Goal: Task Accomplishment & Management: Use online tool/utility

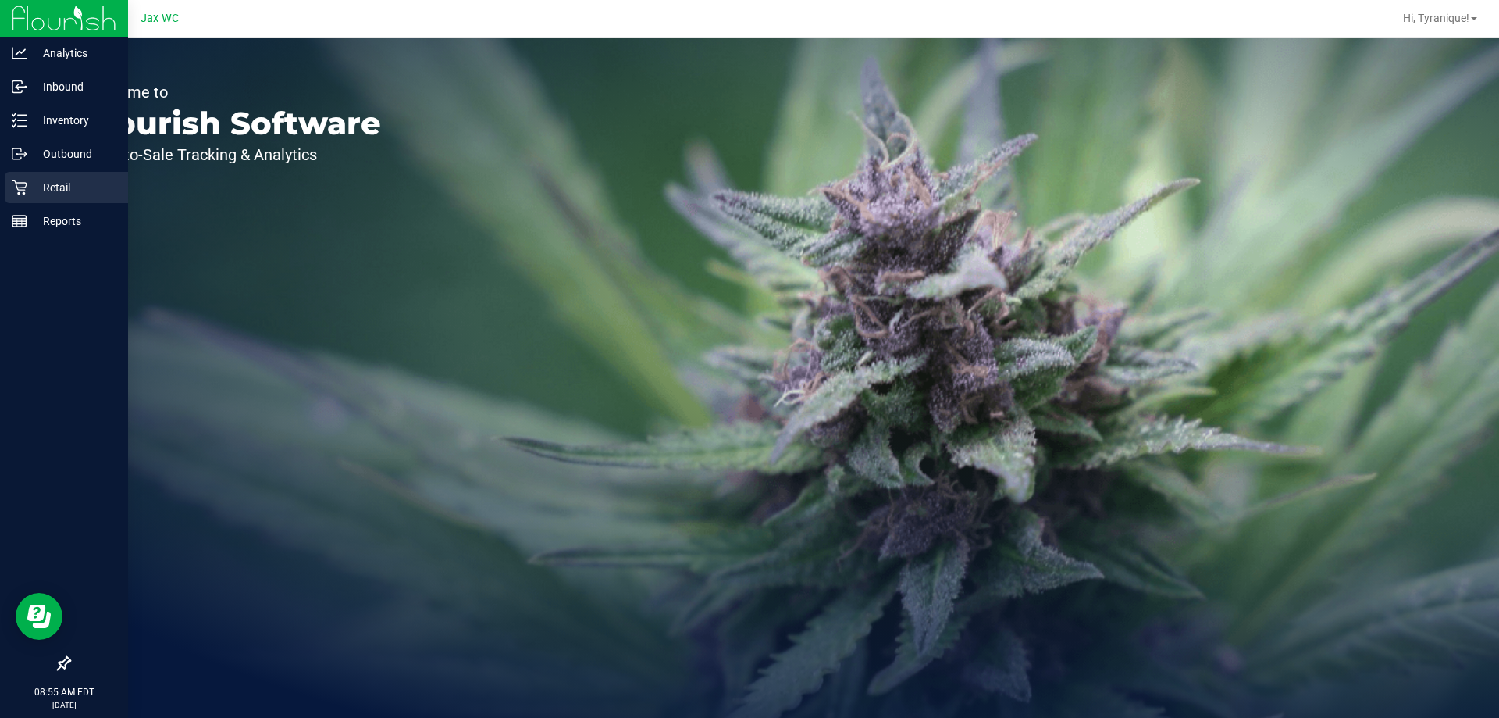
click at [39, 181] on p "Retail" at bounding box center [74, 187] width 94 height 19
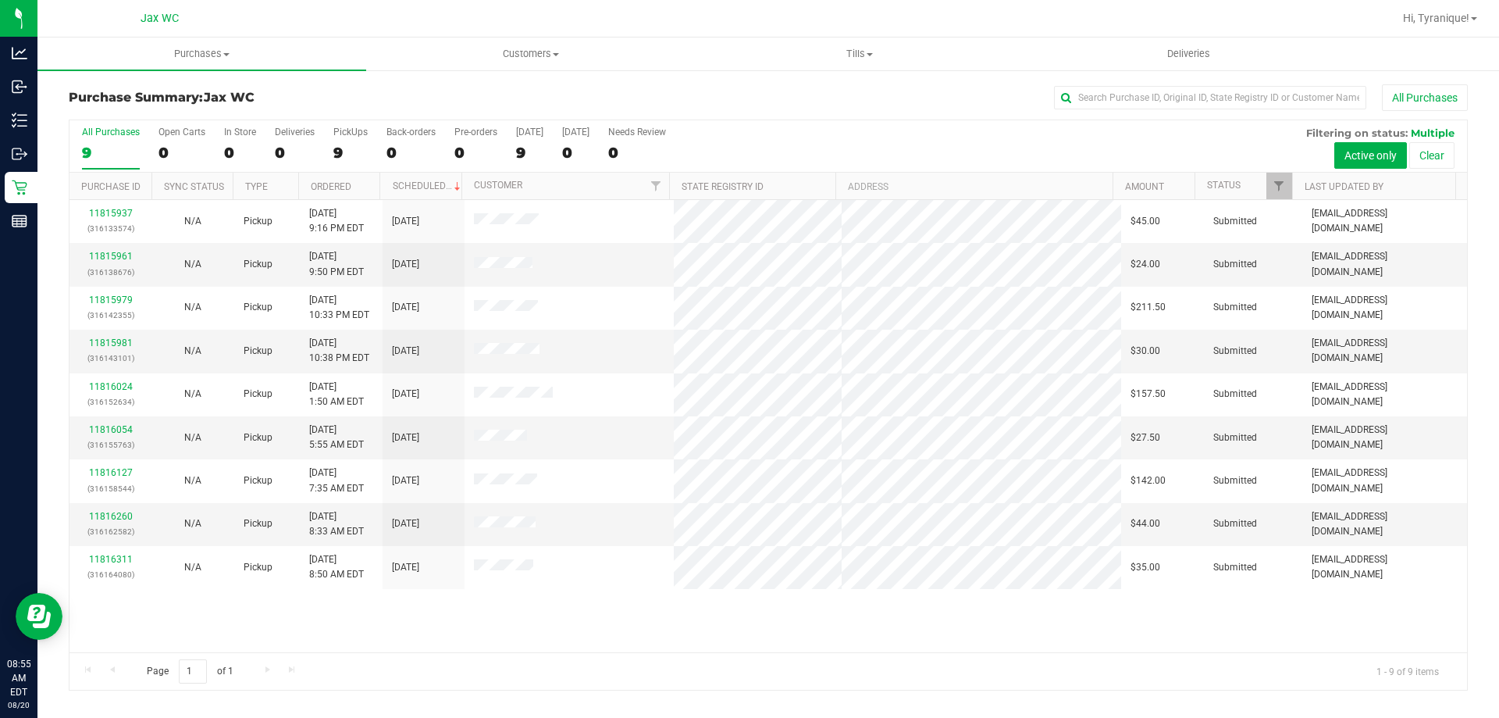
click at [507, 657] on div "Page 1 of 1 1 - 9 of 9 items" at bounding box center [769, 670] width 1398 height 37
click at [112, 241] on td "11815937 (316133574)" at bounding box center [111, 221] width 82 height 43
click at [120, 252] on link "11815961" at bounding box center [111, 256] width 44 height 11
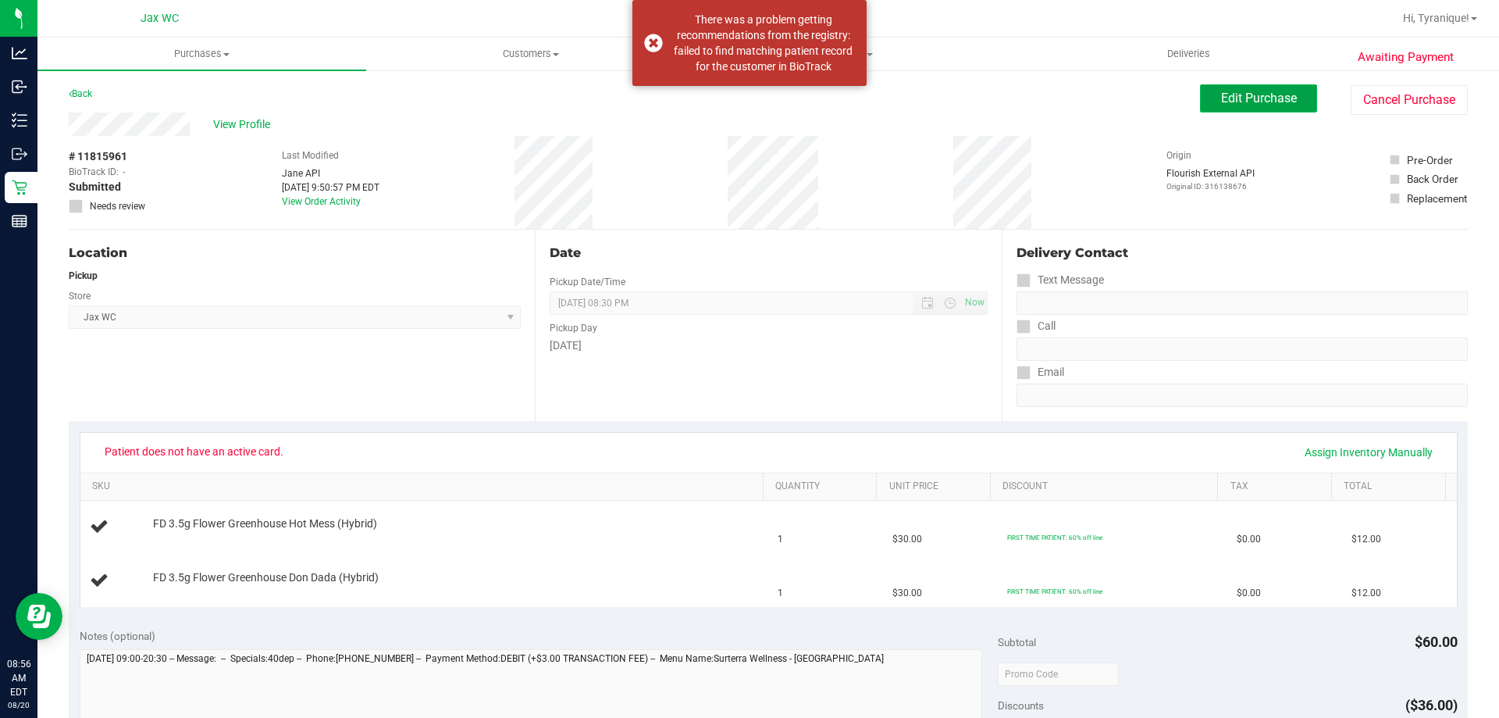
click at [1239, 103] on span "Edit Purchase" at bounding box center [1259, 98] width 76 height 15
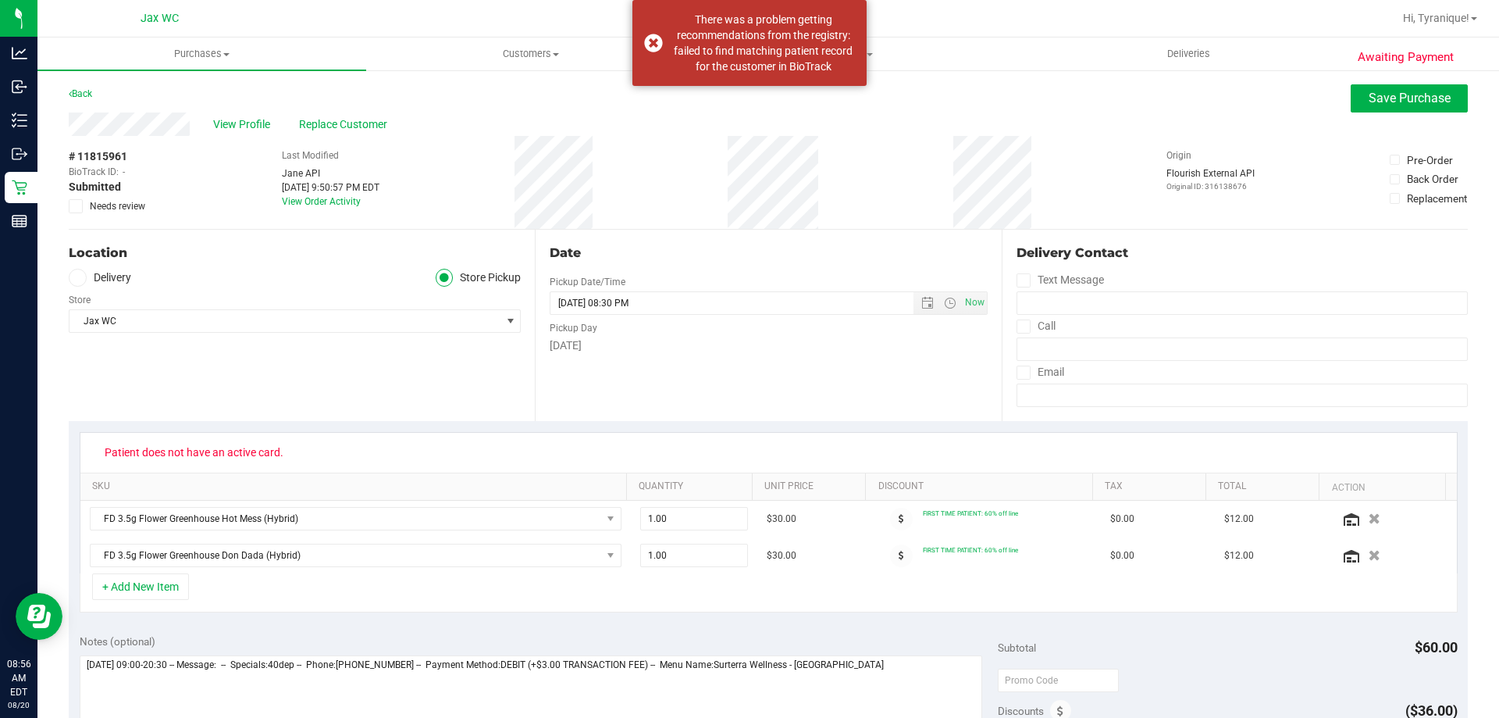
click at [394, 129] on div "View Profile Replace Customer" at bounding box center [768, 123] width 1399 height 23
click at [387, 128] on span "Replace Customer" at bounding box center [346, 124] width 94 height 16
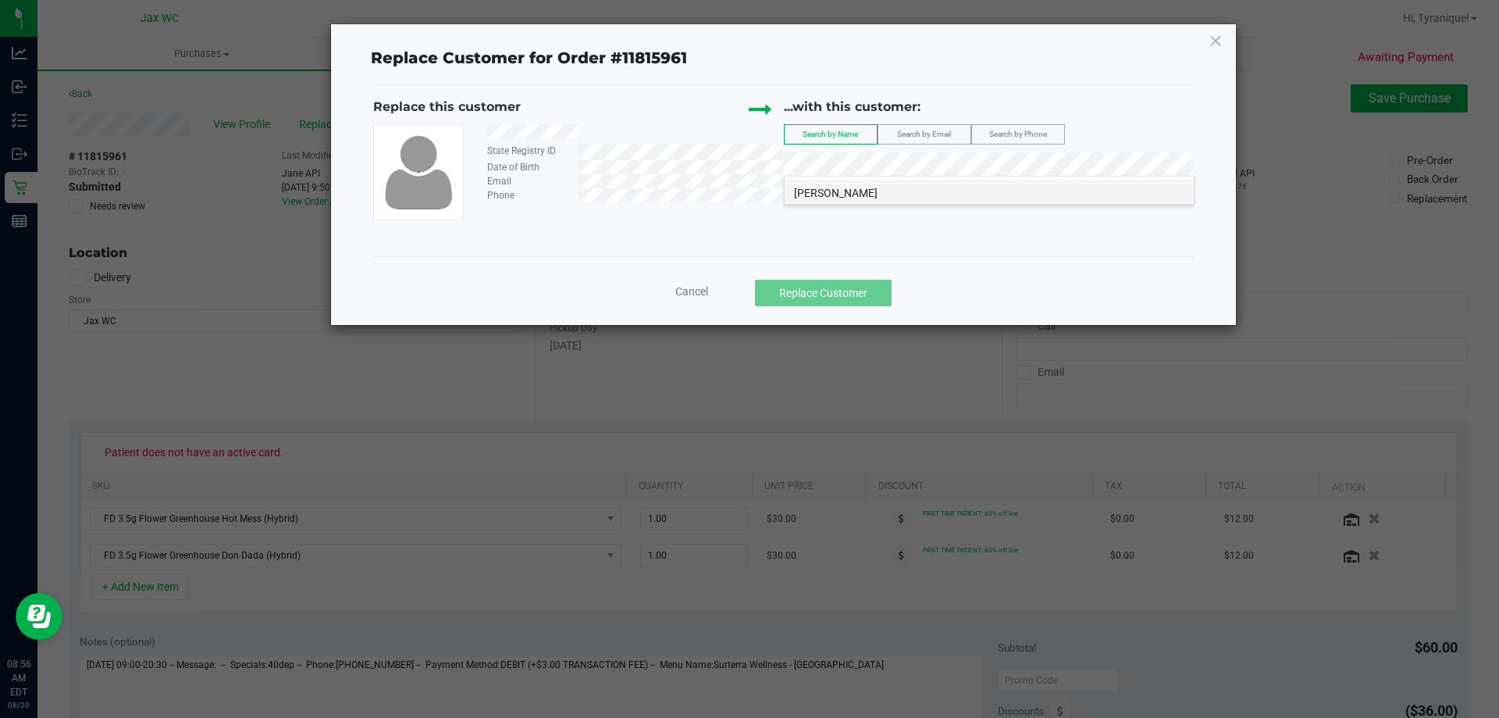
click at [988, 194] on li "[PERSON_NAME]" at bounding box center [989, 191] width 409 height 22
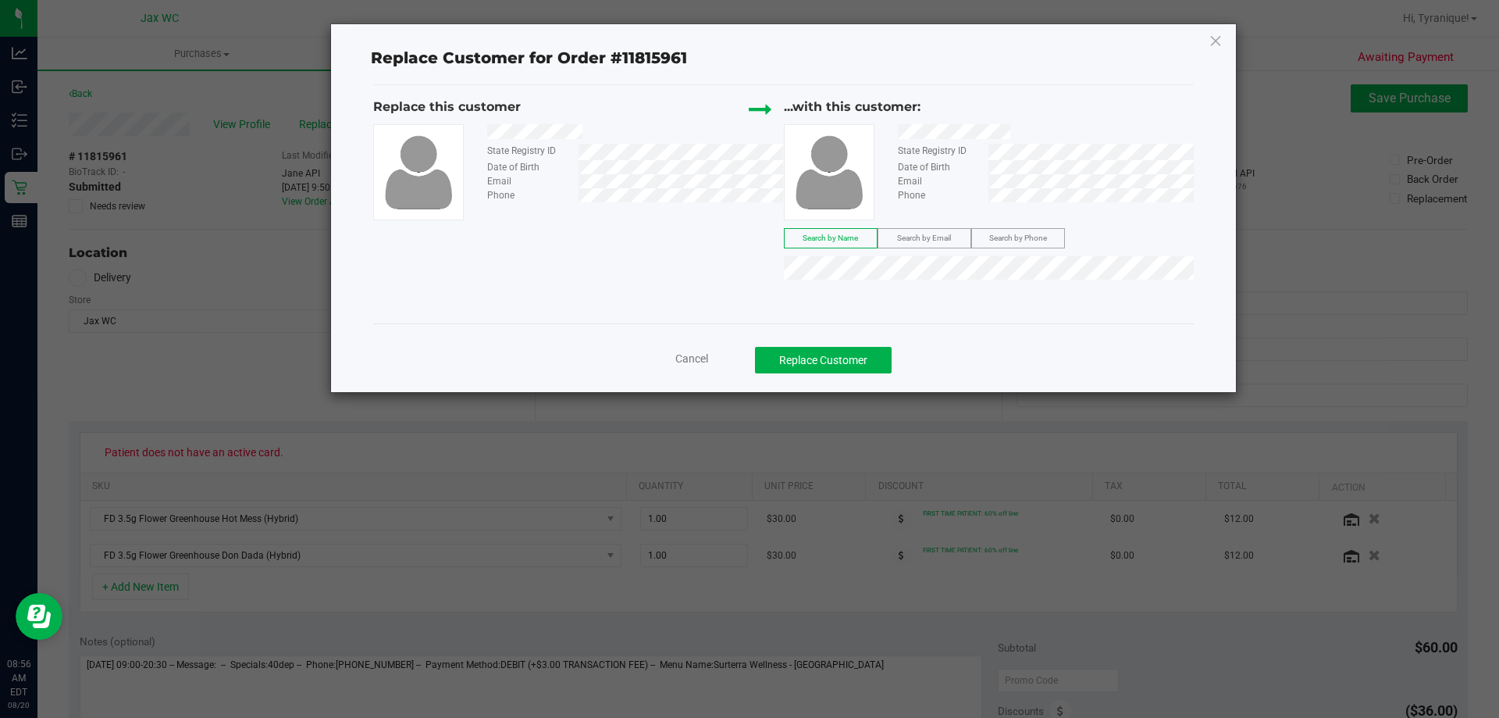
click at [968, 319] on div "Replace this customer State Registry ID Date of Birth Email Phone ...with this …" at bounding box center [783, 204] width 821 height 238
click at [879, 356] on button "Replace Customer" at bounding box center [823, 360] width 137 height 27
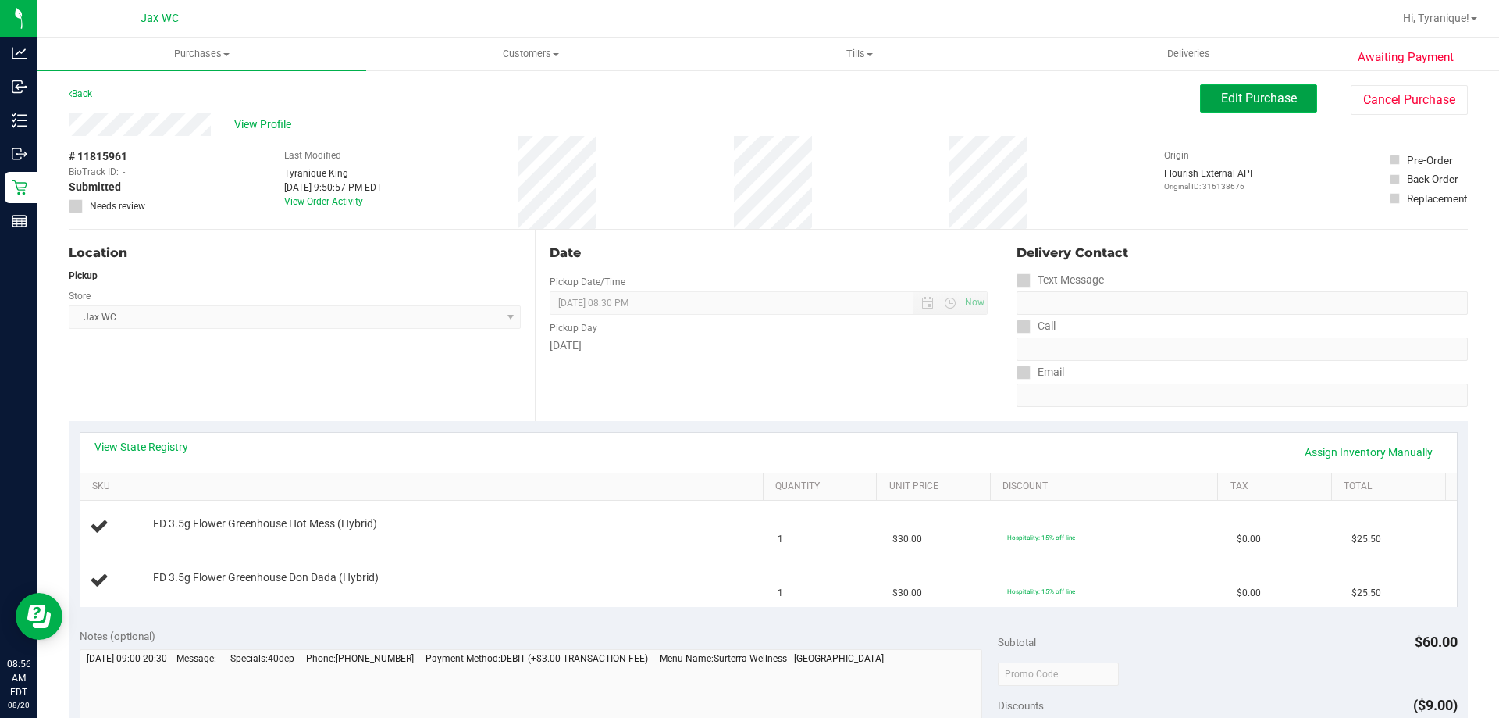
click at [1271, 107] on button "Edit Purchase" at bounding box center [1258, 98] width 117 height 28
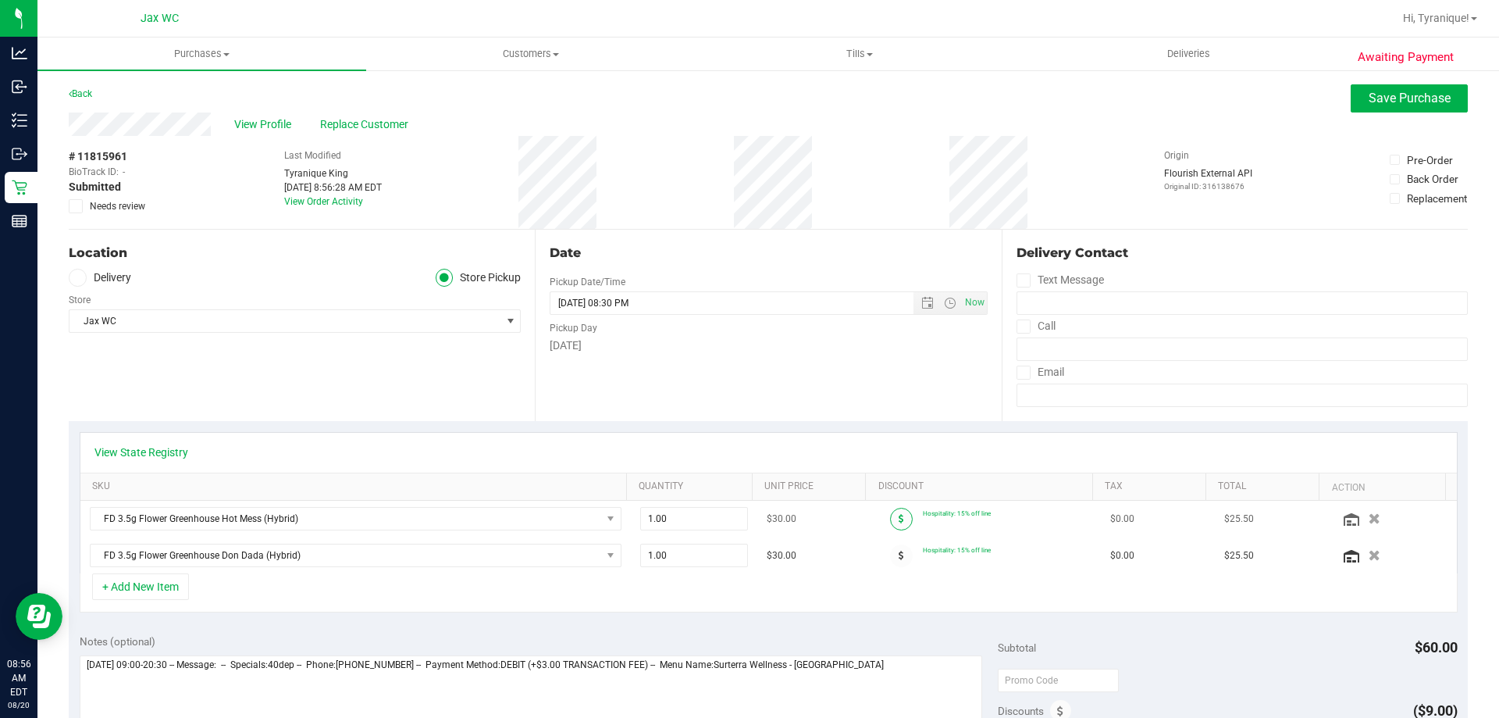
click at [890, 529] on span at bounding box center [901, 519] width 23 height 23
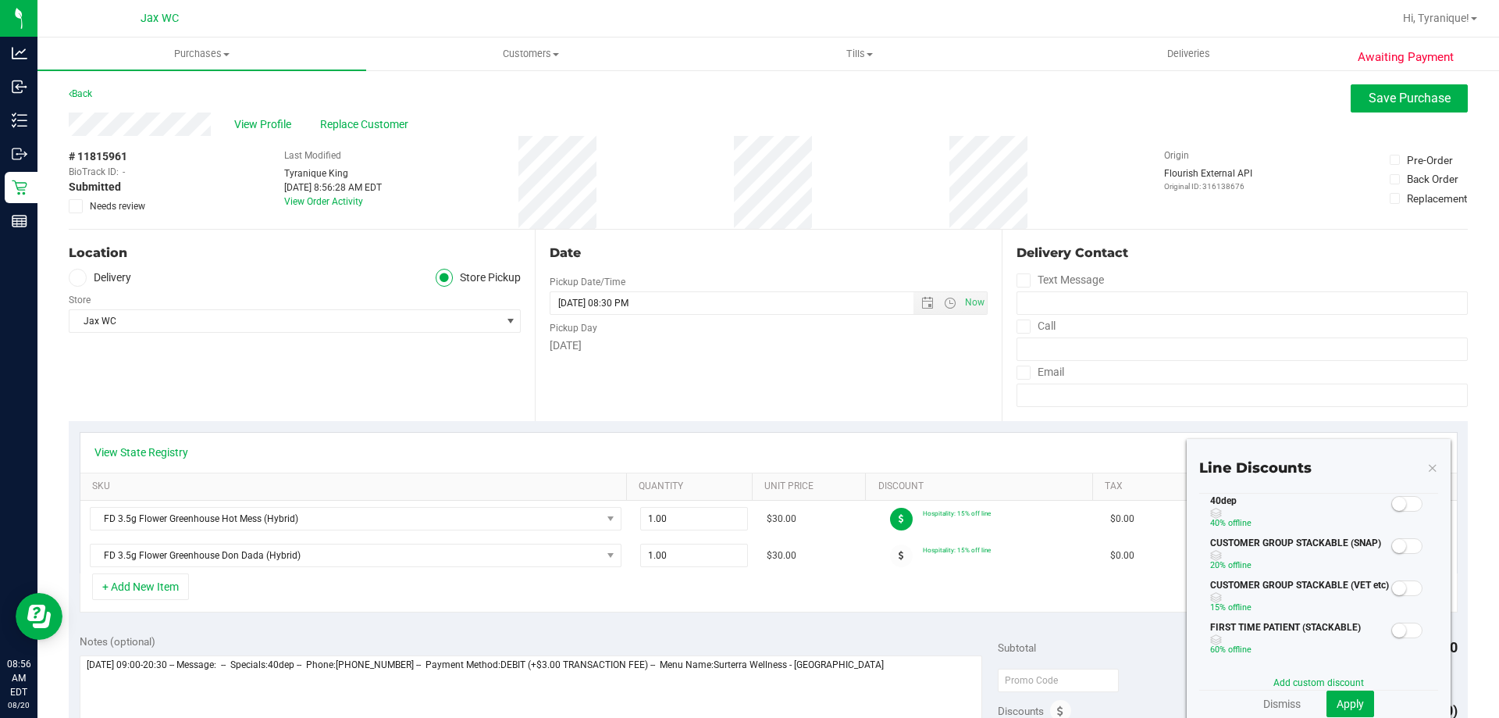
click at [1392, 507] on small at bounding box center [1399, 504] width 14 height 14
click at [1345, 704] on span "Apply" at bounding box center [1350, 703] width 27 height 12
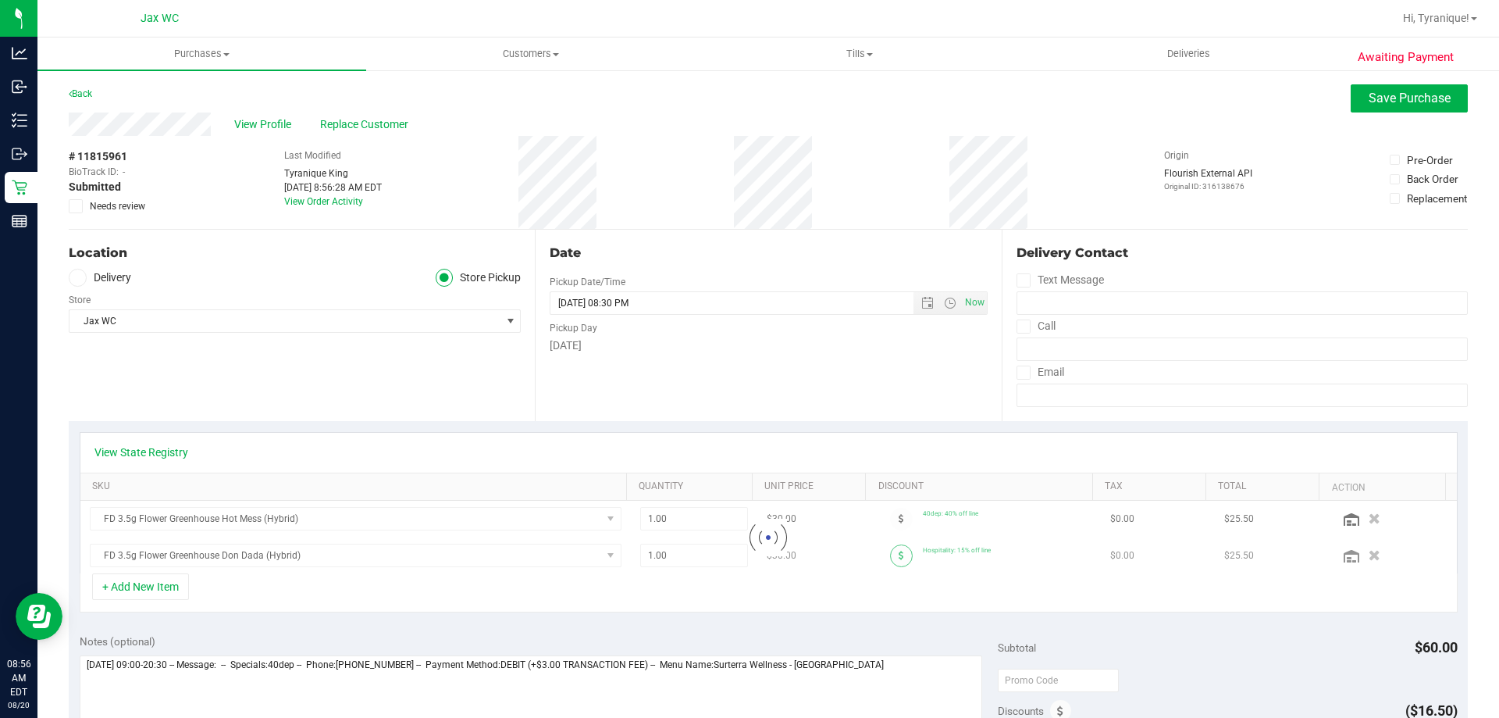
click at [882, 555] on div at bounding box center [768, 537] width 1377 height 73
click at [897, 555] on span at bounding box center [901, 555] width 23 height 23
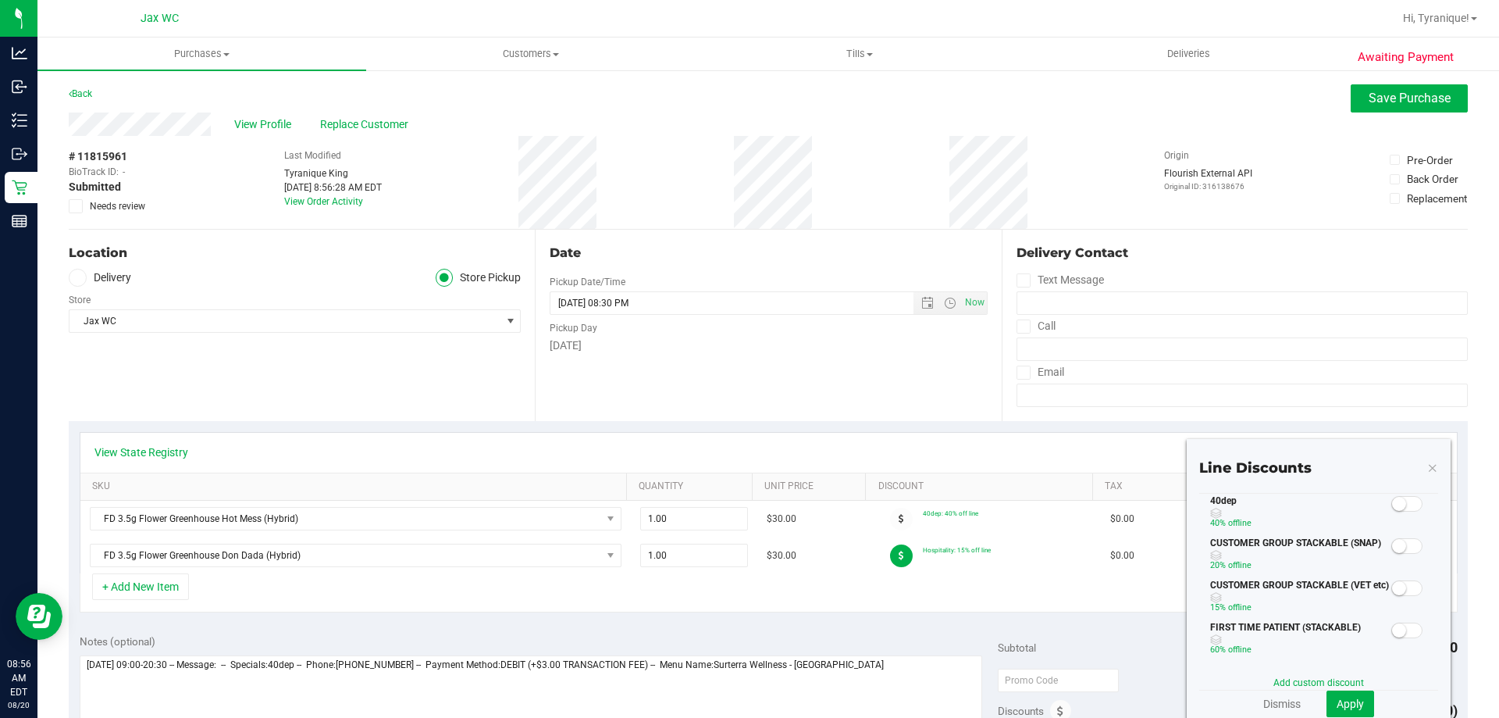
click at [1392, 511] on span at bounding box center [1407, 504] width 31 height 16
click at [1337, 708] on span "Apply" at bounding box center [1350, 703] width 27 height 12
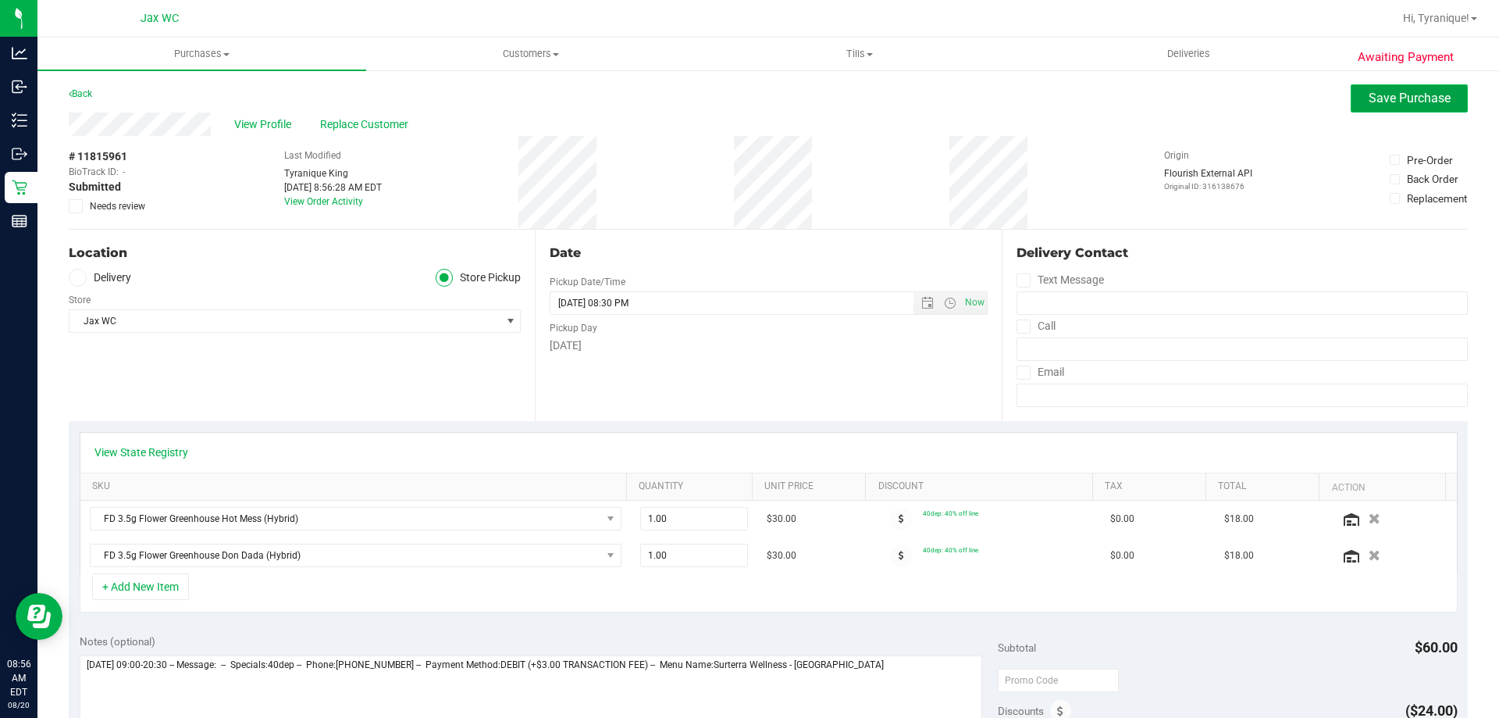
click at [1391, 91] on span "Save Purchase" at bounding box center [1410, 98] width 82 height 15
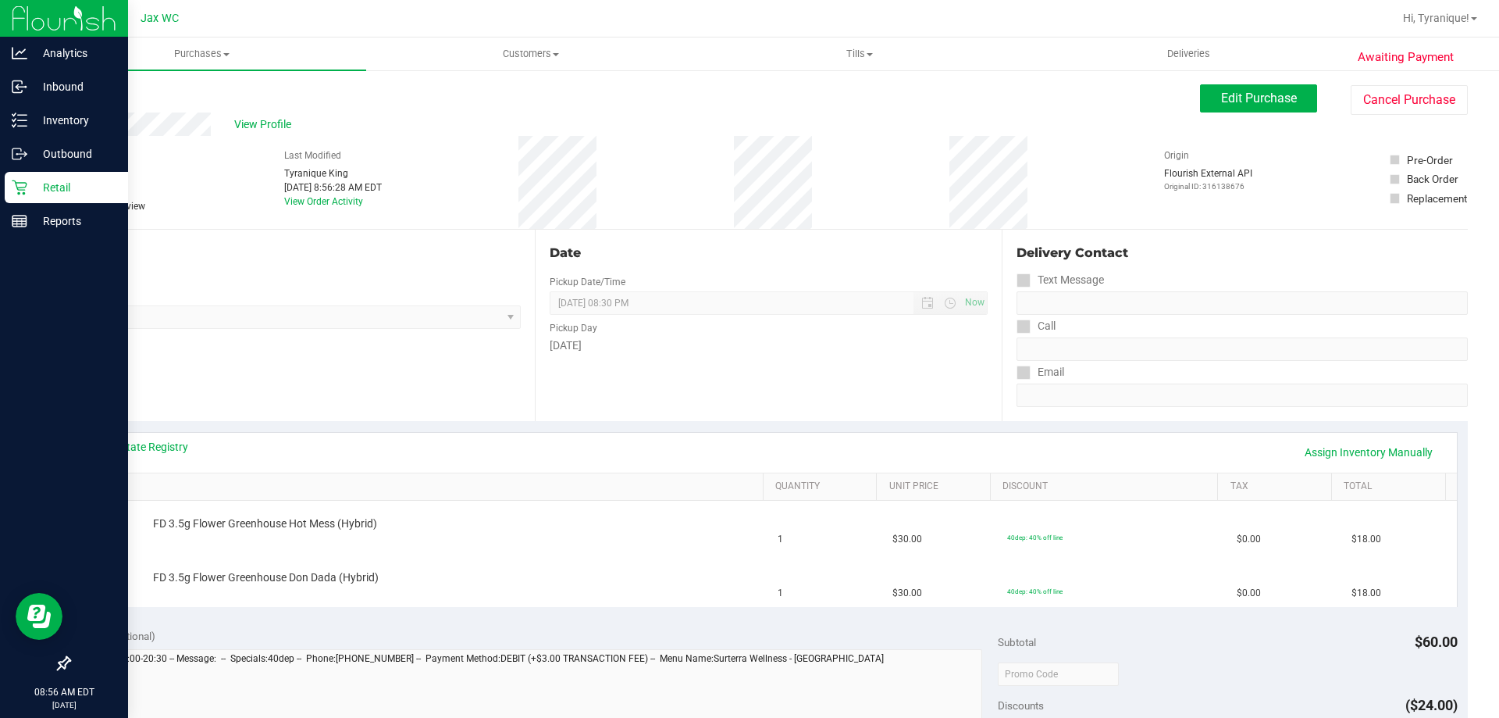
click at [23, 193] on icon at bounding box center [19, 187] width 15 height 15
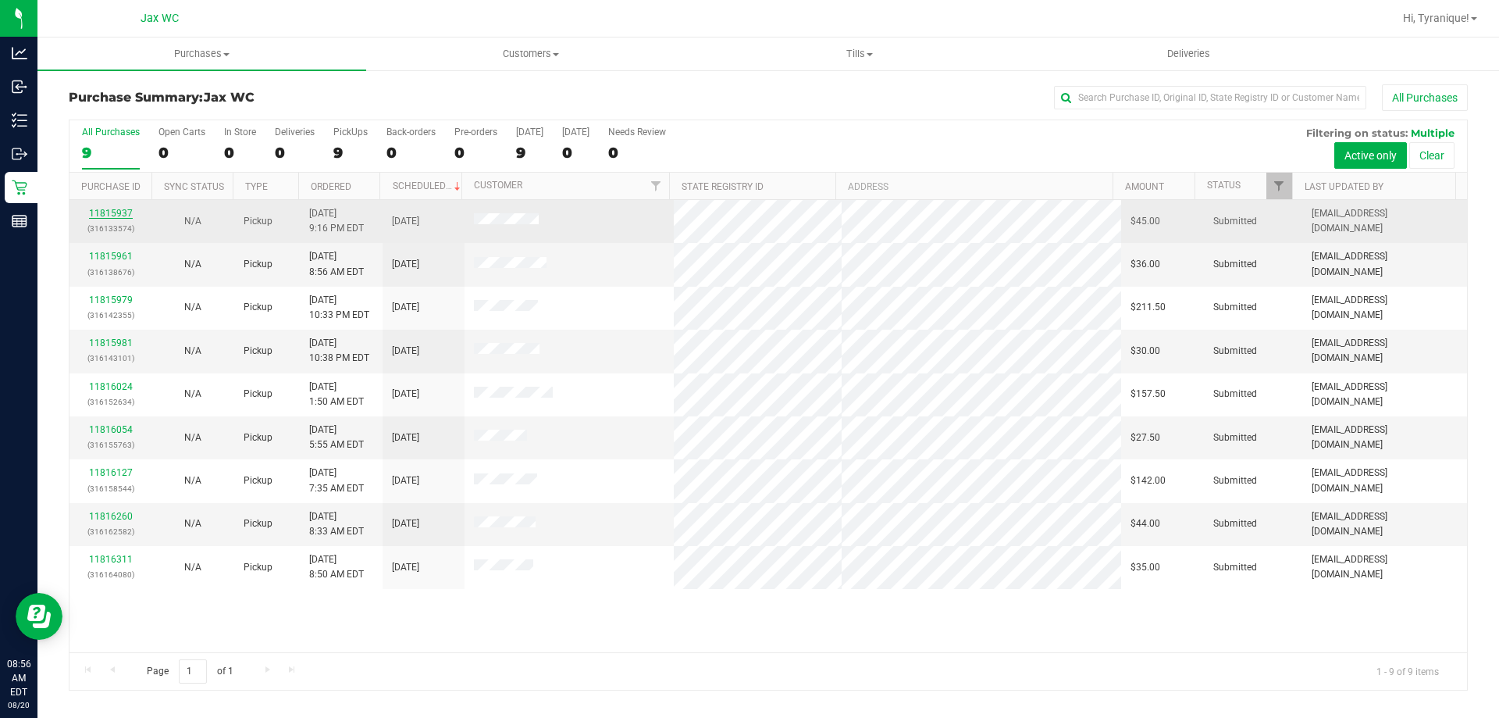
click at [113, 211] on link "11815937" at bounding box center [111, 213] width 44 height 11
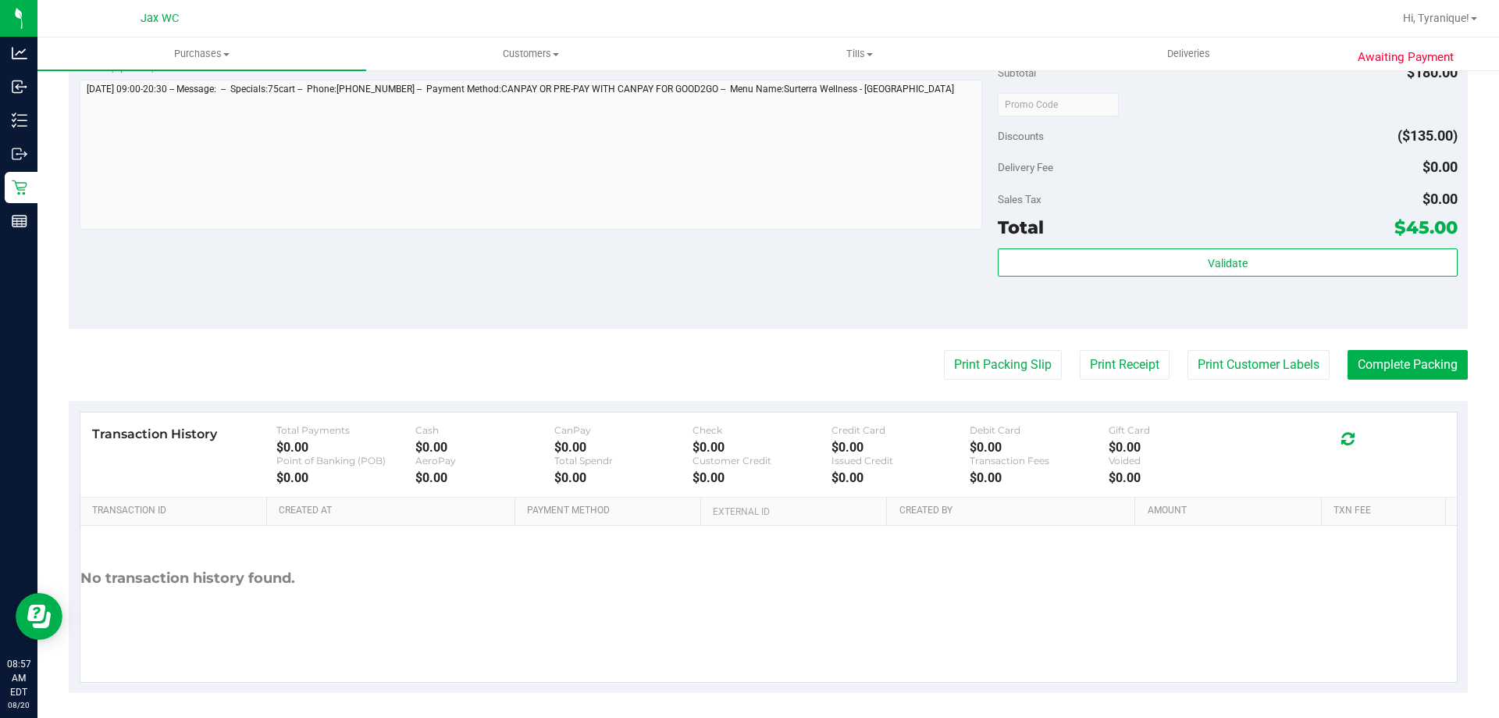
scroll to position [559, 0]
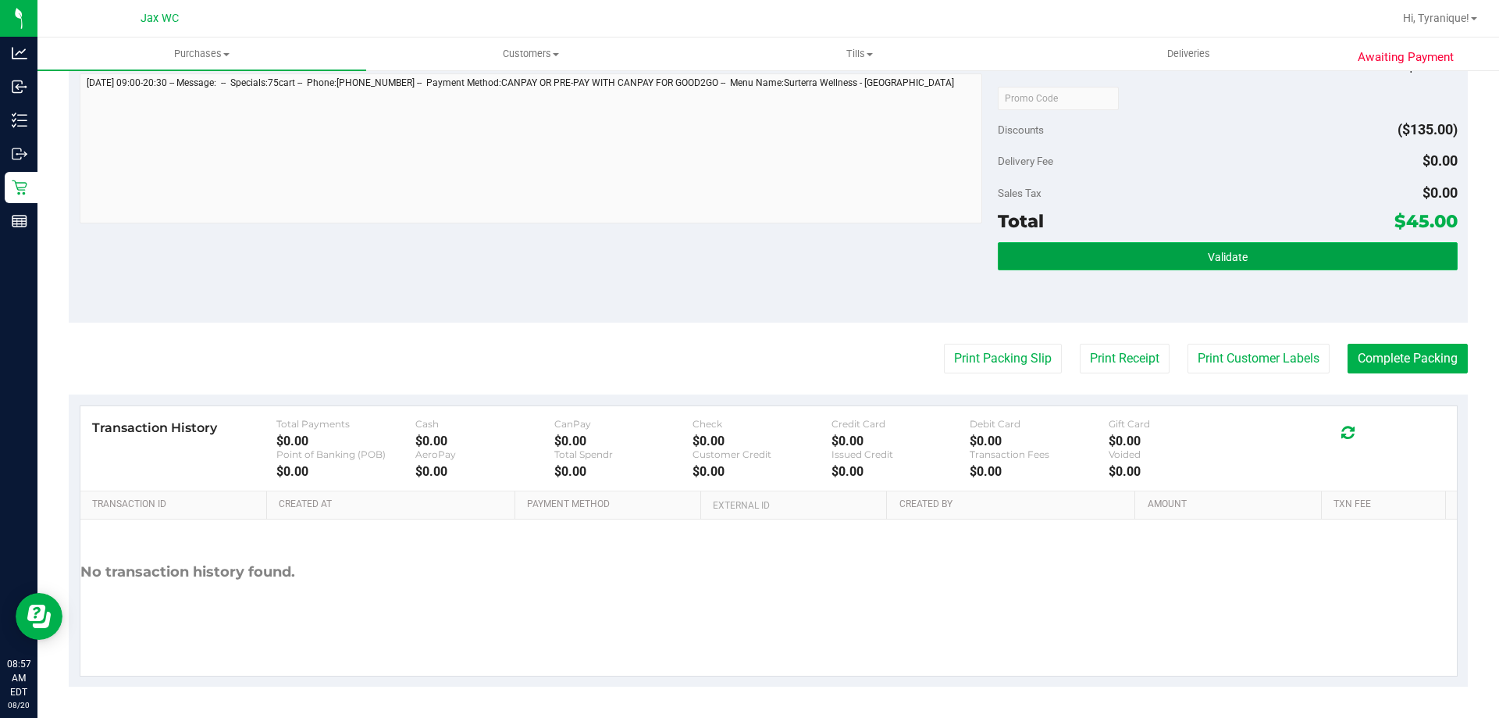
click at [1147, 255] on button "Validate" at bounding box center [1227, 256] width 459 height 28
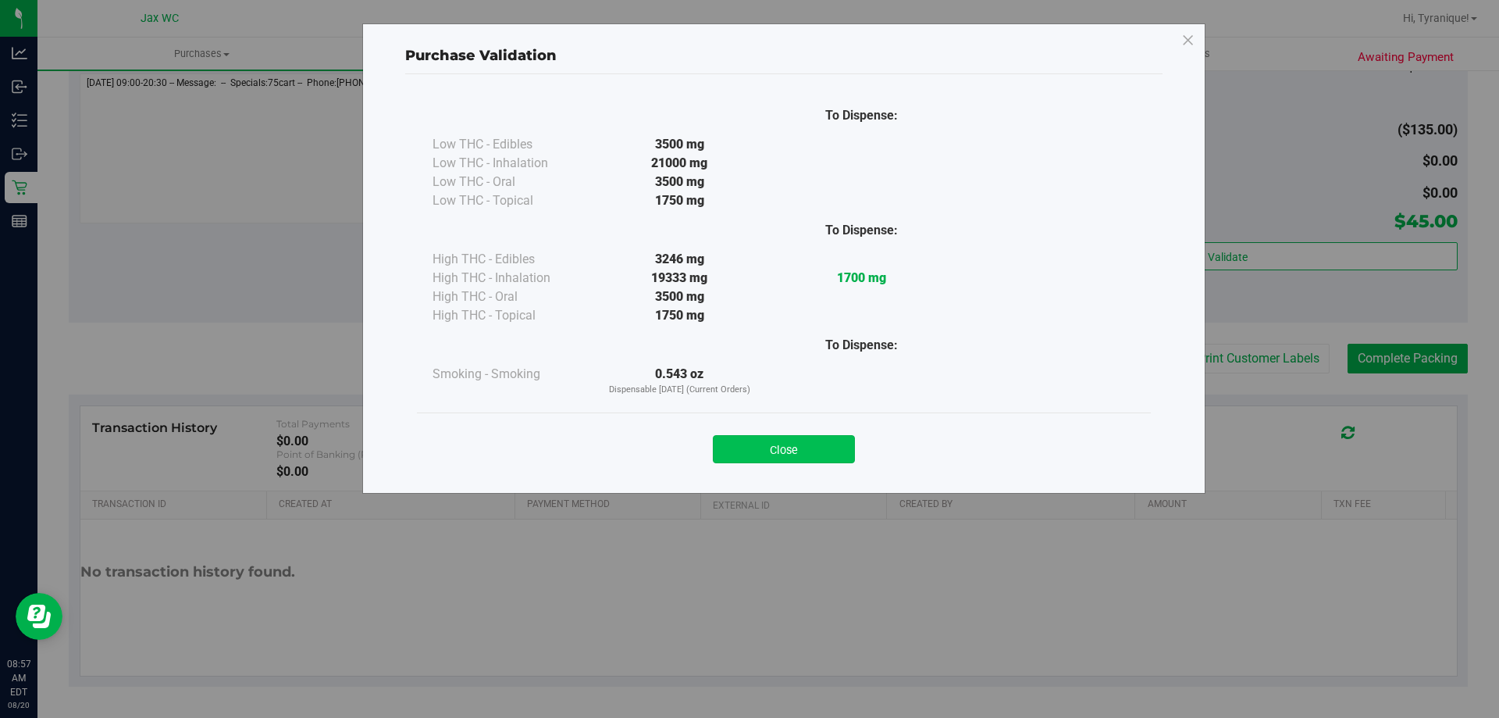
drag, startPoint x: 783, startPoint y: 469, endPoint x: 775, endPoint y: 446, distance: 24.0
click at [775, 458] on div "Close" at bounding box center [784, 443] width 734 height 63
drag, startPoint x: 775, startPoint y: 446, endPoint x: 856, endPoint y: 397, distance: 93.9
click at [775, 445] on button "Close" at bounding box center [784, 449] width 142 height 28
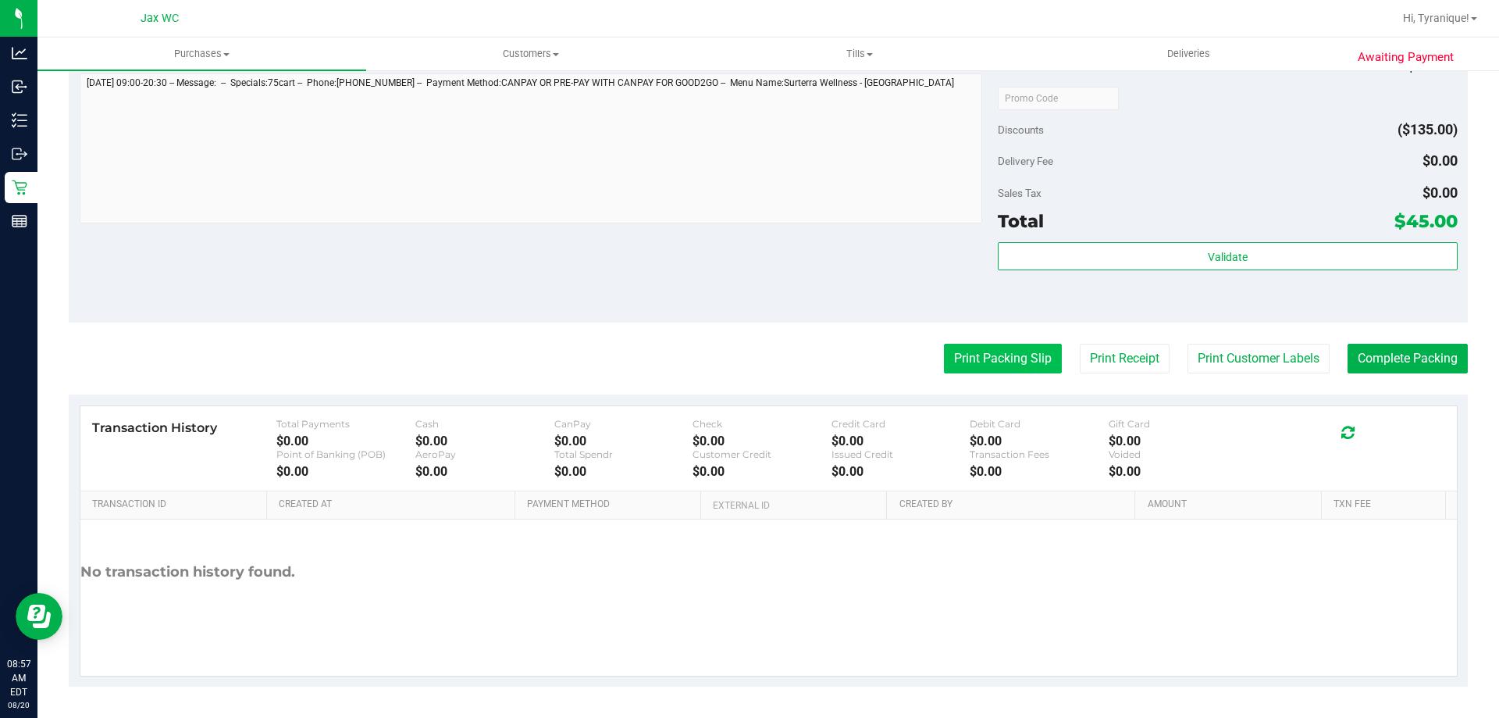
click at [1007, 363] on button "Print Packing Slip" at bounding box center [1003, 359] width 118 height 30
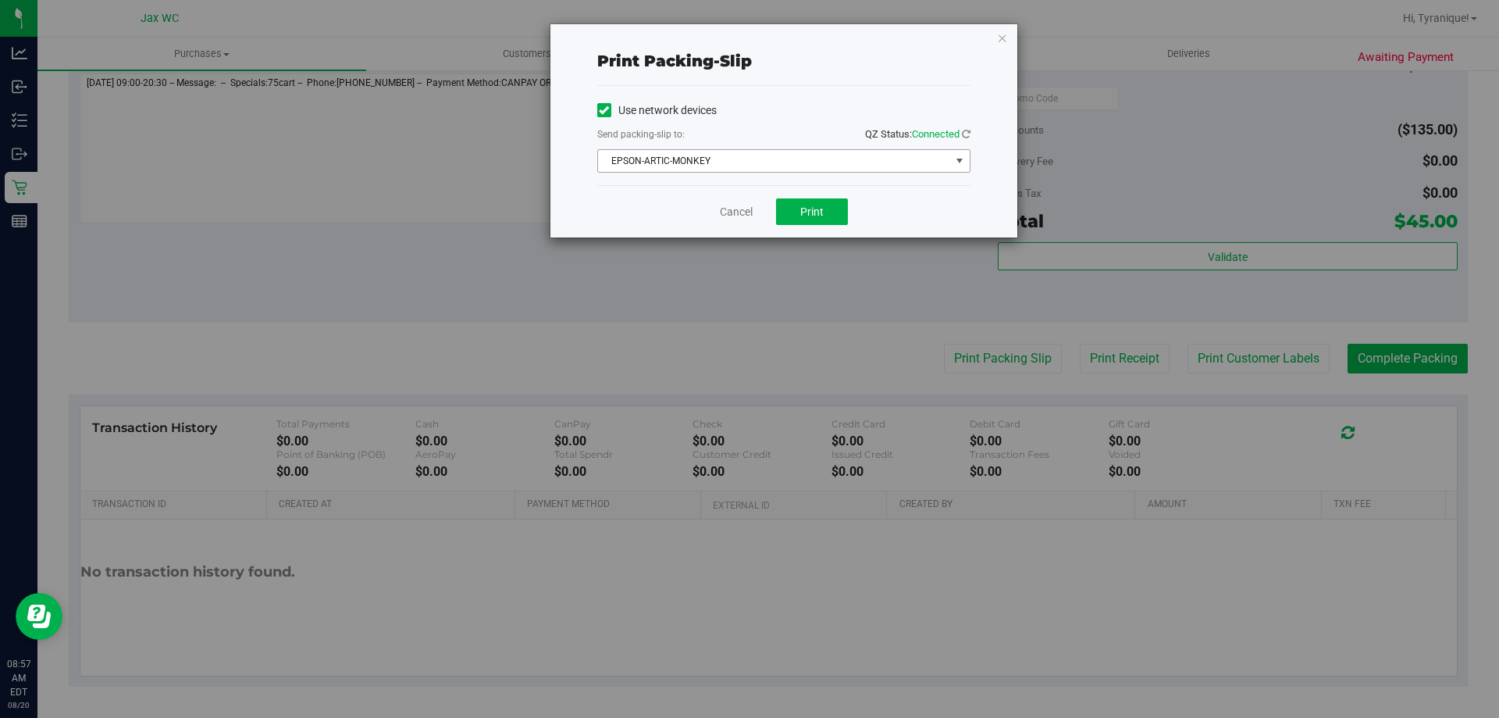
click at [823, 172] on span "EPSON-ARTIC-MONKEY" at bounding box center [783, 160] width 373 height 23
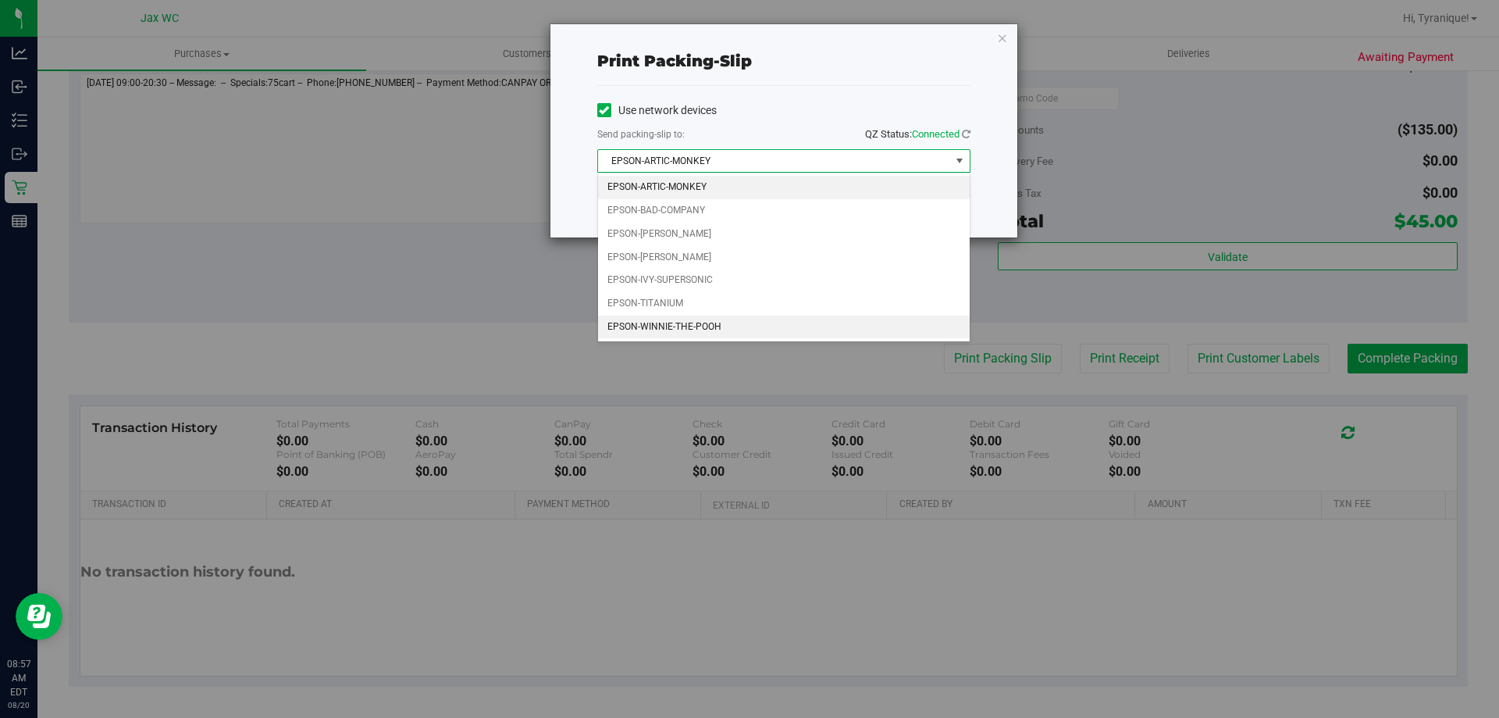
click at [703, 323] on li "EPSON-WINNIE-THE-POOH" at bounding box center [784, 326] width 372 height 23
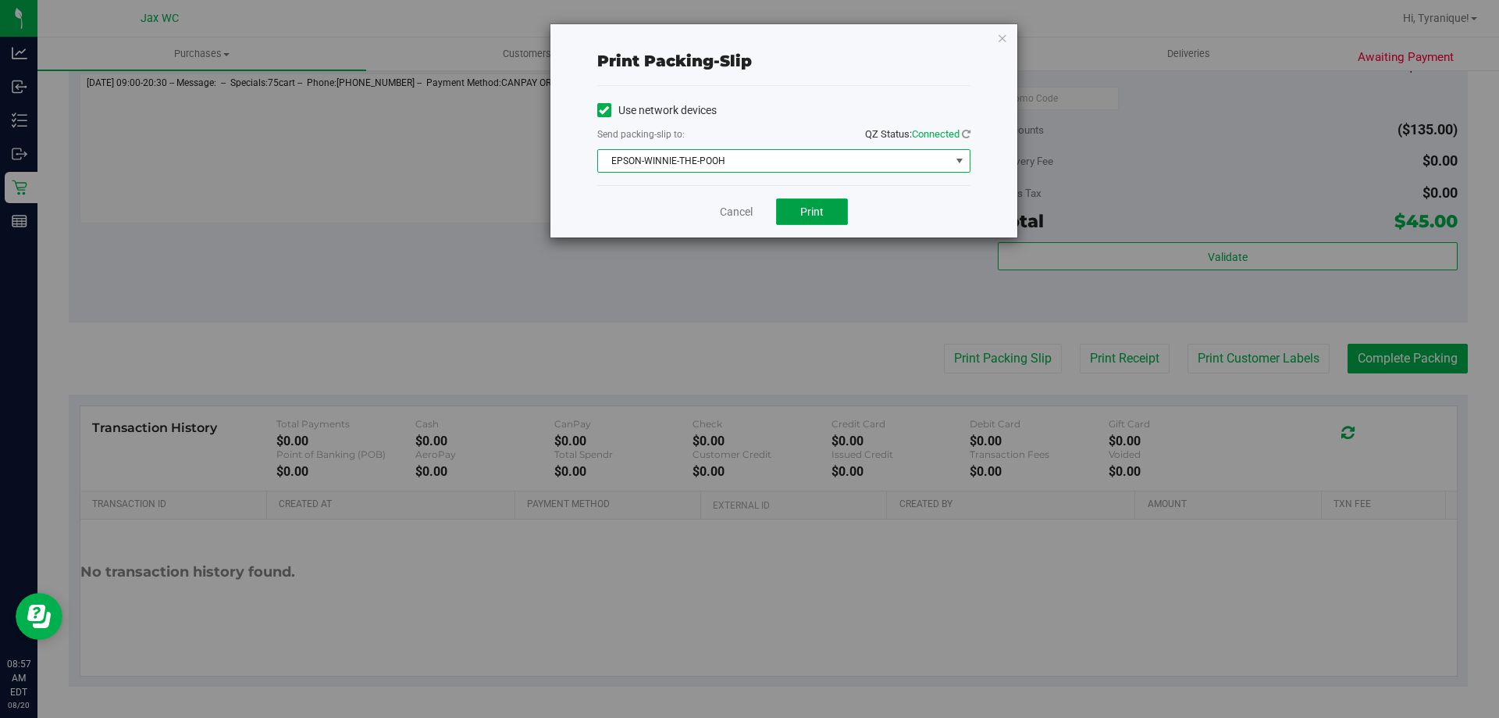
click at [824, 219] on button "Print" at bounding box center [812, 211] width 72 height 27
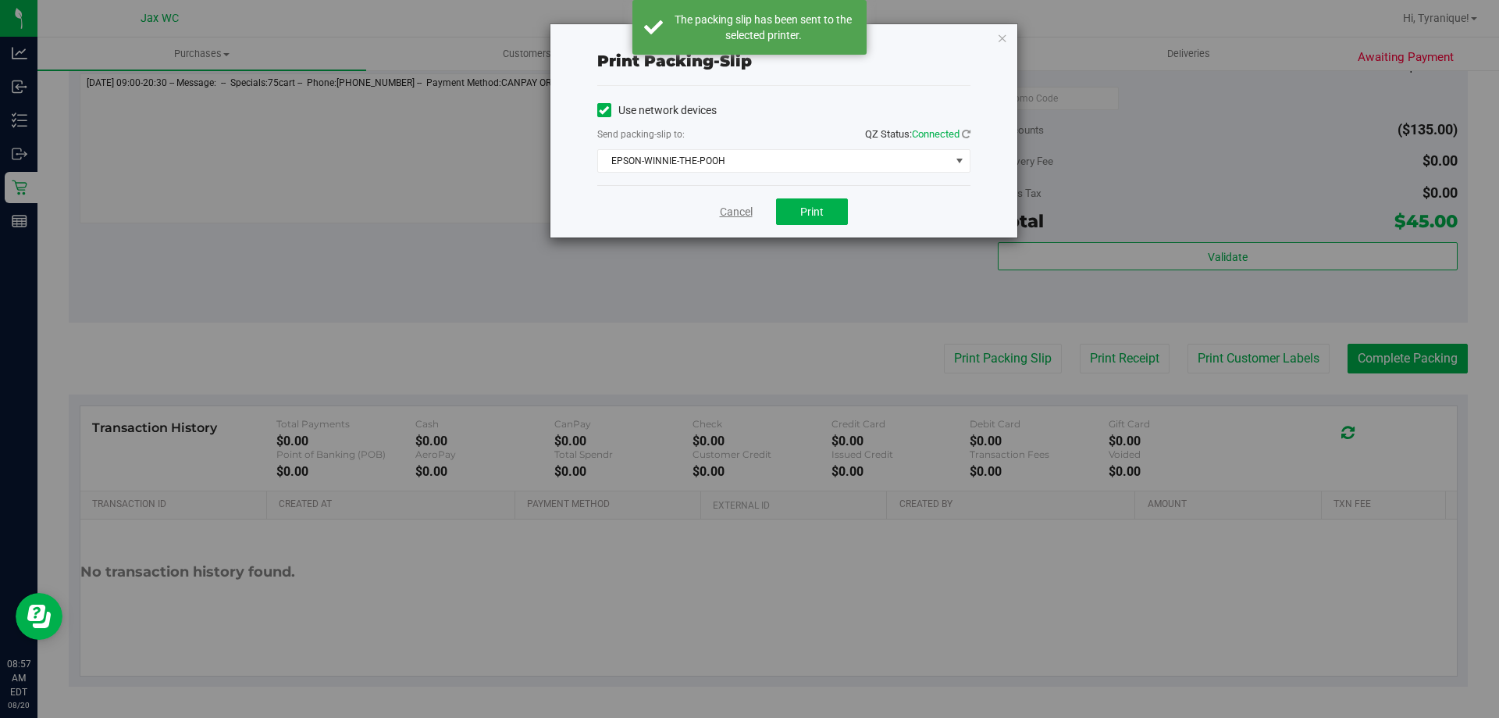
click at [726, 210] on link "Cancel" at bounding box center [736, 212] width 33 height 16
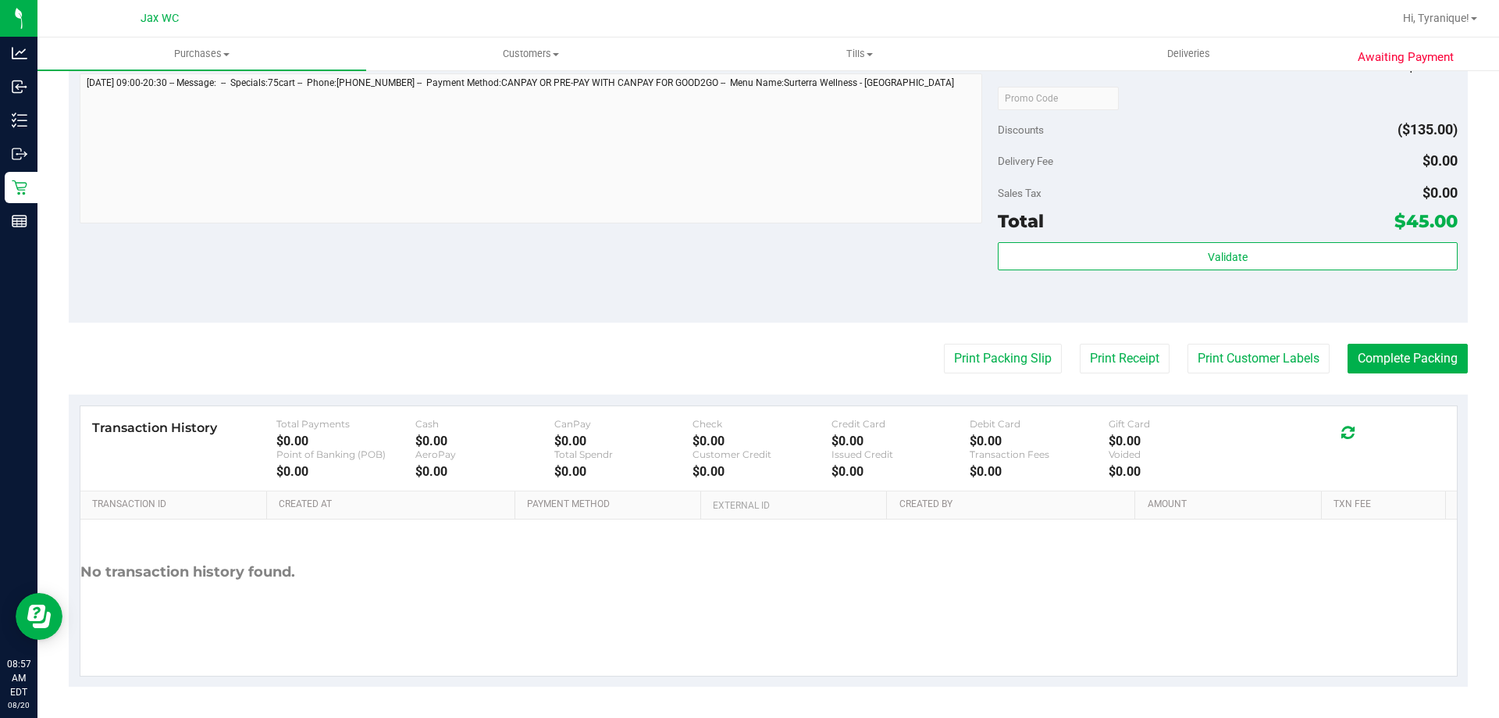
click at [1190, 241] on div "Subtotal $180.00 Discounts ($135.00) Delivery Fee $0.00 Sales Tax $0.00 Total $…" at bounding box center [1227, 182] width 459 height 260
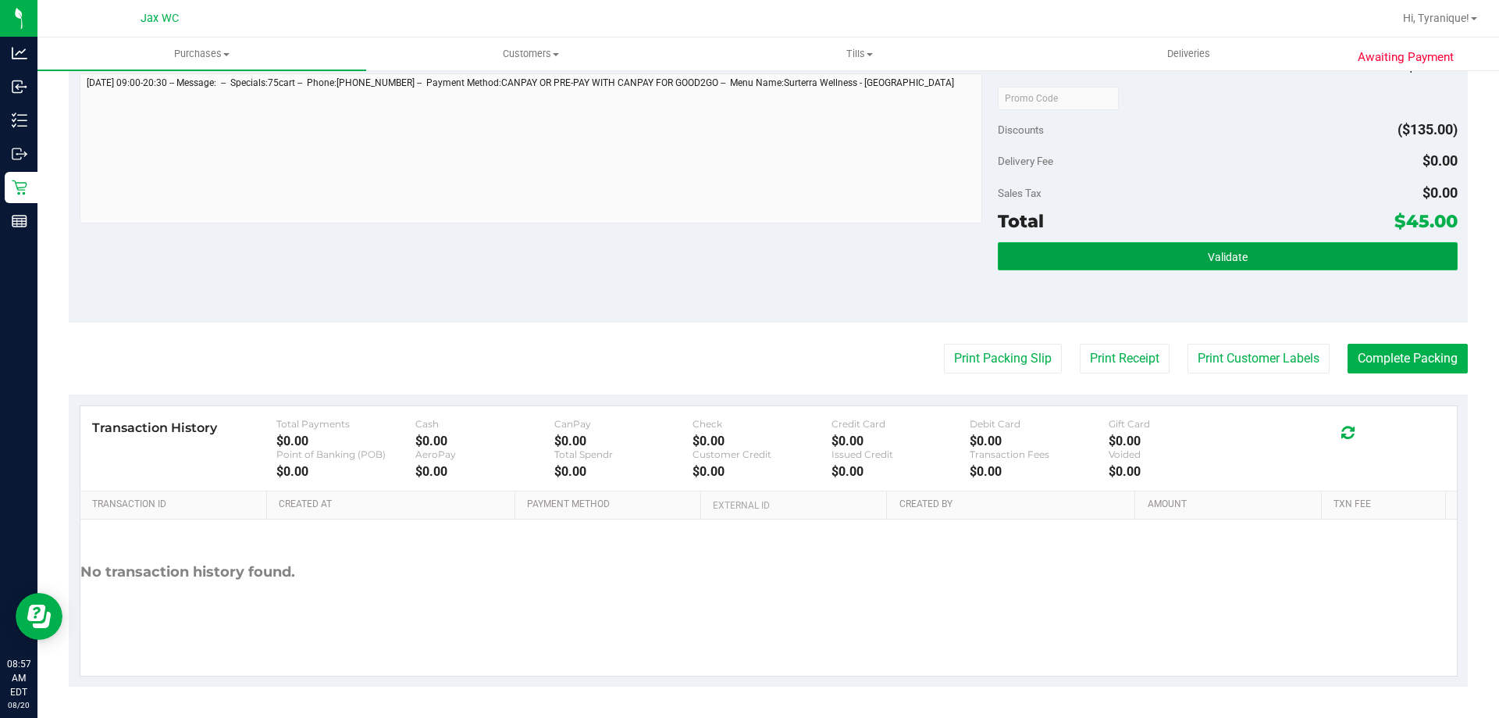
click at [1193, 248] on button "Validate" at bounding box center [1227, 256] width 459 height 28
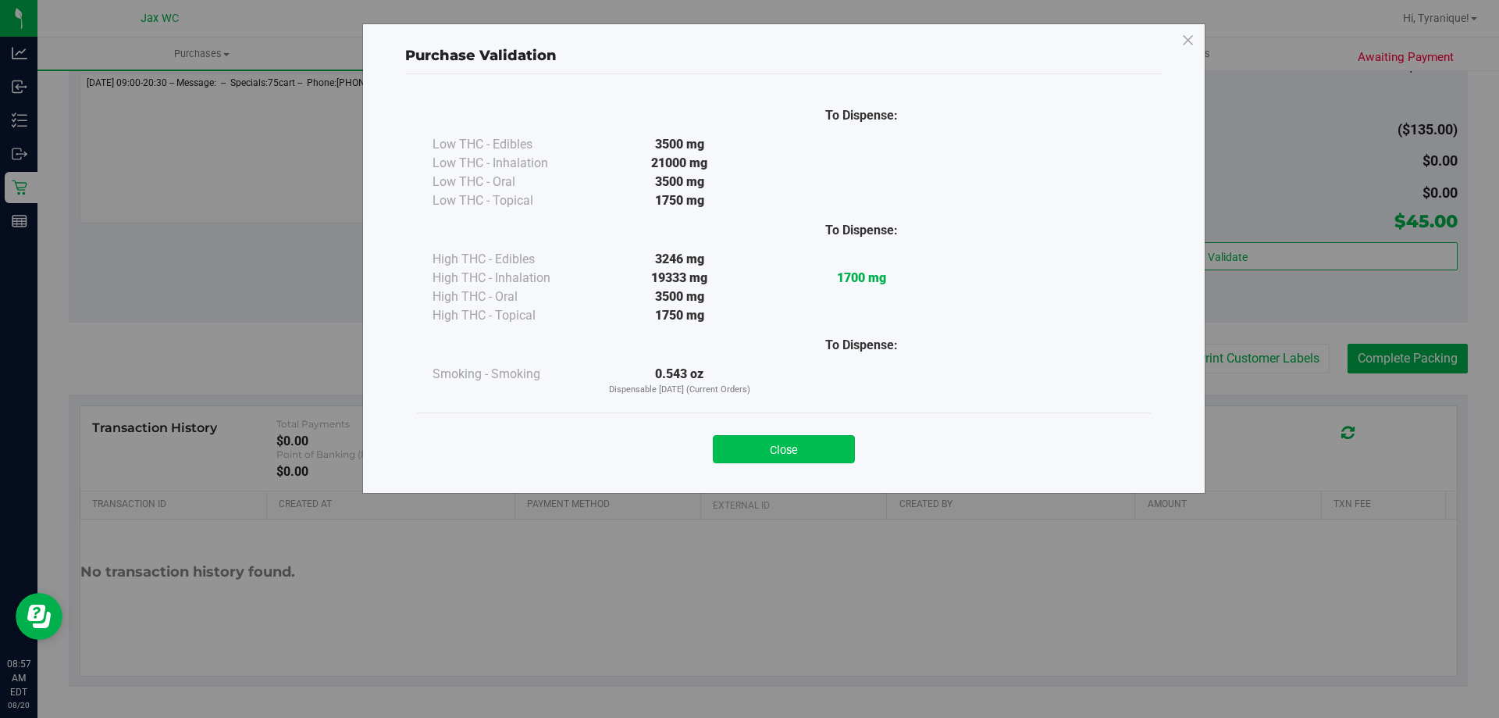
click at [840, 437] on button "Close" at bounding box center [784, 449] width 142 height 28
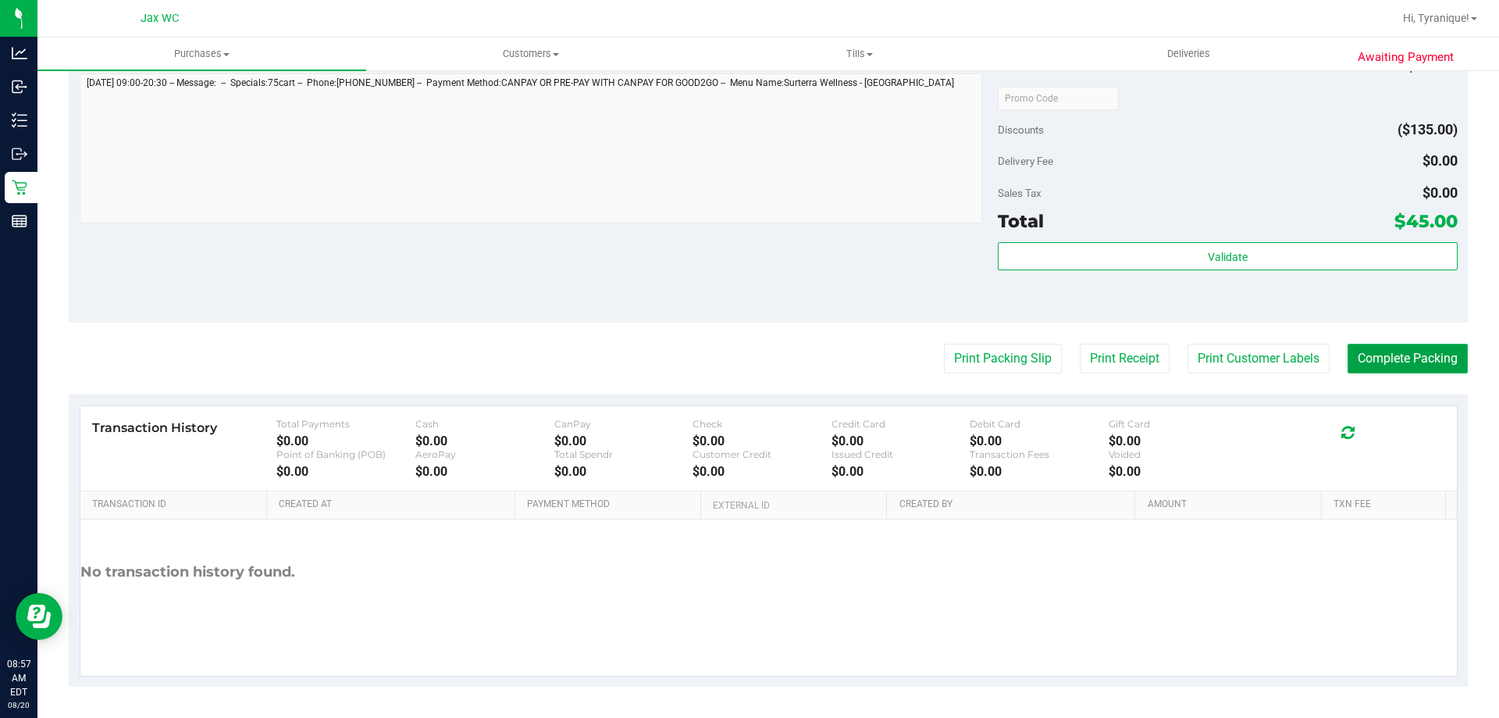
click at [1413, 359] on button "Complete Packing" at bounding box center [1408, 359] width 120 height 30
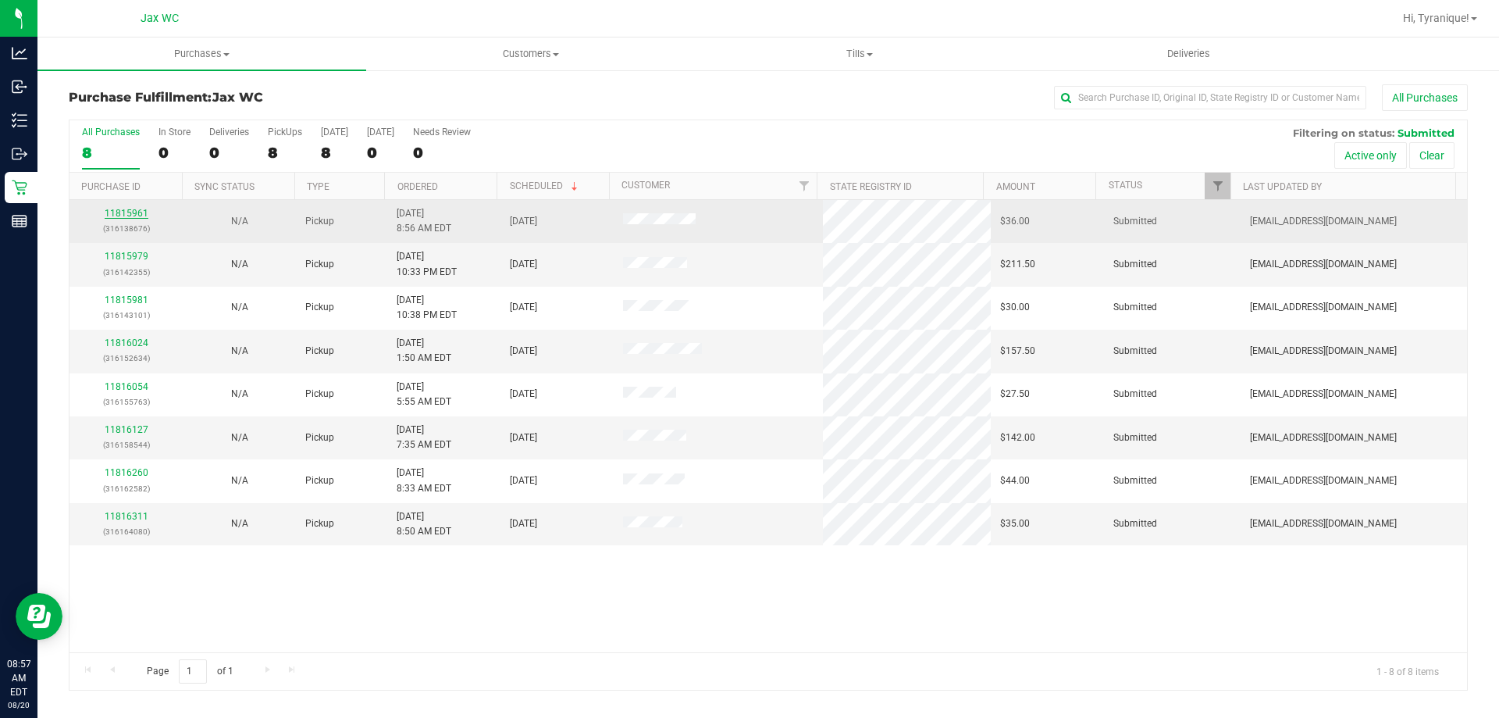
click at [118, 212] on link "11815961" at bounding box center [127, 213] width 44 height 11
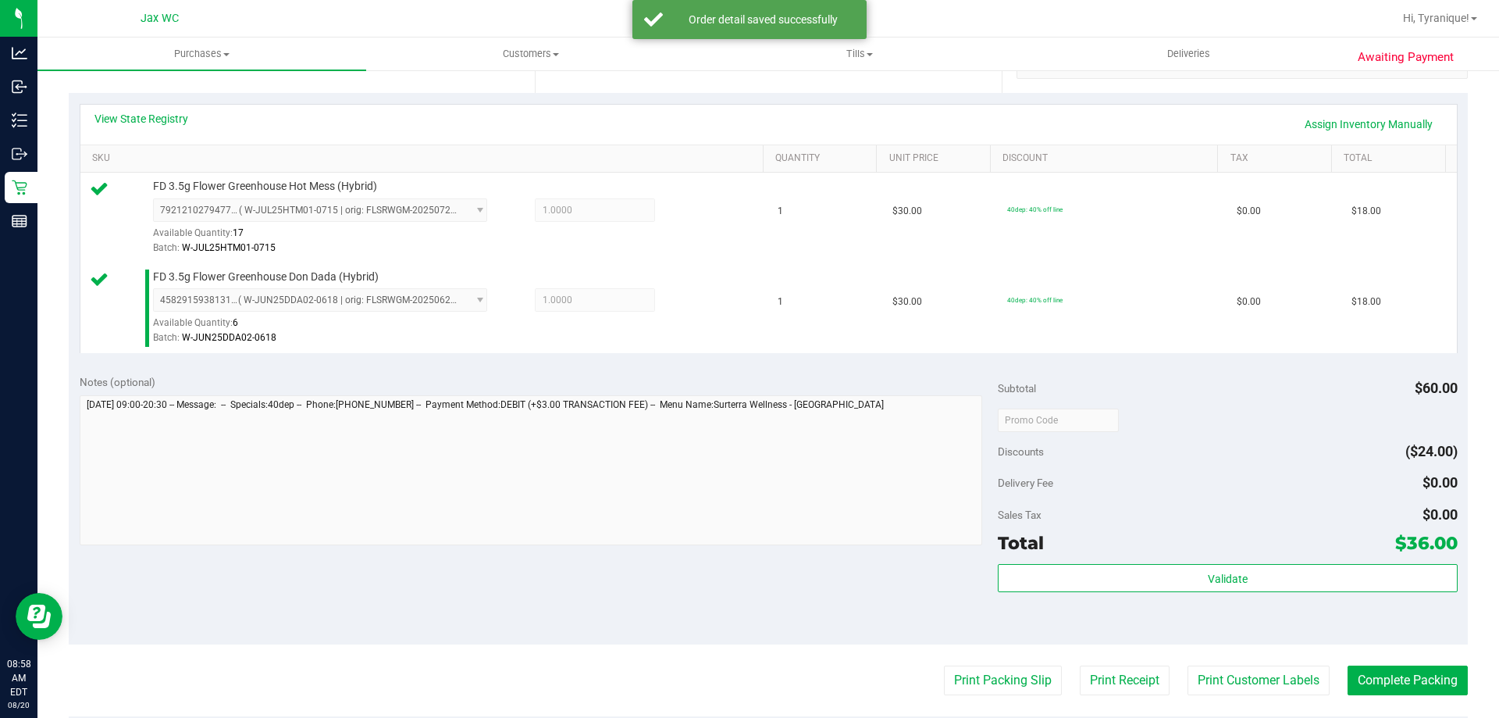
scroll to position [625, 0]
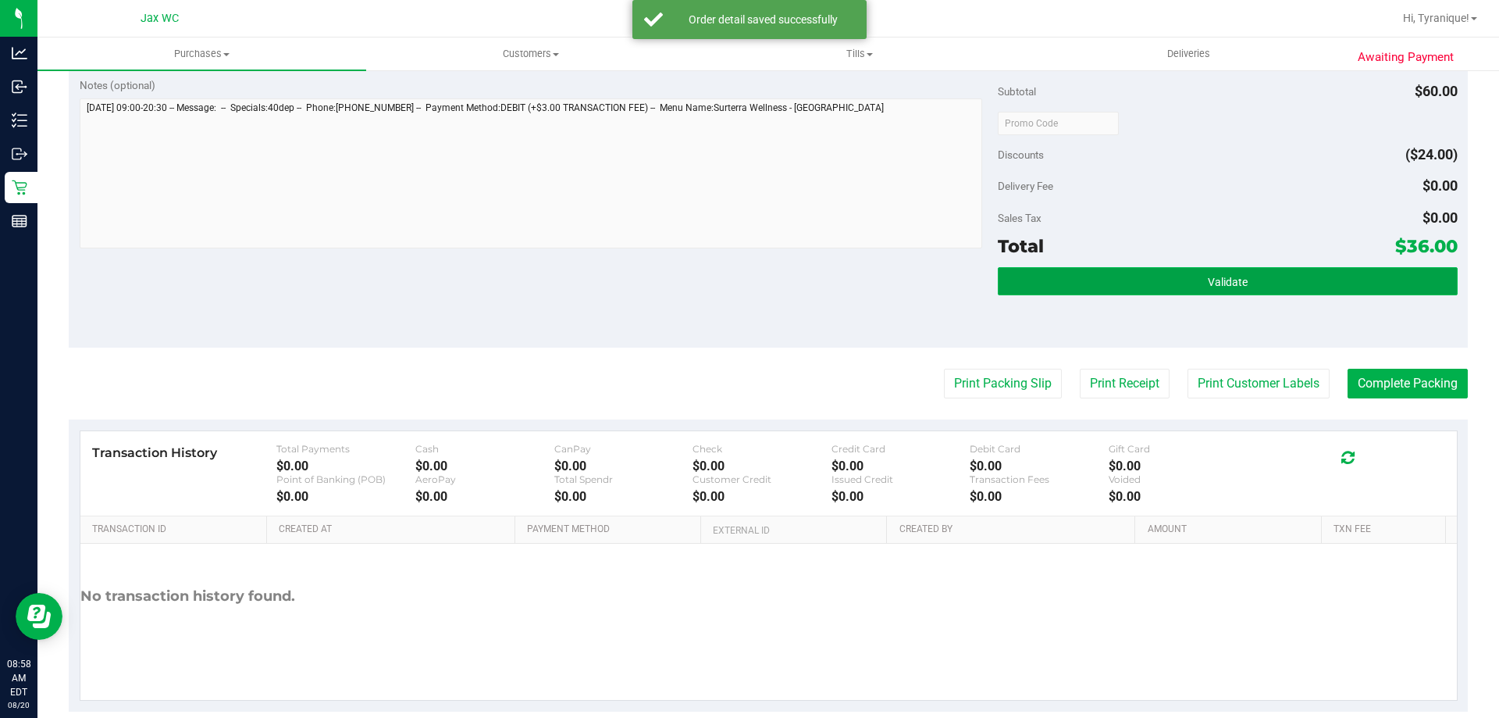
click at [1192, 287] on button "Validate" at bounding box center [1227, 281] width 459 height 28
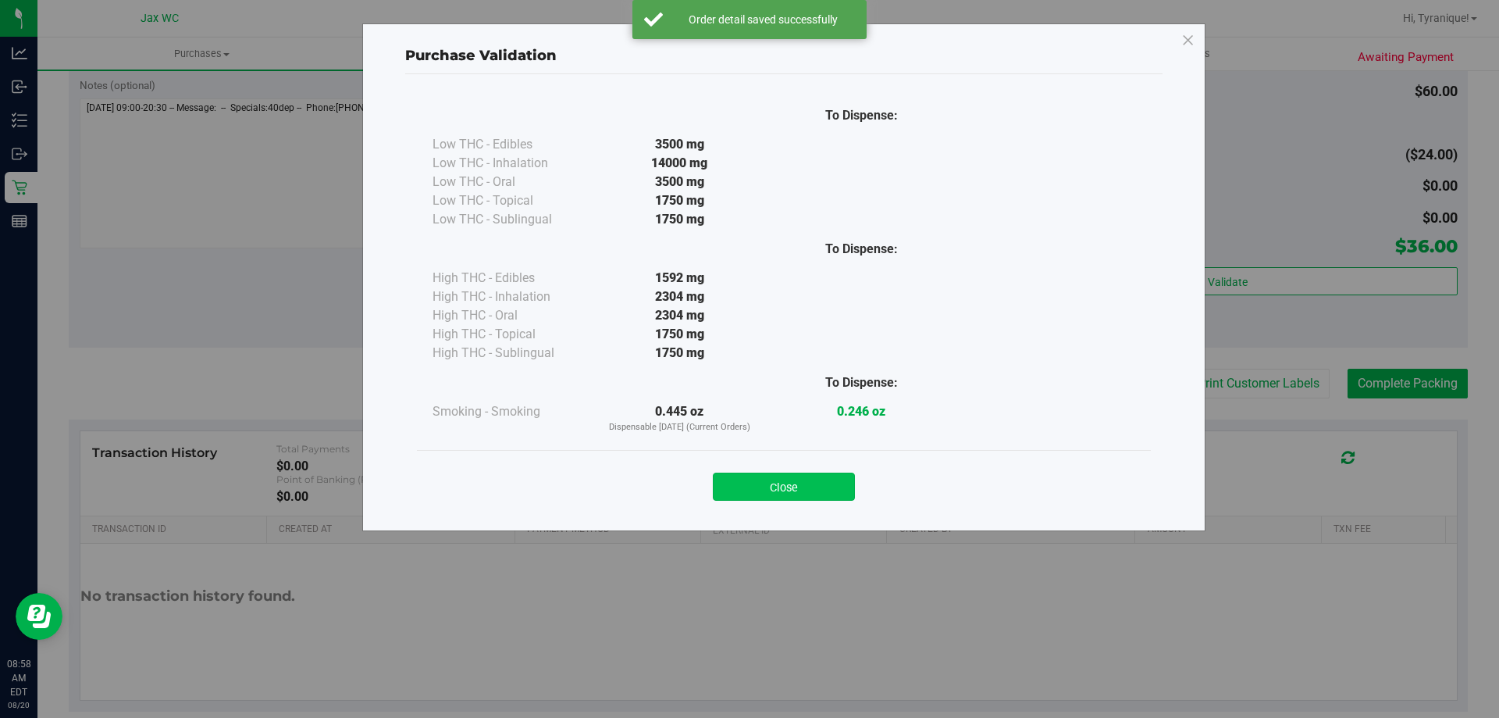
click at [815, 495] on button "Close" at bounding box center [784, 486] width 142 height 28
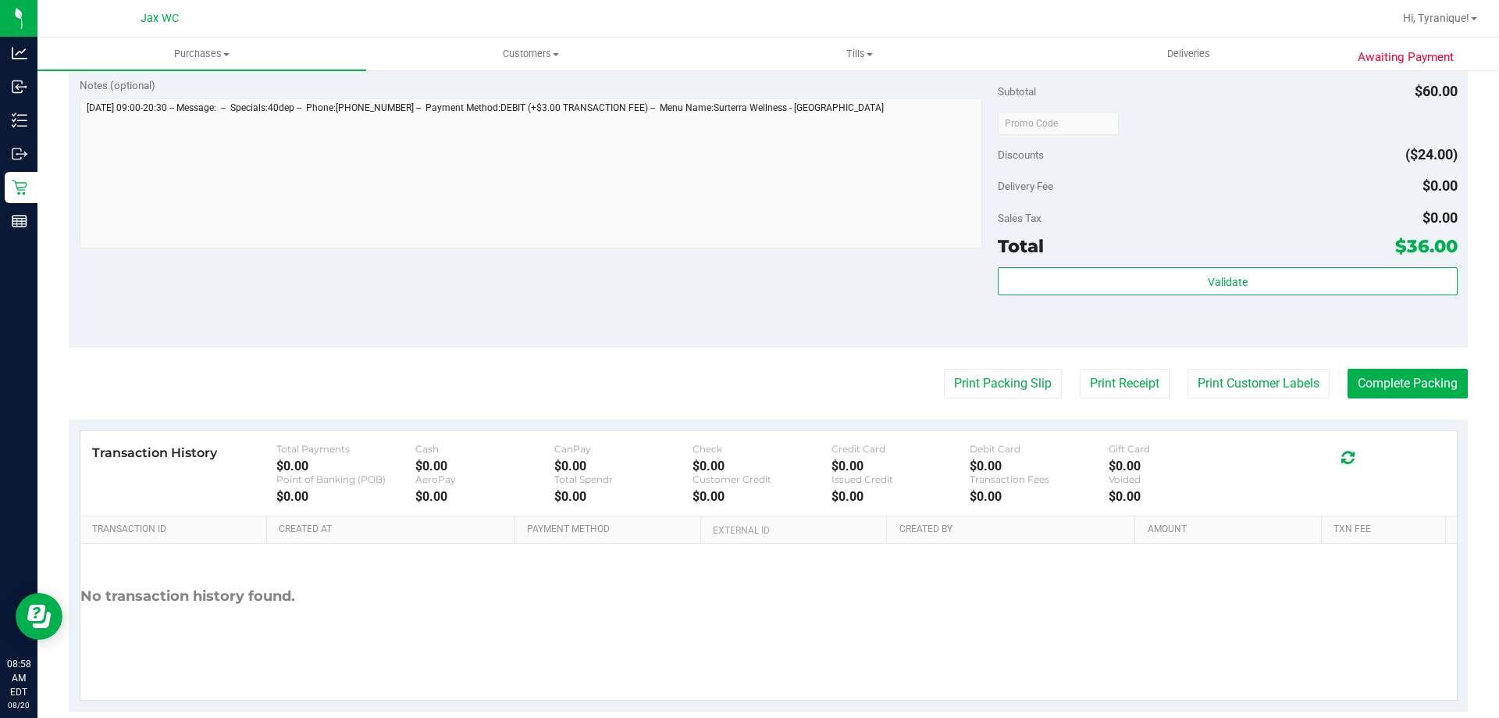
click at [985, 400] on purchase-details "Back Edit Purchase Cancel Purchase View Profile # 11815961 BioTrack ID: - Submi…" at bounding box center [768, 86] width 1399 height 1252
click at [985, 391] on button "Print Packing Slip" at bounding box center [1003, 384] width 118 height 30
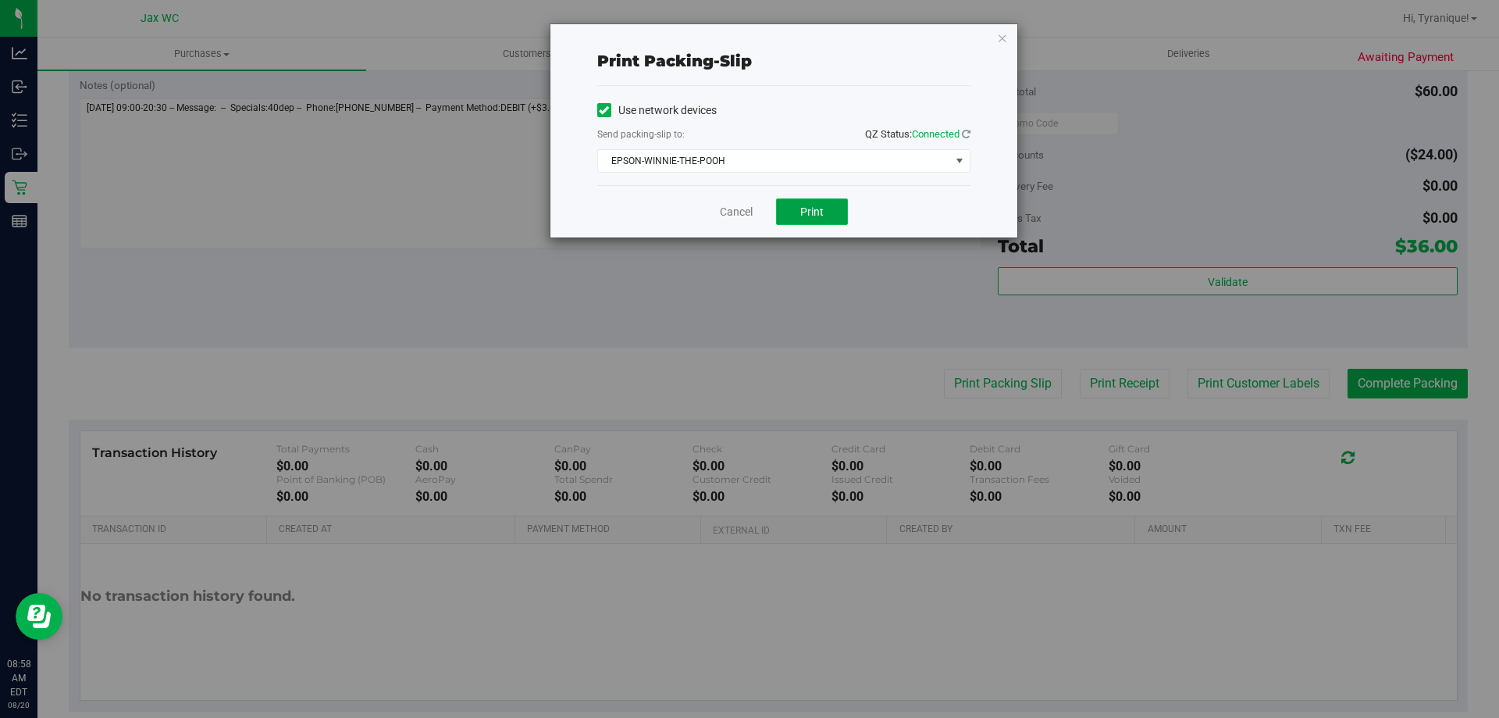
click at [804, 224] on button "Print" at bounding box center [812, 211] width 72 height 27
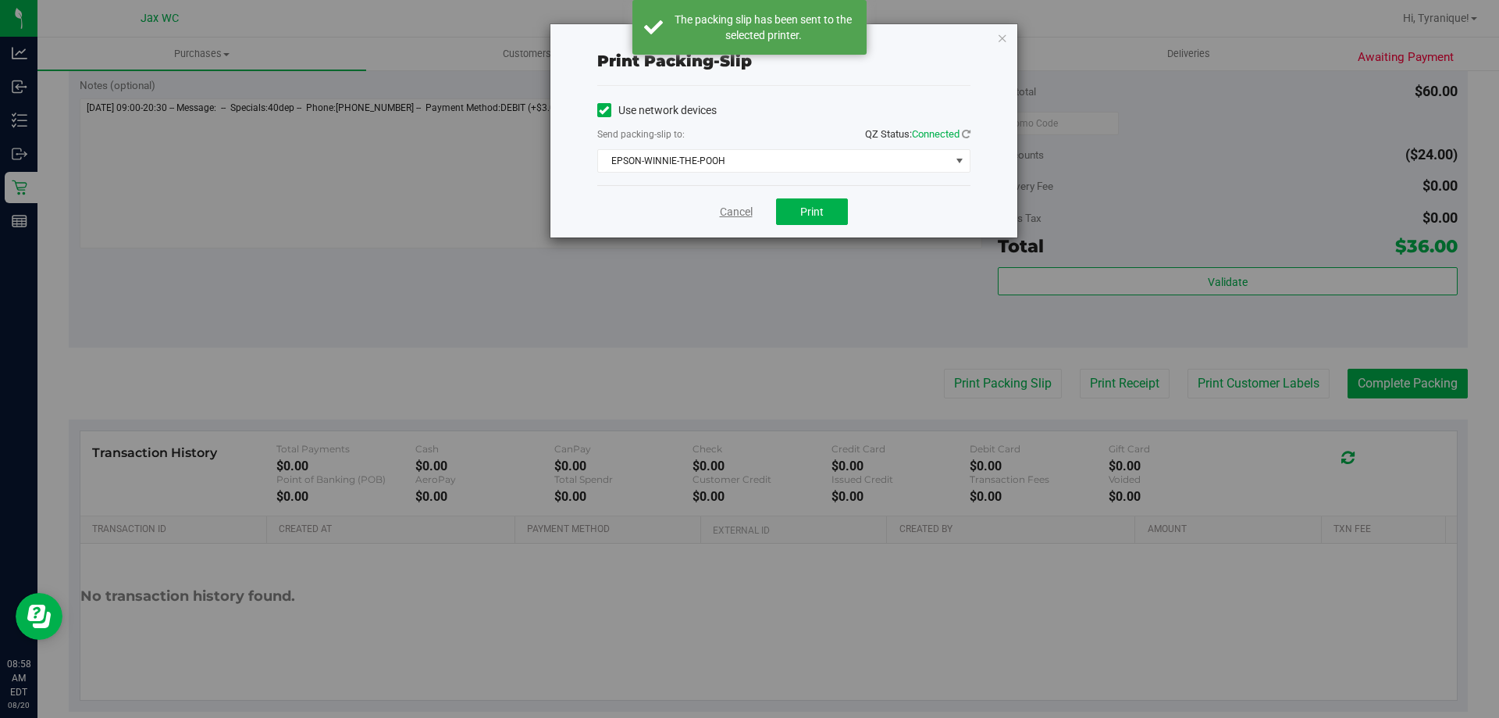
click at [739, 209] on link "Cancel" at bounding box center [736, 212] width 33 height 16
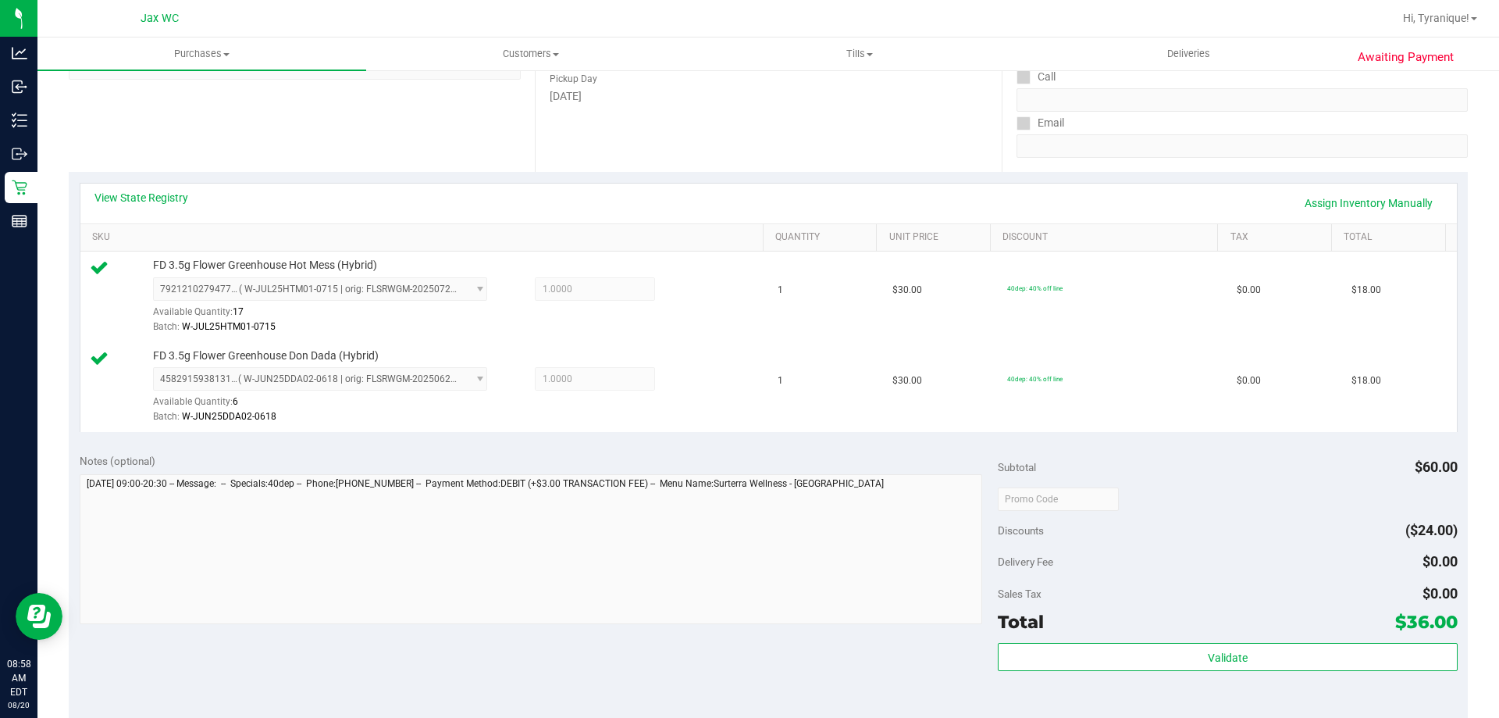
scroll to position [312, 0]
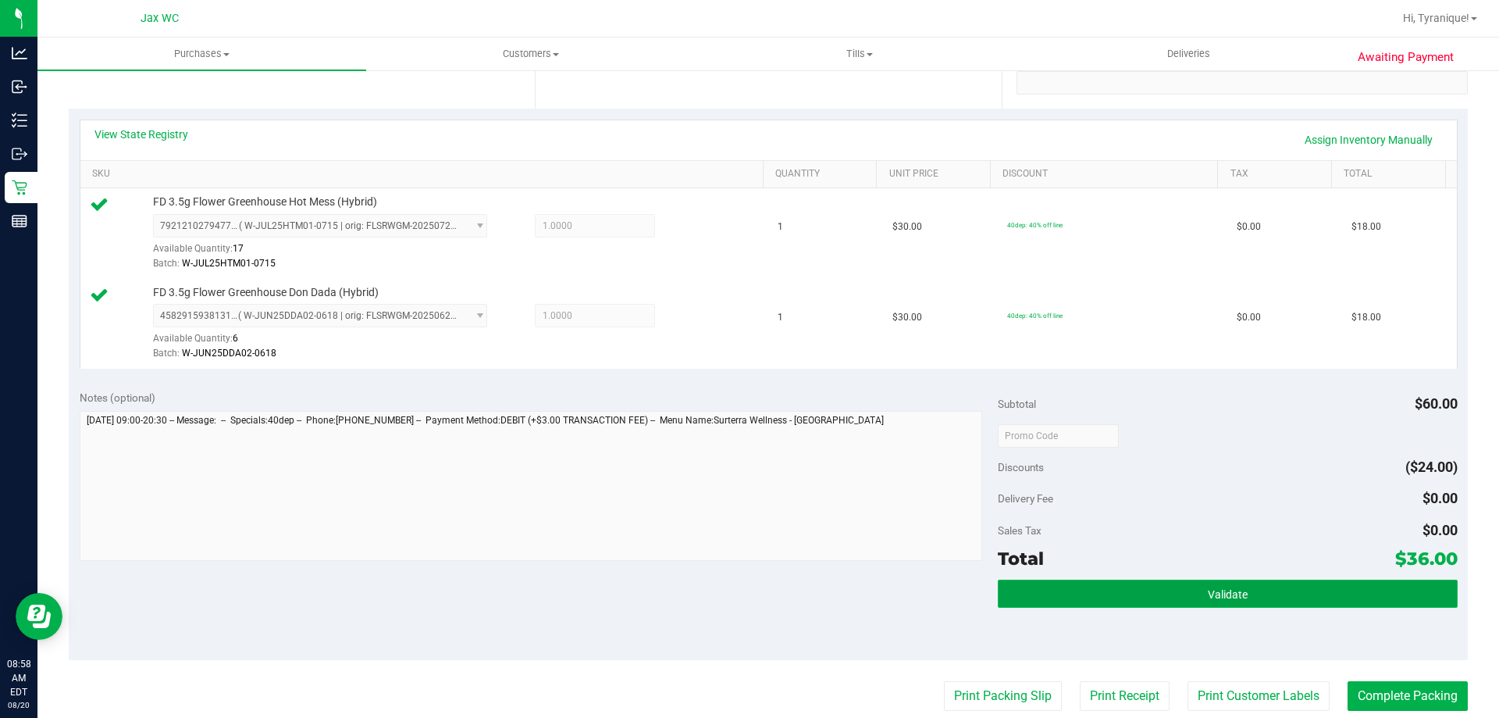
click at [1319, 607] on button "Validate" at bounding box center [1227, 593] width 459 height 28
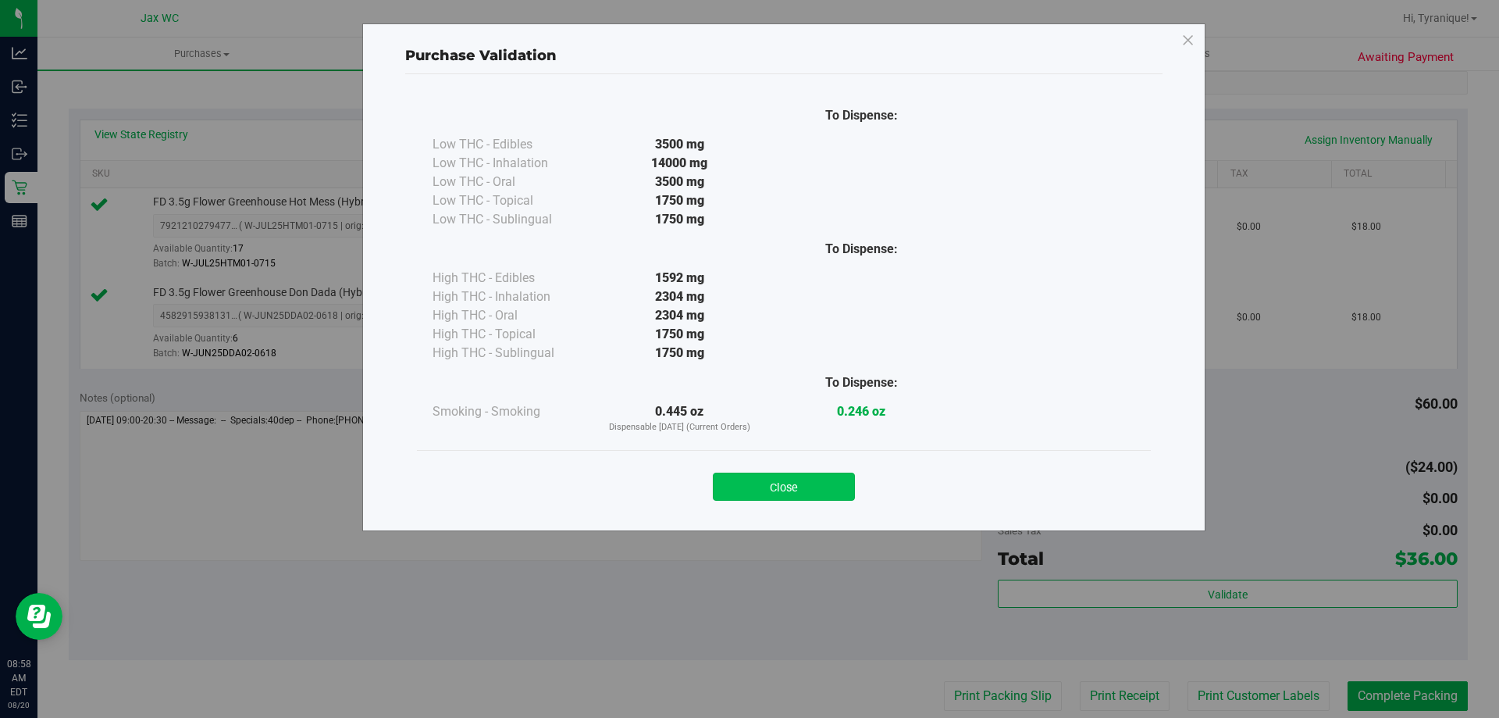
click at [829, 479] on button "Close" at bounding box center [784, 486] width 142 height 28
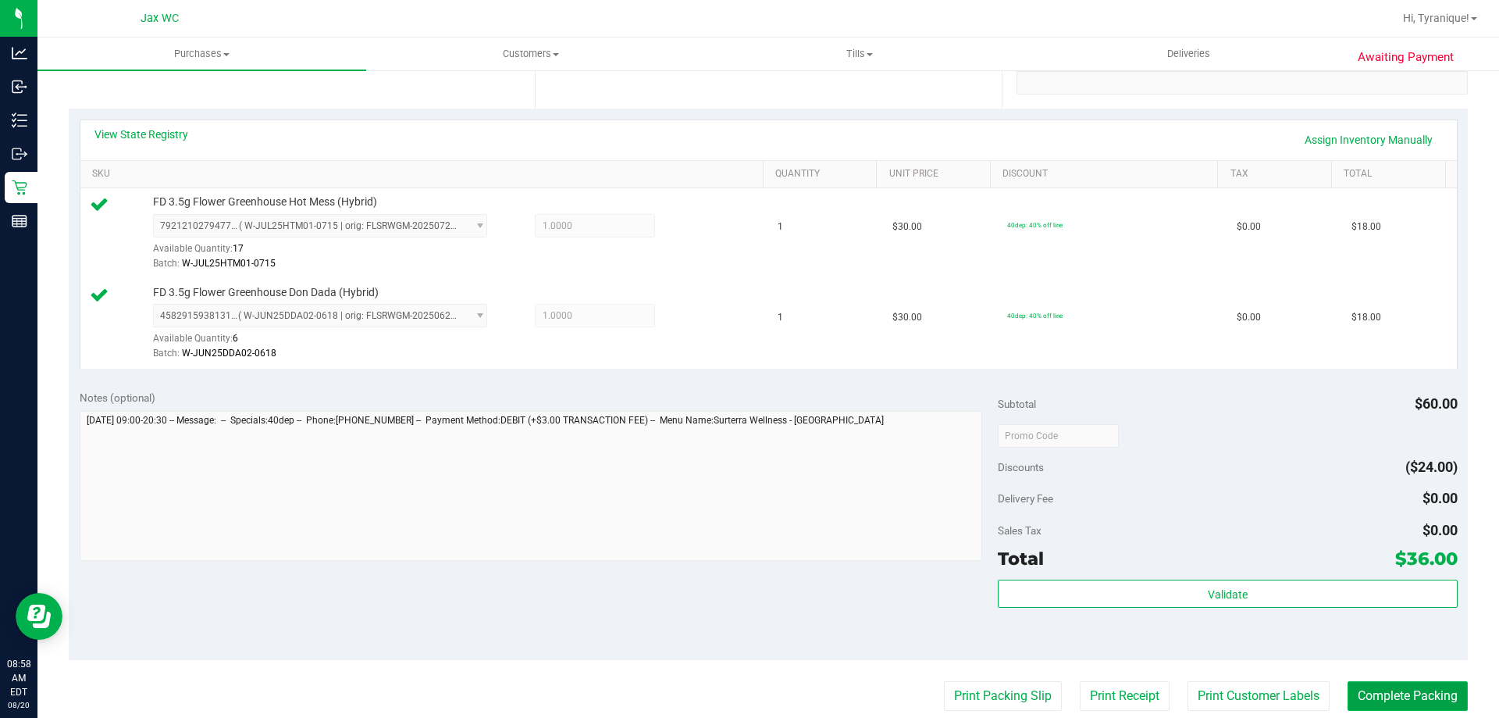
click at [1445, 700] on button "Complete Packing" at bounding box center [1408, 696] width 120 height 30
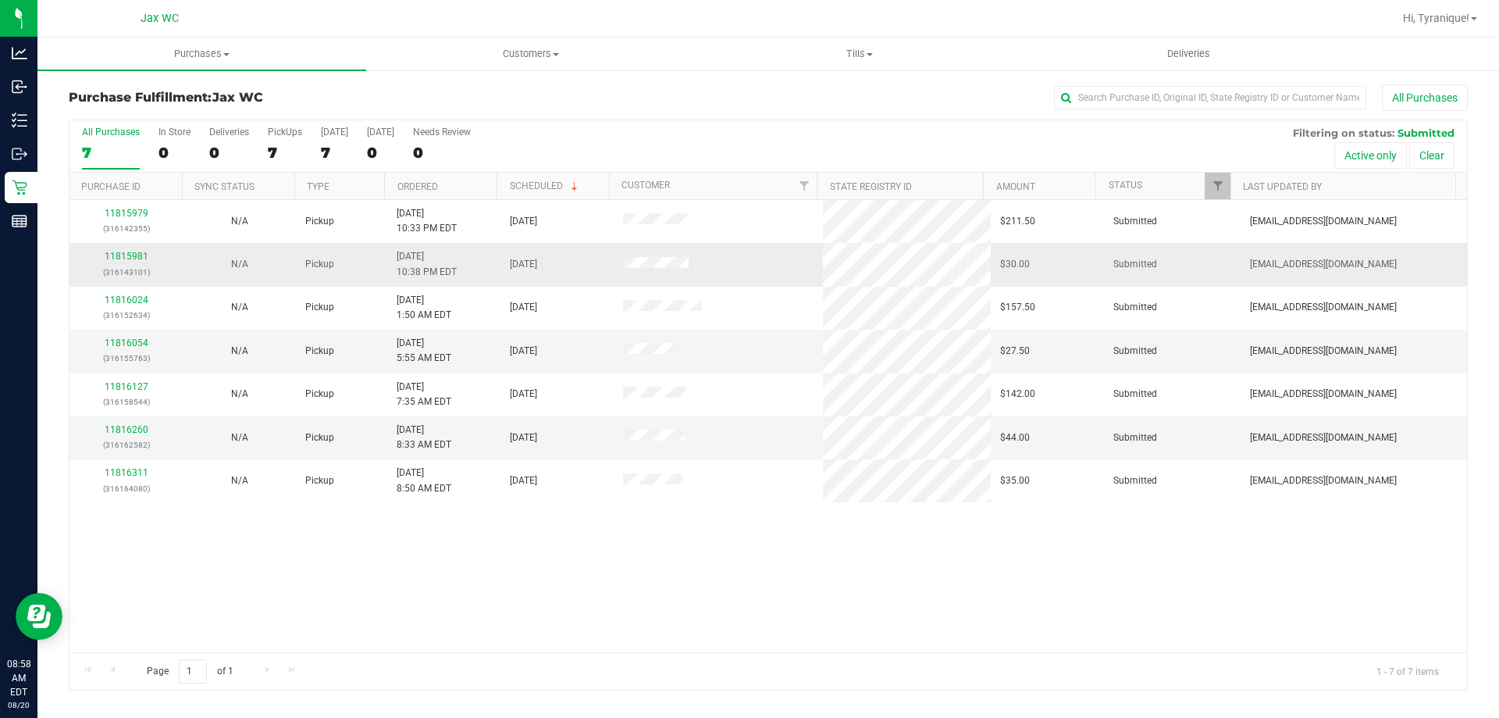
click at [116, 269] on p "(316143101)" at bounding box center [126, 272] width 94 height 15
click at [116, 261] on link "11815981" at bounding box center [127, 256] width 44 height 11
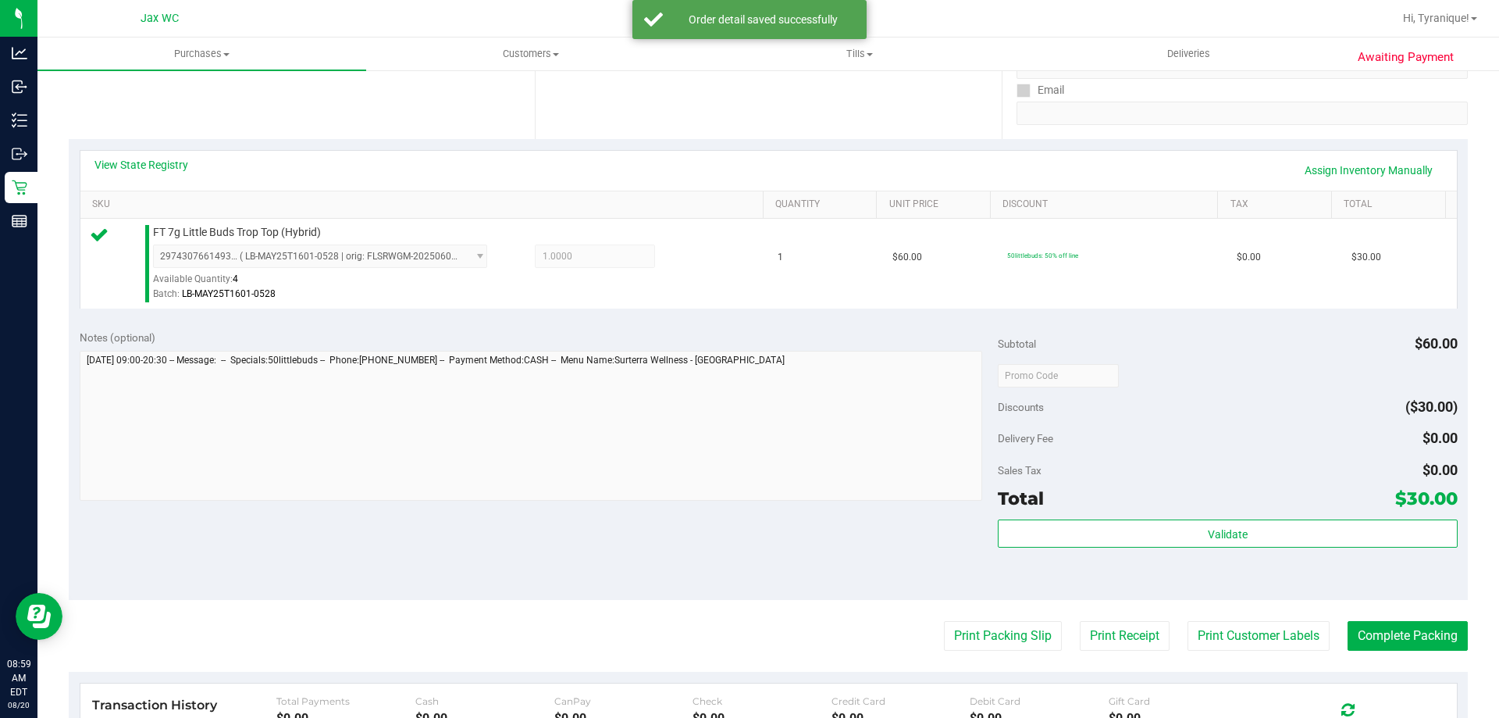
scroll to position [559, 0]
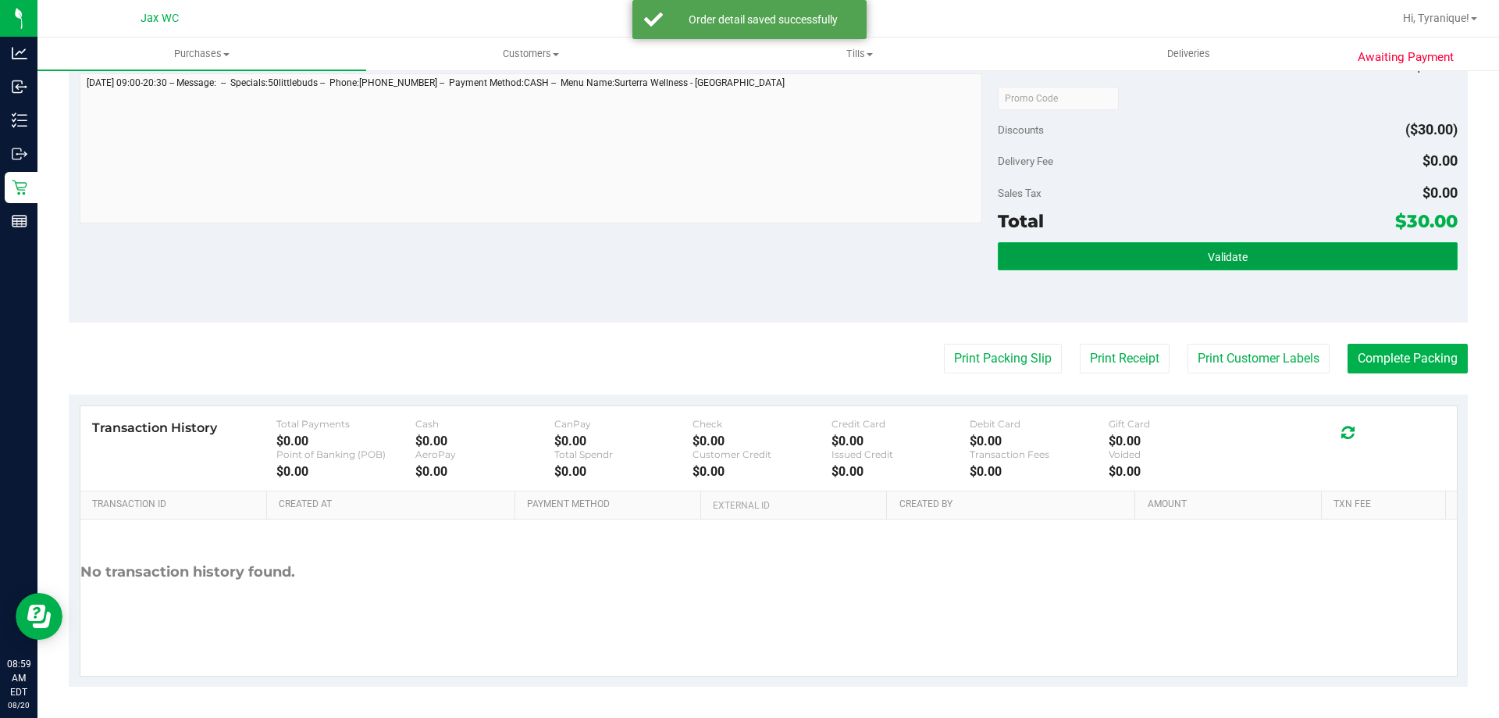
click at [1101, 261] on button "Validate" at bounding box center [1227, 256] width 459 height 28
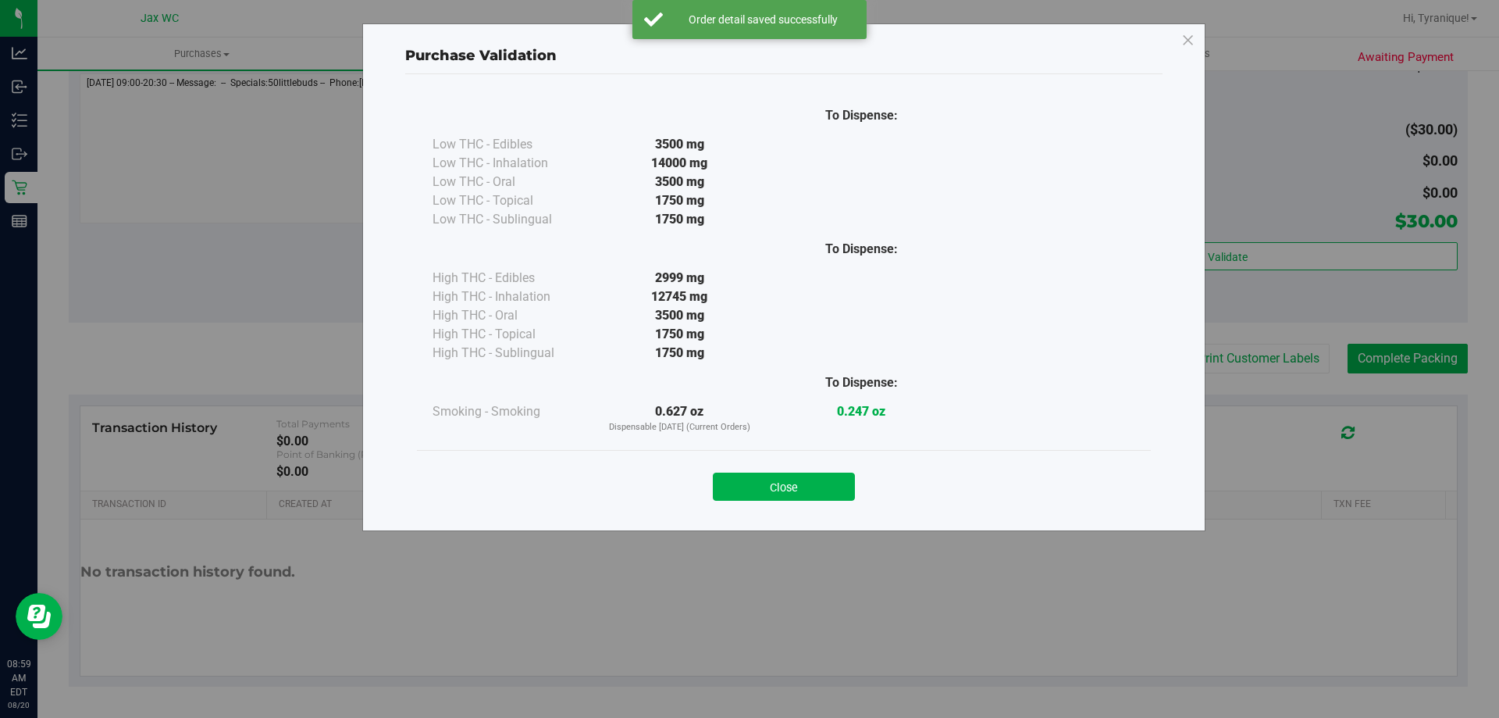
click at [842, 489] on button "Close" at bounding box center [784, 486] width 142 height 28
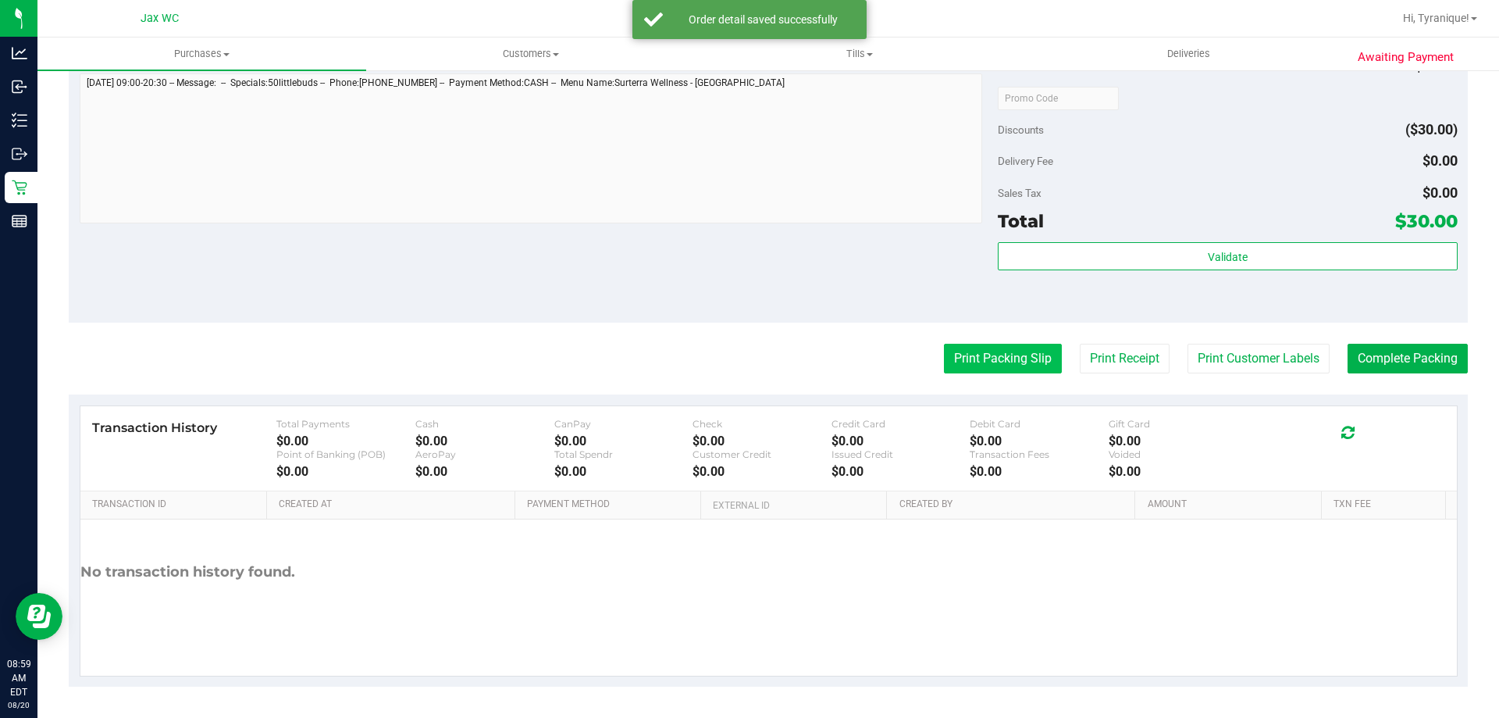
click at [1035, 362] on button "Print Packing Slip" at bounding box center [1003, 359] width 118 height 30
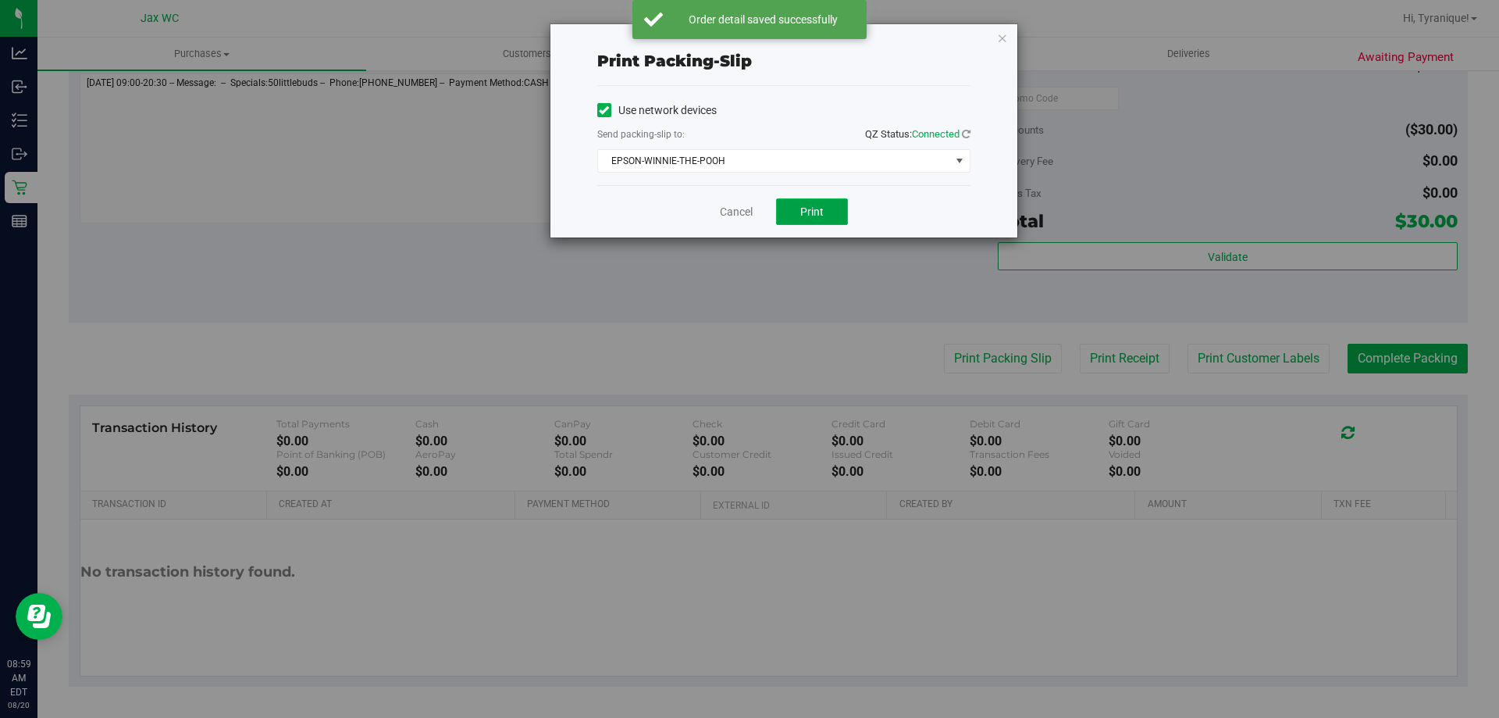
click at [807, 209] on span "Print" at bounding box center [811, 211] width 23 height 12
click at [725, 204] on link "Cancel" at bounding box center [736, 212] width 33 height 16
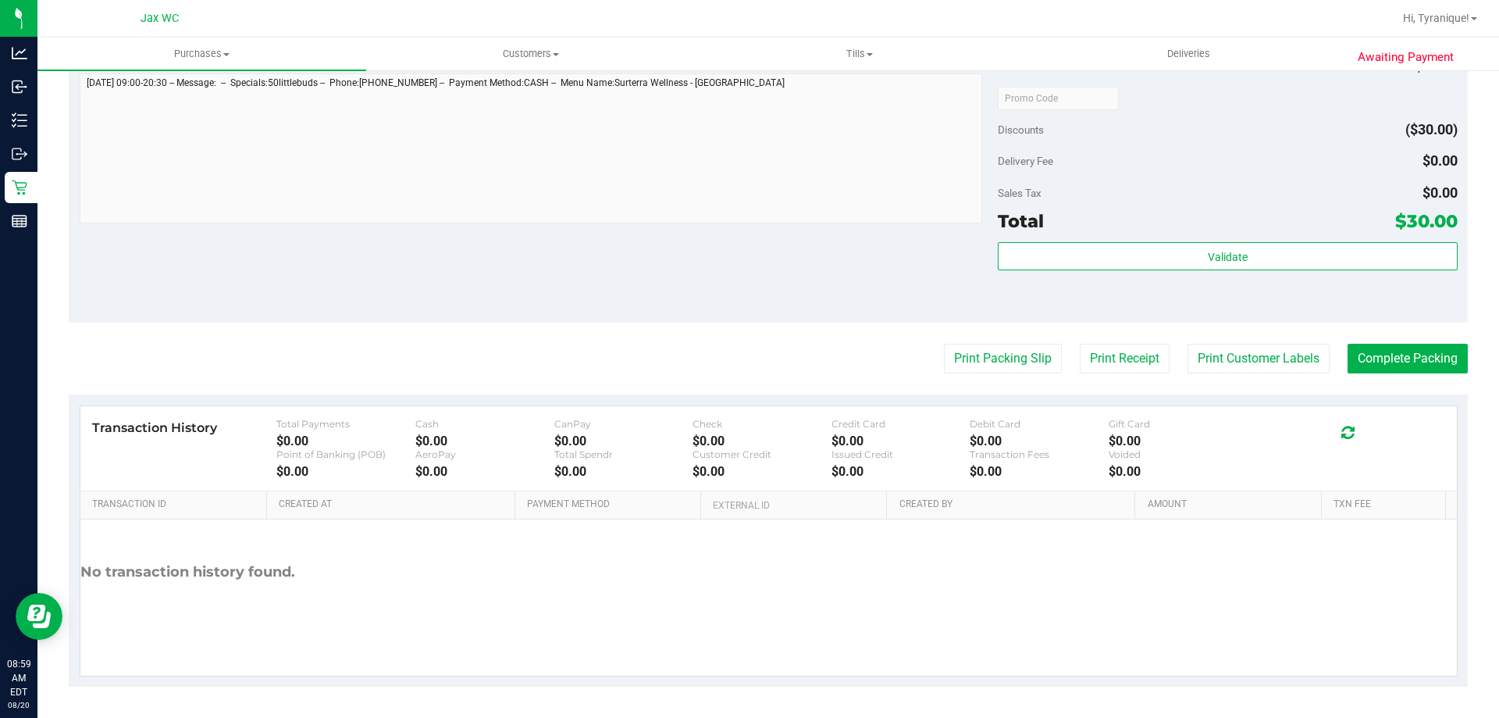
click at [1246, 237] on div "Subtotal $60.00 Discounts ($30.00) Delivery Fee $0.00 Sales Tax $0.00 Total $30…" at bounding box center [1227, 182] width 459 height 260
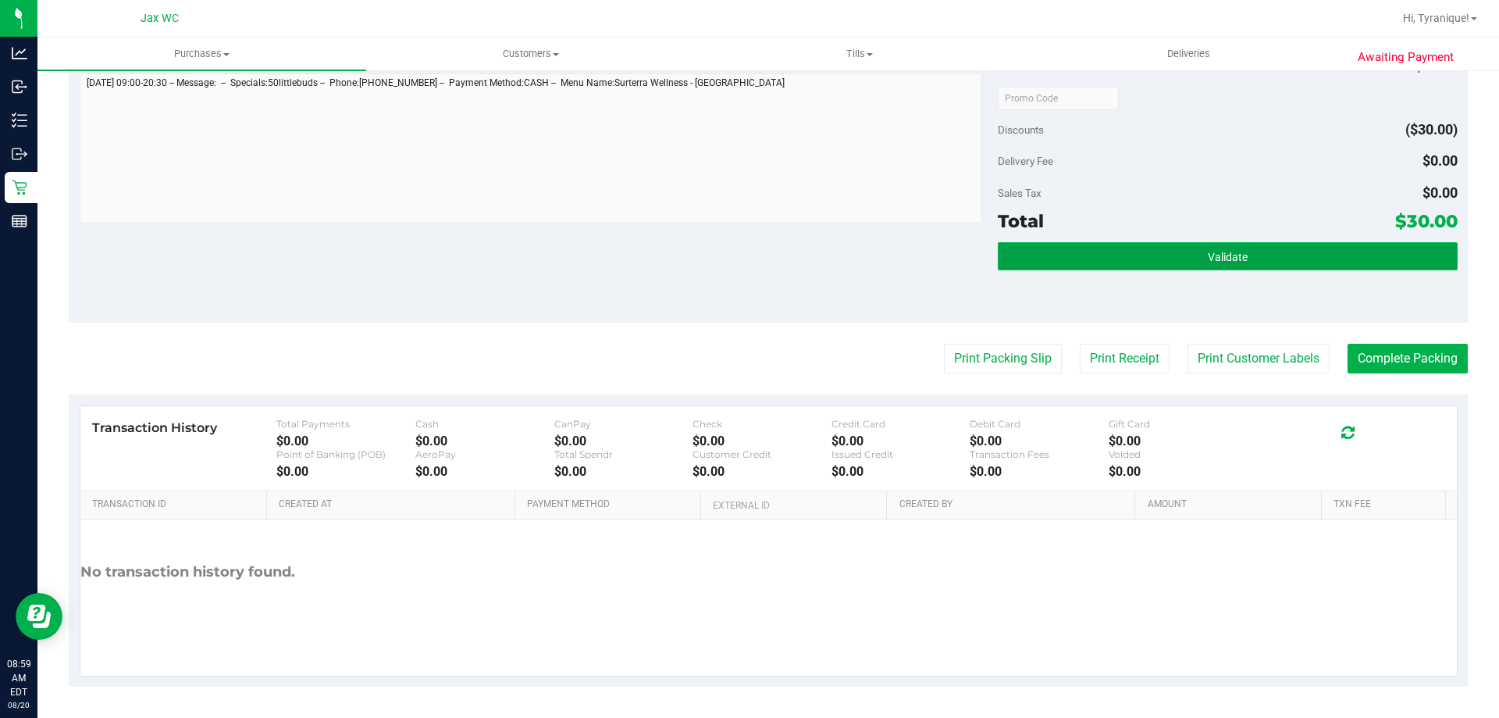
click at [1248, 251] on button "Validate" at bounding box center [1227, 256] width 459 height 28
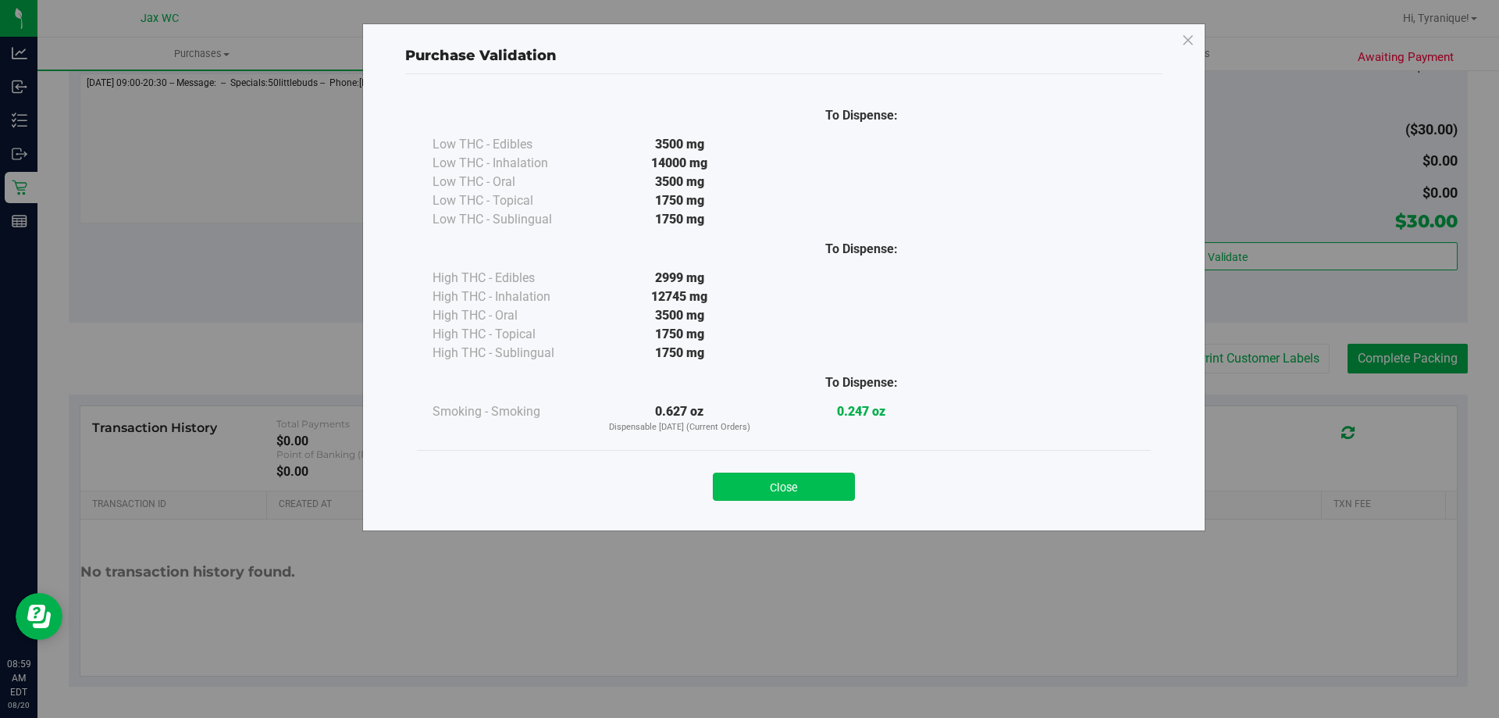
click at [754, 483] on button "Close" at bounding box center [784, 486] width 142 height 28
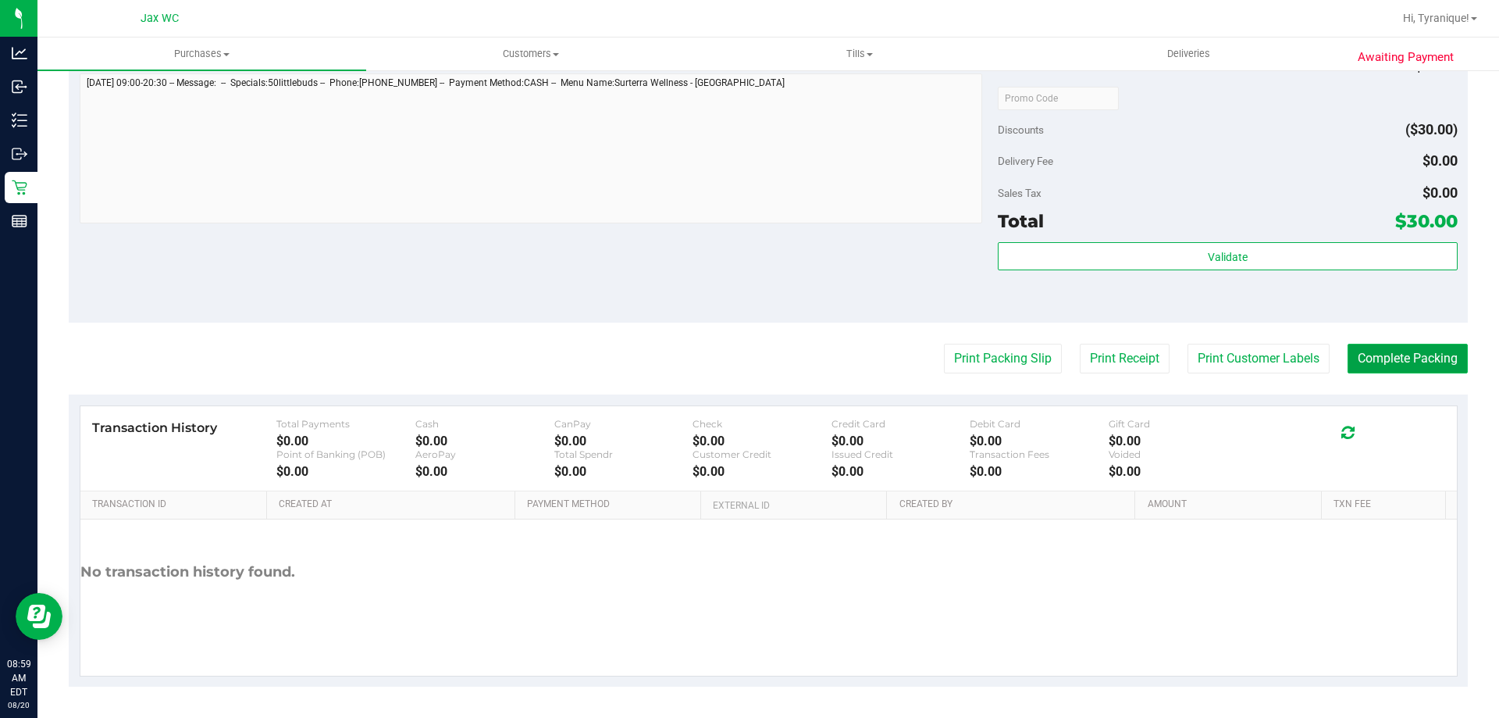
click at [1435, 363] on button "Complete Packing" at bounding box center [1408, 359] width 120 height 30
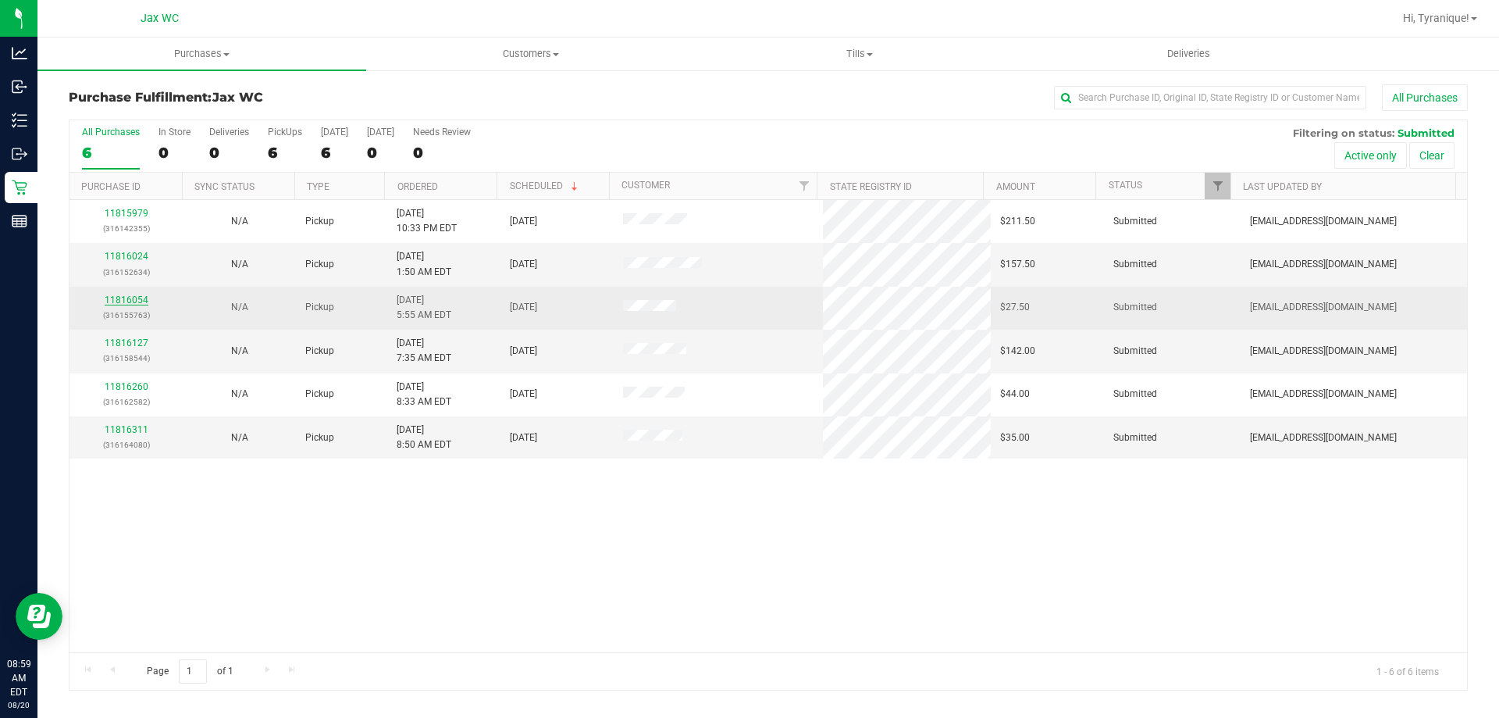
click at [140, 298] on link "11816054" at bounding box center [127, 299] width 44 height 11
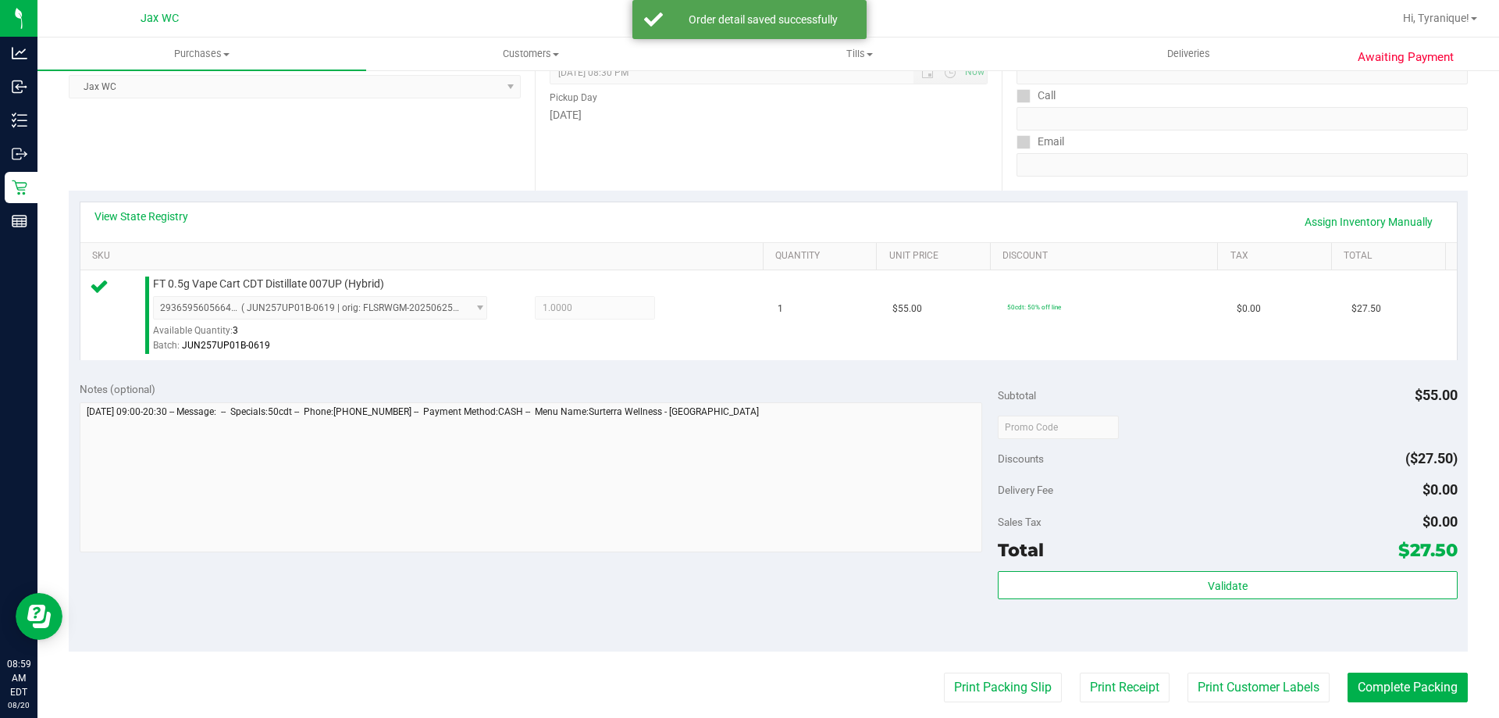
scroll to position [469, 0]
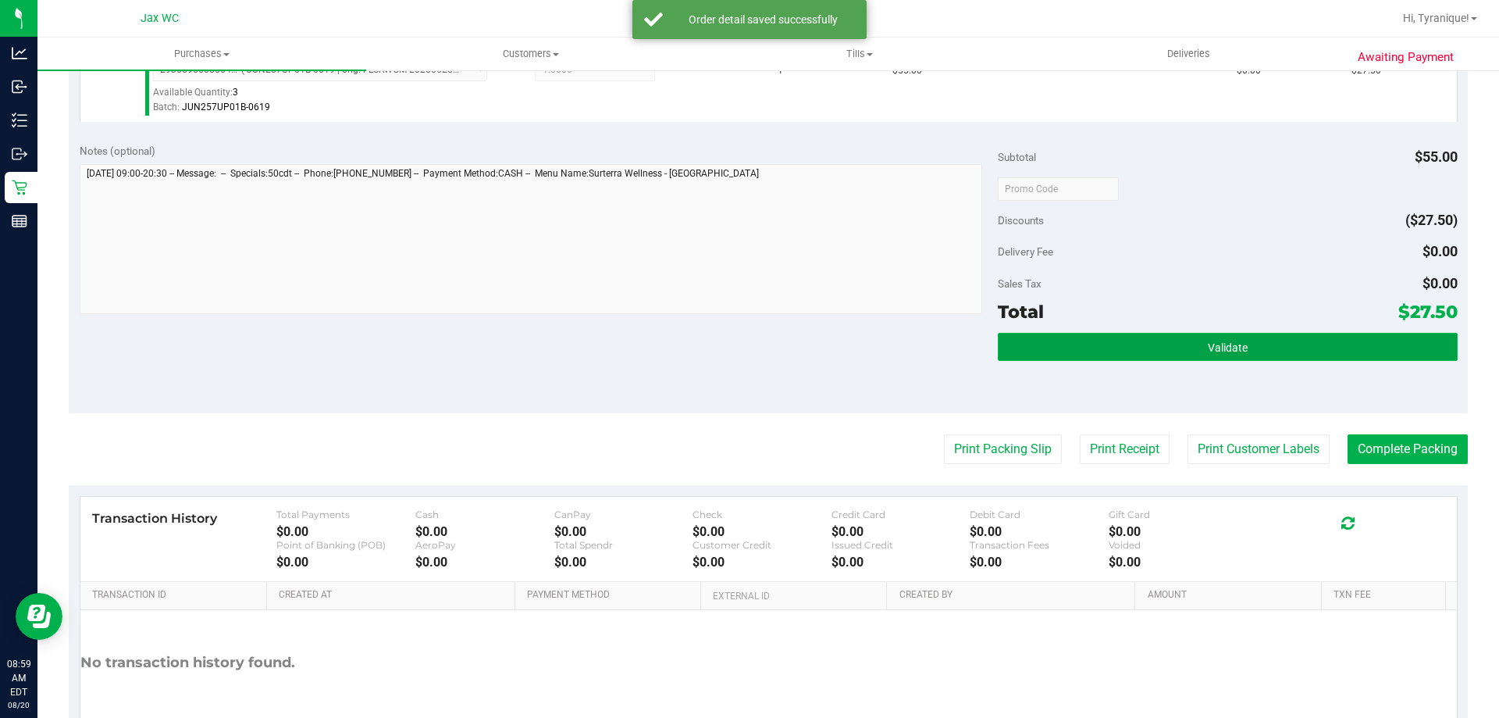
click at [1284, 340] on button "Validate" at bounding box center [1227, 347] width 459 height 28
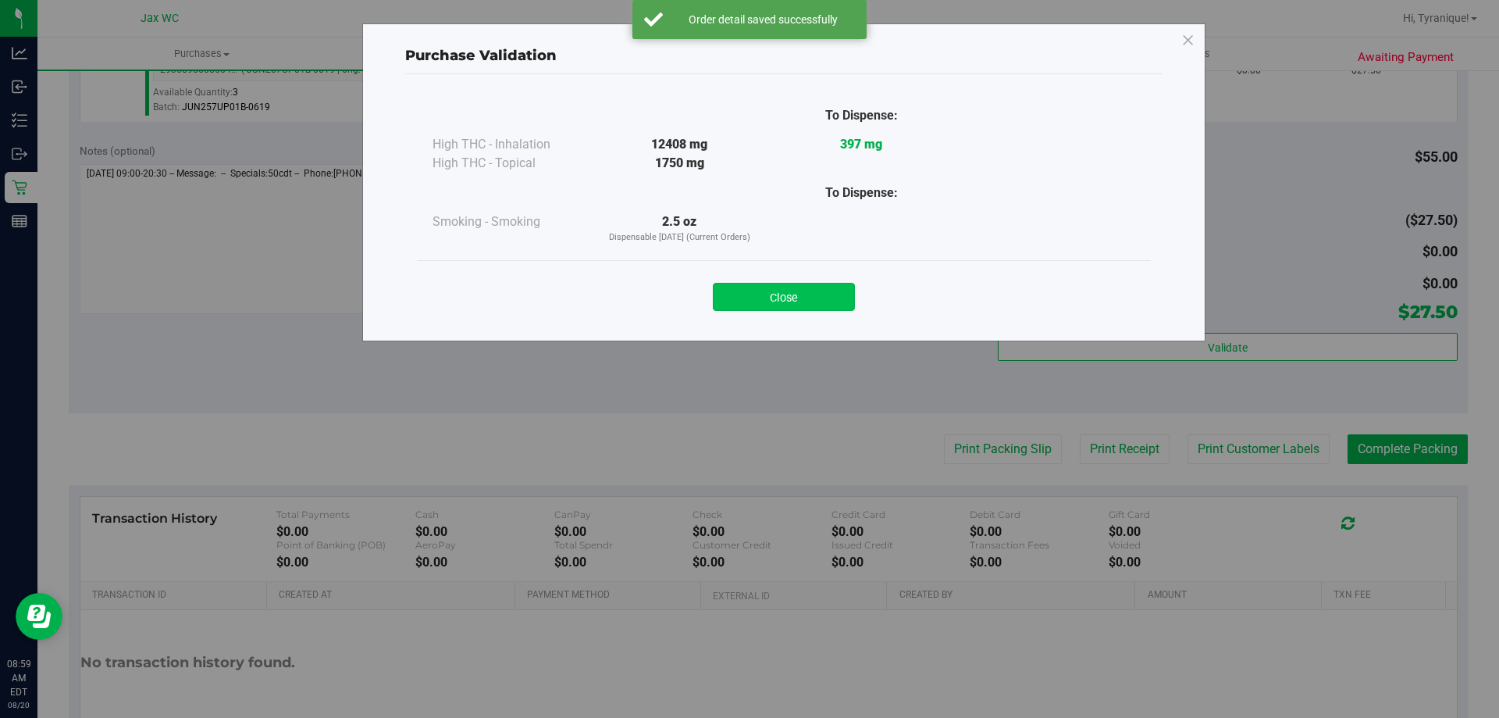
click at [814, 285] on button "Close" at bounding box center [784, 297] width 142 height 28
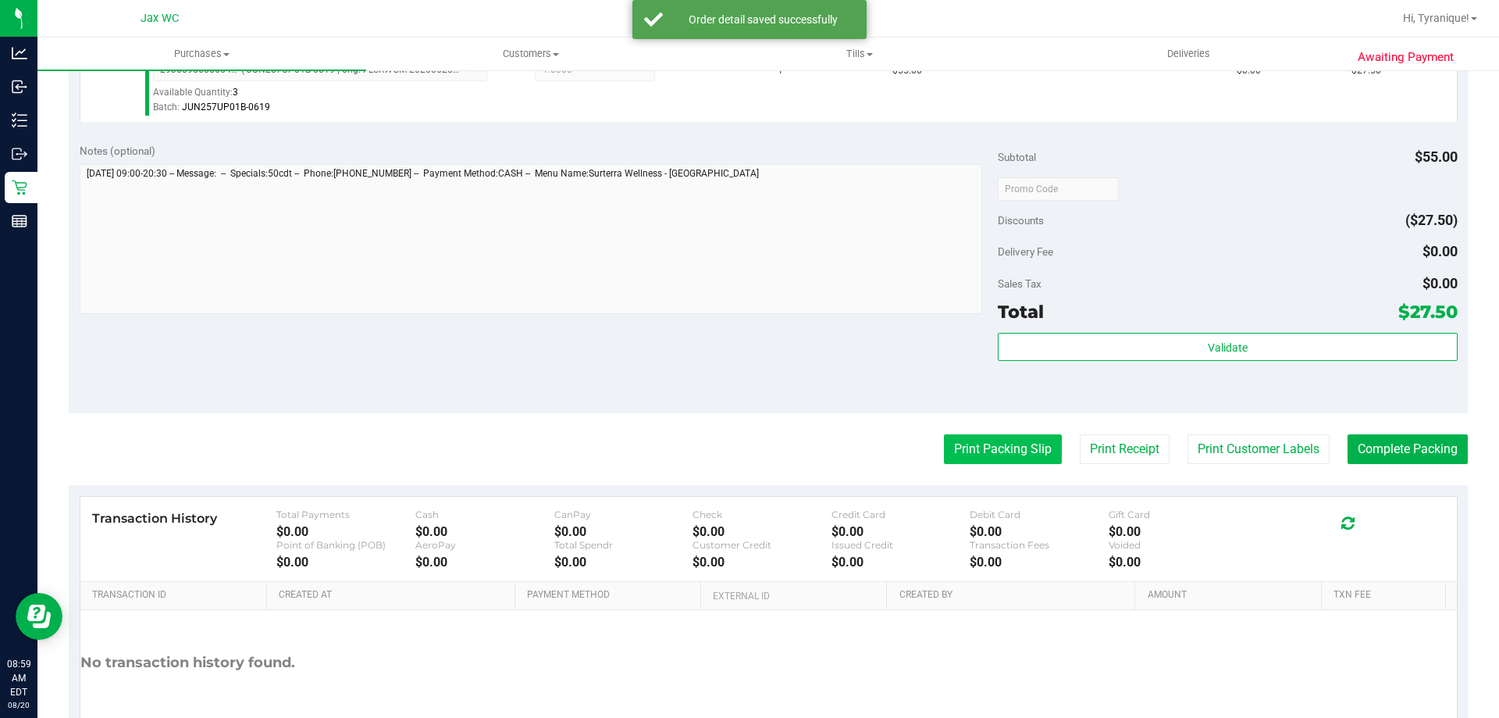
click at [955, 448] on button "Print Packing Slip" at bounding box center [1003, 449] width 118 height 30
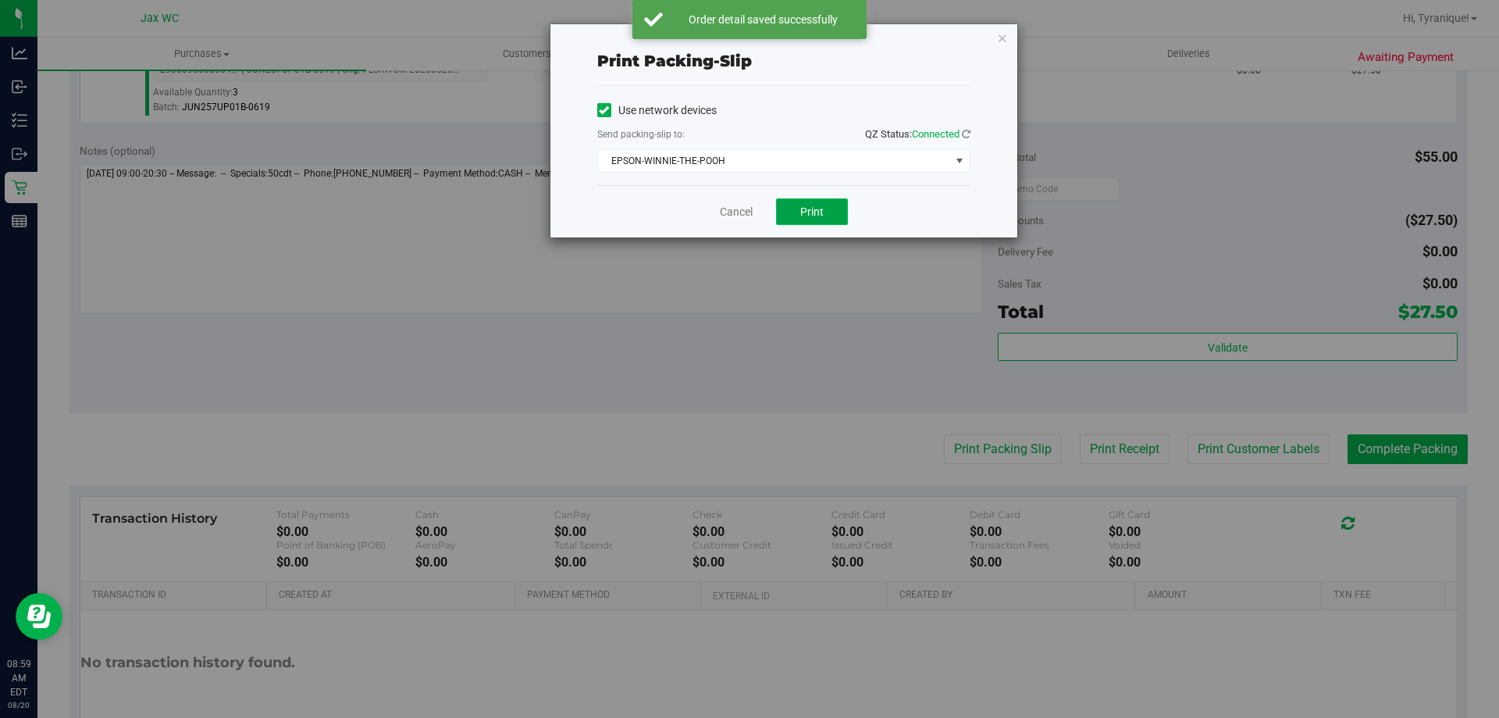
click at [827, 221] on button "Print" at bounding box center [812, 211] width 72 height 27
click at [730, 211] on link "Cancel" at bounding box center [736, 212] width 33 height 16
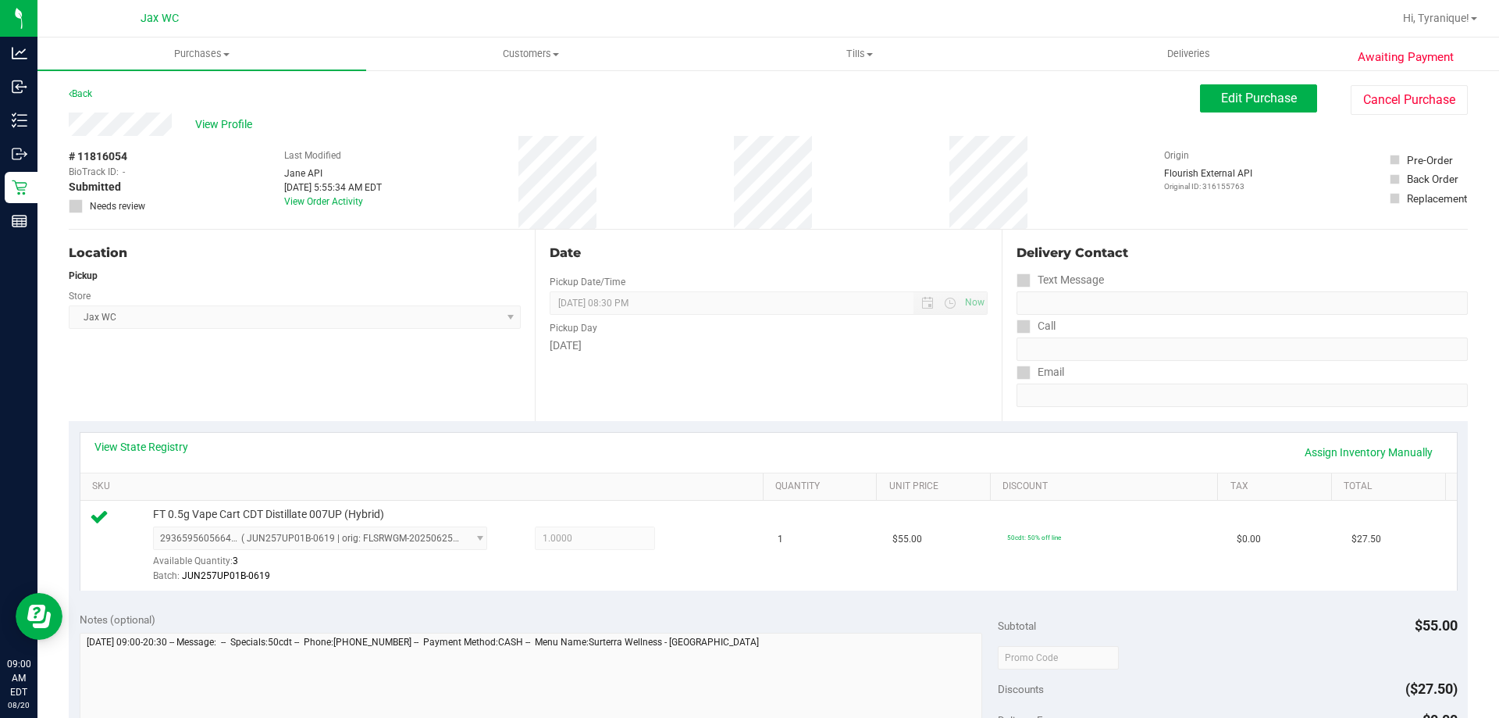
scroll to position [559, 0]
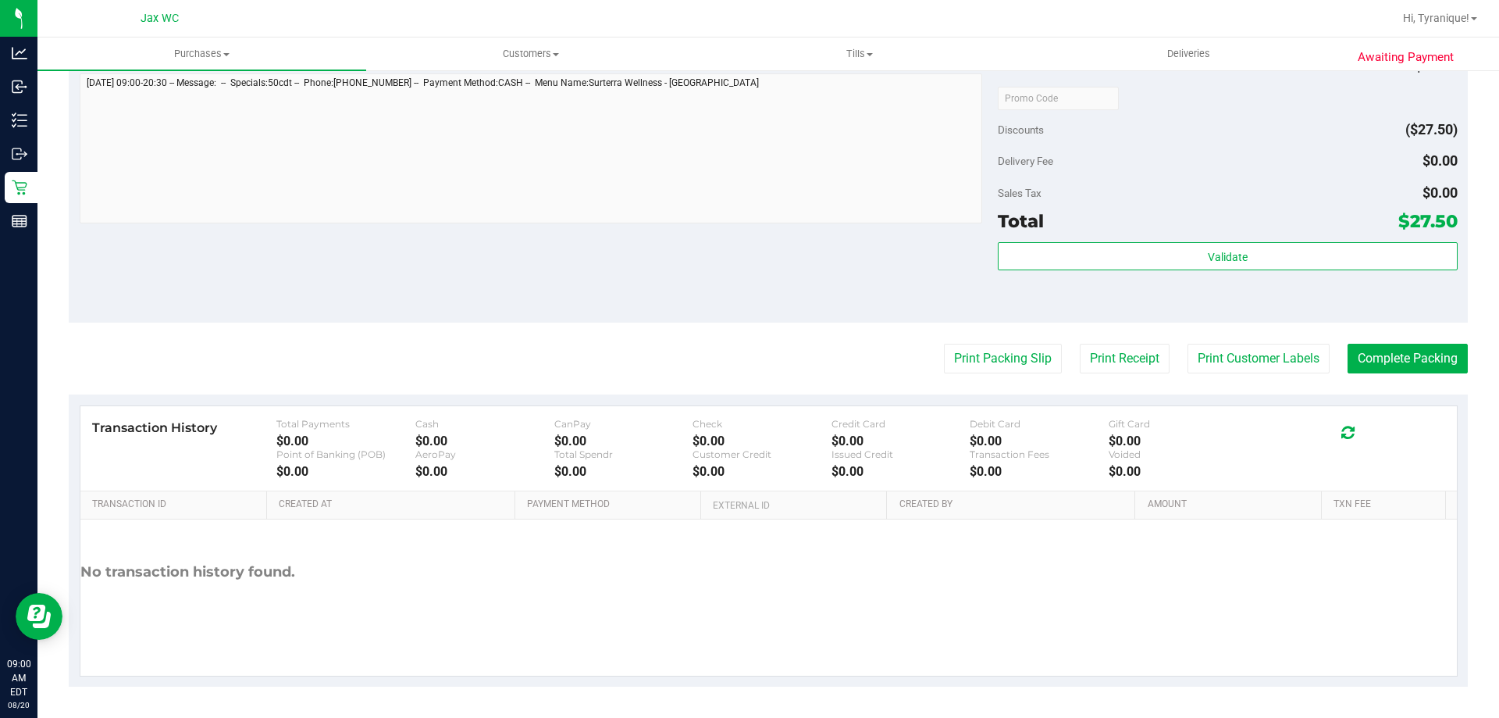
click at [1239, 274] on div "Validate" at bounding box center [1227, 277] width 459 height 70
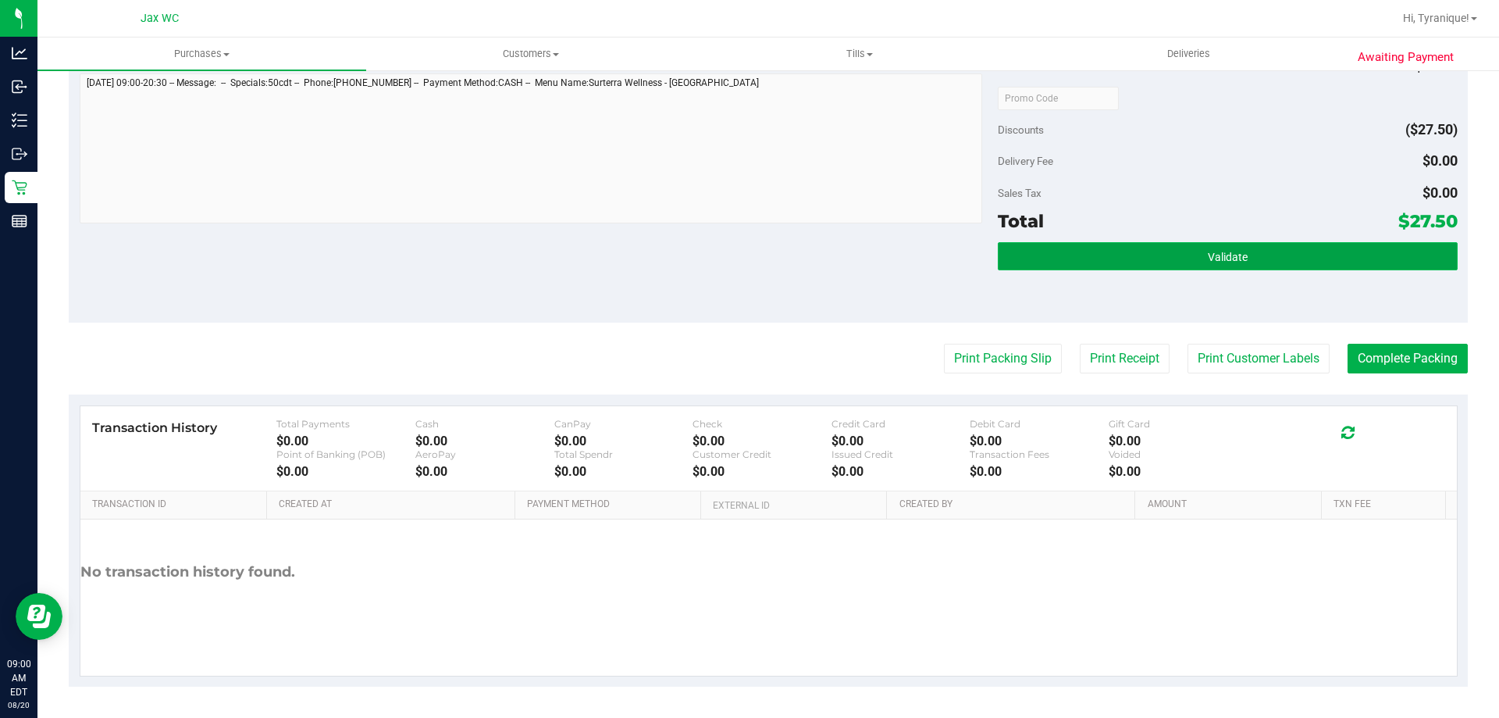
click at [1236, 262] on span "Validate" at bounding box center [1228, 257] width 40 height 12
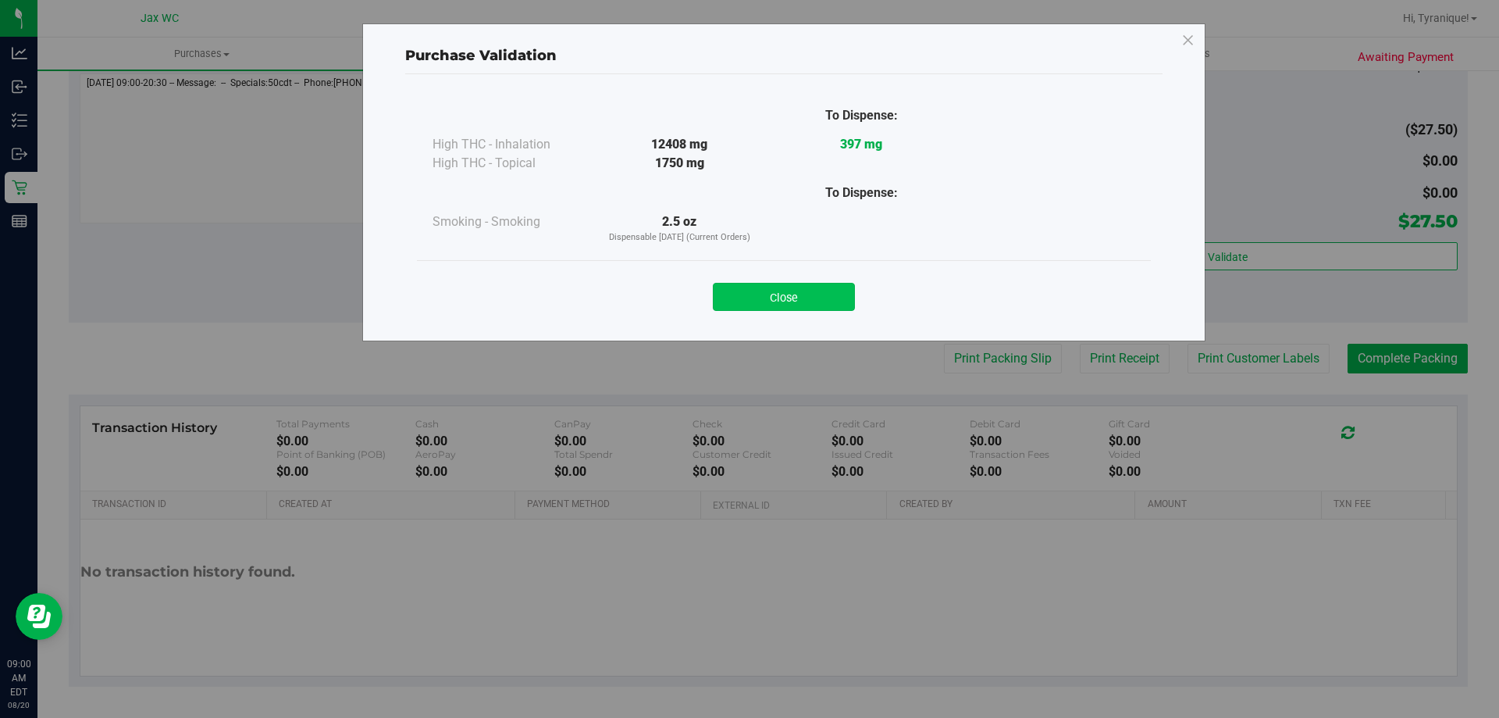
click at [819, 294] on button "Close" at bounding box center [784, 297] width 142 height 28
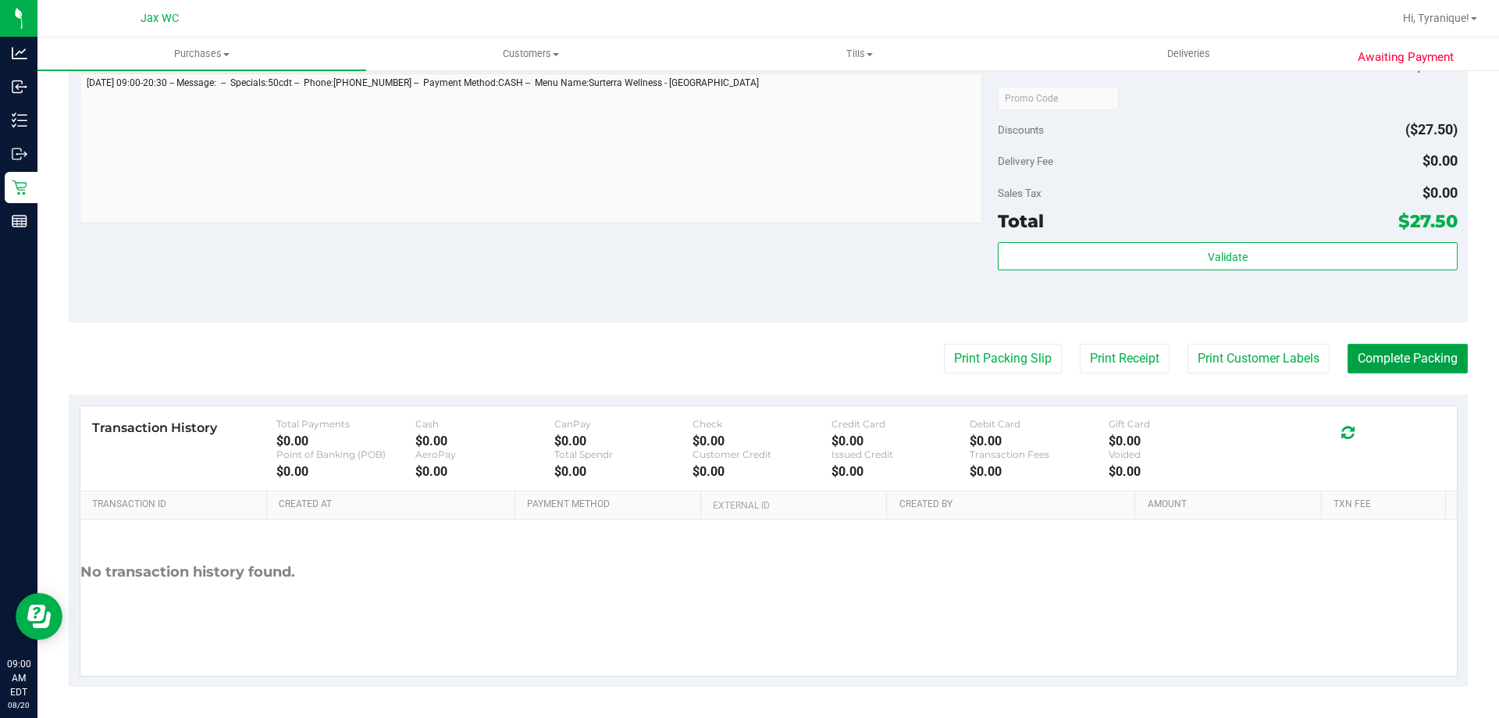
click at [1385, 359] on button "Complete Packing" at bounding box center [1408, 359] width 120 height 30
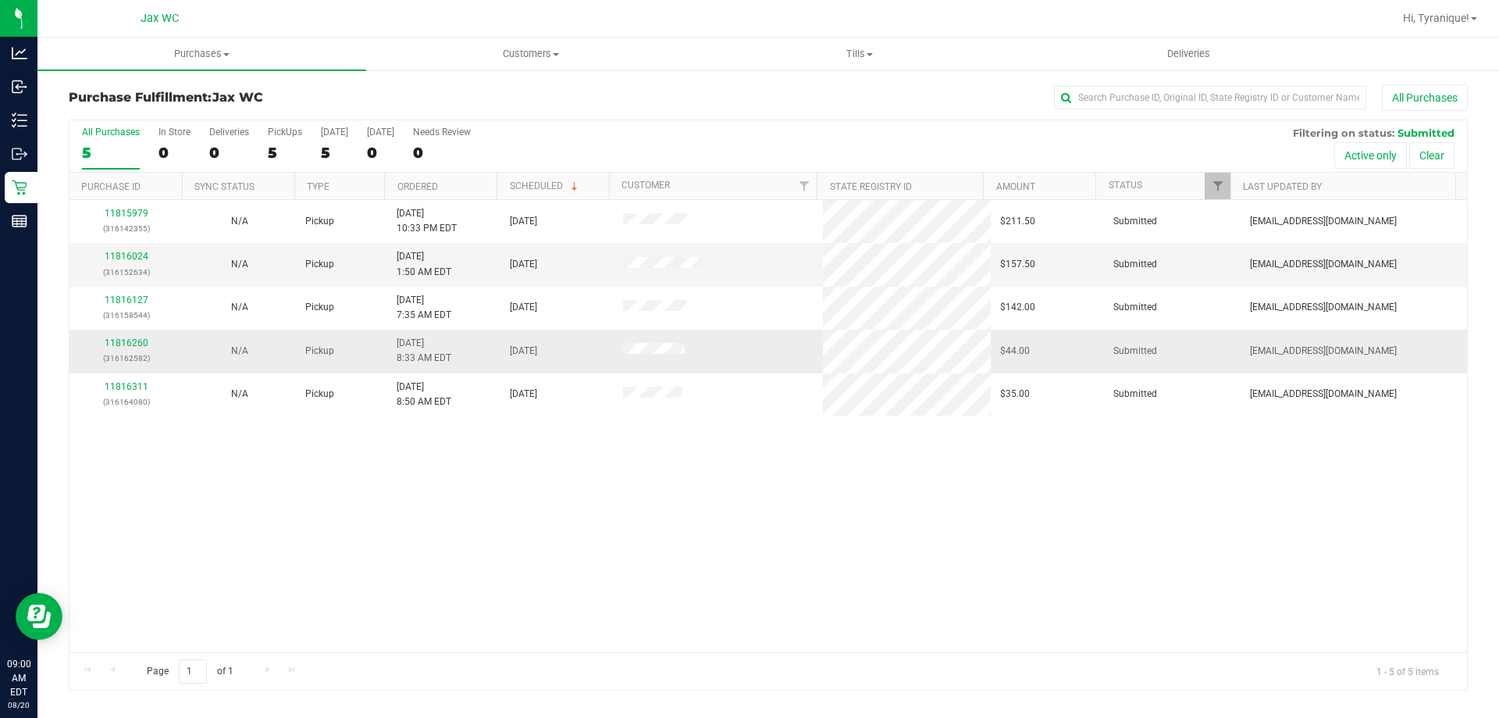
click at [137, 348] on div "11816260 (316162582)" at bounding box center [126, 351] width 94 height 30
click at [130, 339] on link "11816260" at bounding box center [127, 342] width 44 height 11
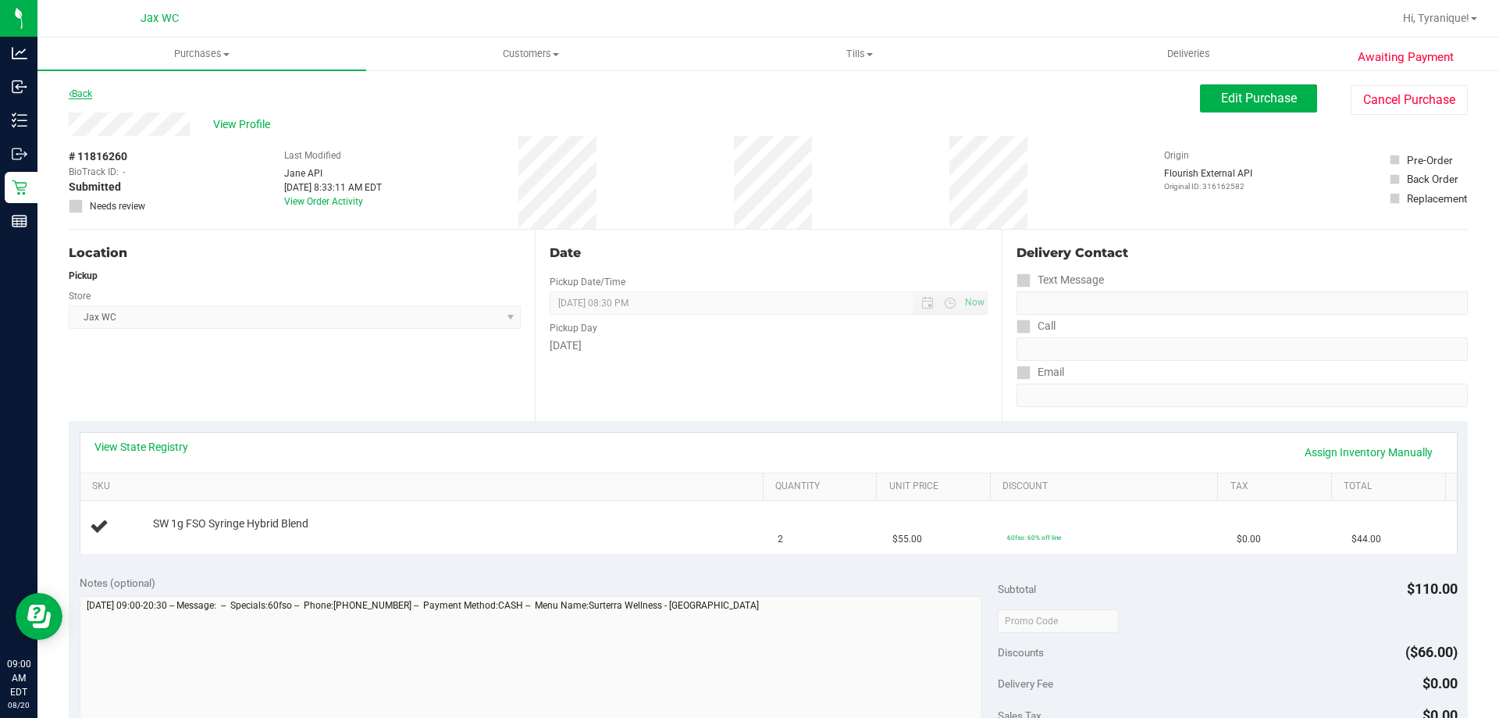
click at [82, 102] on div "Back" at bounding box center [80, 93] width 23 height 19
click at [82, 94] on link "Back" at bounding box center [80, 93] width 23 height 11
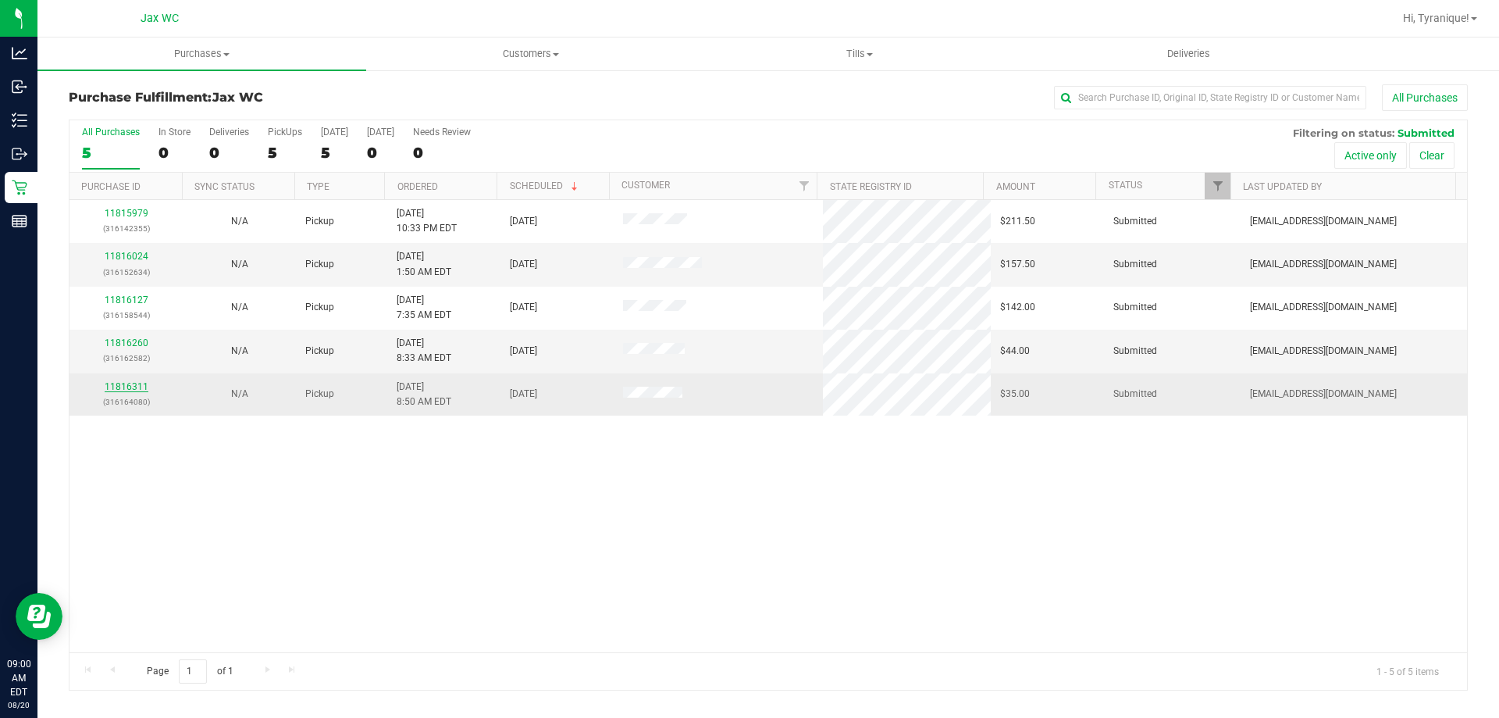
click at [134, 388] on link "11816311" at bounding box center [127, 386] width 44 height 11
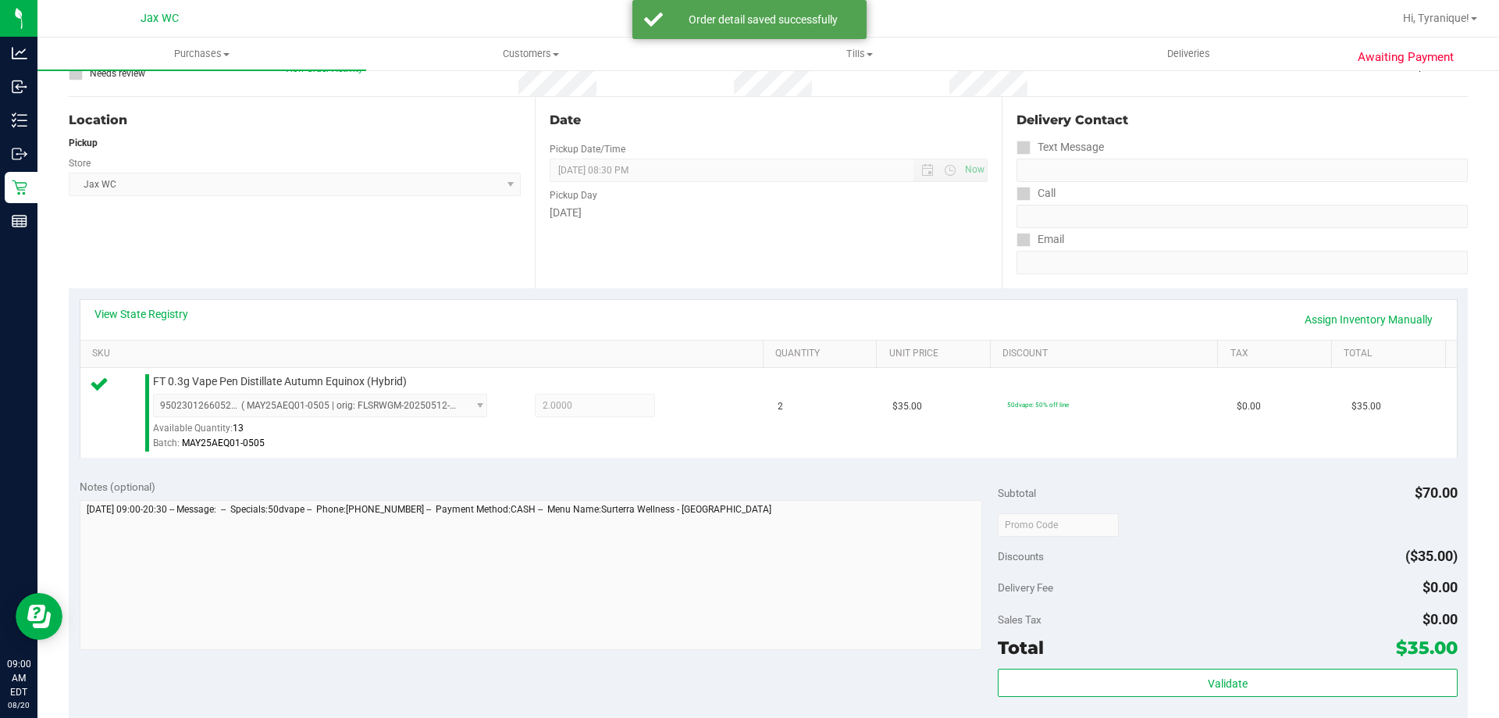
scroll to position [312, 0]
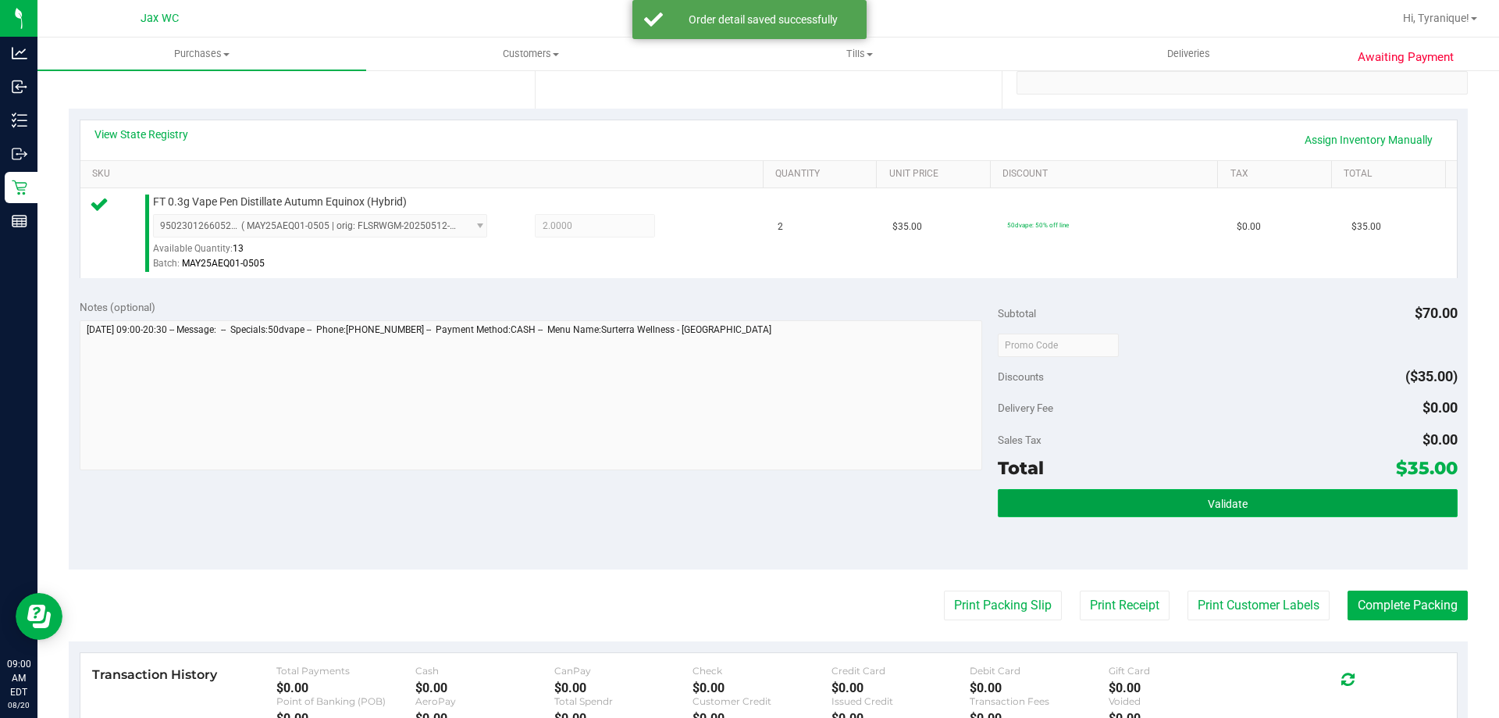
click at [1070, 505] on button "Validate" at bounding box center [1227, 503] width 459 height 28
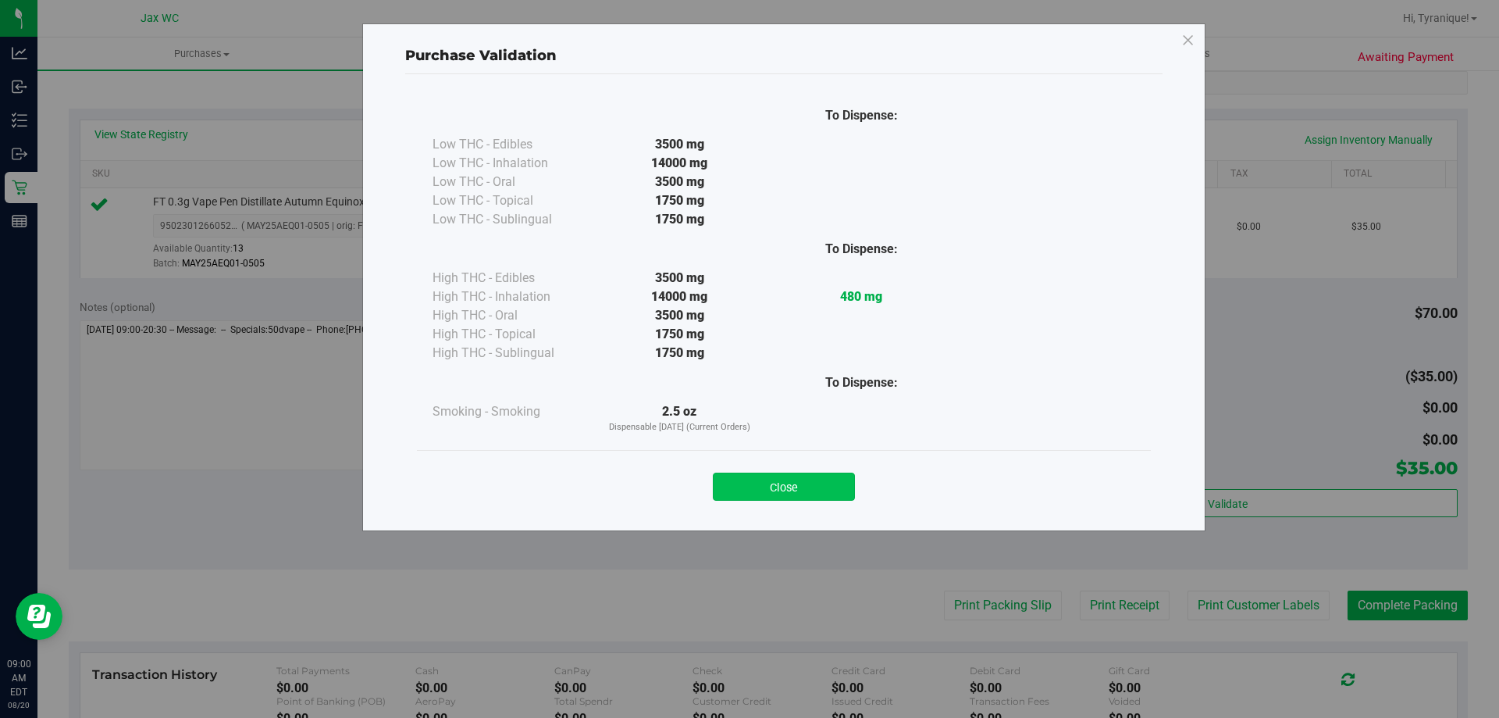
click at [848, 490] on button "Close" at bounding box center [784, 486] width 142 height 28
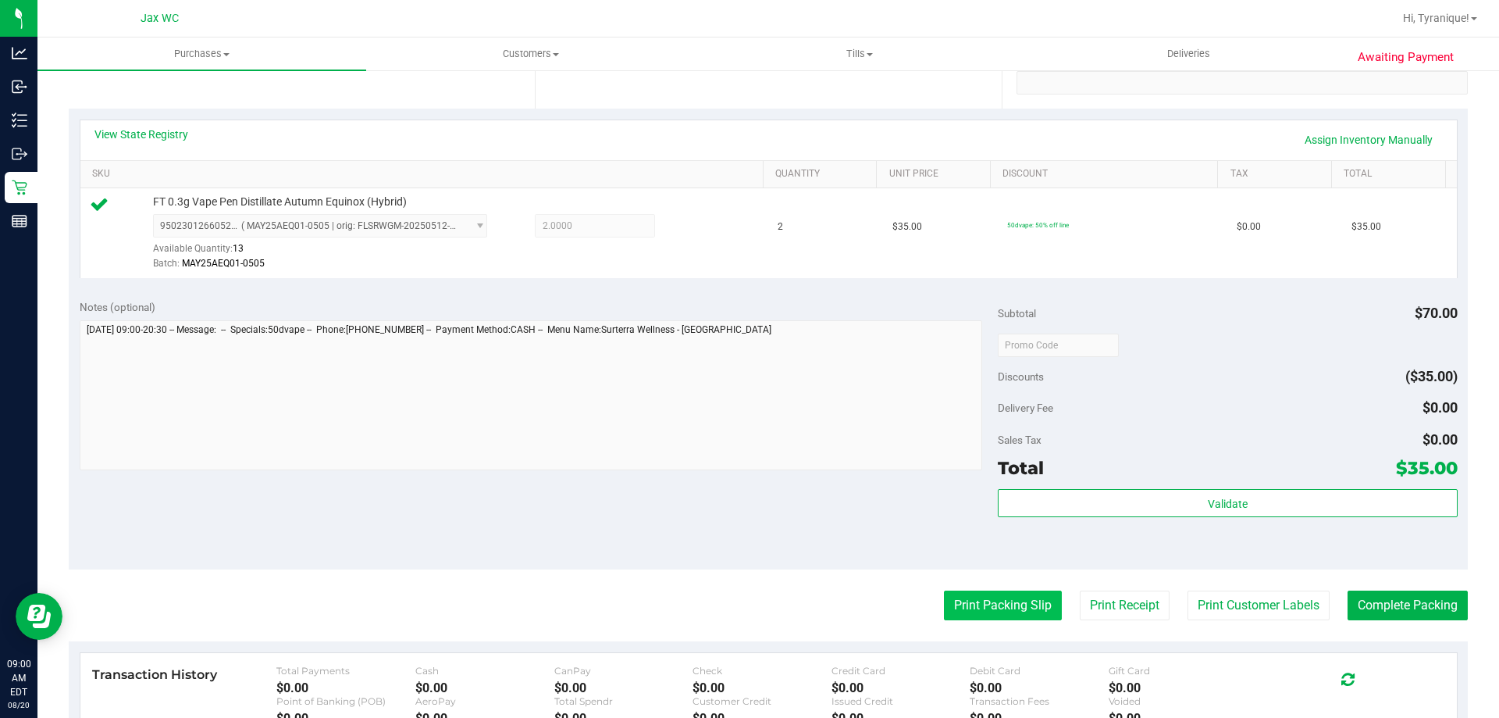
click at [946, 602] on button "Print Packing Slip" at bounding box center [1003, 605] width 118 height 30
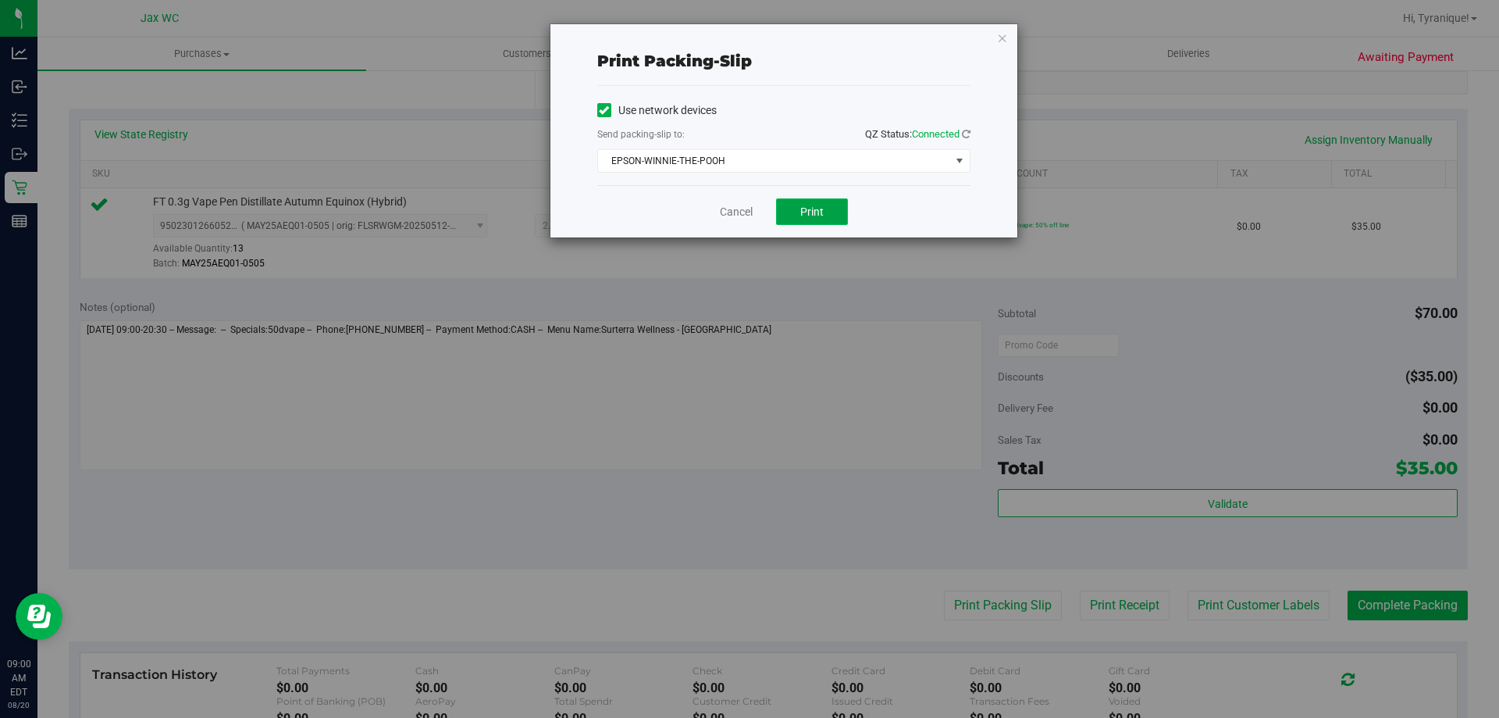
click at [788, 206] on button "Print" at bounding box center [812, 211] width 72 height 27
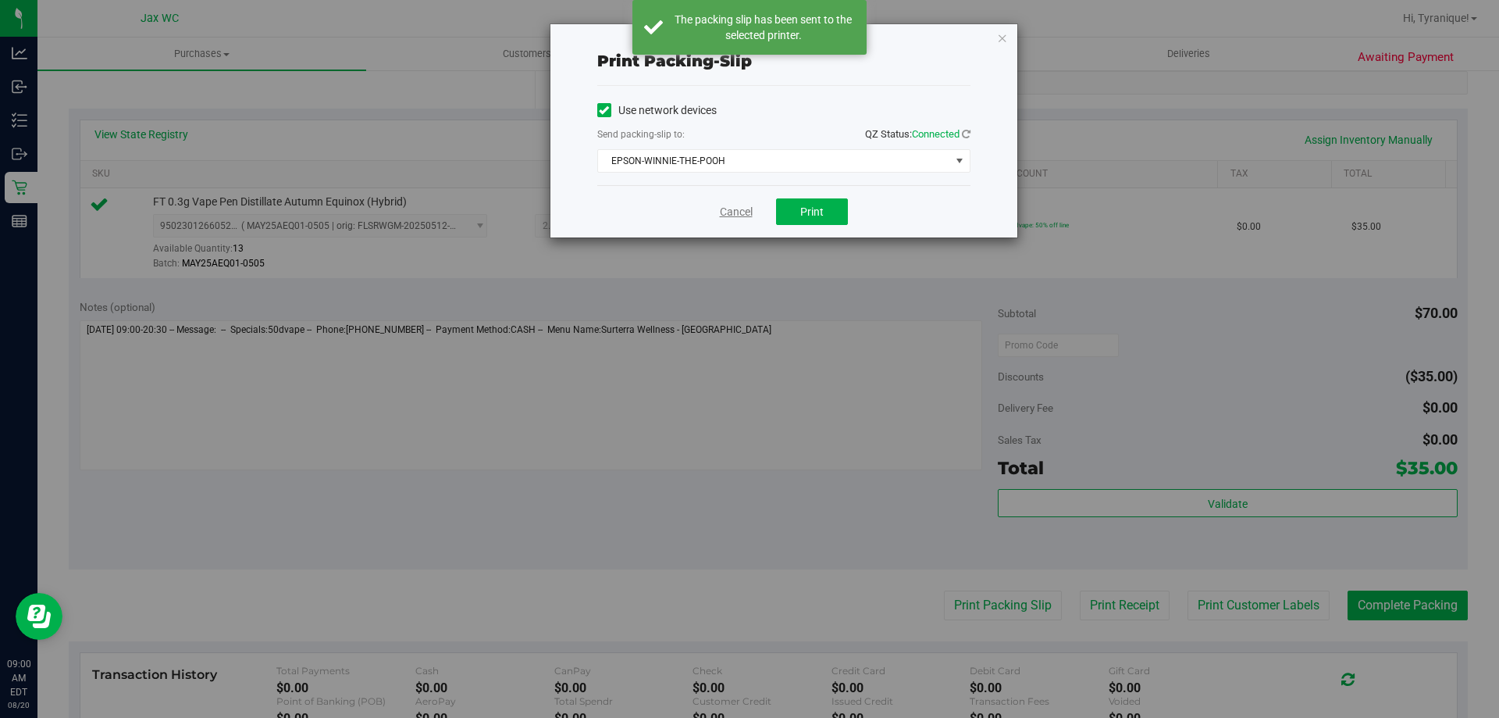
click at [739, 209] on link "Cancel" at bounding box center [736, 212] width 33 height 16
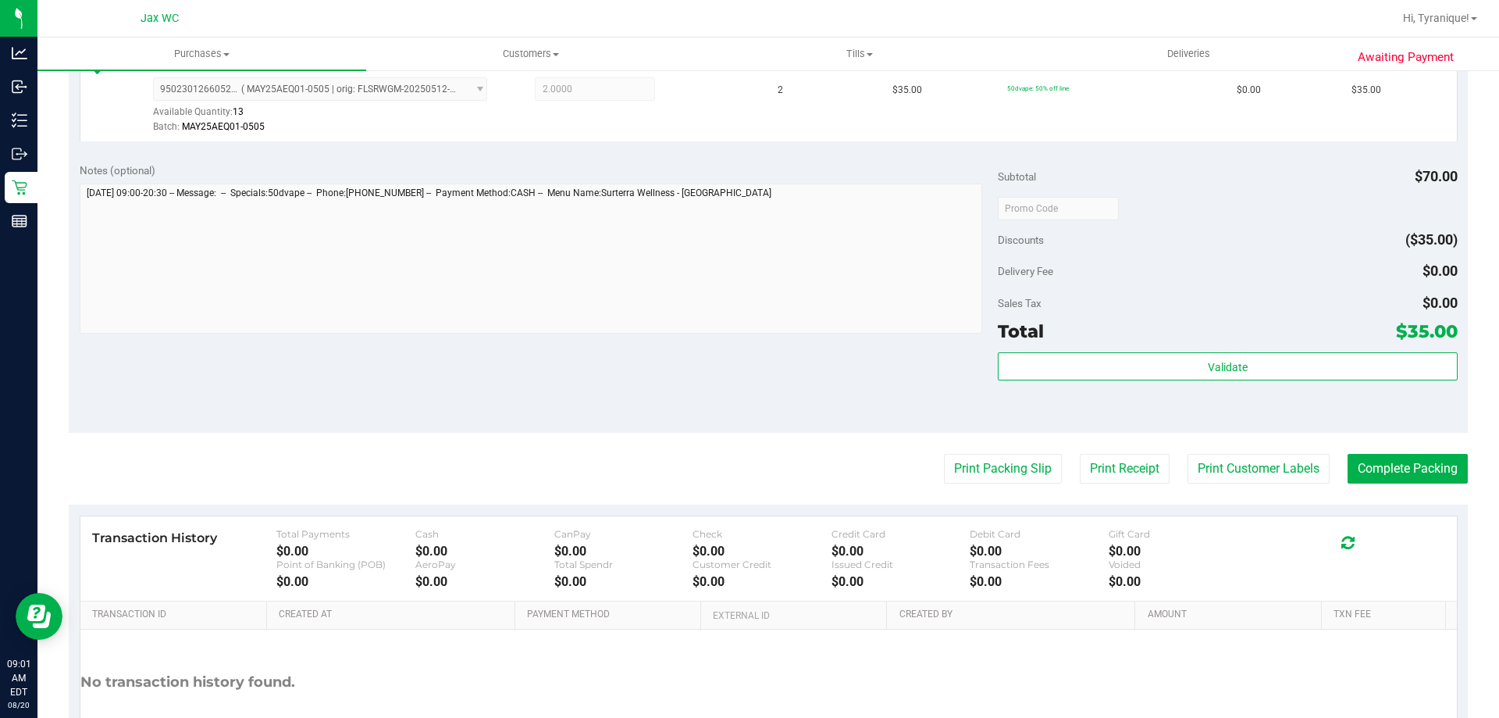
scroll to position [469, 0]
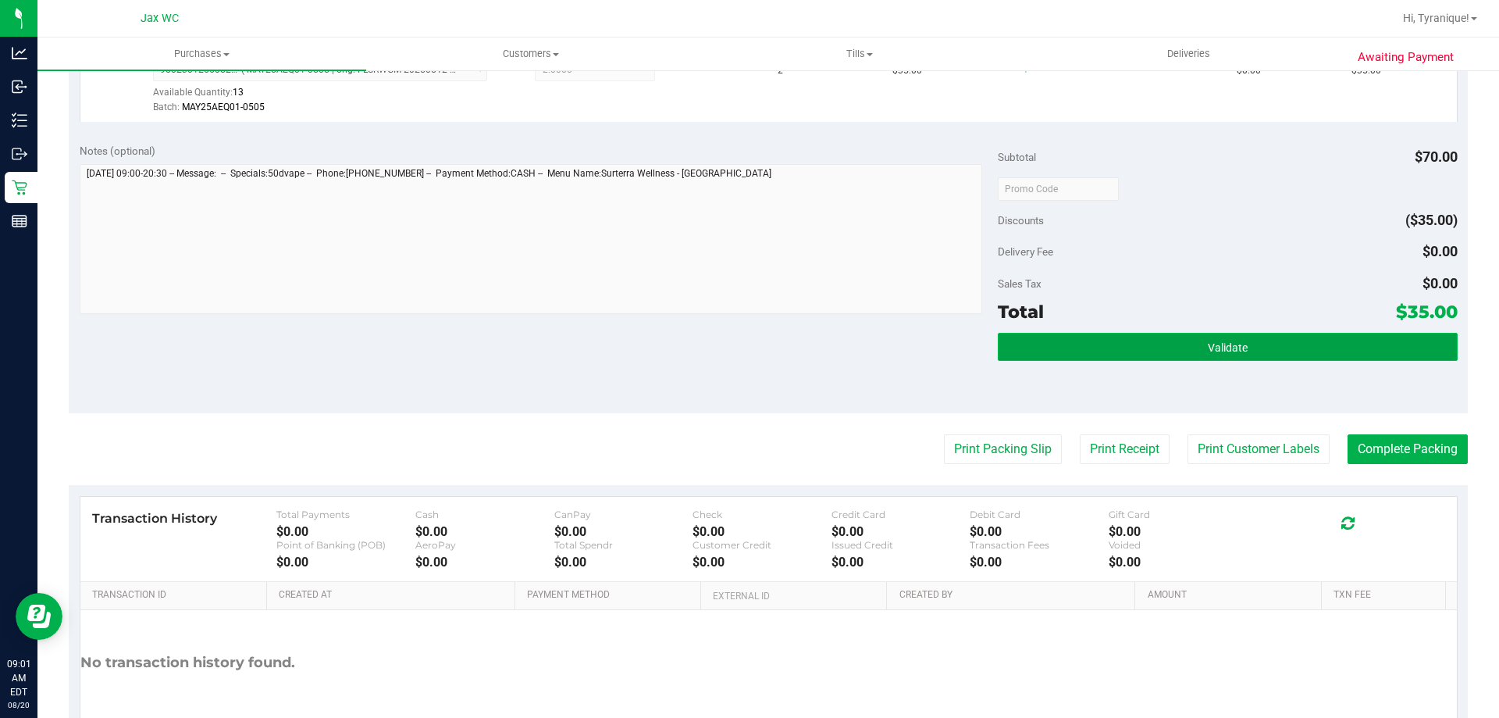
click at [1397, 355] on button "Validate" at bounding box center [1227, 347] width 459 height 28
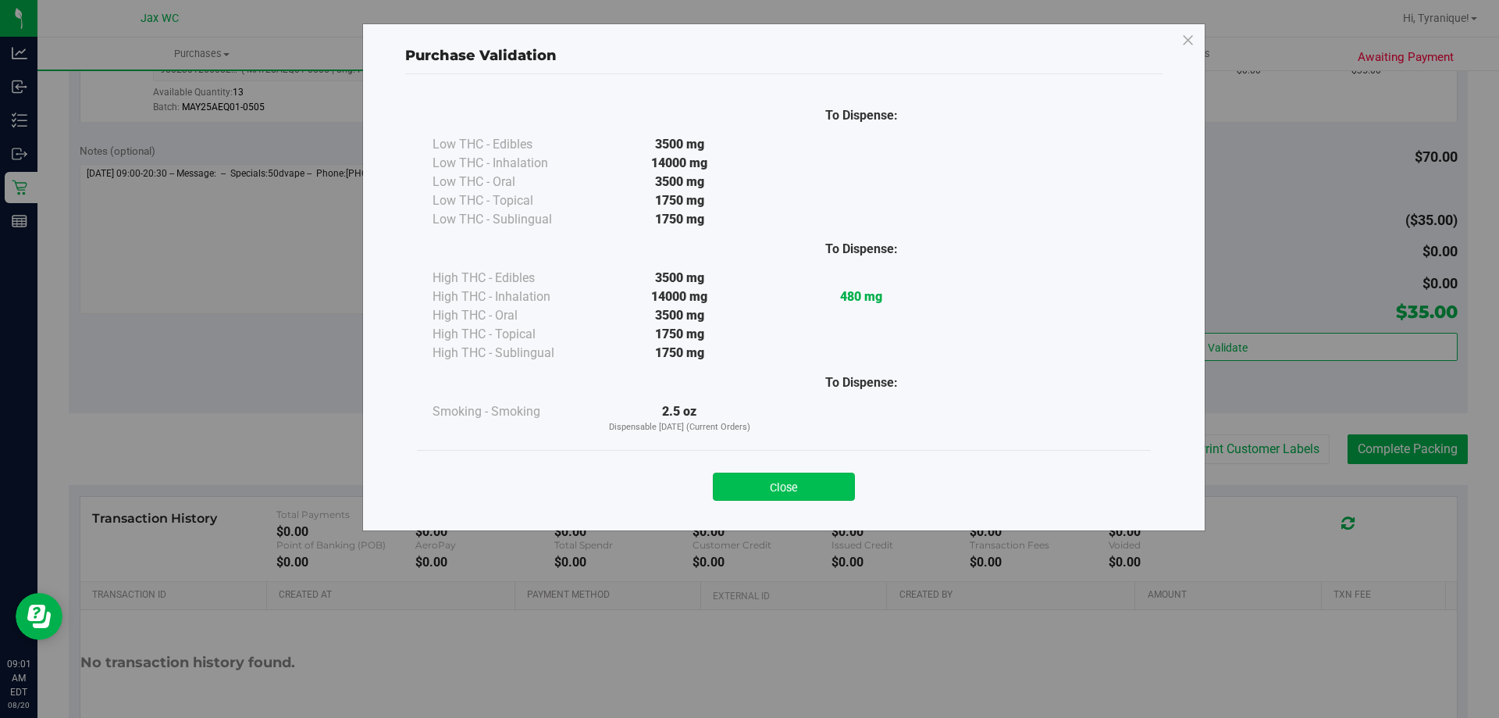
click at [829, 486] on button "Close" at bounding box center [784, 486] width 142 height 28
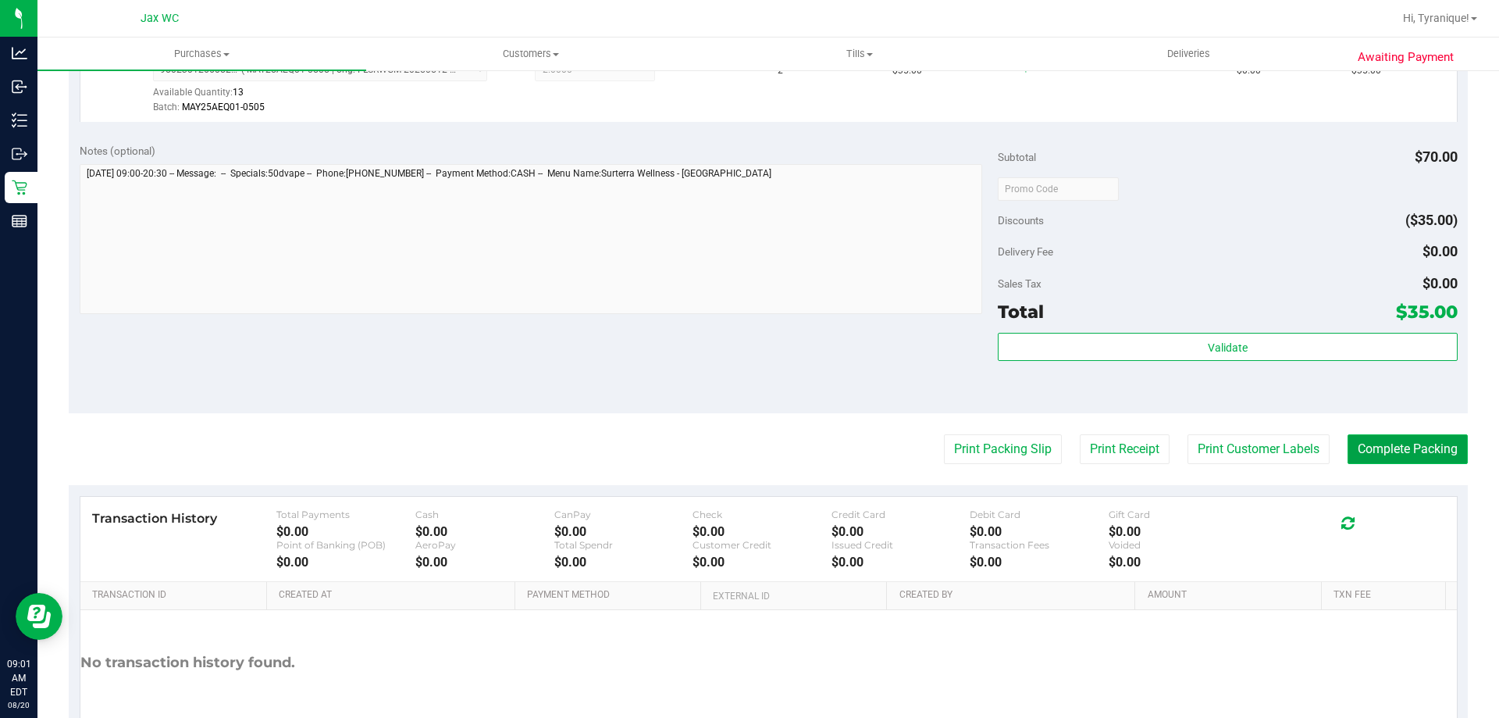
click at [1392, 454] on button "Complete Packing" at bounding box center [1408, 449] width 120 height 30
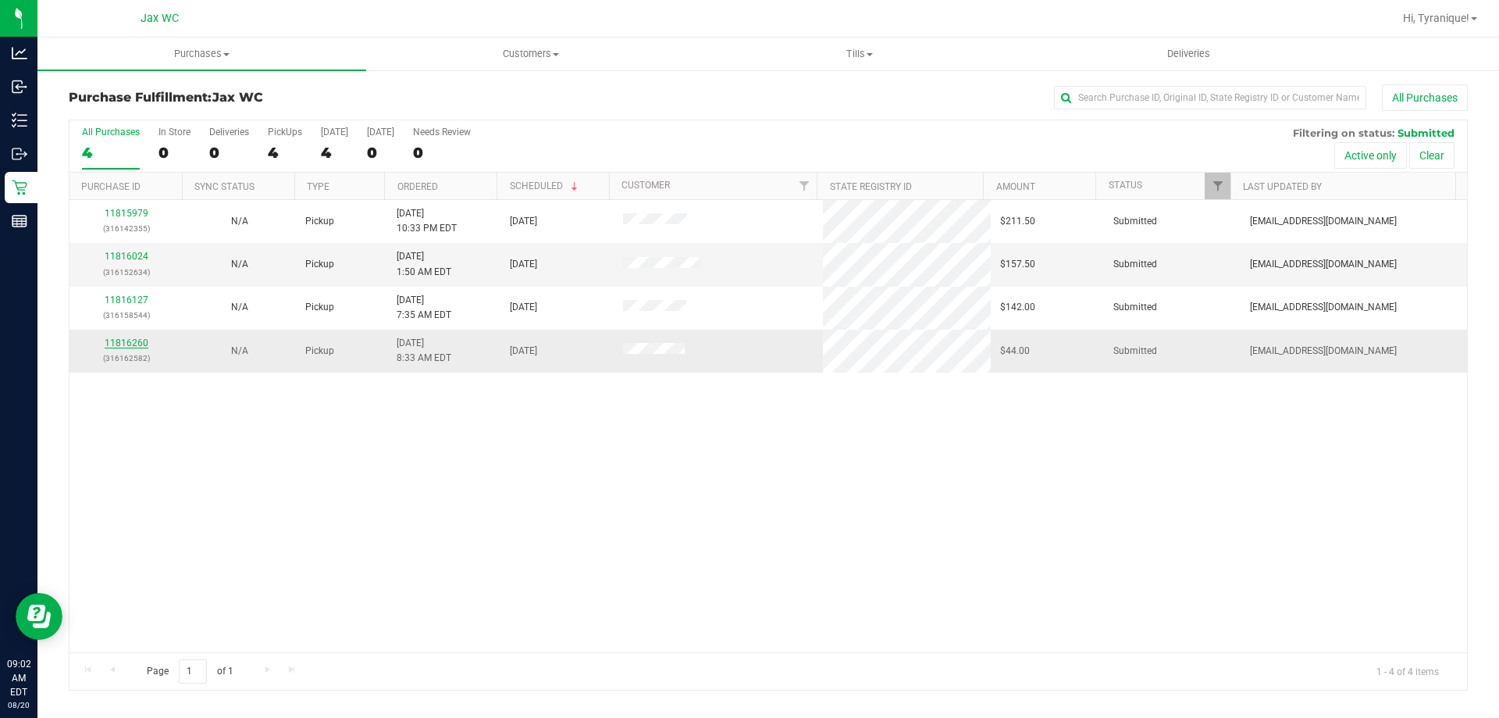
click at [127, 345] on link "11816260" at bounding box center [127, 342] width 44 height 11
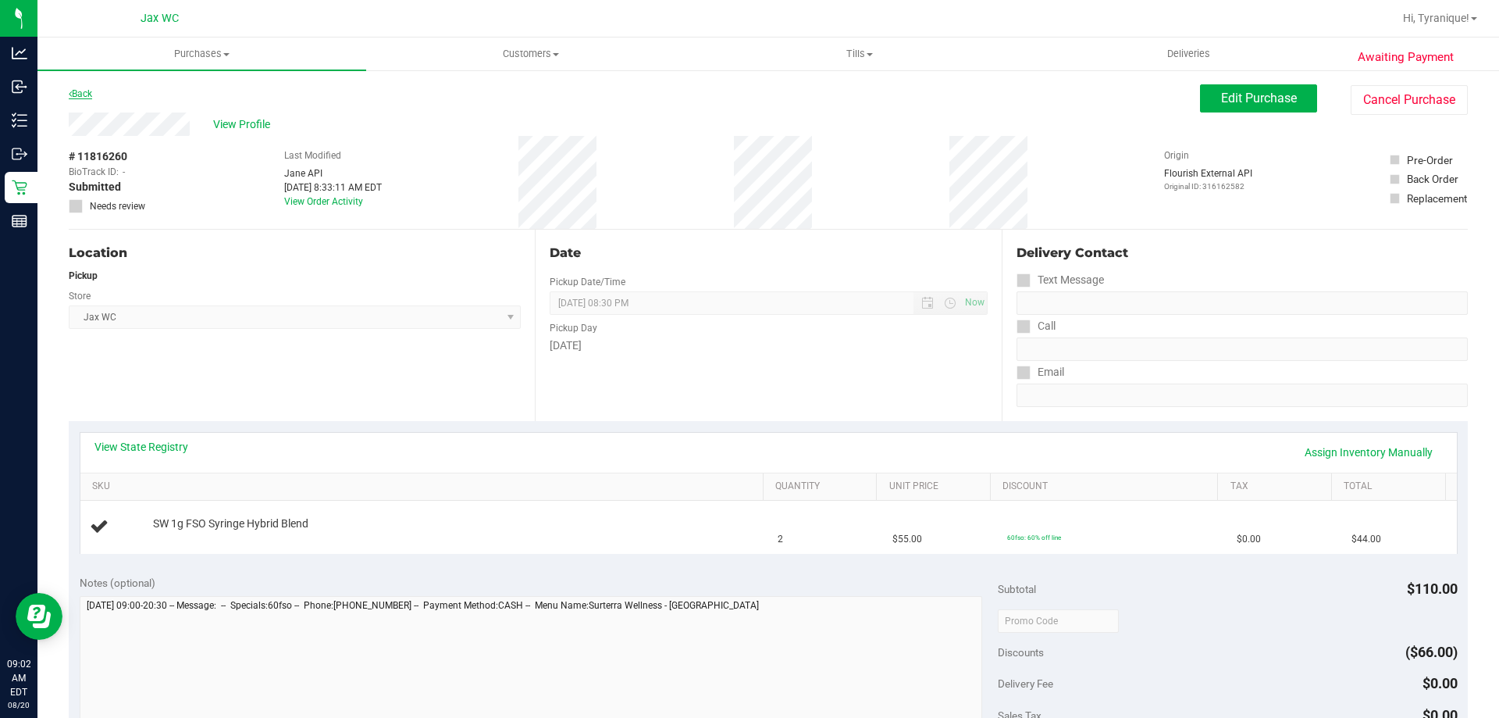
click at [70, 88] on link "Back" at bounding box center [80, 93] width 23 height 11
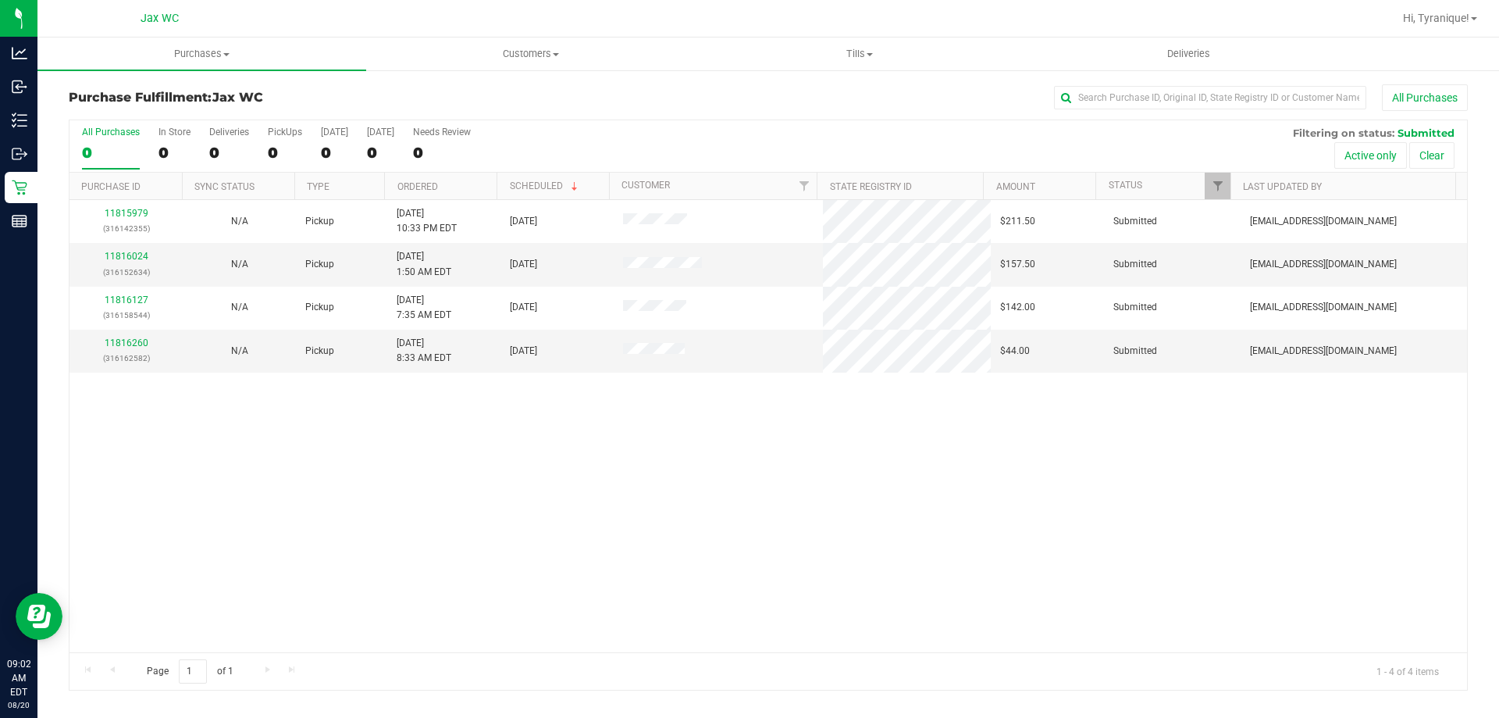
click at [503, 498] on div "11815979 (316142355) N/A Pickup [DATE] 10:33 PM EDT 8/20/2025 $211.50 Submitted…" at bounding box center [769, 426] width 1398 height 452
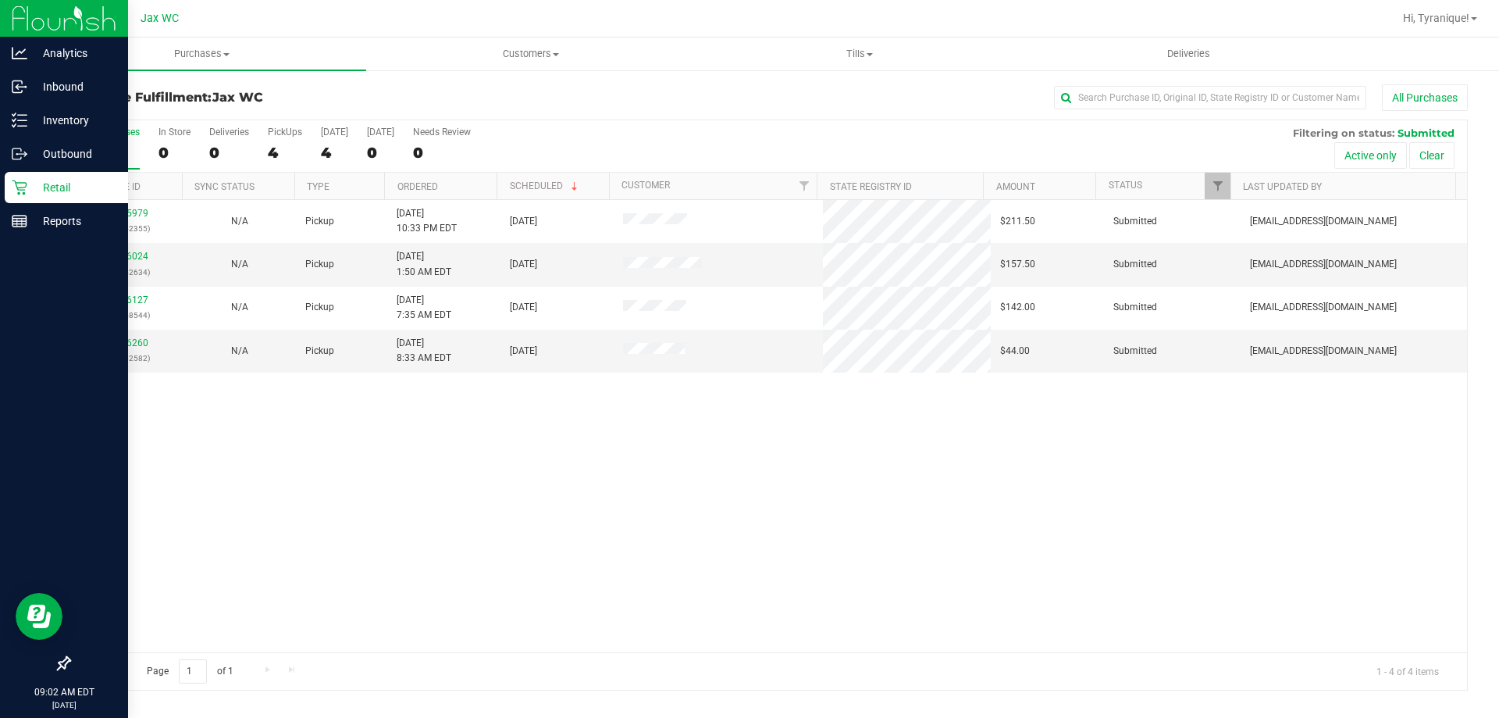
click at [20, 183] on icon at bounding box center [19, 187] width 15 height 15
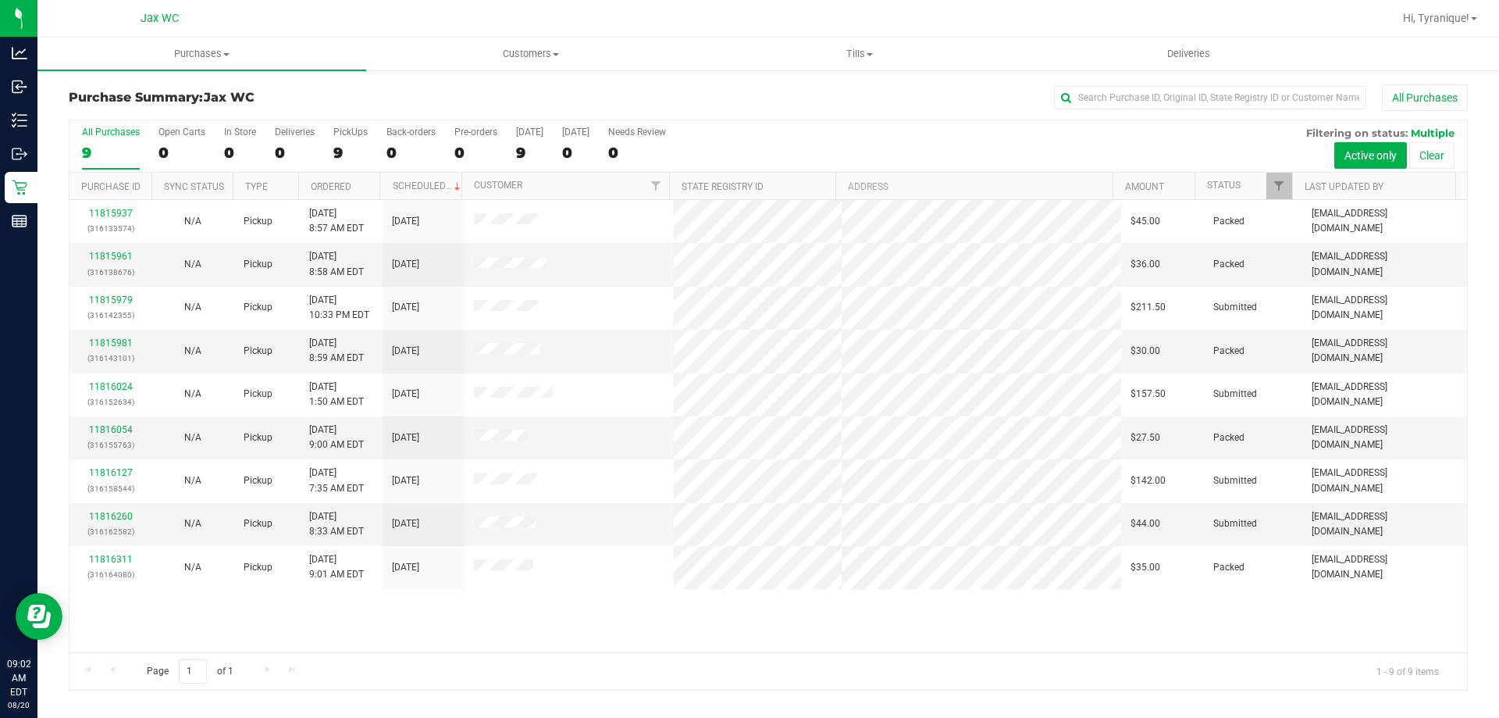
click at [672, 636] on div "11815937 (316133574) N/A Pickup [DATE] 8:57 AM EDT 8/20/2025 $45.00 Packed [EMA…" at bounding box center [769, 426] width 1398 height 452
click at [892, 693] on div "Purchase Summary: Jax WC All Purchases All Purchases 9 Open Carts 0 In Store 0 …" at bounding box center [768, 387] width 1462 height 637
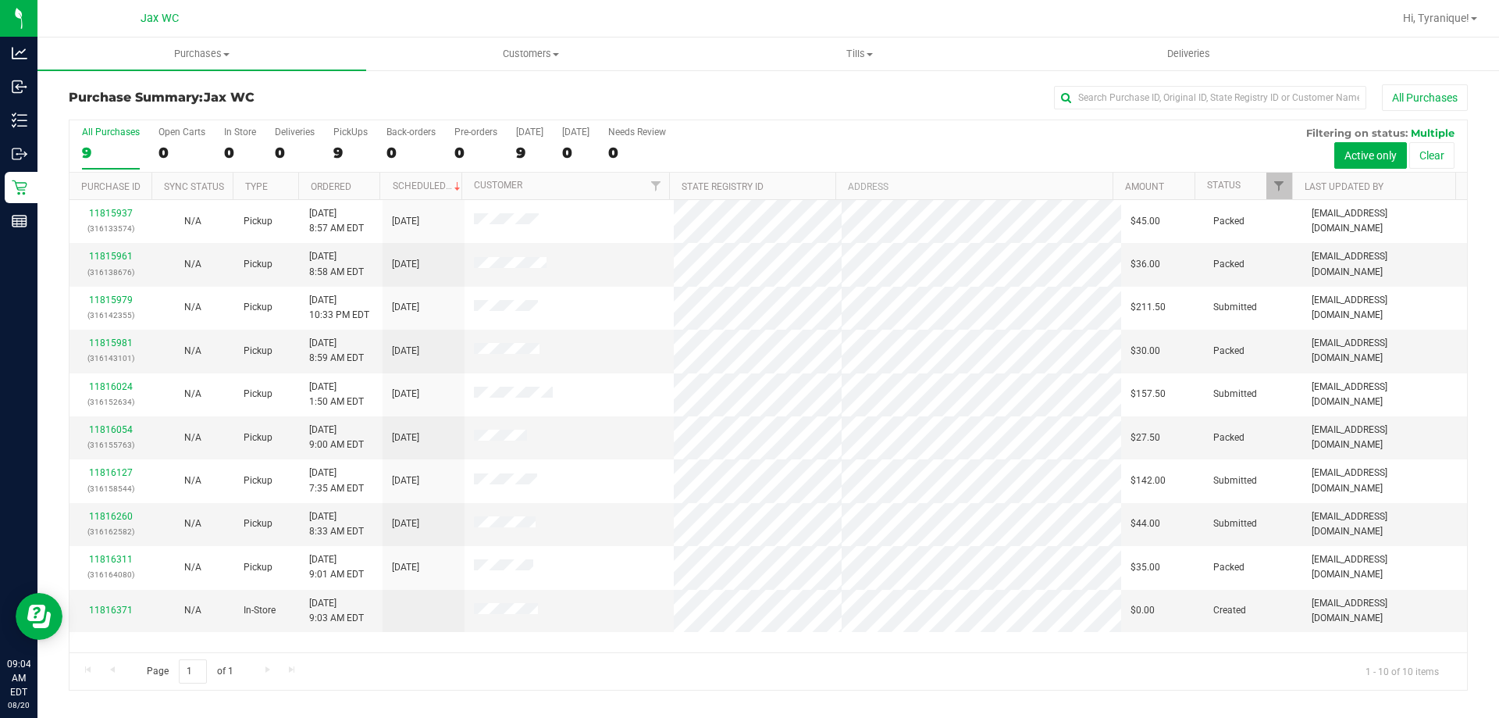
click at [1225, 193] on th "Status" at bounding box center [1244, 186] width 98 height 27
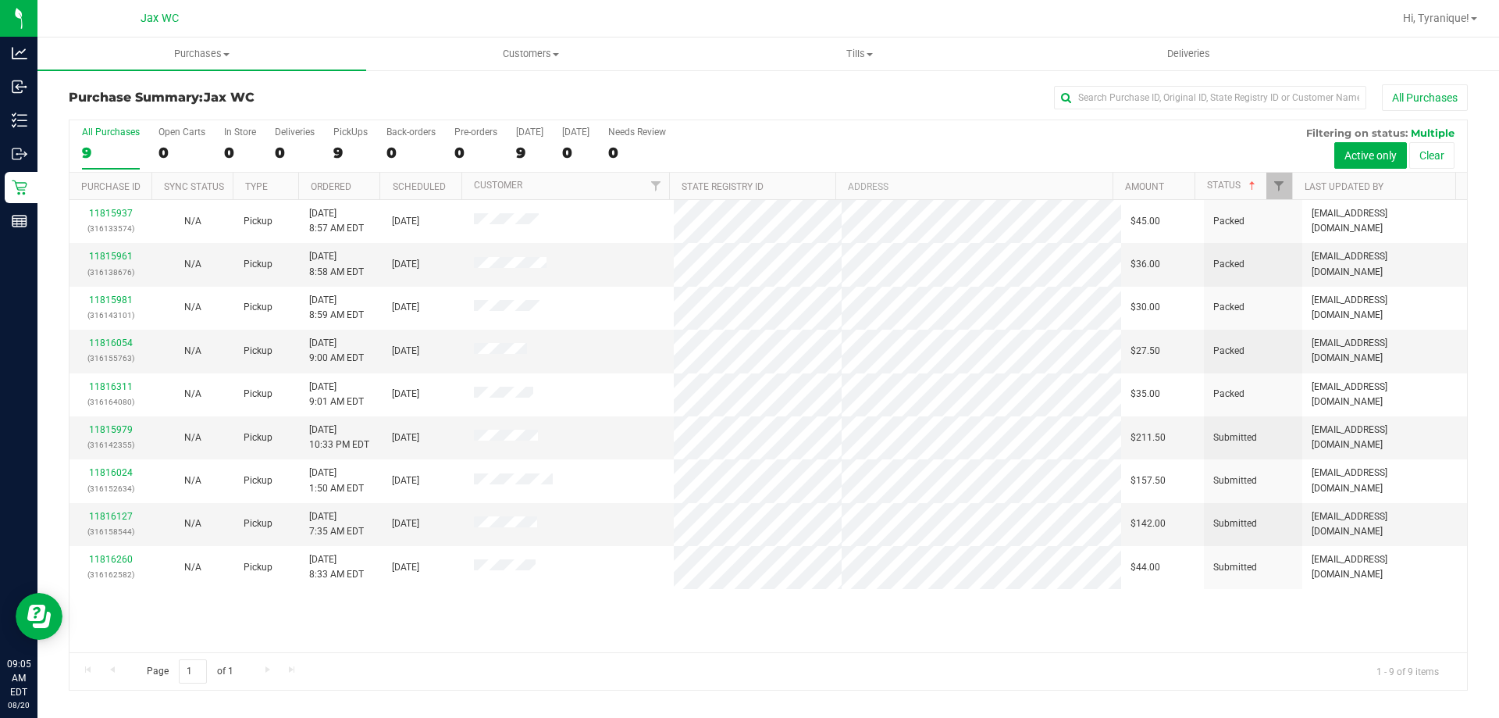
click at [401, 618] on div "11815937 (316133574) N/A Pickup [DATE] 8:57 AM EDT 8/20/2025 $45.00 Packed [EMA…" at bounding box center [769, 426] width 1398 height 452
click at [331, 88] on div "Purchase Summary: Jax WC All Purchases" at bounding box center [768, 101] width 1399 height 34
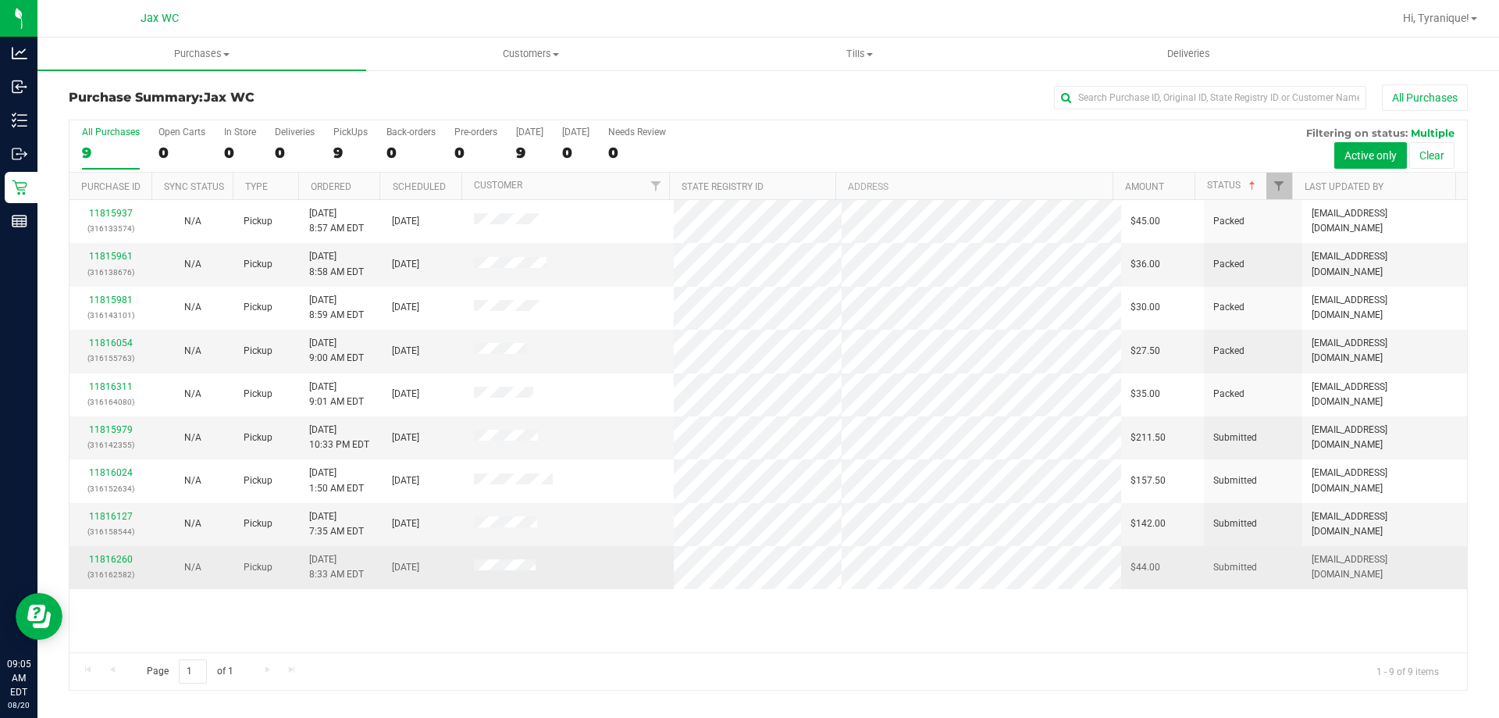
click at [543, 584] on td at bounding box center [570, 567] width 210 height 42
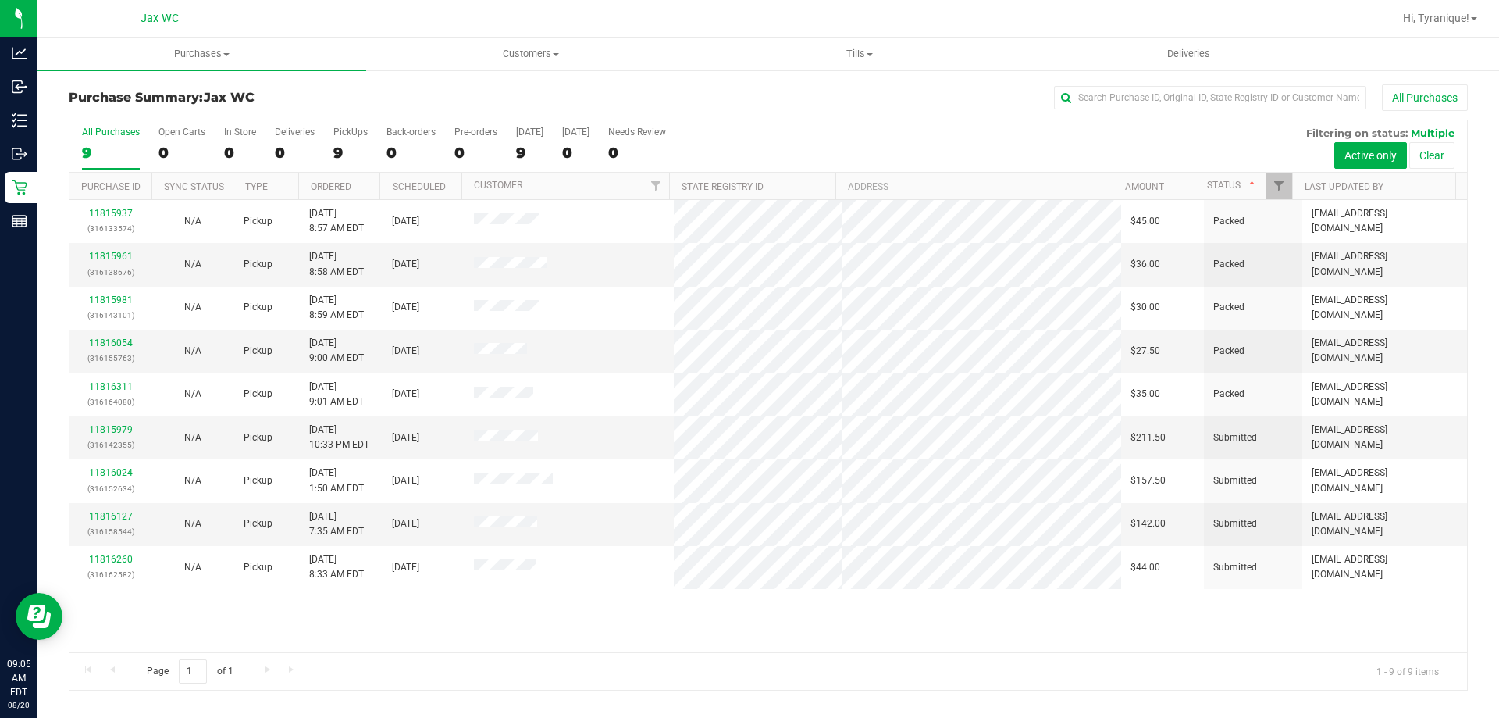
click at [540, 615] on div "11815937 (316133574) N/A Pickup [DATE] 8:57 AM EDT 8/20/2025 $45.00 Packed [EMA…" at bounding box center [769, 426] width 1398 height 452
click at [109, 430] on link "11815979" at bounding box center [111, 429] width 44 height 11
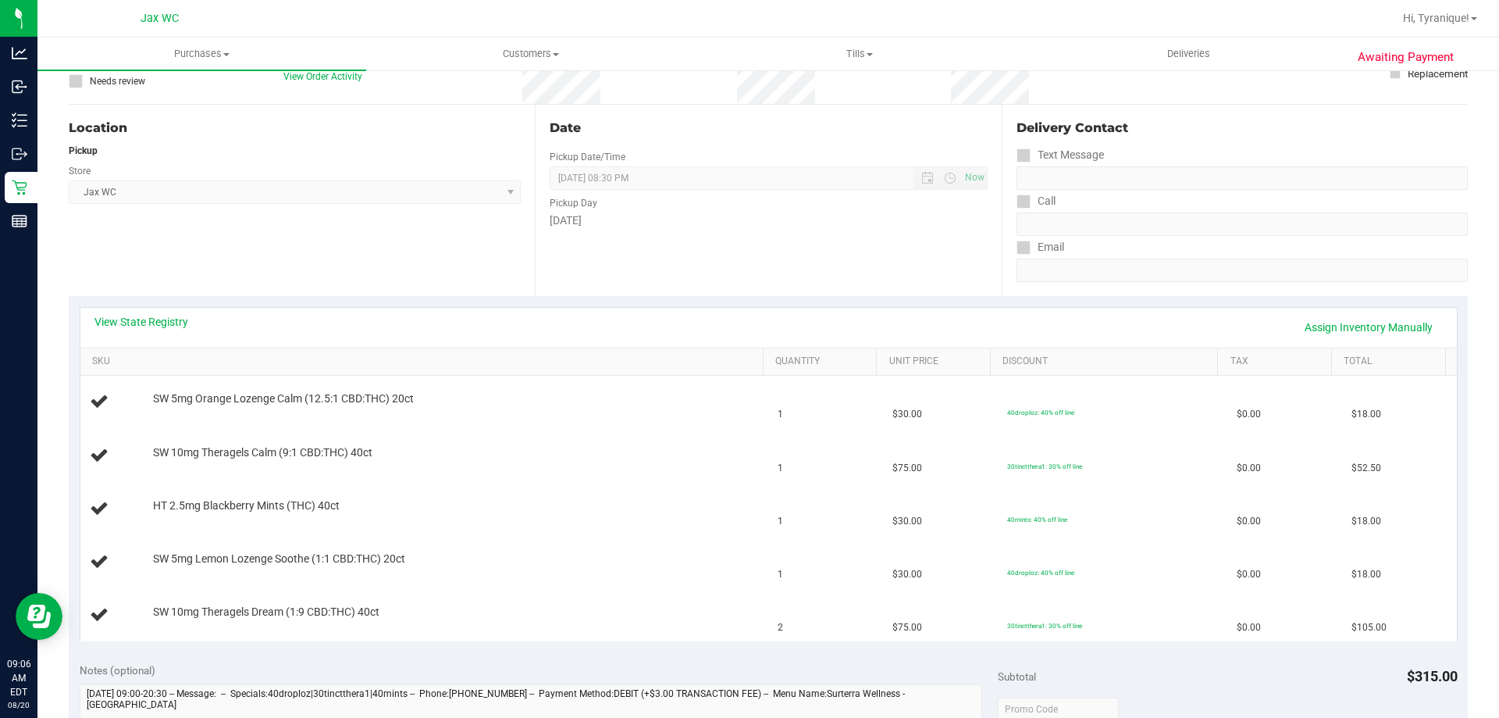
scroll to position [156, 0]
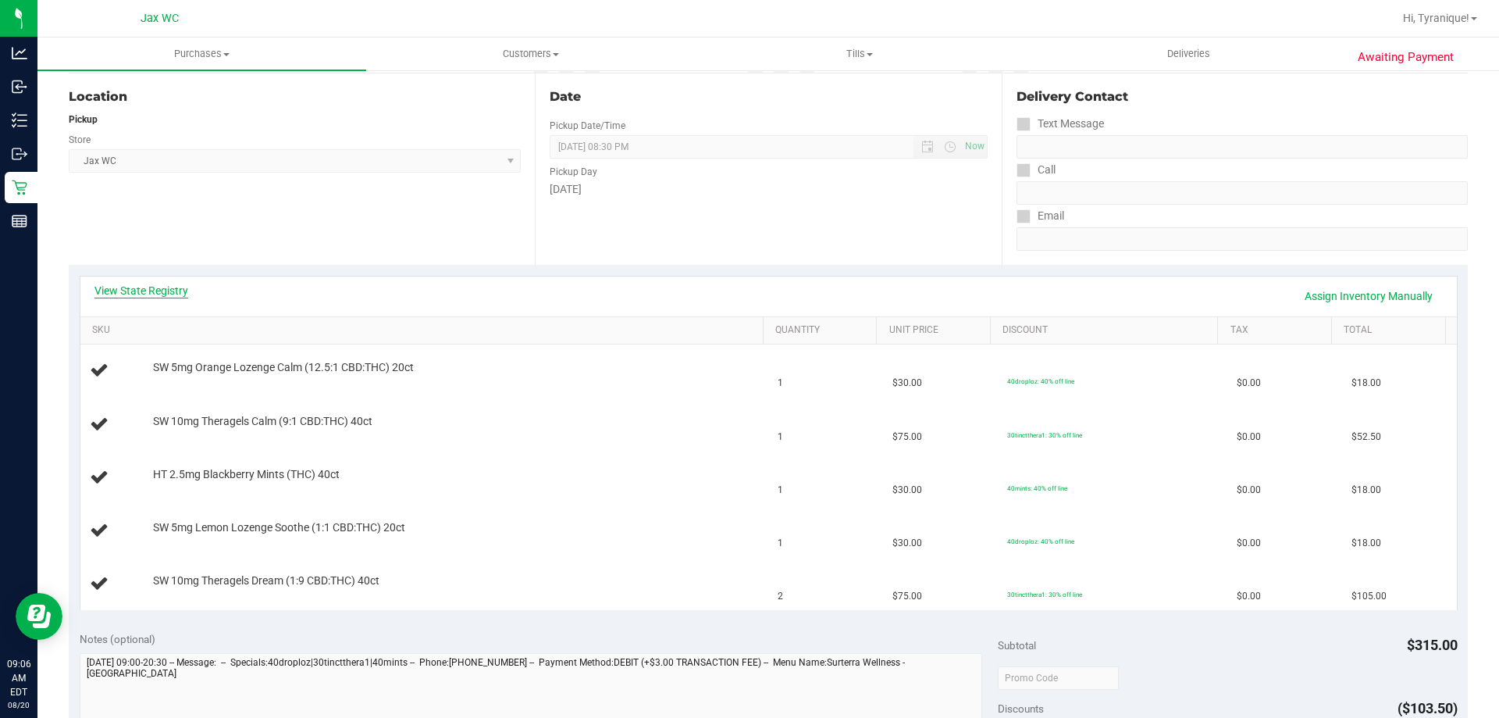
click at [165, 296] on link "View State Registry" at bounding box center [141, 291] width 94 height 16
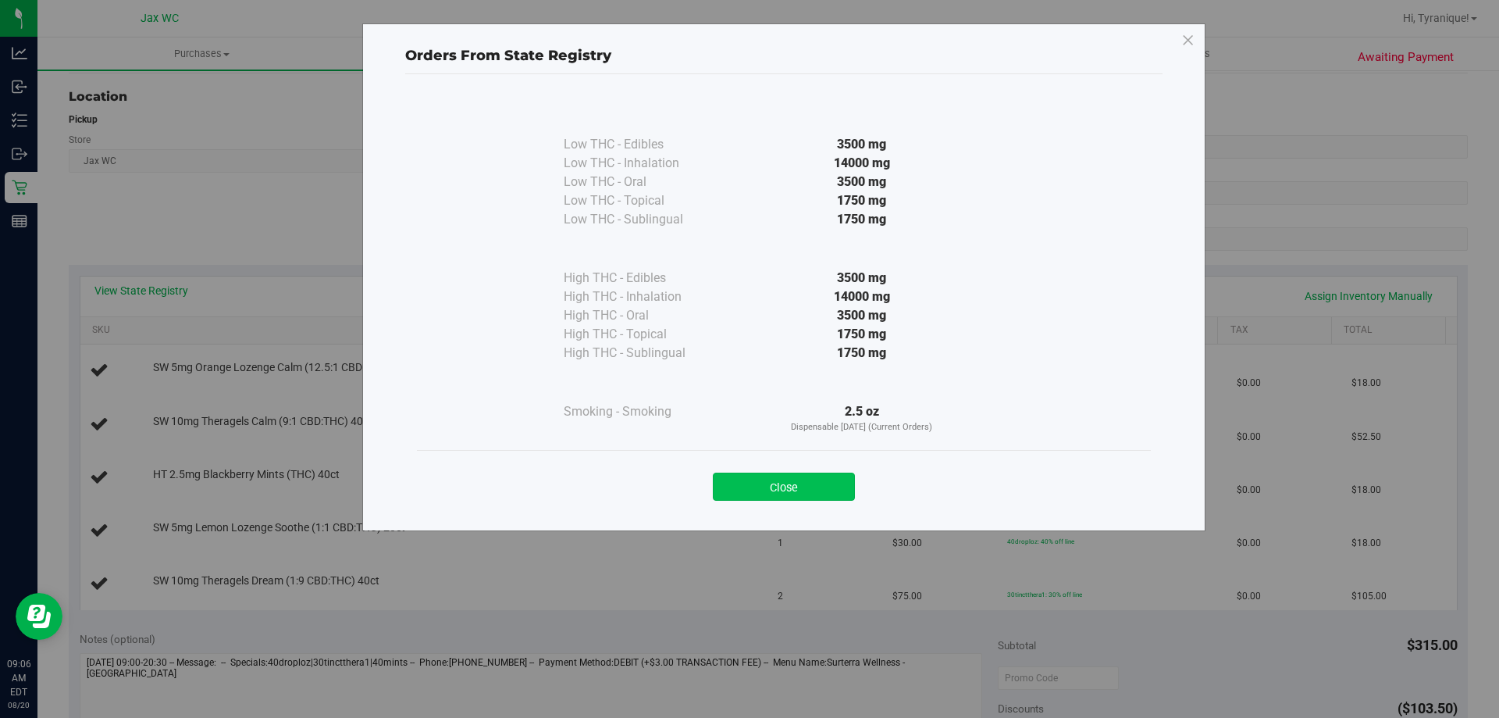
click at [804, 477] on button "Close" at bounding box center [784, 486] width 142 height 28
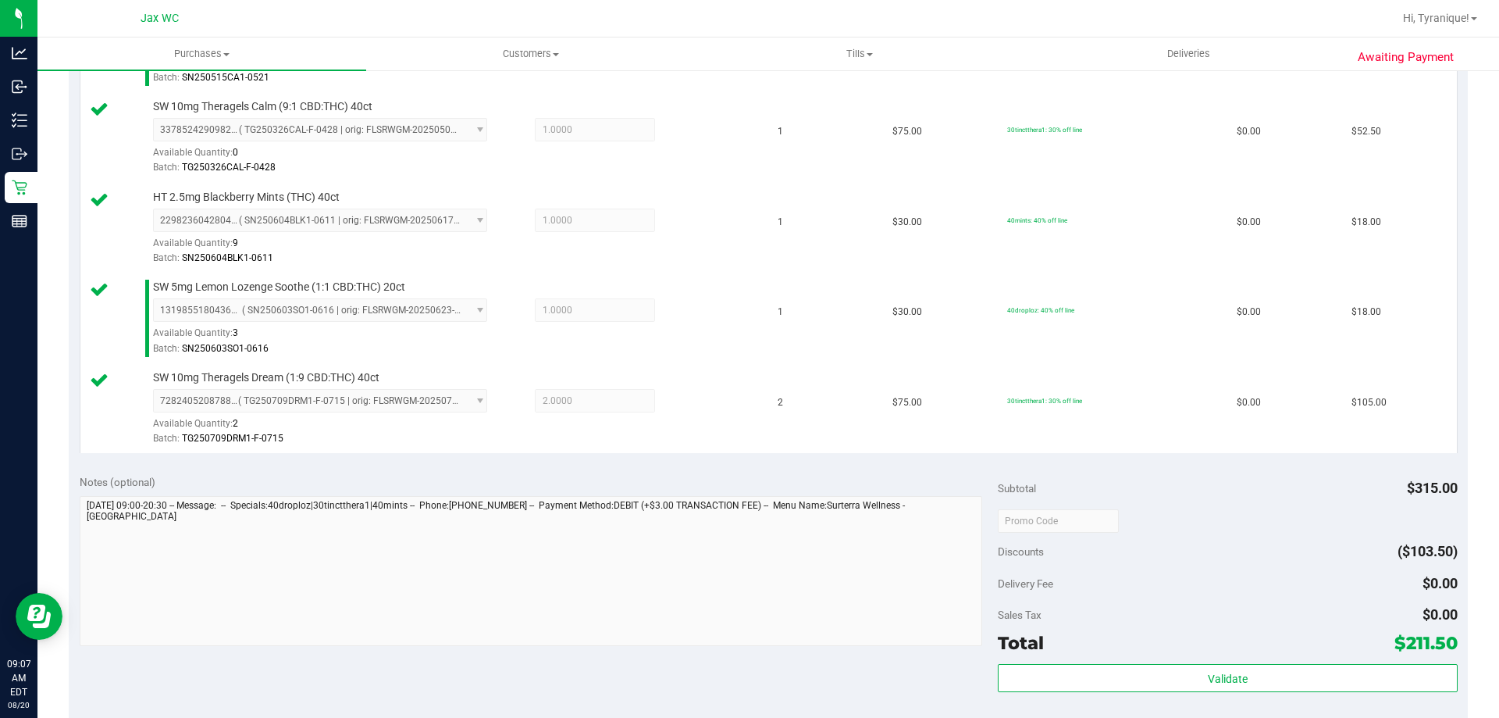
scroll to position [781, 0]
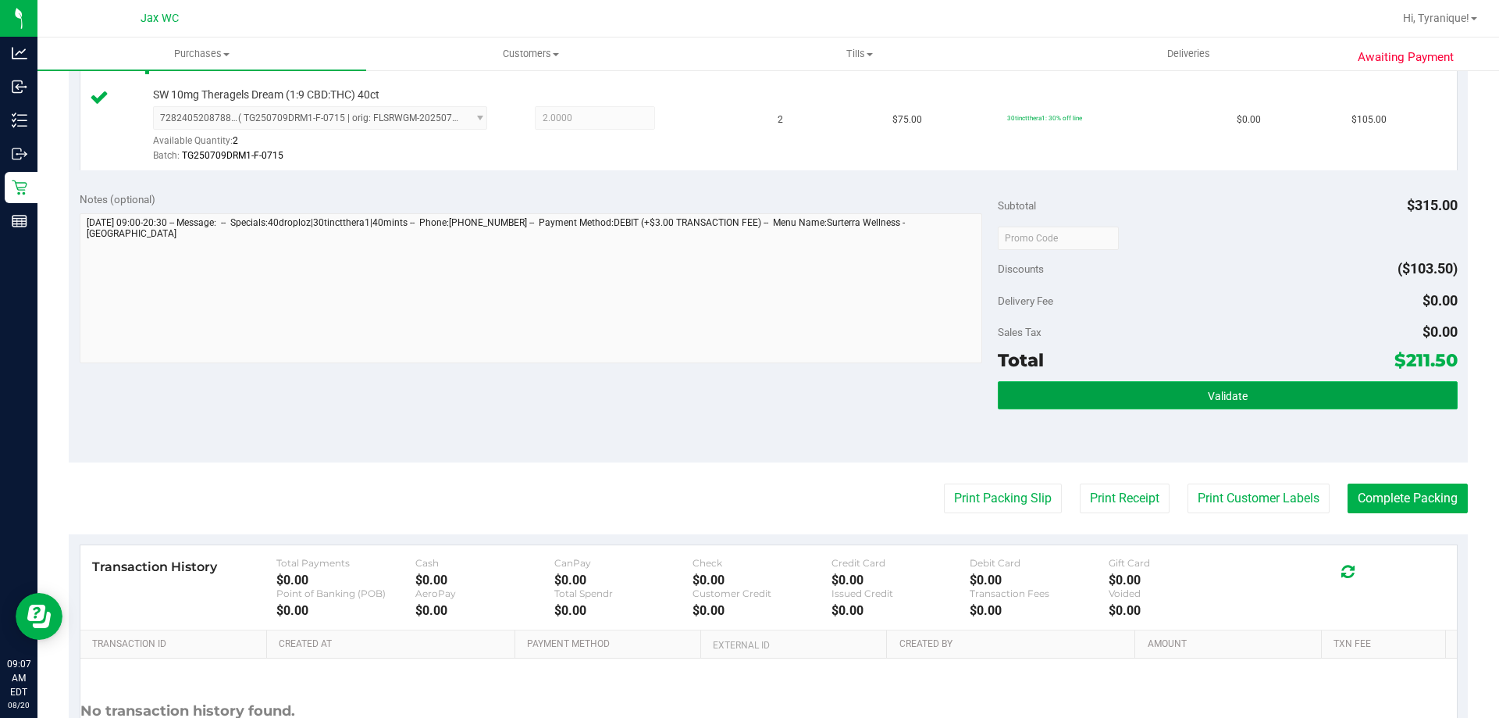
click at [1328, 390] on button "Validate" at bounding box center [1227, 395] width 459 height 28
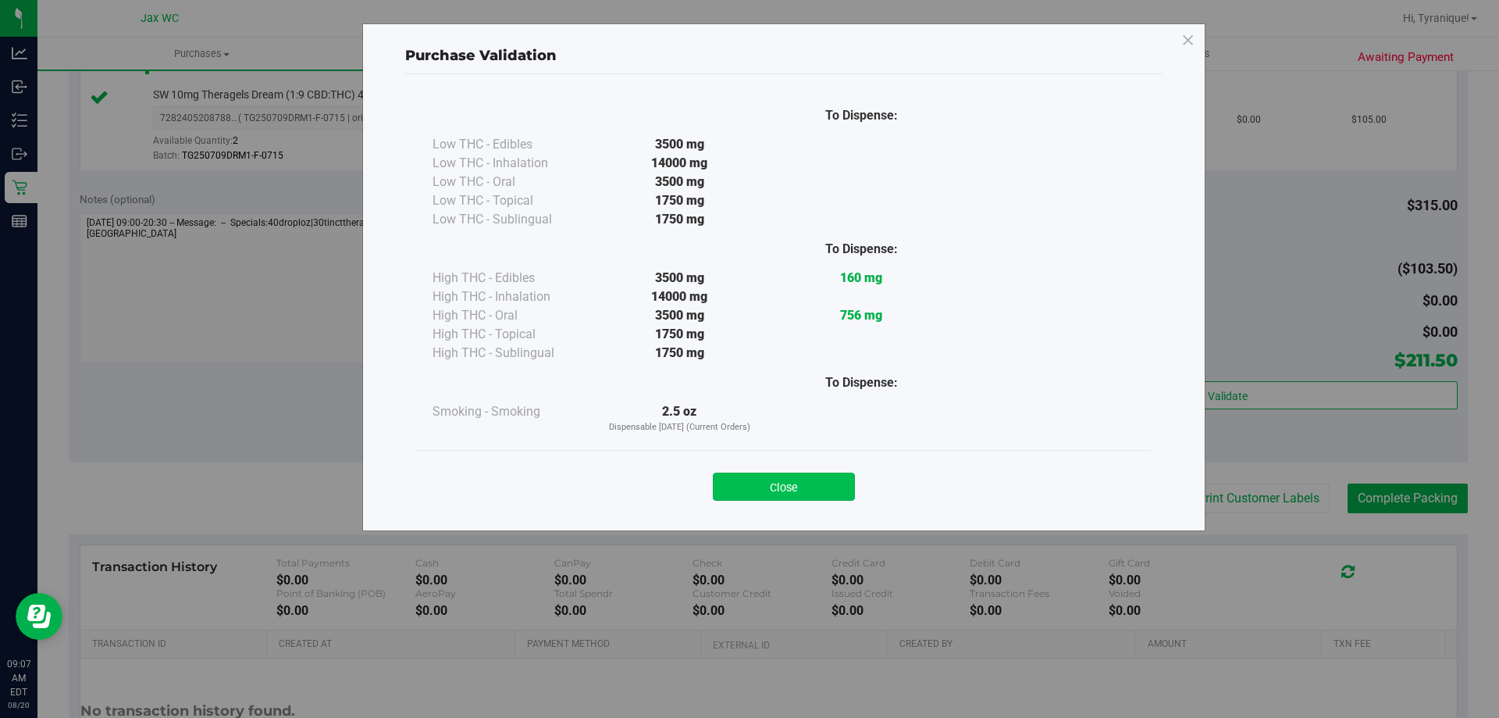
click at [839, 484] on button "Close" at bounding box center [784, 486] width 142 height 28
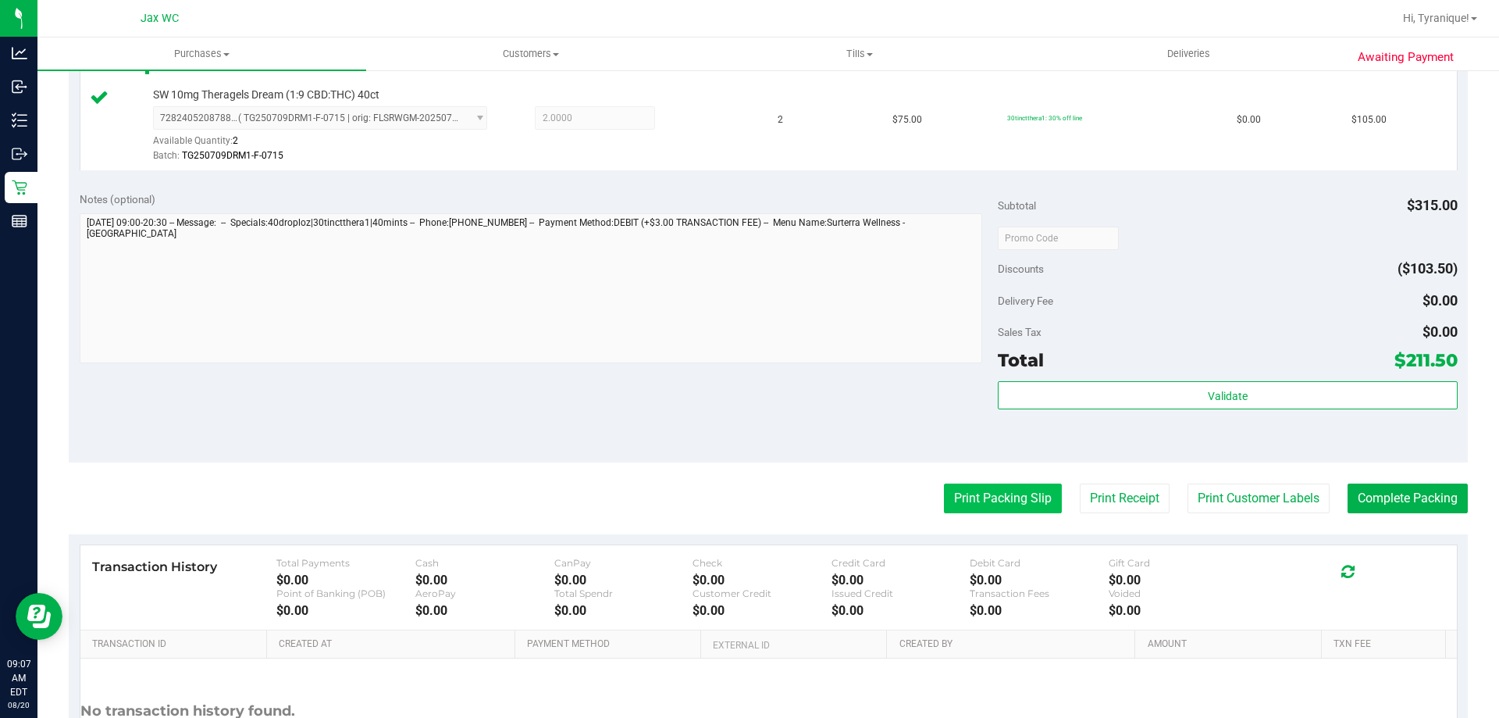
click at [975, 499] on button "Print Packing Slip" at bounding box center [1003, 498] width 118 height 30
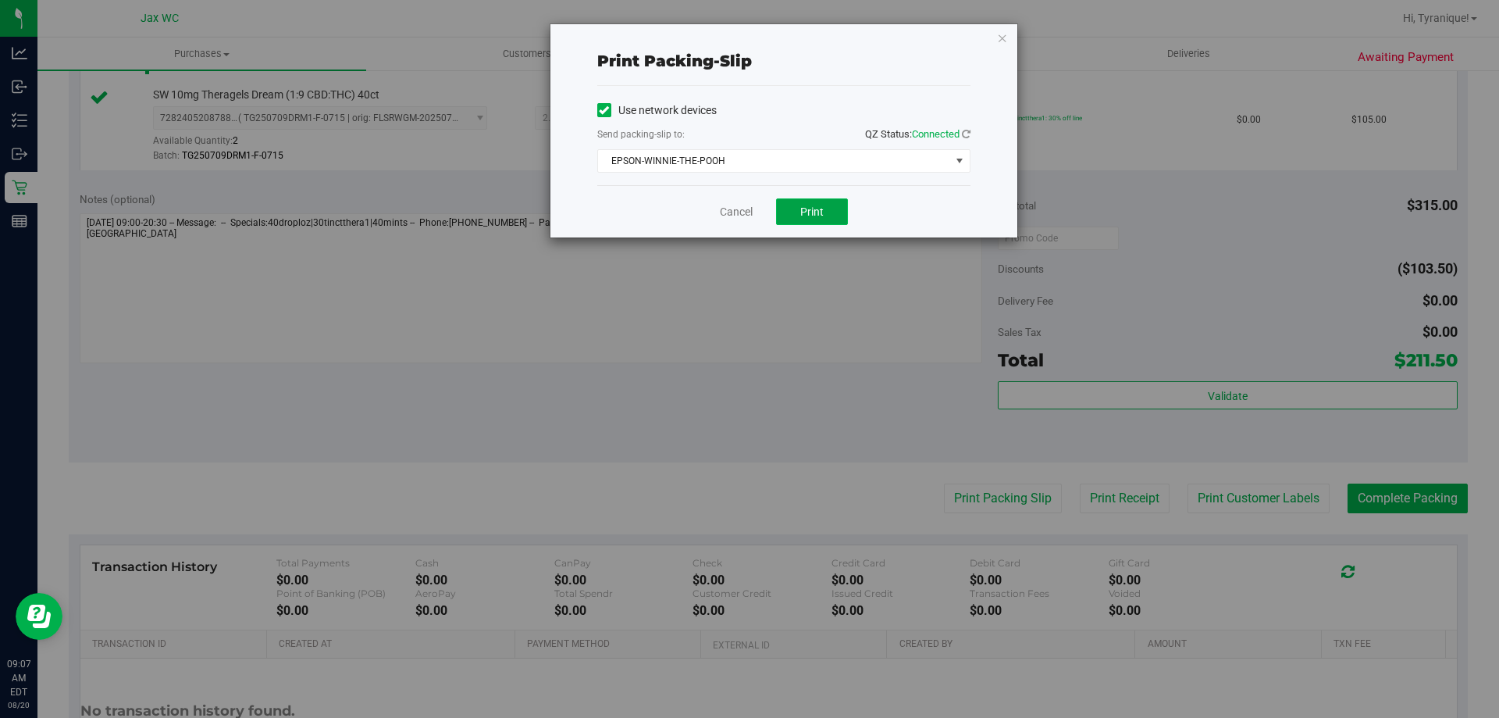
click at [829, 205] on button "Print" at bounding box center [812, 211] width 72 height 27
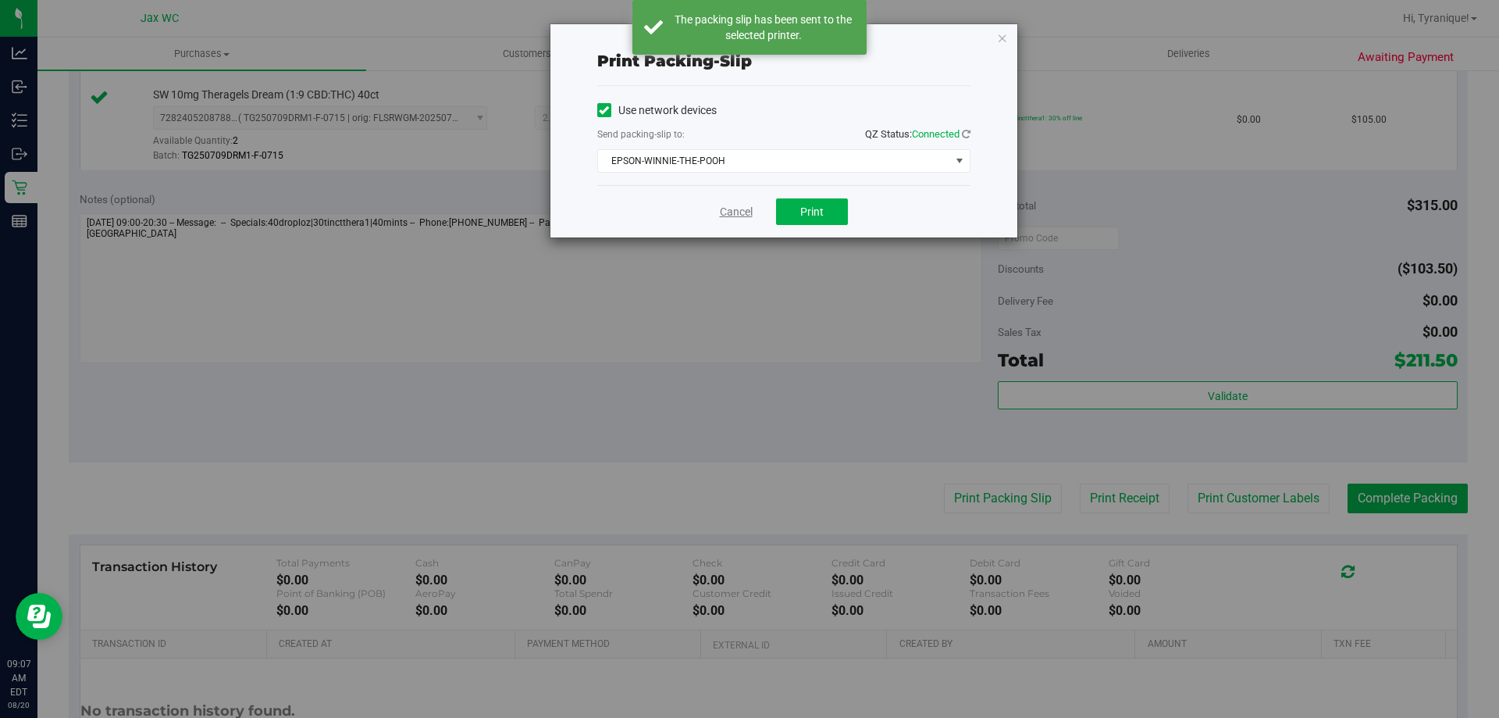
click at [724, 218] on link "Cancel" at bounding box center [736, 212] width 33 height 16
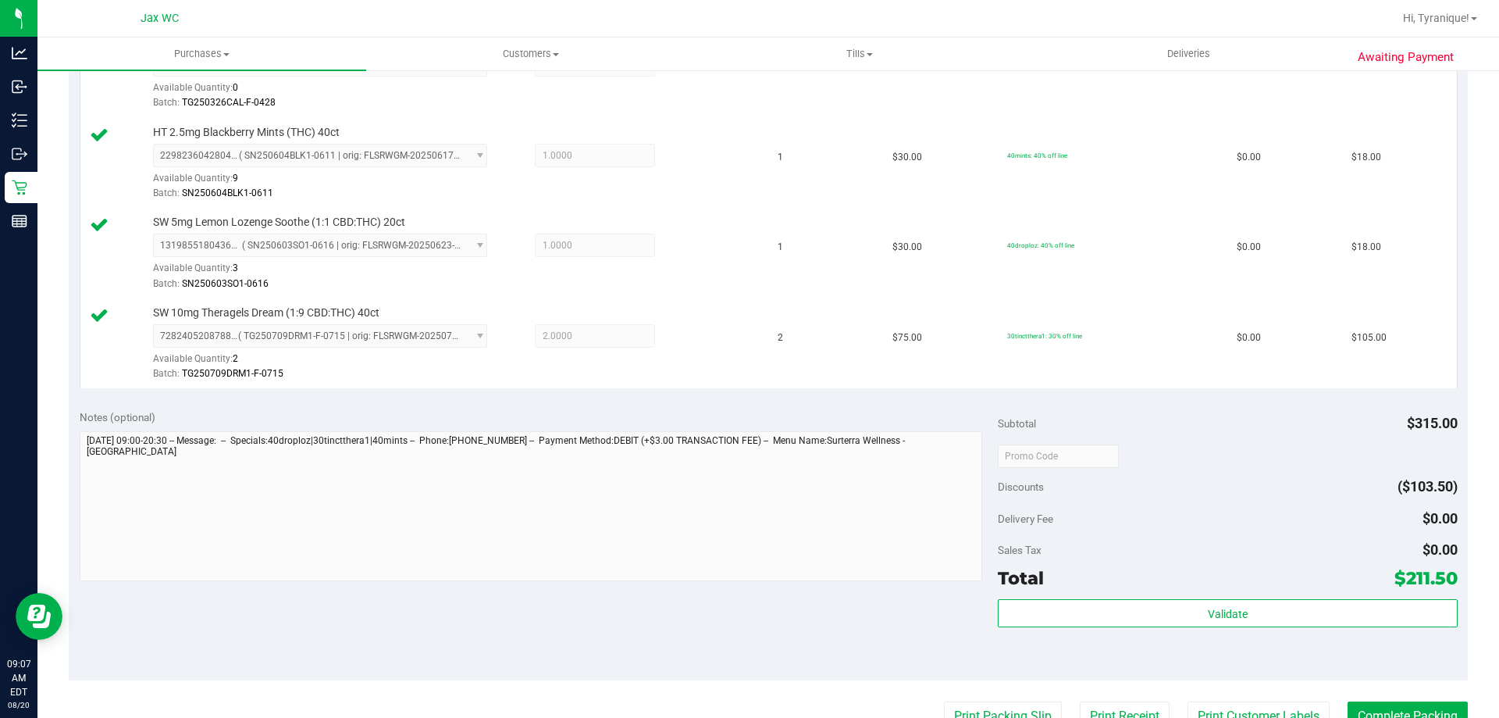
scroll to position [625, 0]
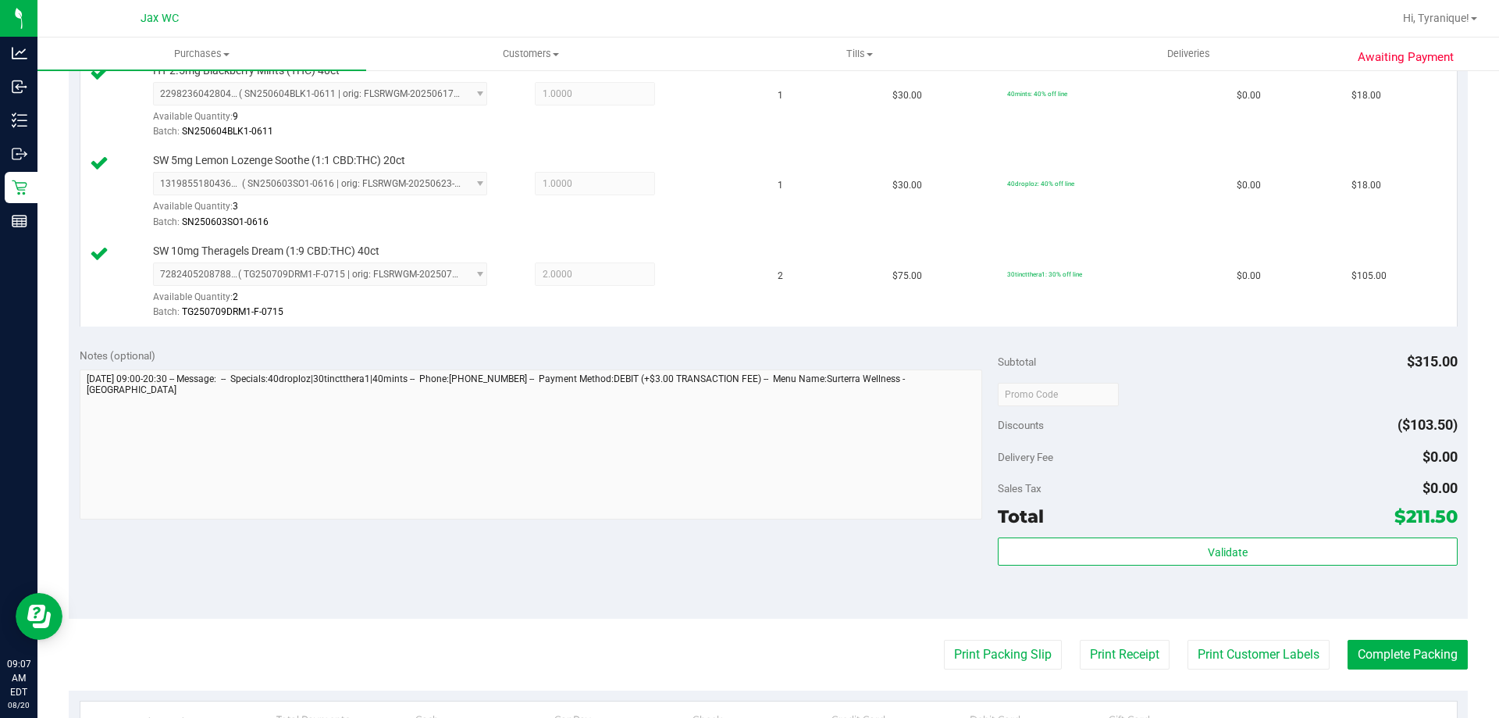
click at [1196, 567] on div "Validate" at bounding box center [1227, 572] width 459 height 70
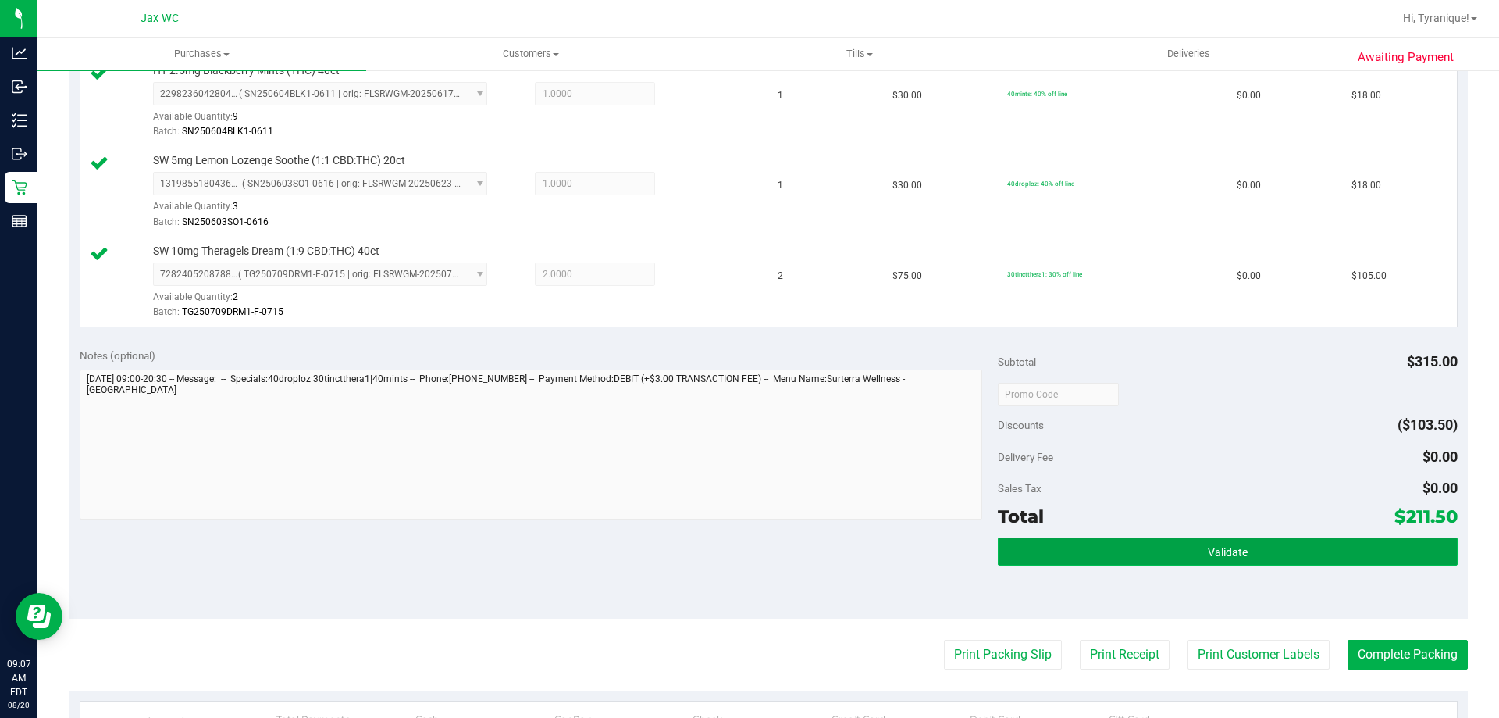
click at [1192, 554] on button "Validate" at bounding box center [1227, 551] width 459 height 28
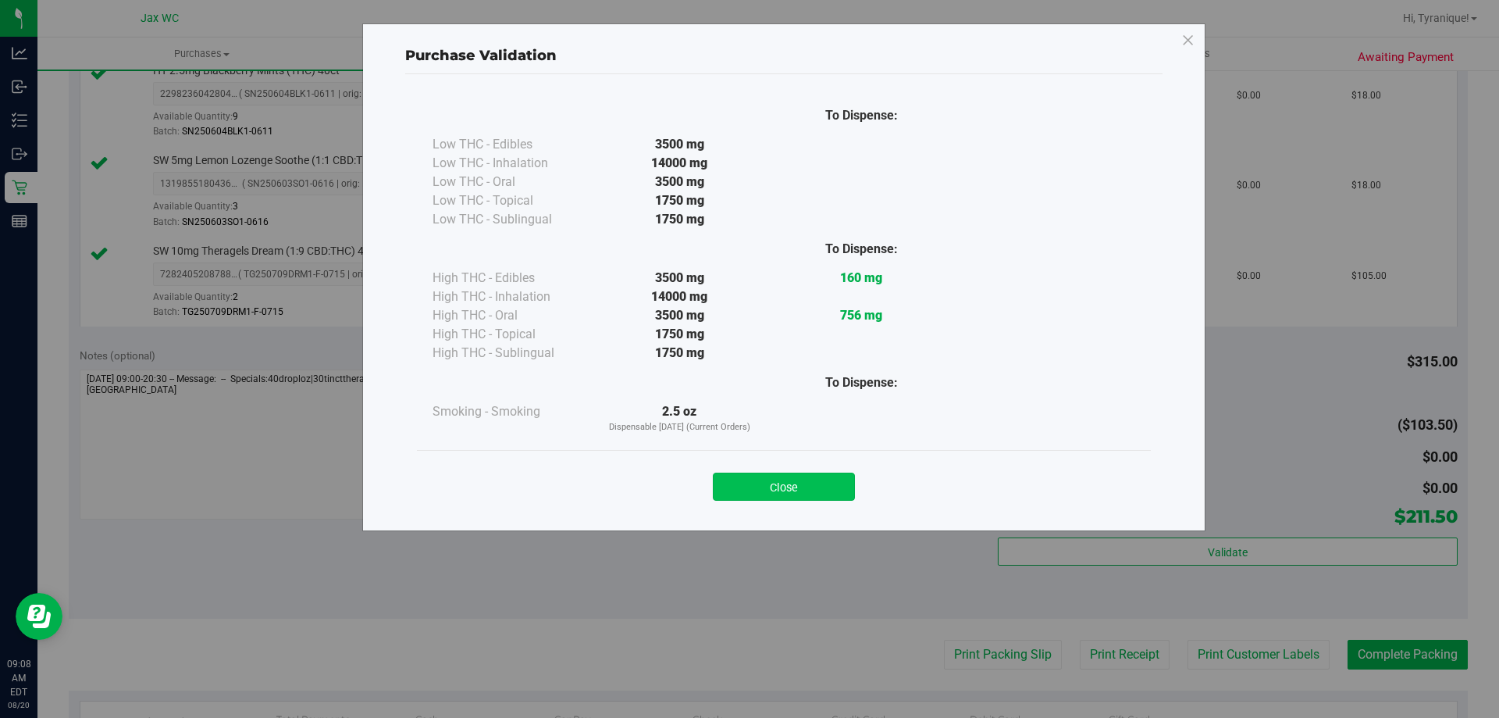
click at [785, 483] on button "Close" at bounding box center [784, 486] width 142 height 28
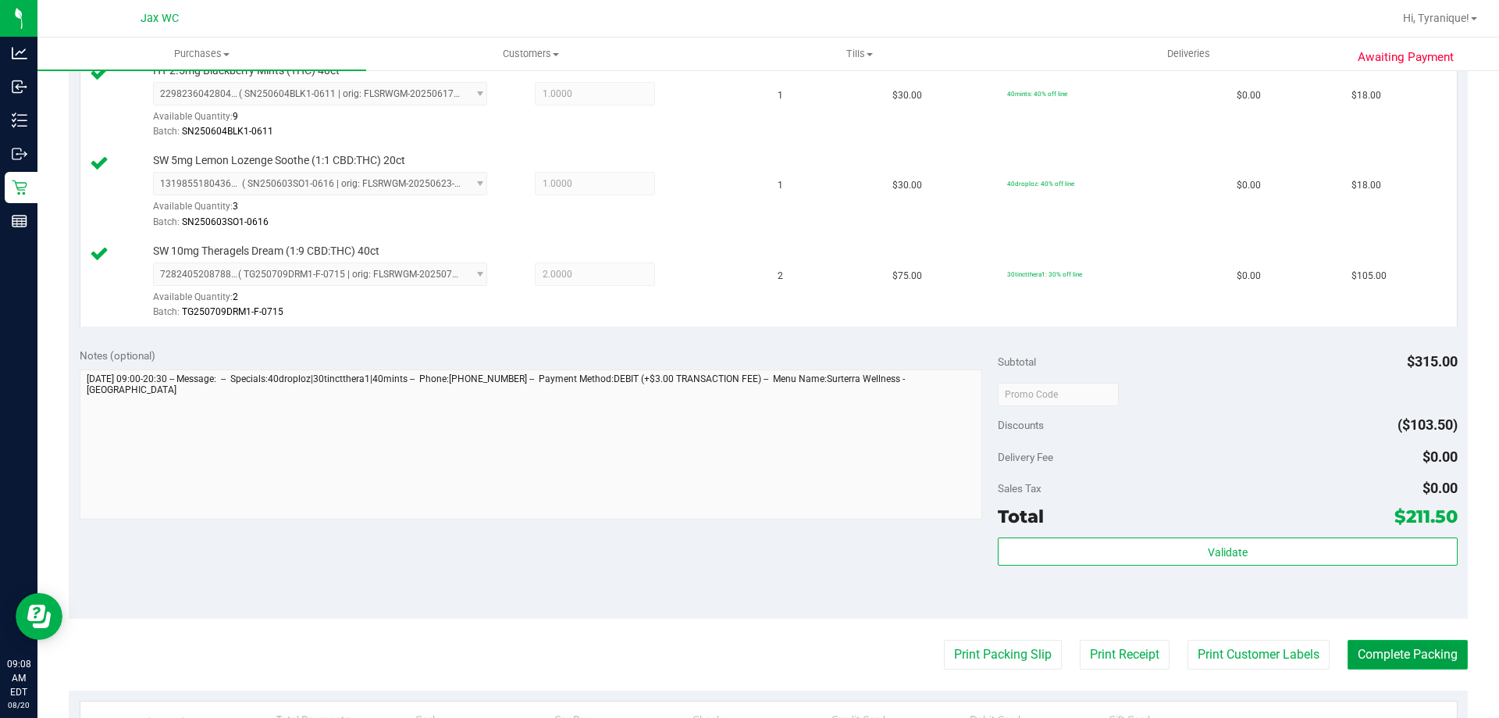
click at [1410, 654] on button "Complete Packing" at bounding box center [1408, 655] width 120 height 30
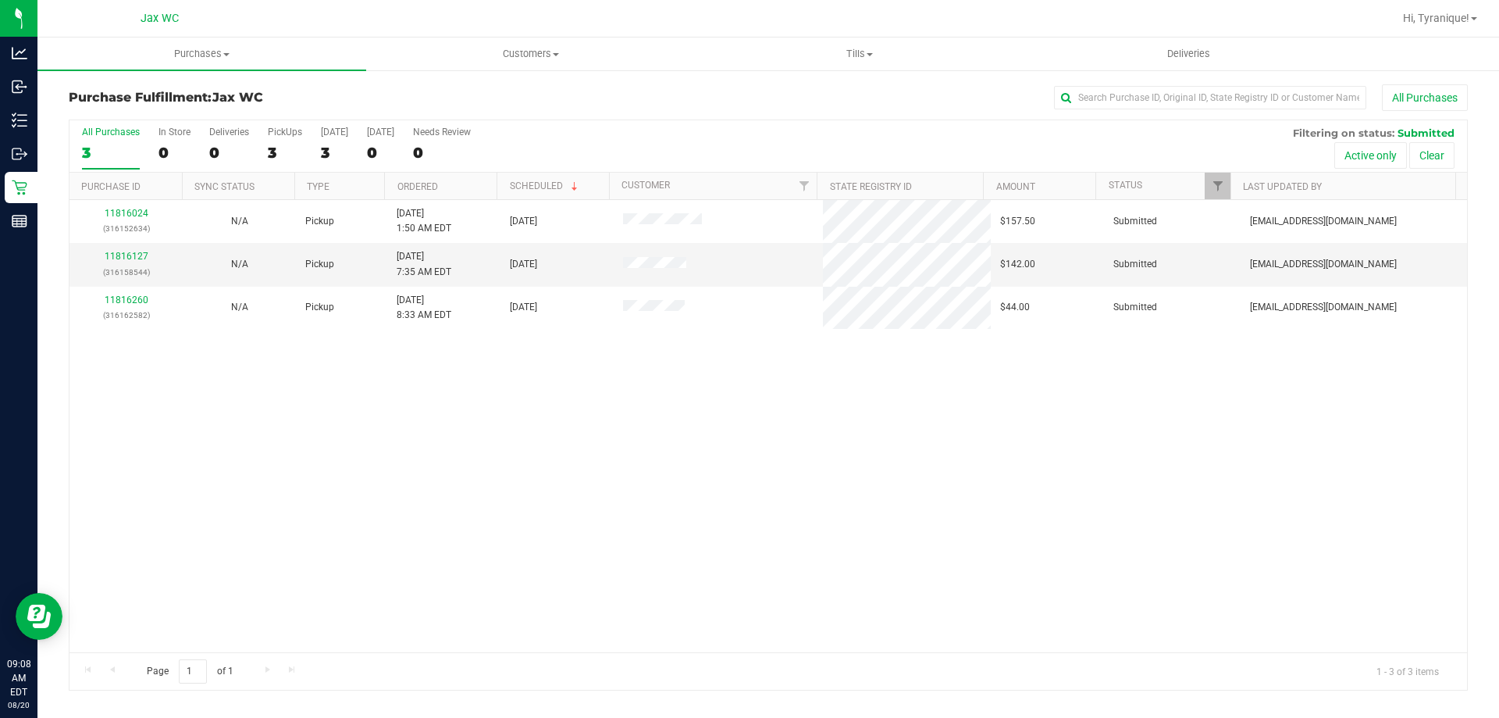
click at [462, 407] on div "11816024 (316152634) N/A Pickup [DATE] 1:50 AM EDT 8/20/2025 $157.50 Submitted …" at bounding box center [769, 426] width 1398 height 452
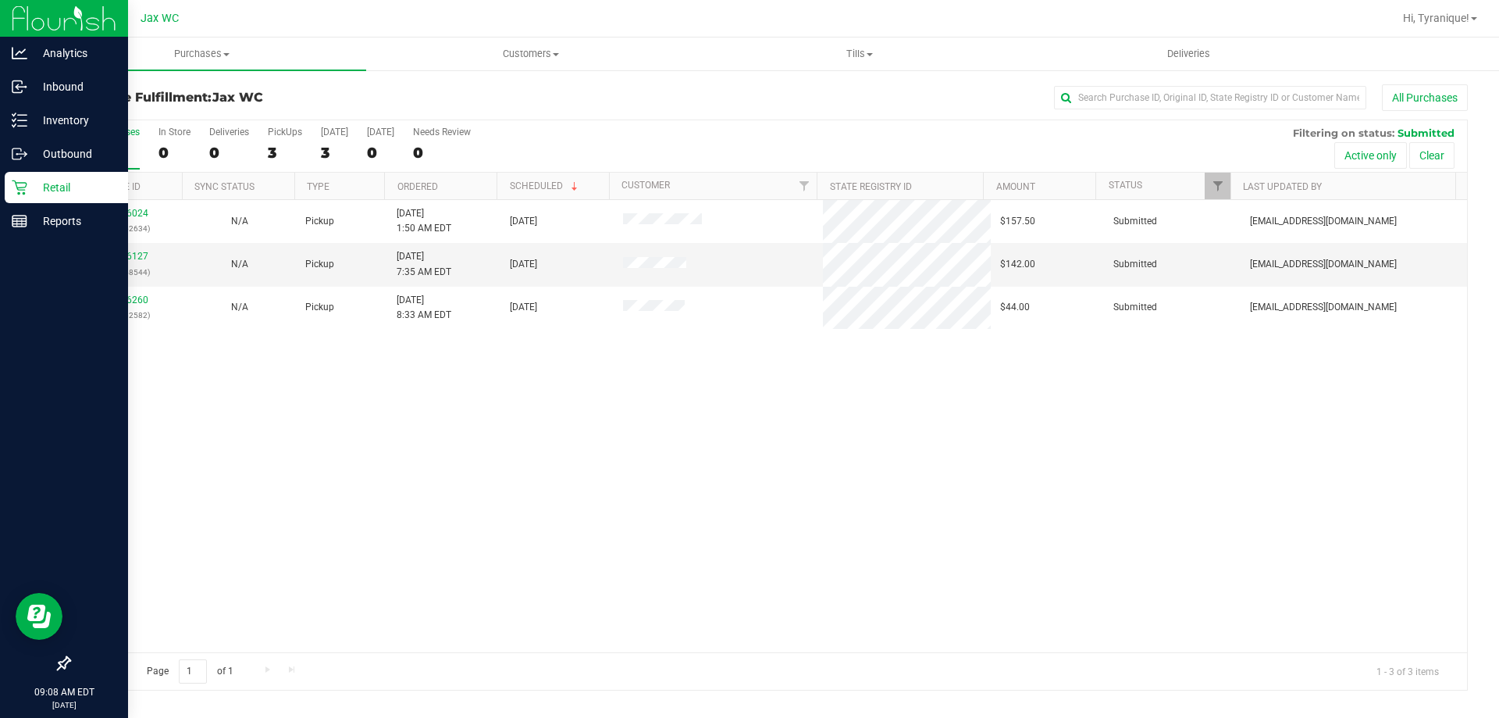
click at [12, 184] on icon at bounding box center [20, 188] width 16 height 16
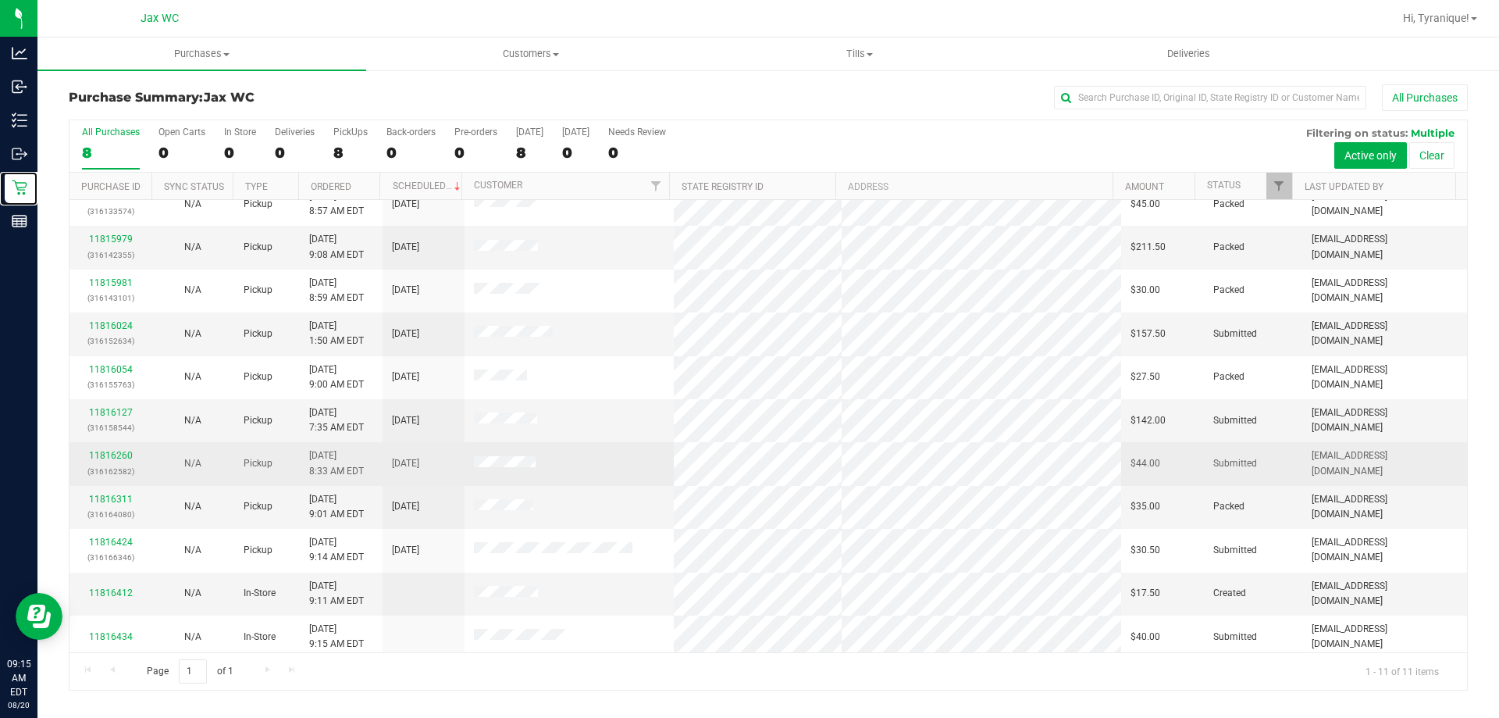
scroll to position [23, 0]
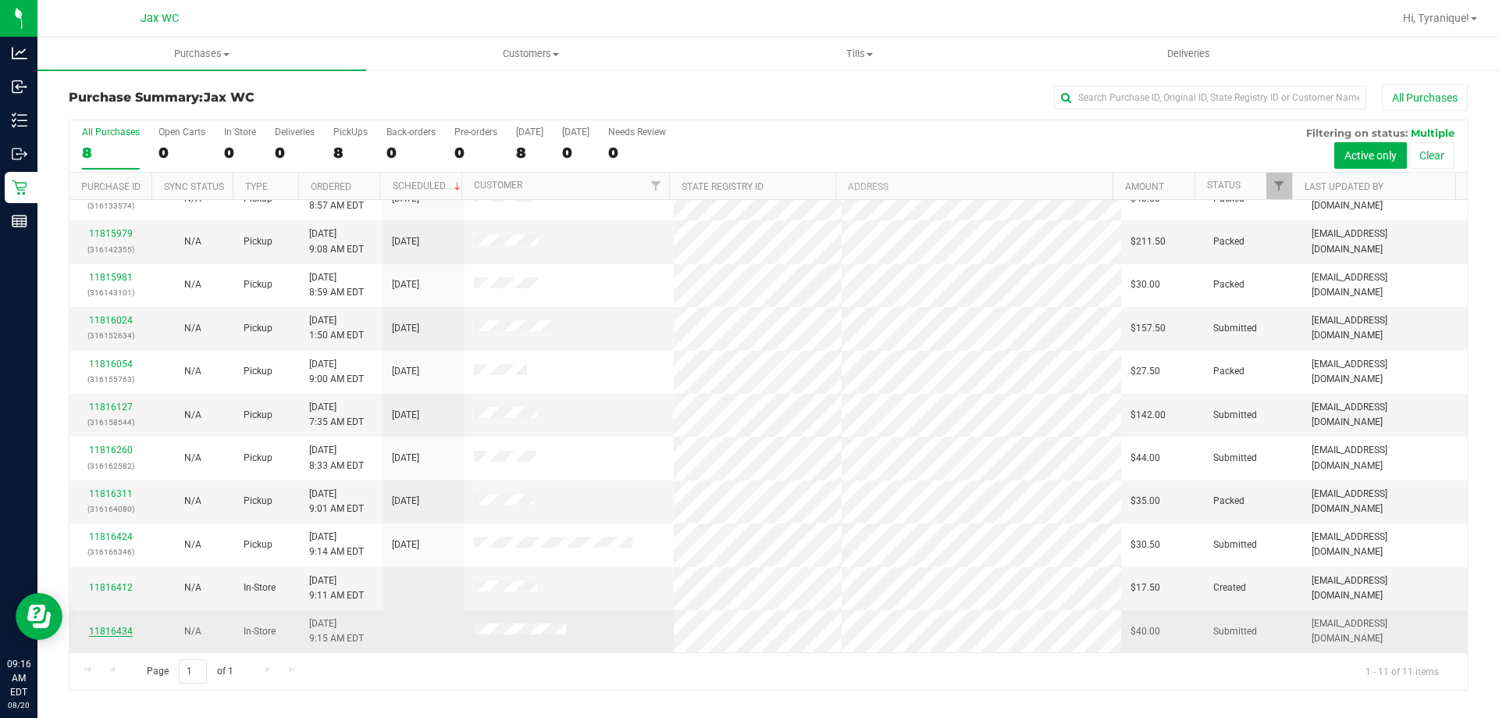
click at [120, 627] on link "11816434" at bounding box center [111, 631] width 44 height 11
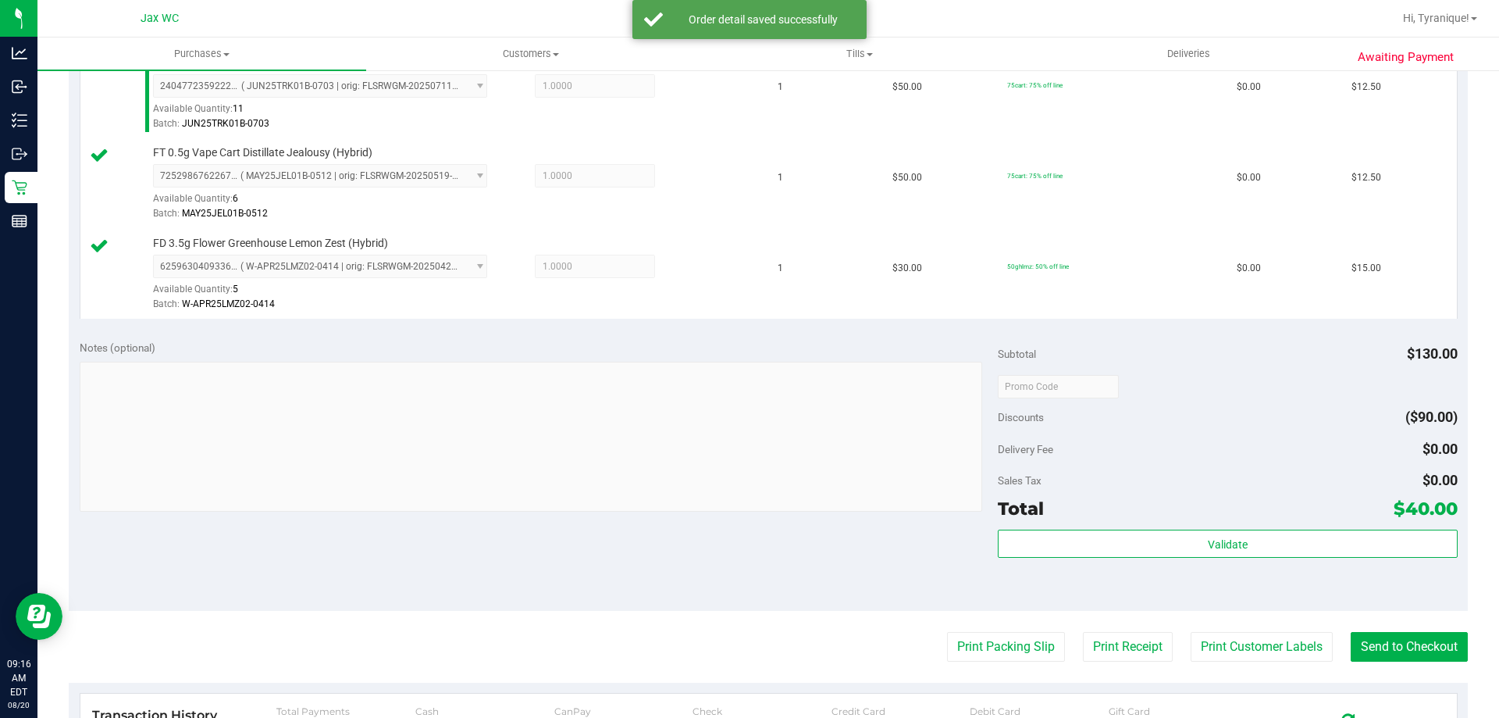
scroll to position [625, 0]
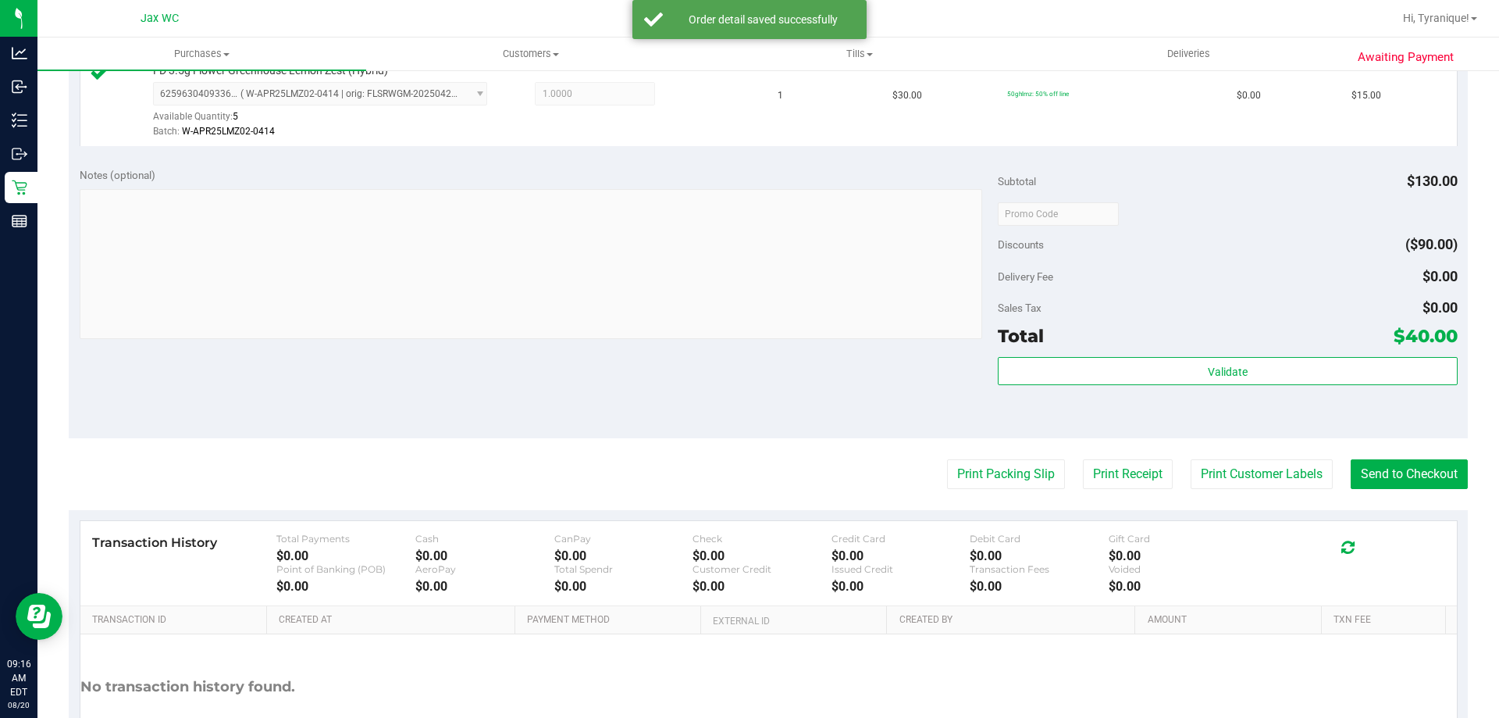
click at [1170, 355] on div "Subtotal $130.00 Discounts ($90.00) Delivery Fee $0.00 Sales Tax $0.00 Total $4…" at bounding box center [1227, 297] width 459 height 260
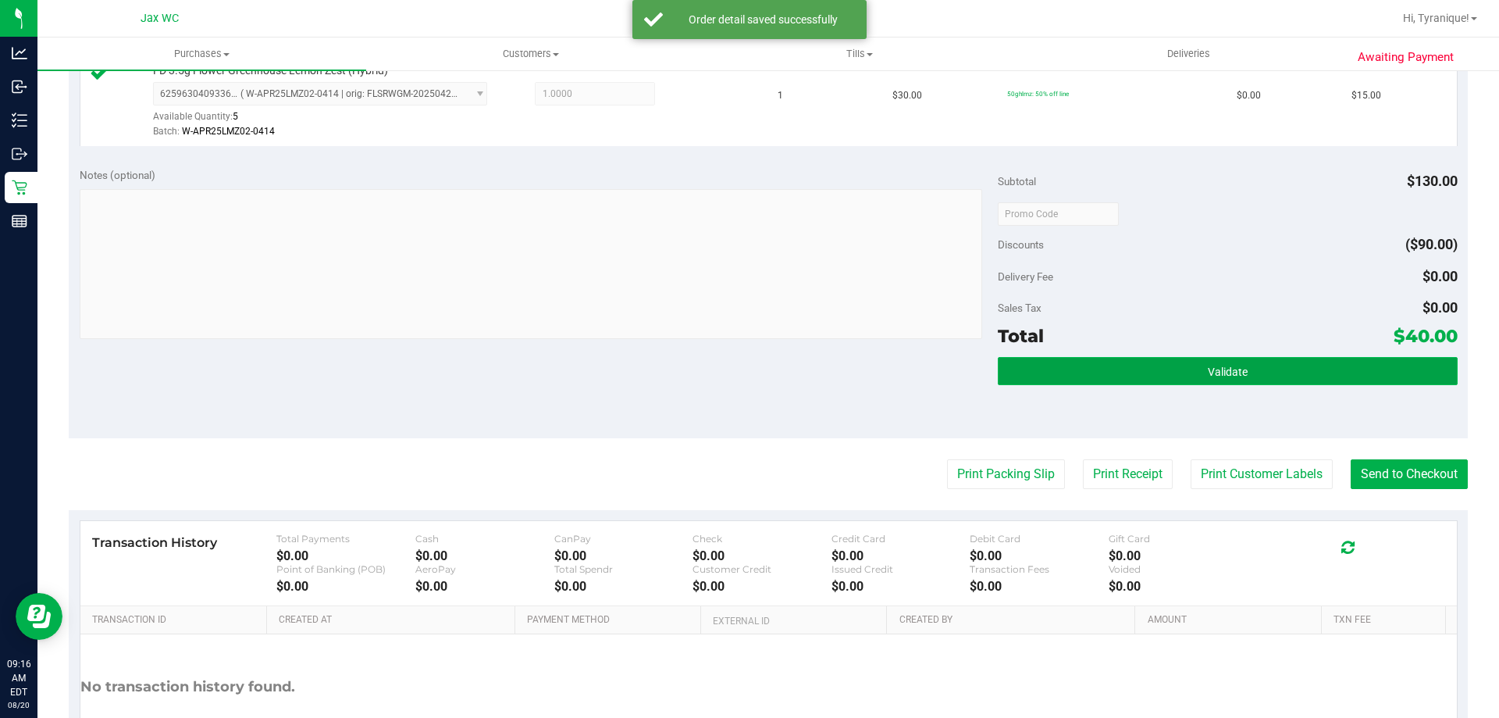
click at [1182, 369] on button "Validate" at bounding box center [1227, 371] width 459 height 28
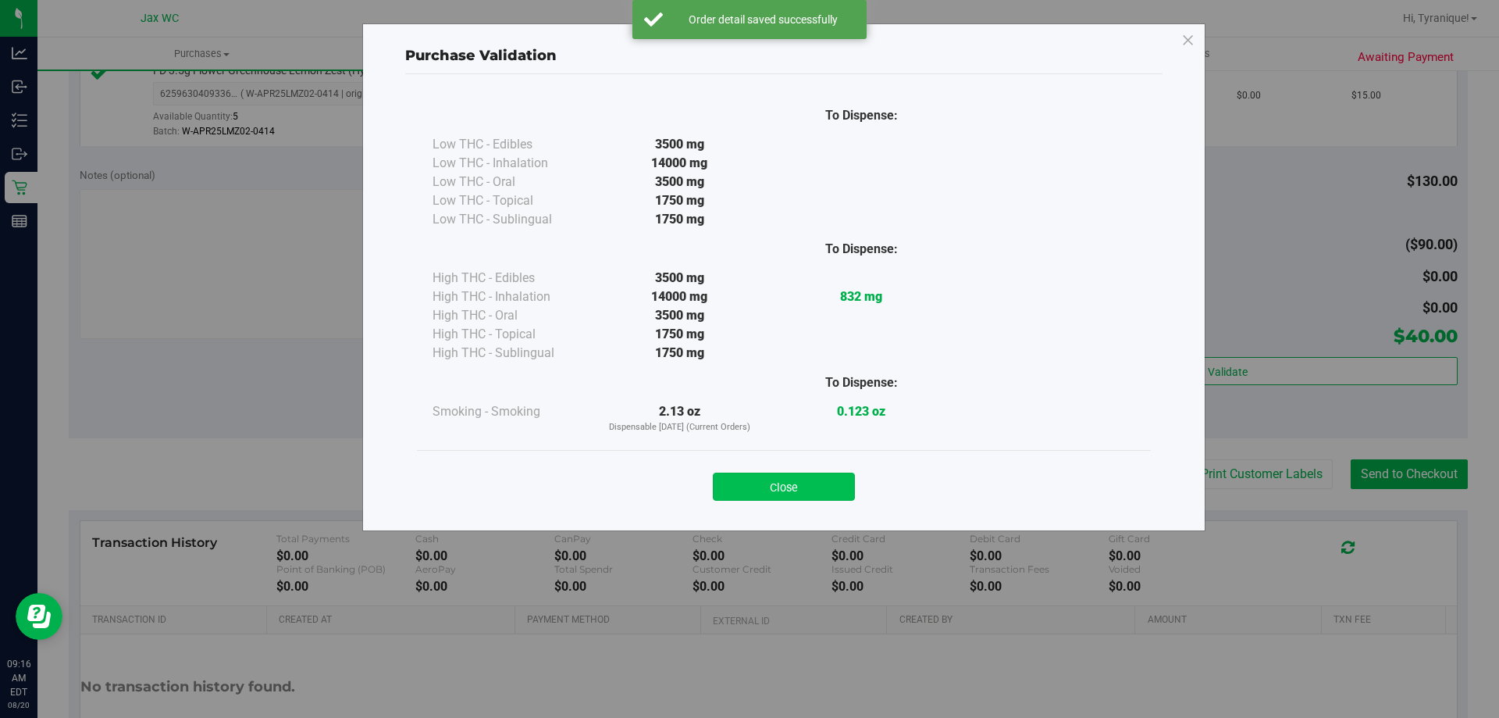
click at [836, 484] on button "Close" at bounding box center [784, 486] width 142 height 28
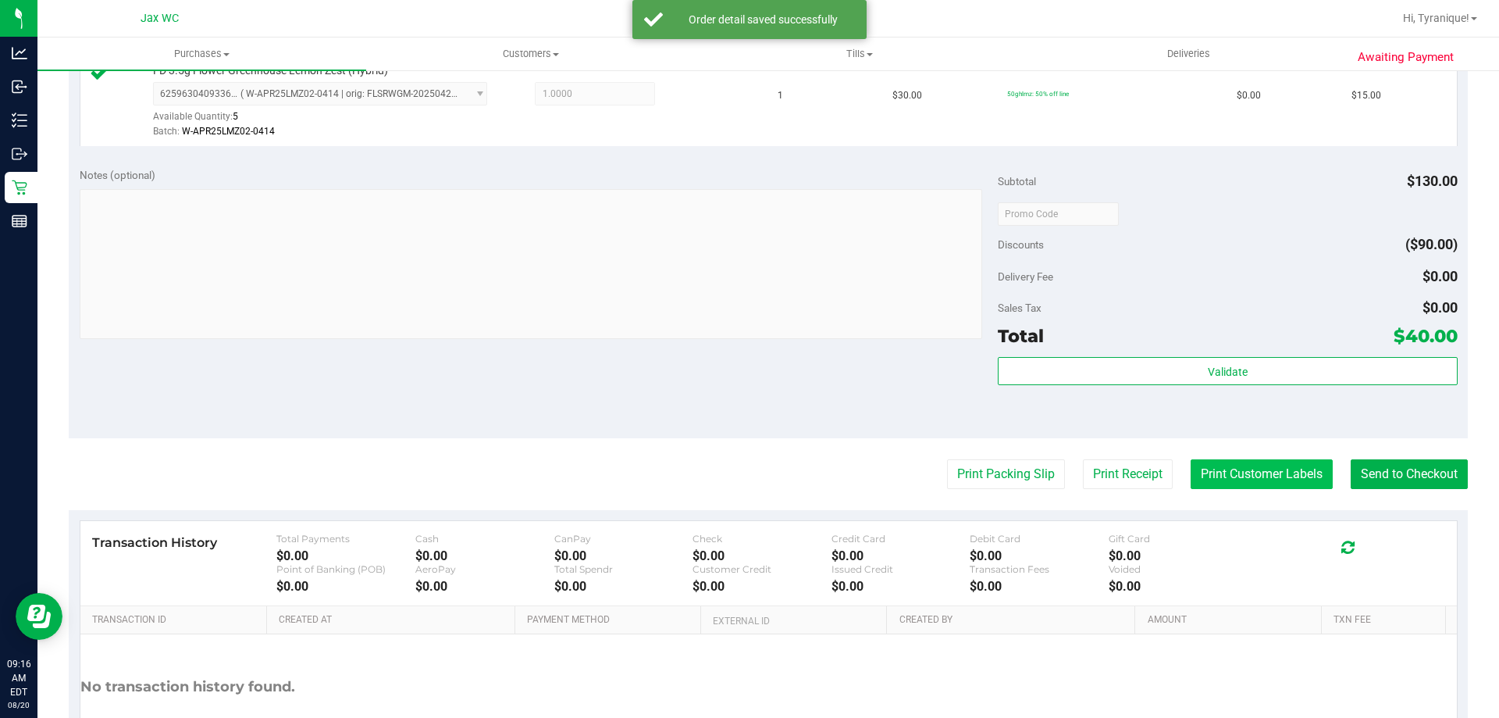
click at [1221, 469] on button "Print Customer Labels" at bounding box center [1262, 474] width 142 height 30
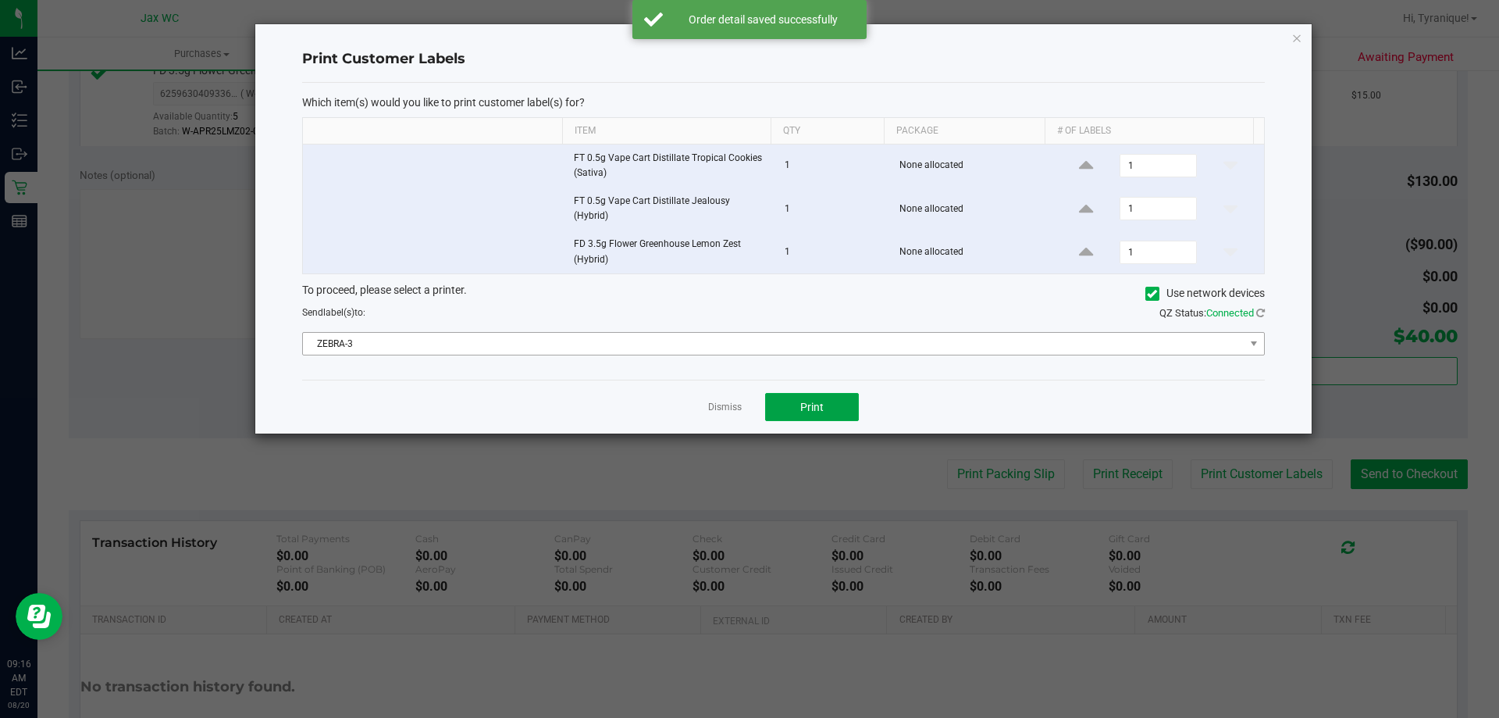
drag, startPoint x: 809, startPoint y: 414, endPoint x: 782, endPoint y: 337, distance: 82.0
click at [782, 340] on div "Print Customer Labels Which item(s) would you like to print customer label(s) f…" at bounding box center [783, 228] width 1057 height 409
click at [782, 337] on span "ZEBRA-3" at bounding box center [774, 344] width 942 height 22
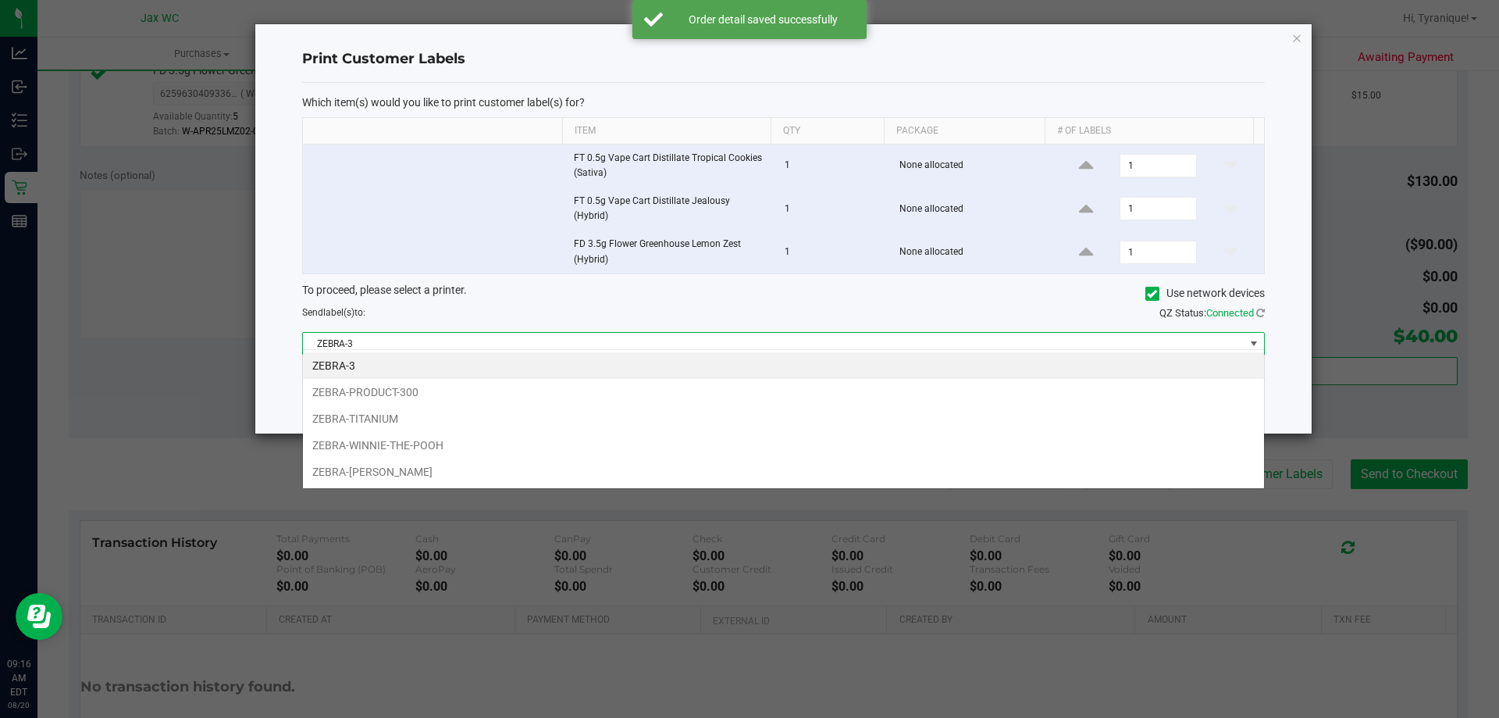
scroll to position [23, 962]
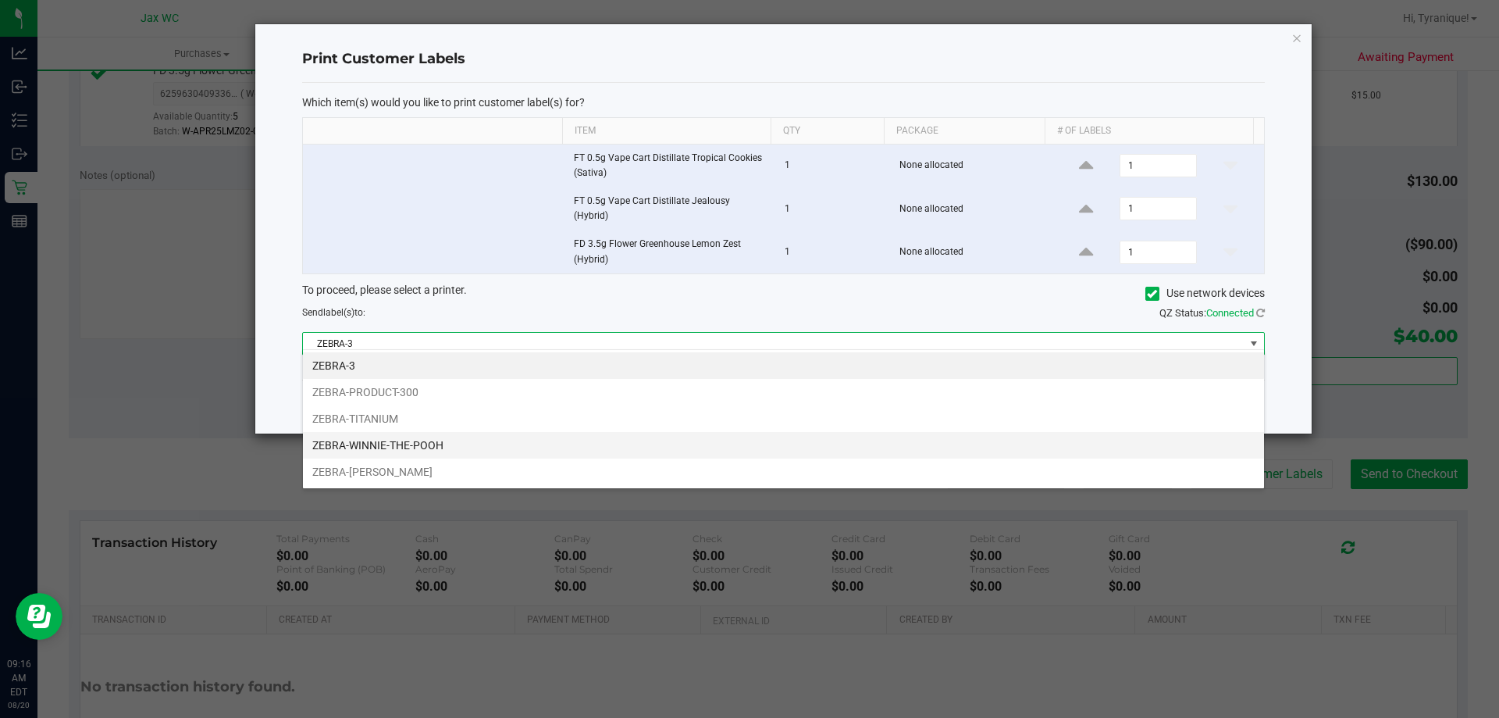
click at [446, 456] on li "ZEBRA-WINNIE-THE-POOH" at bounding box center [783, 445] width 961 height 27
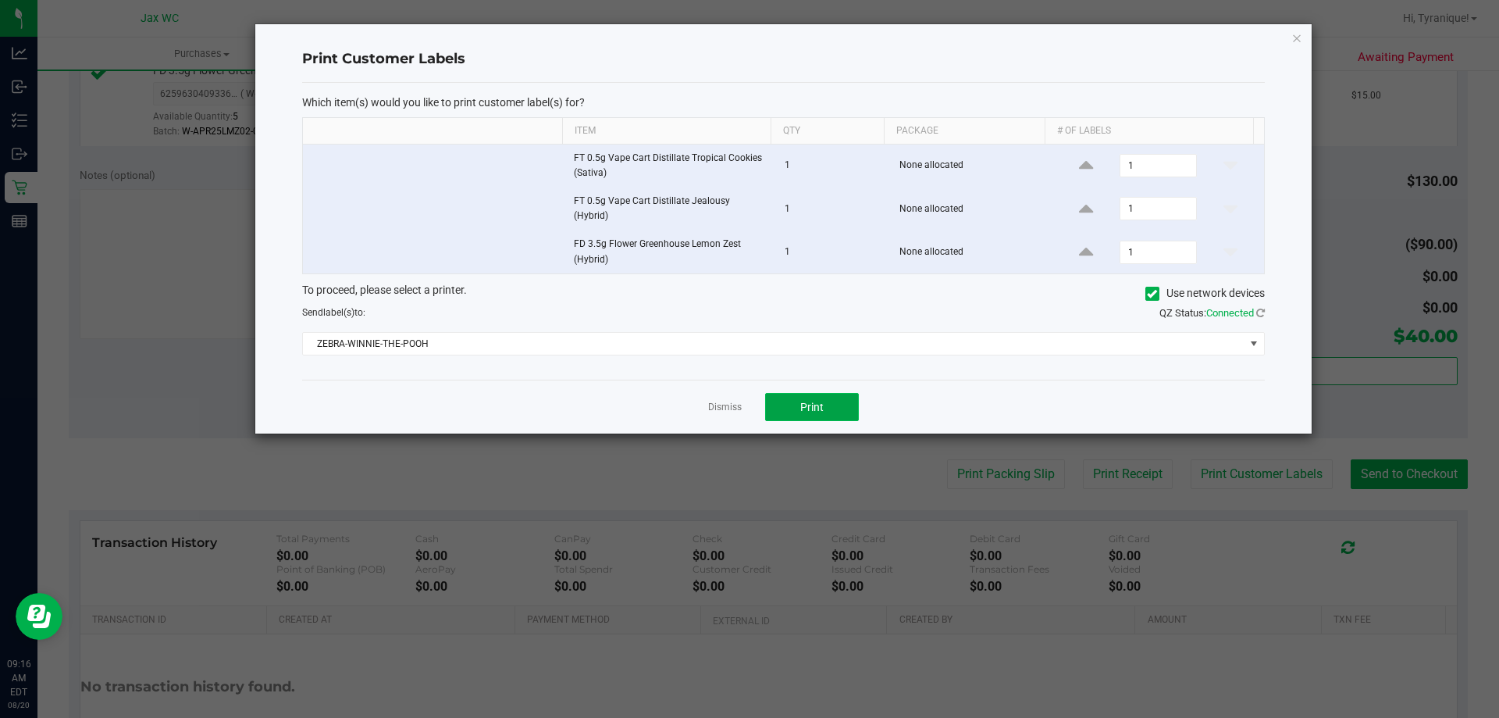
click at [816, 401] on span "Print" at bounding box center [811, 407] width 23 height 12
click at [722, 401] on link "Dismiss" at bounding box center [725, 407] width 34 height 13
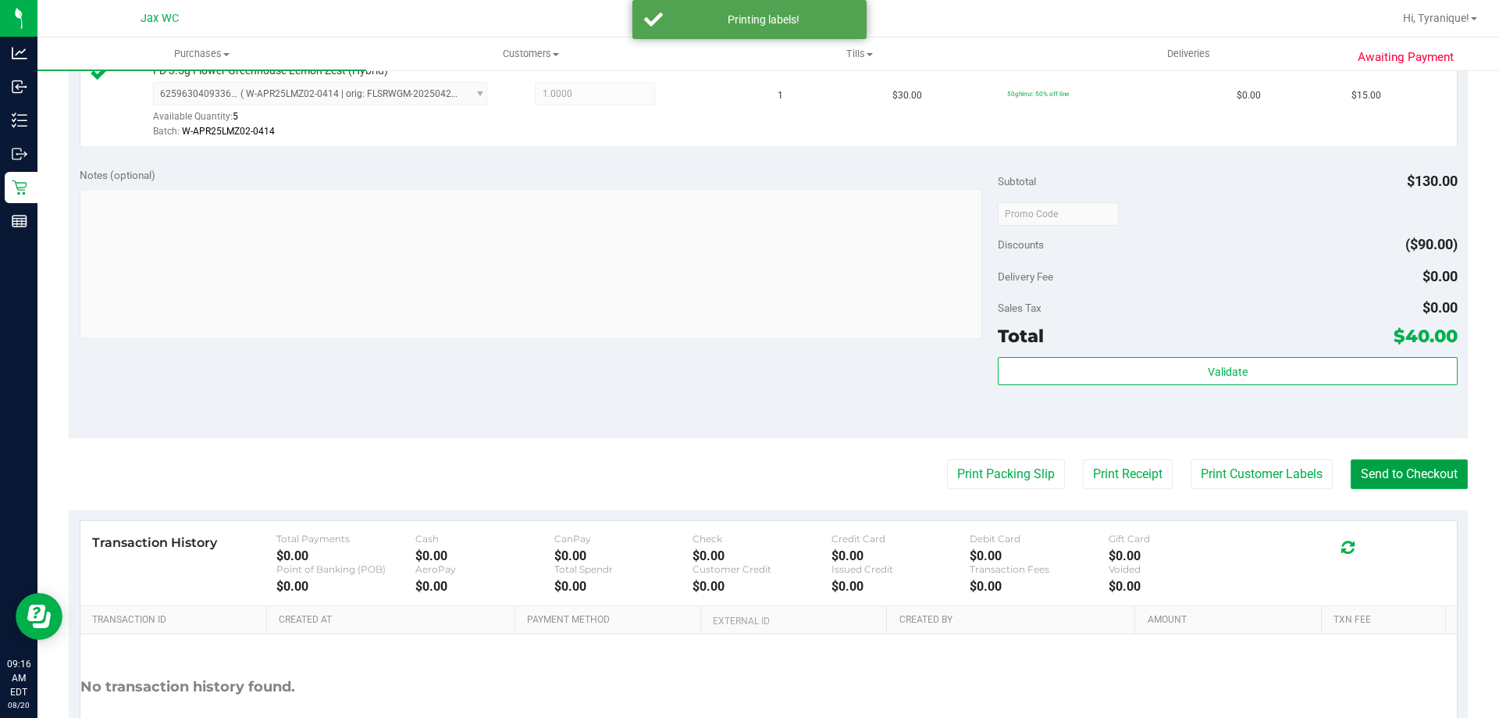
click at [1354, 477] on button "Send to Checkout" at bounding box center [1409, 474] width 117 height 30
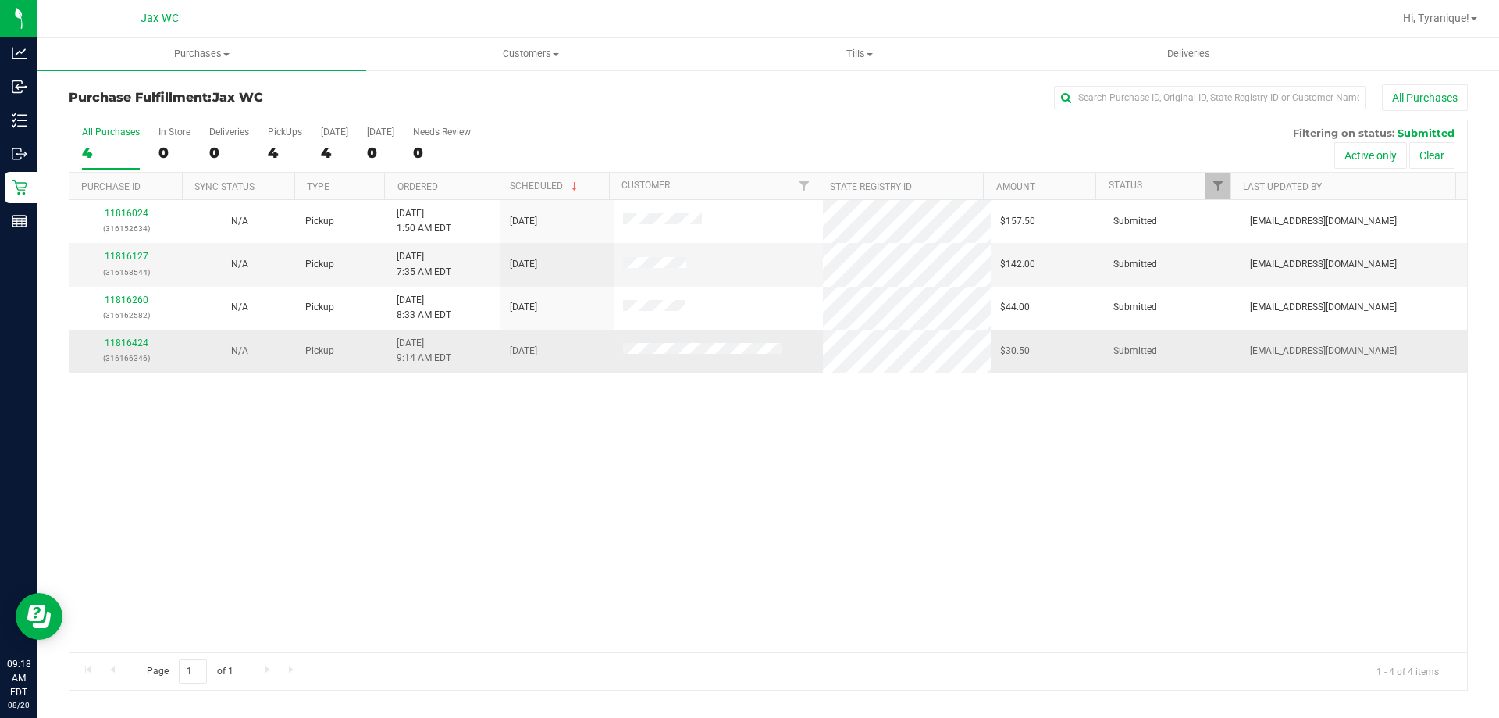
click at [139, 344] on link "11816424" at bounding box center [127, 342] width 44 height 11
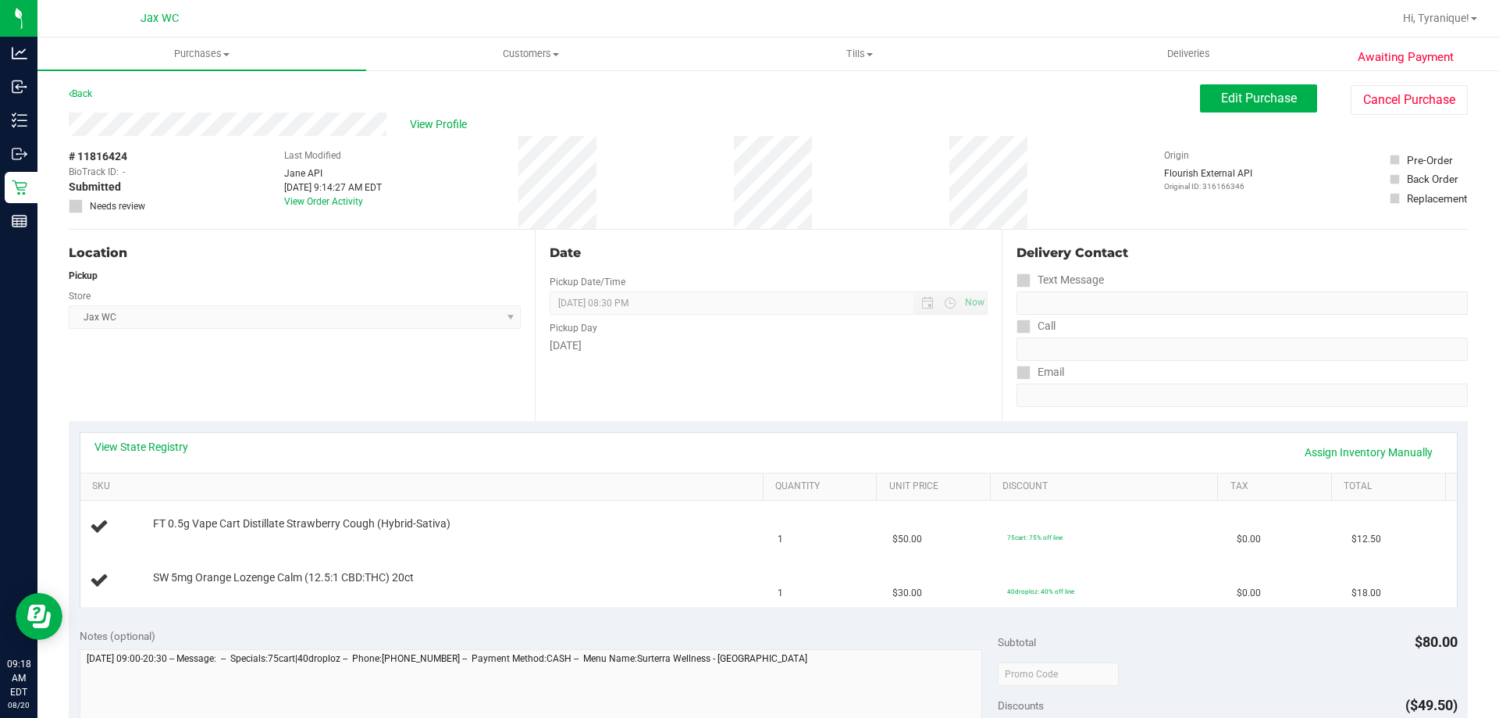
click at [704, 332] on div "Pickup Day" at bounding box center [768, 326] width 437 height 23
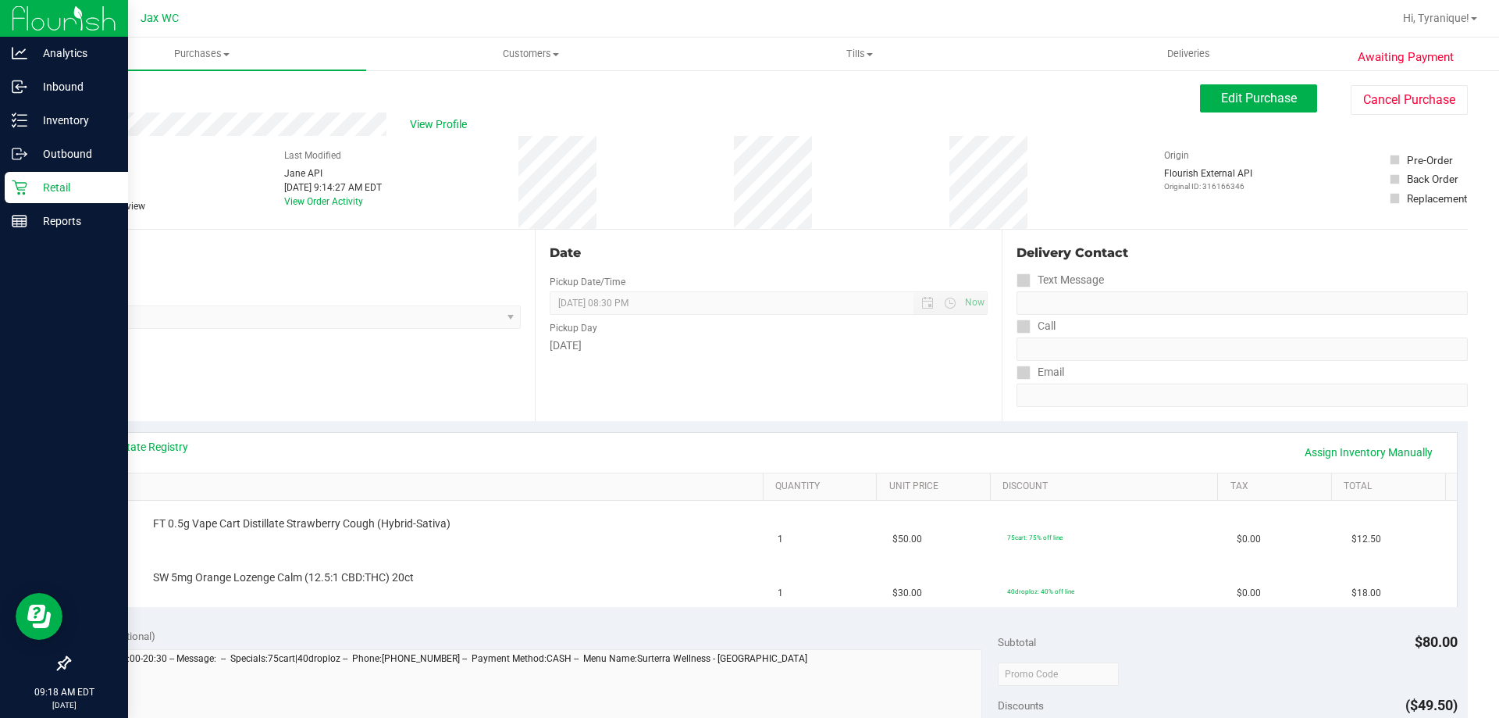
click at [25, 184] on icon at bounding box center [20, 188] width 16 height 16
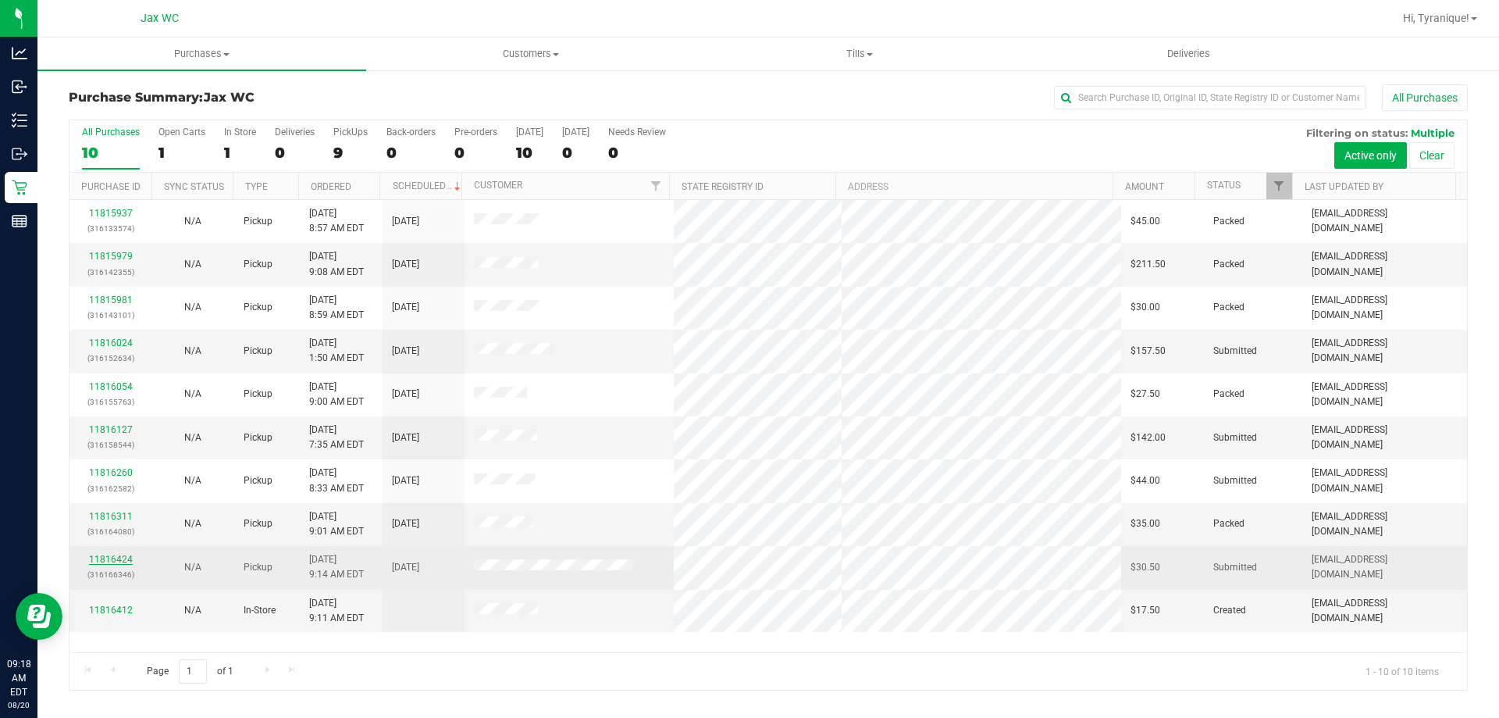
click at [120, 558] on link "11816424" at bounding box center [111, 559] width 44 height 11
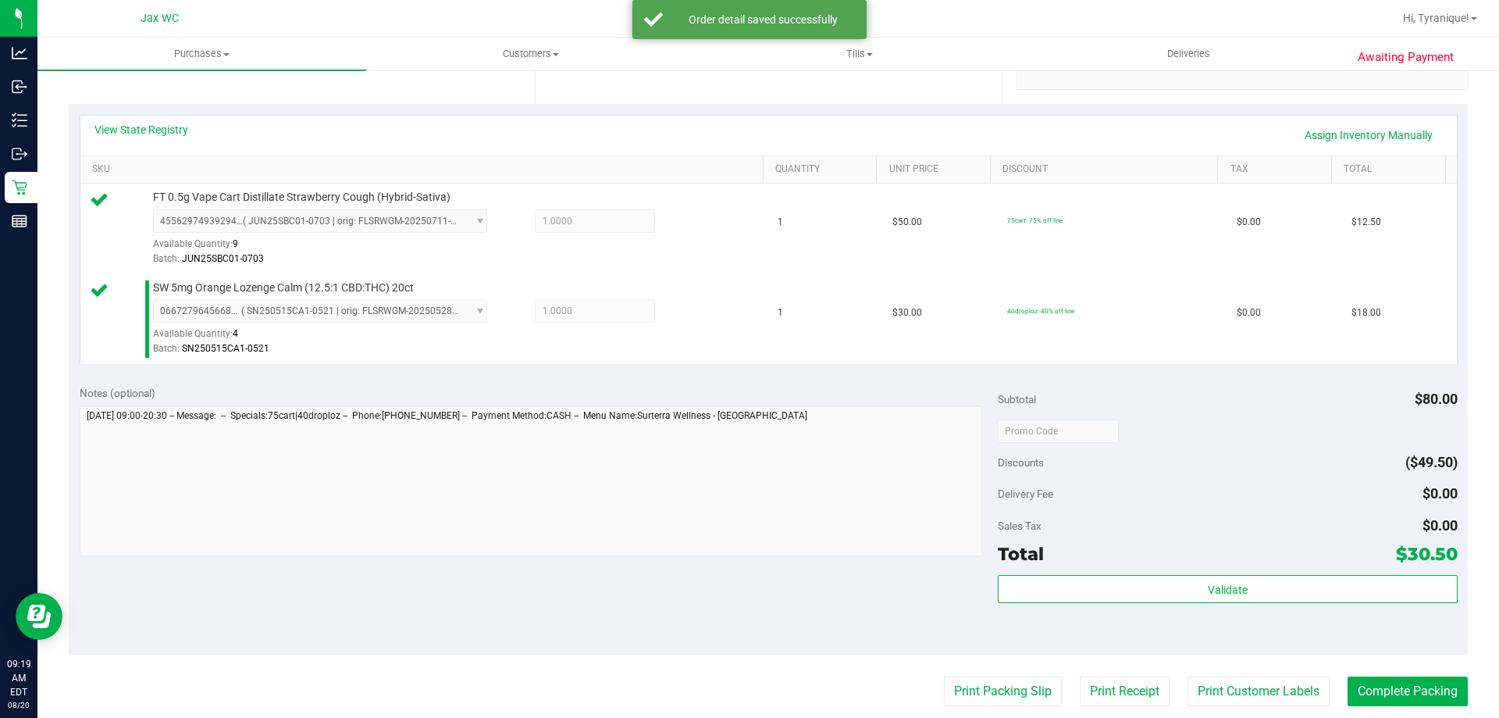
scroll to position [650, 0]
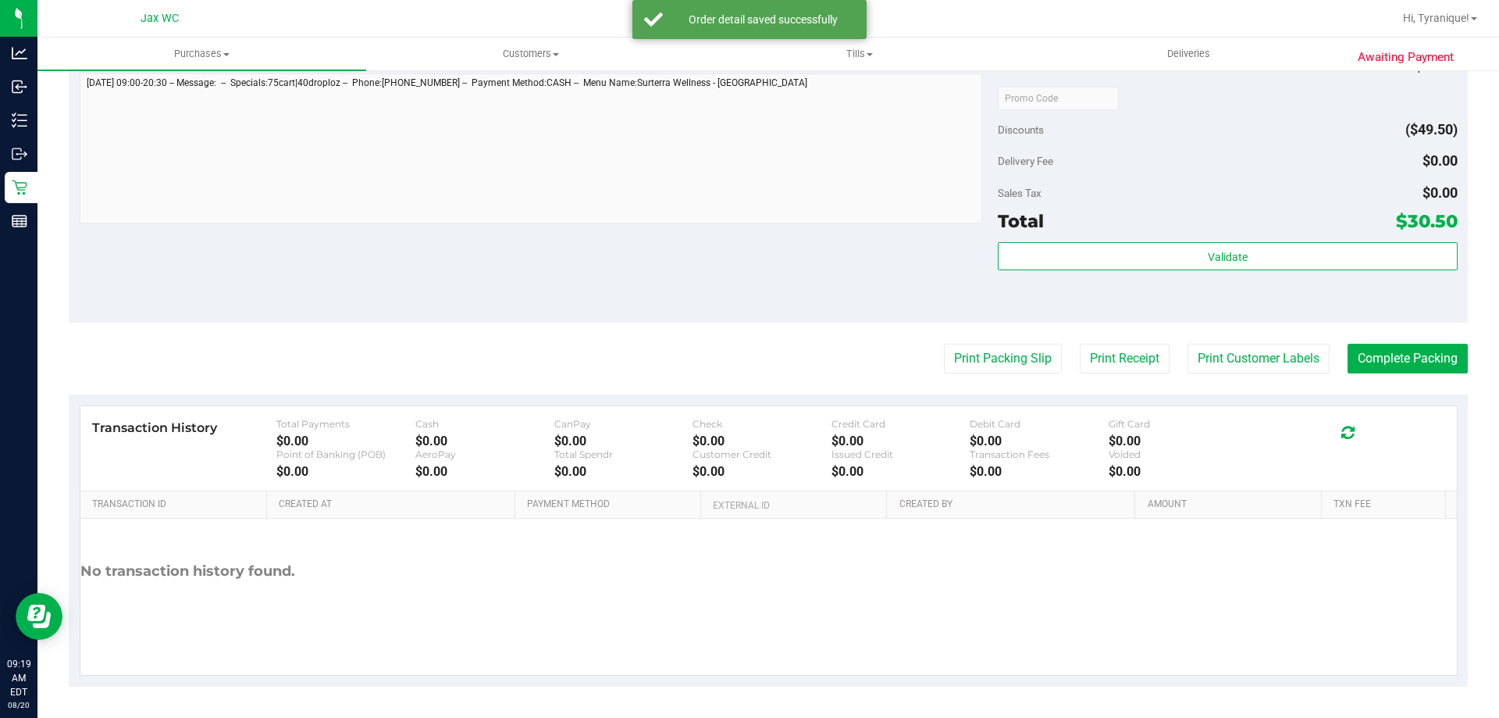
click at [1224, 274] on div "Validate" at bounding box center [1227, 277] width 459 height 70
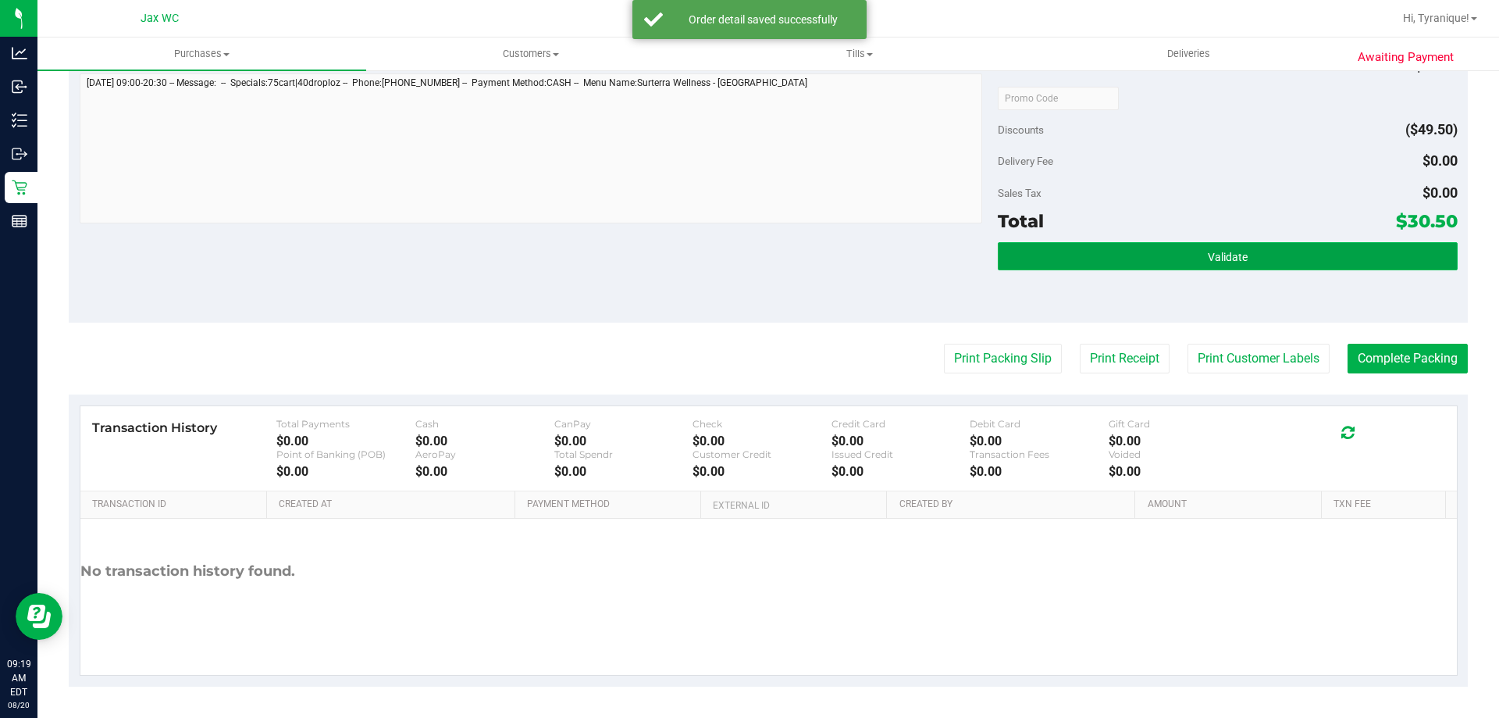
click at [1213, 255] on span "Validate" at bounding box center [1228, 257] width 40 height 12
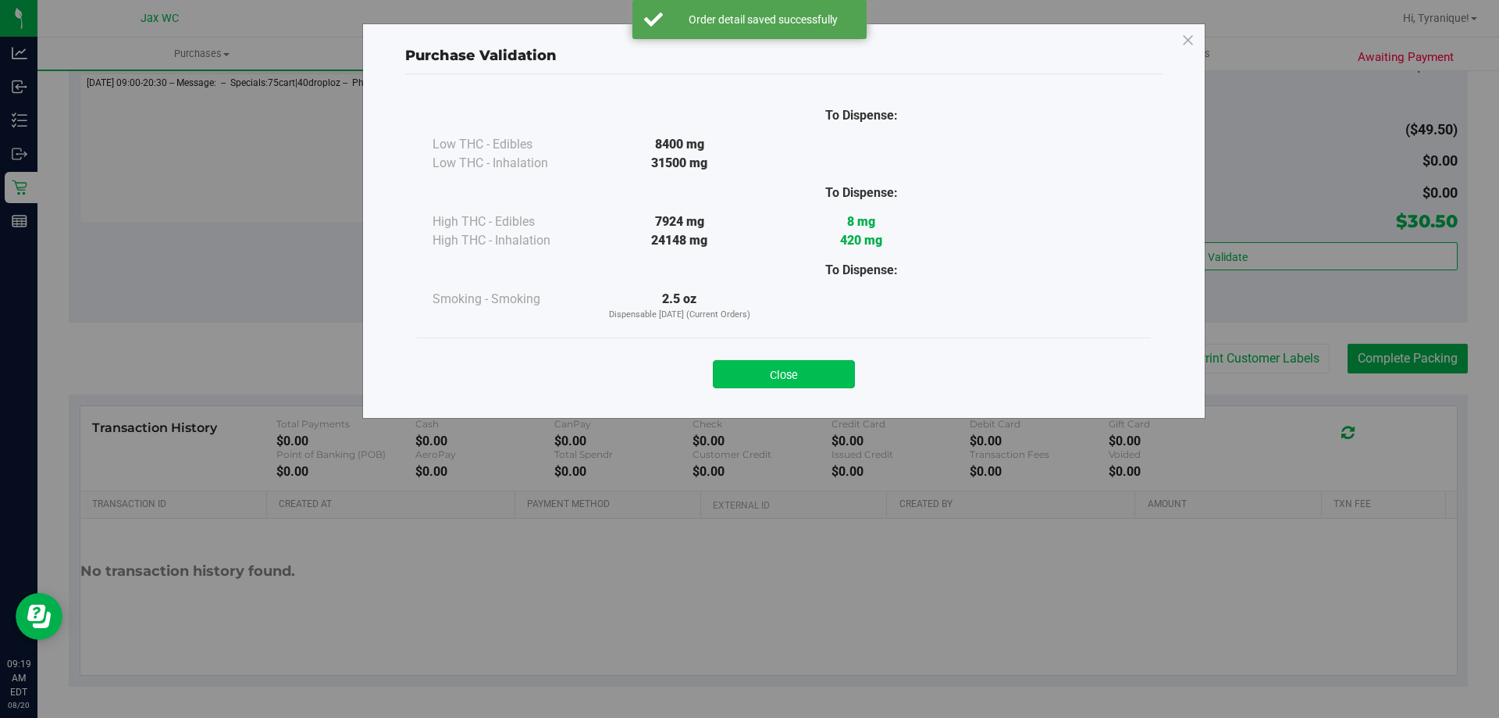
drag, startPoint x: 856, startPoint y: 383, endPoint x: 843, endPoint y: 383, distance: 13.3
click at [844, 383] on div "Close" at bounding box center [784, 369] width 711 height 39
click at [843, 383] on button "Close" at bounding box center [784, 374] width 142 height 28
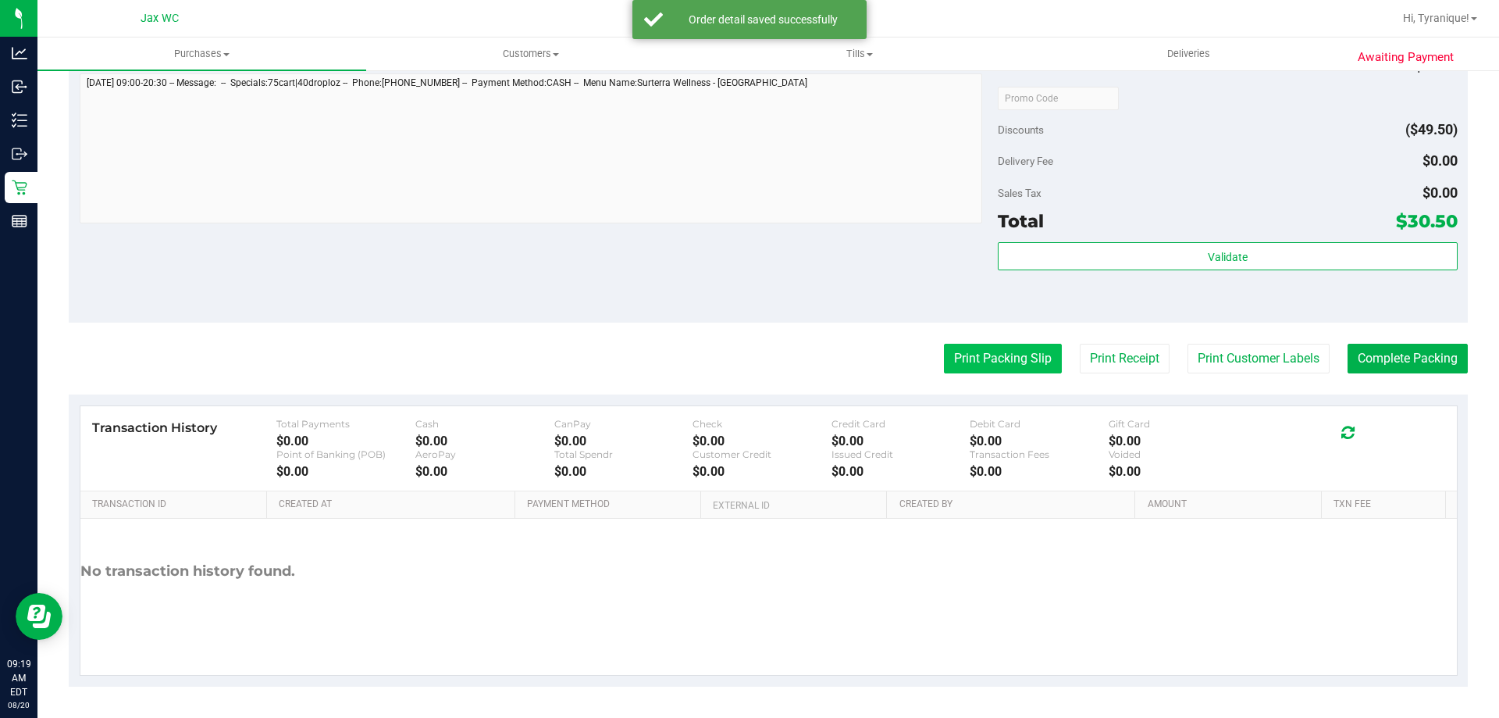
click at [944, 365] on button "Print Packing Slip" at bounding box center [1003, 359] width 118 height 30
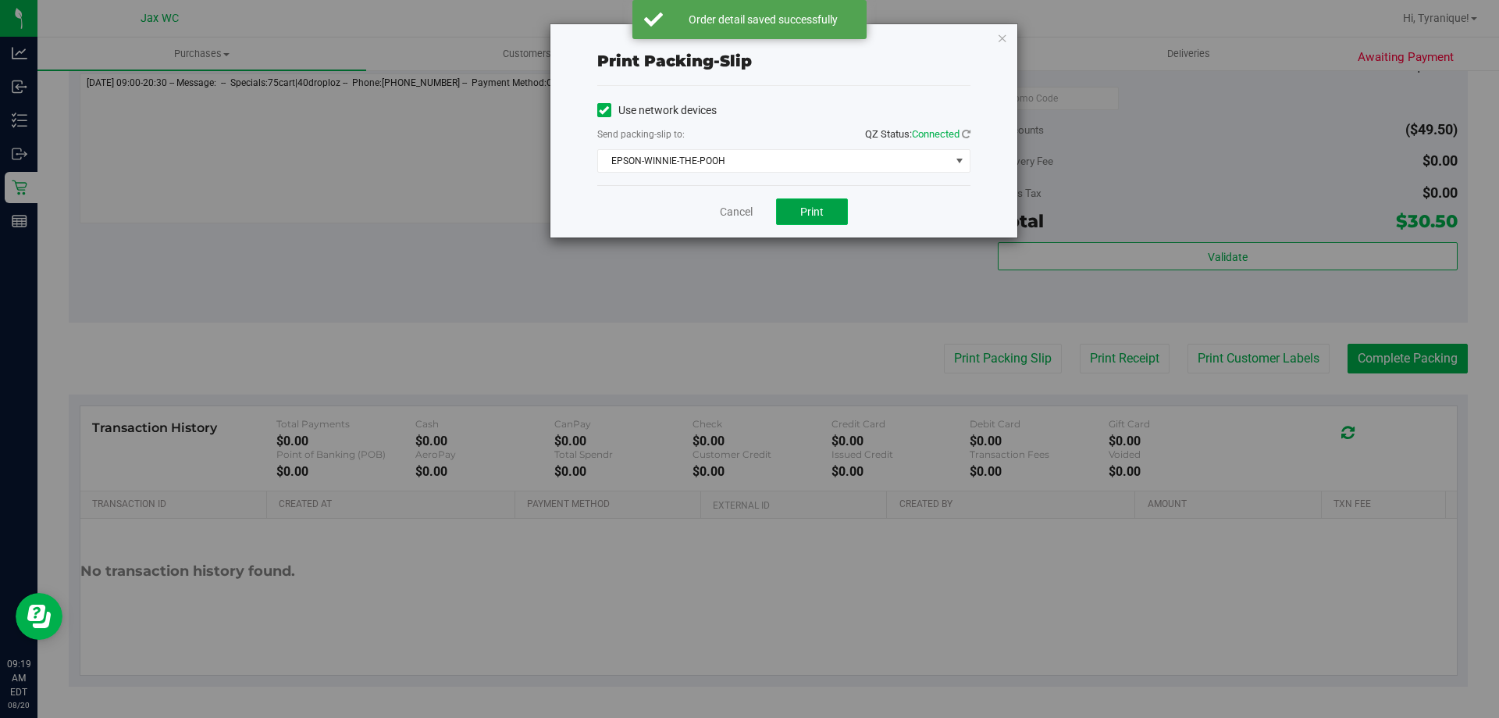
click at [818, 213] on span "Print" at bounding box center [811, 211] width 23 height 12
click at [742, 214] on link "Cancel" at bounding box center [736, 212] width 33 height 16
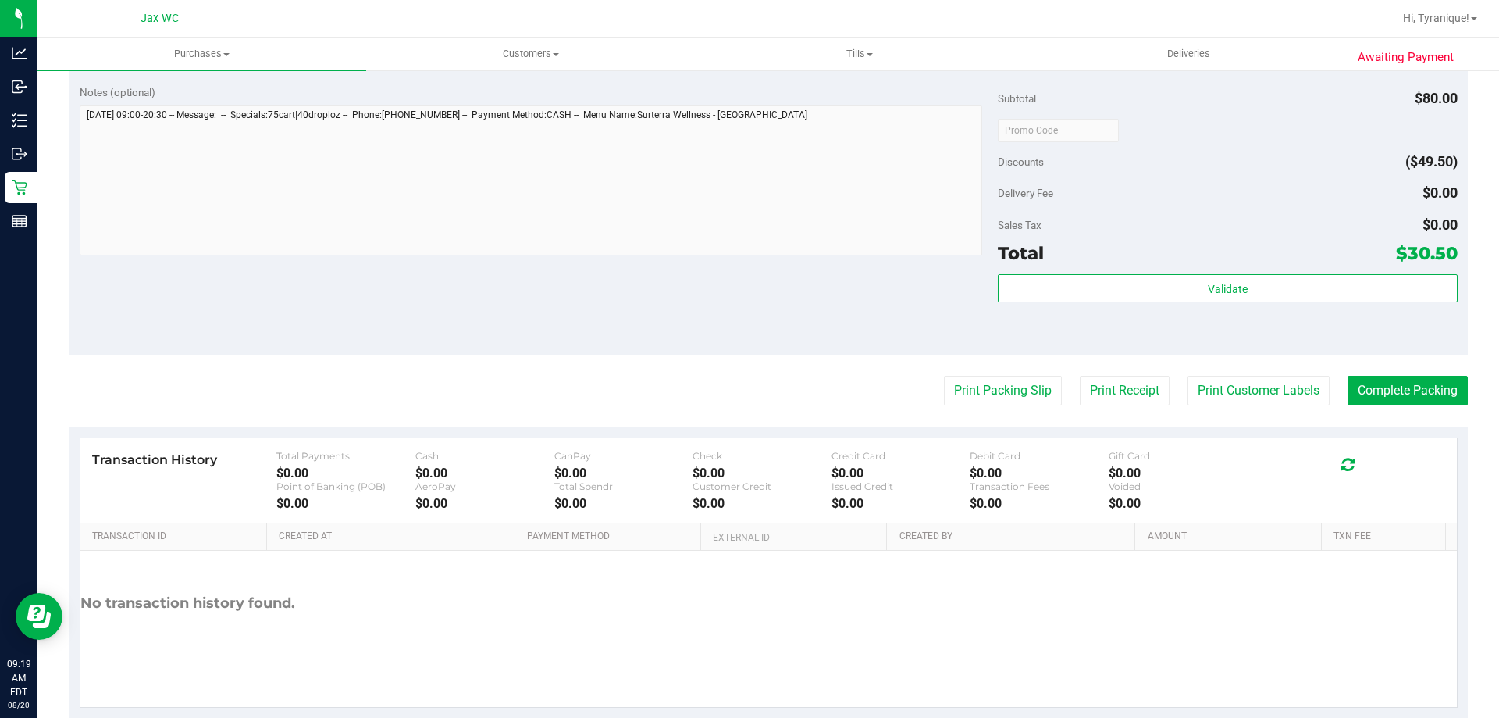
scroll to position [625, 0]
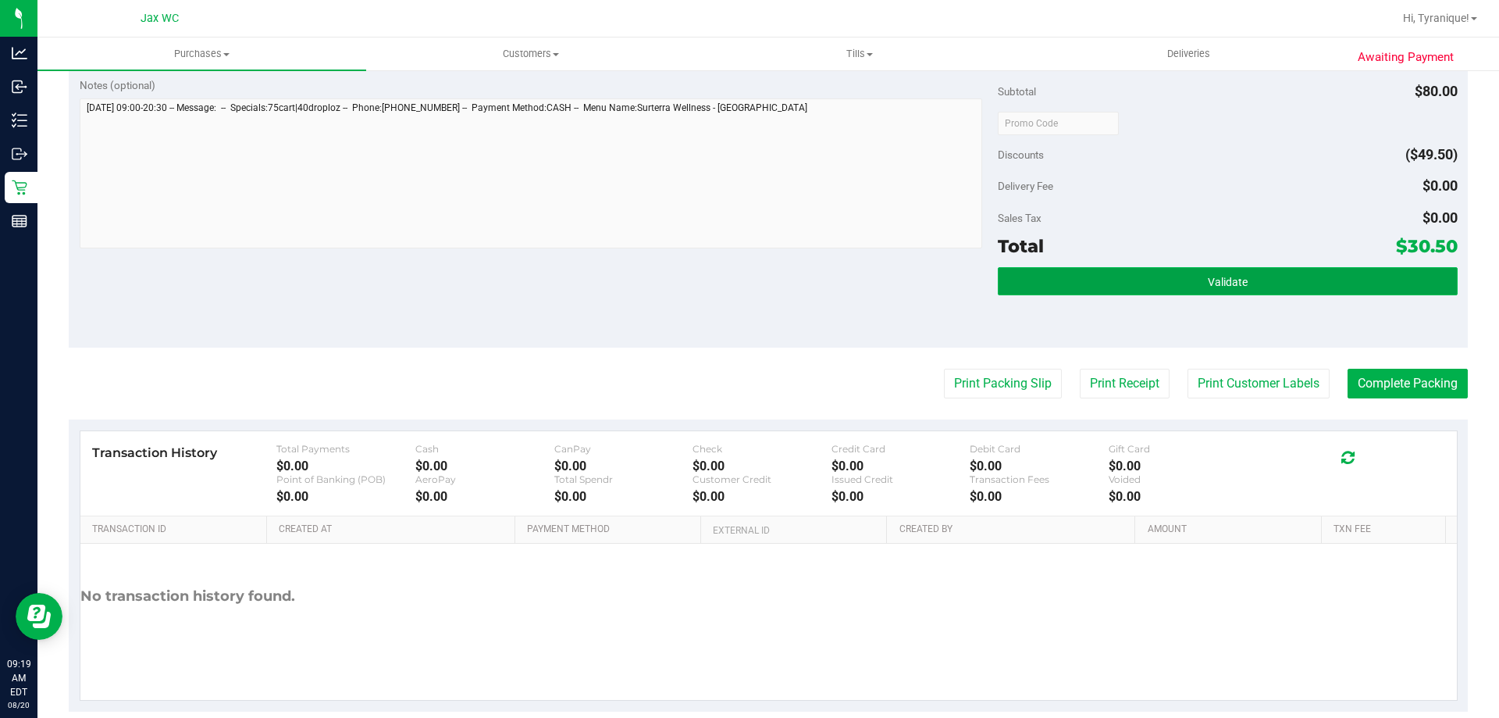
click at [1380, 283] on button "Validate" at bounding box center [1227, 281] width 459 height 28
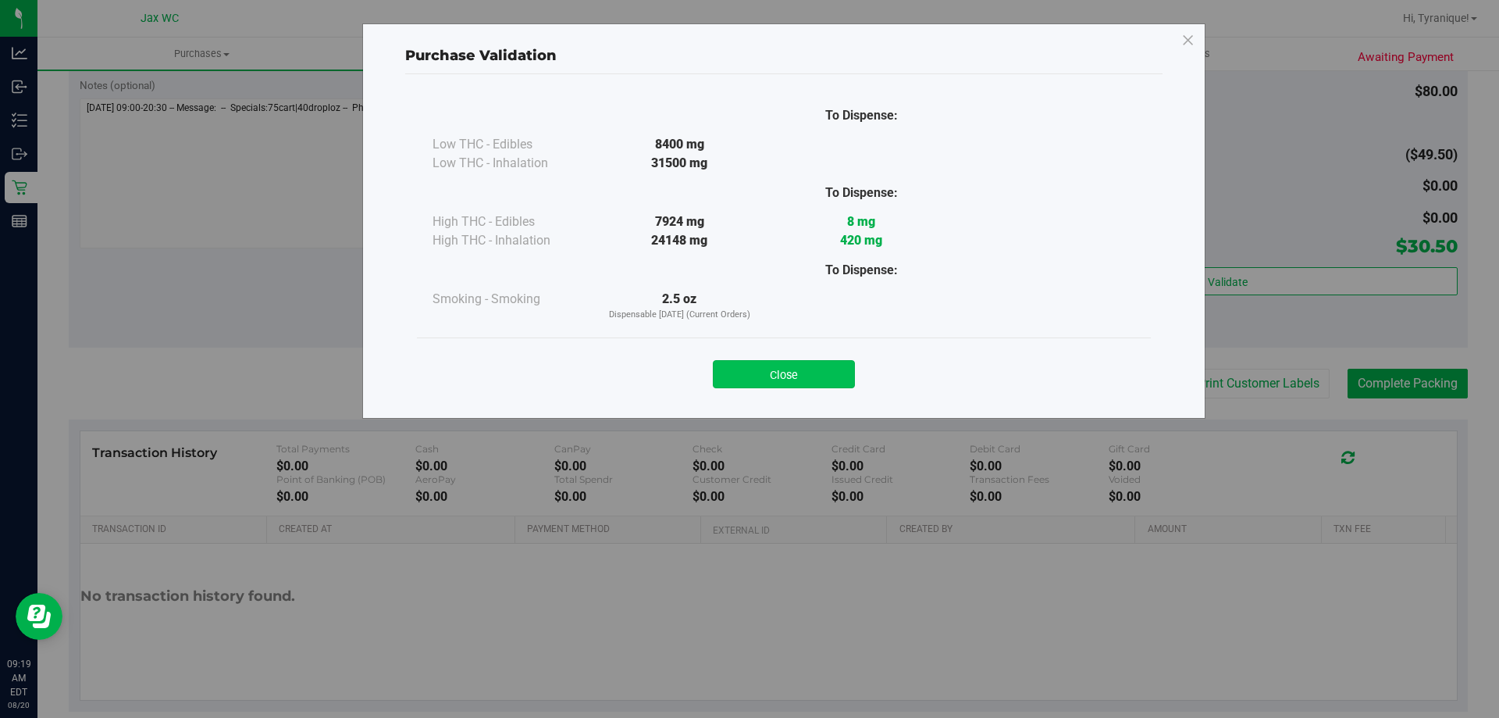
click at [833, 367] on button "Close" at bounding box center [784, 374] width 142 height 28
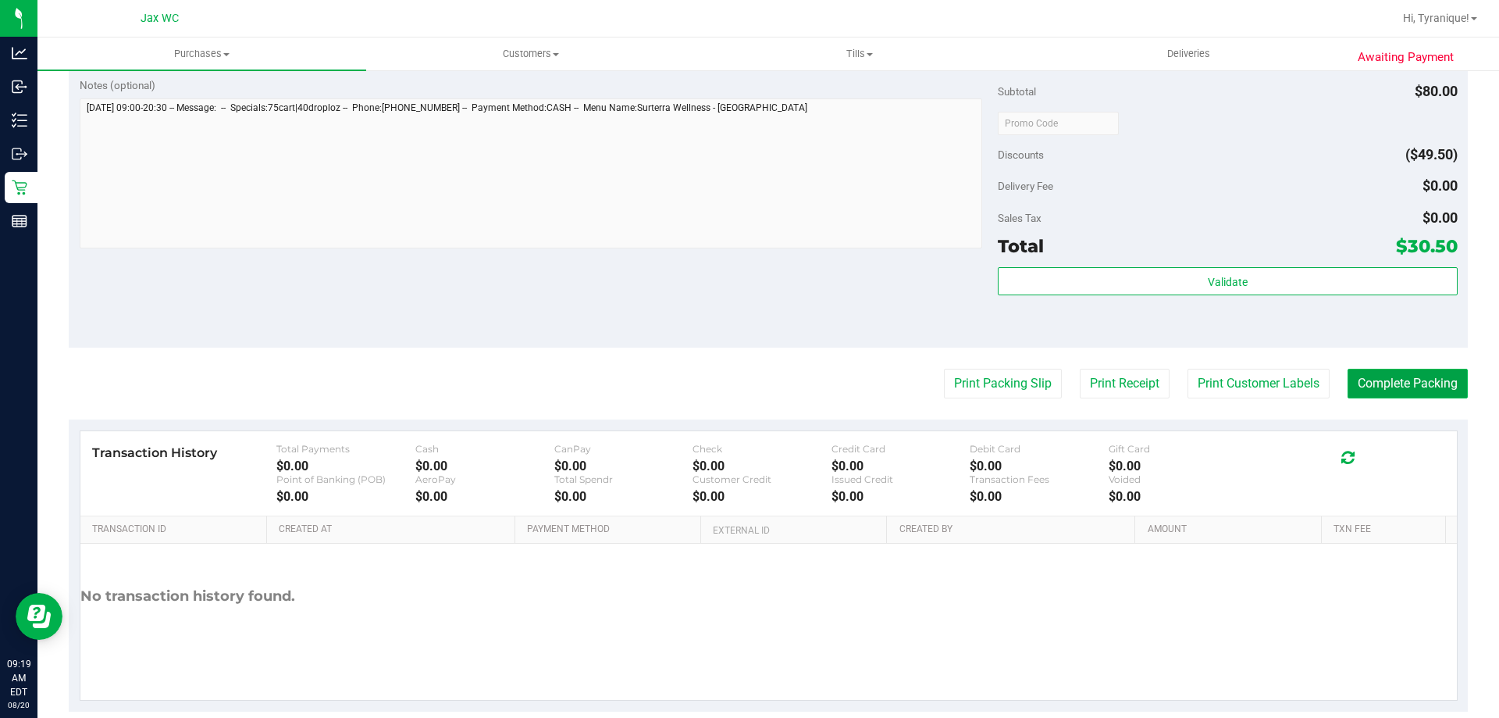
click at [1374, 384] on button "Complete Packing" at bounding box center [1408, 384] width 120 height 30
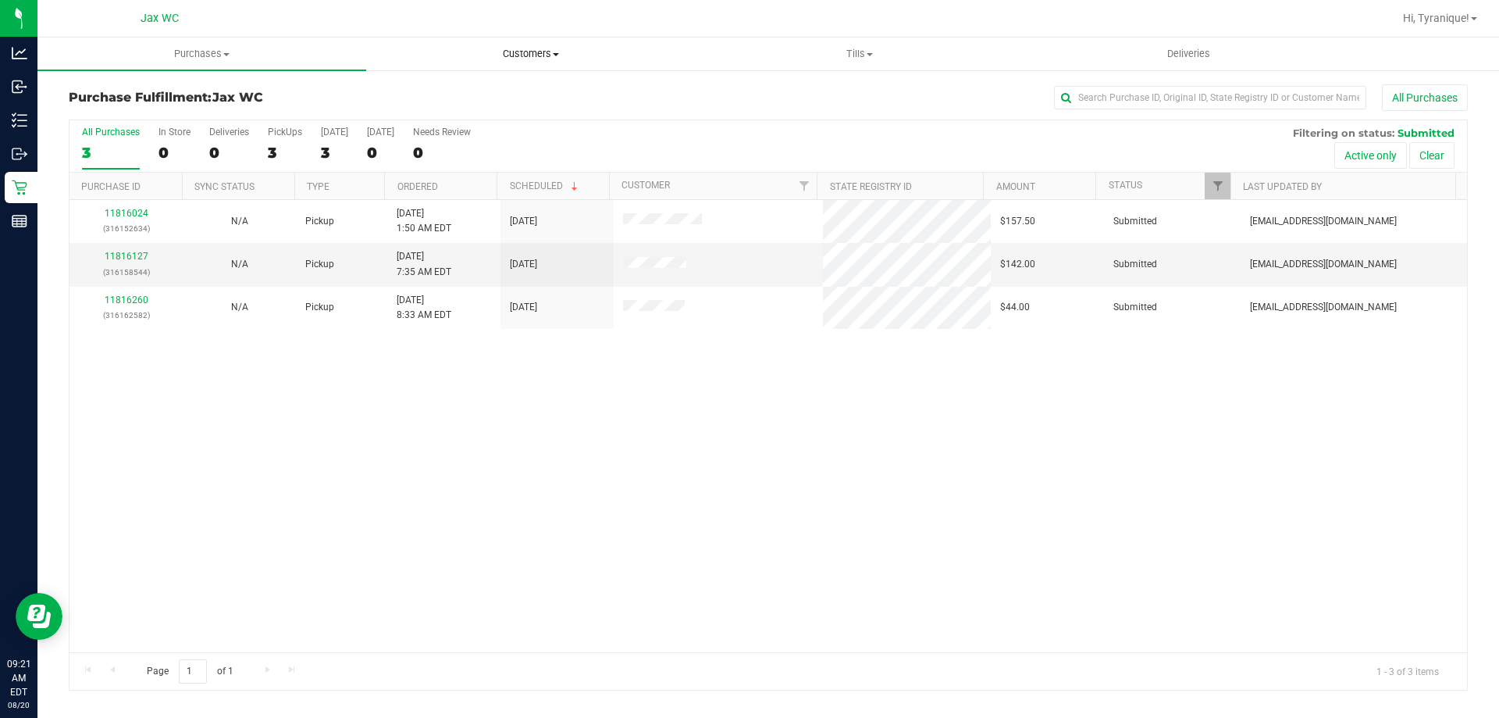
click at [508, 65] on uib-tab-heading "Customers All customers Add a new customer All physicians" at bounding box center [530, 53] width 327 height 31
click at [465, 95] on span "All customers" at bounding box center [422, 93] width 112 height 13
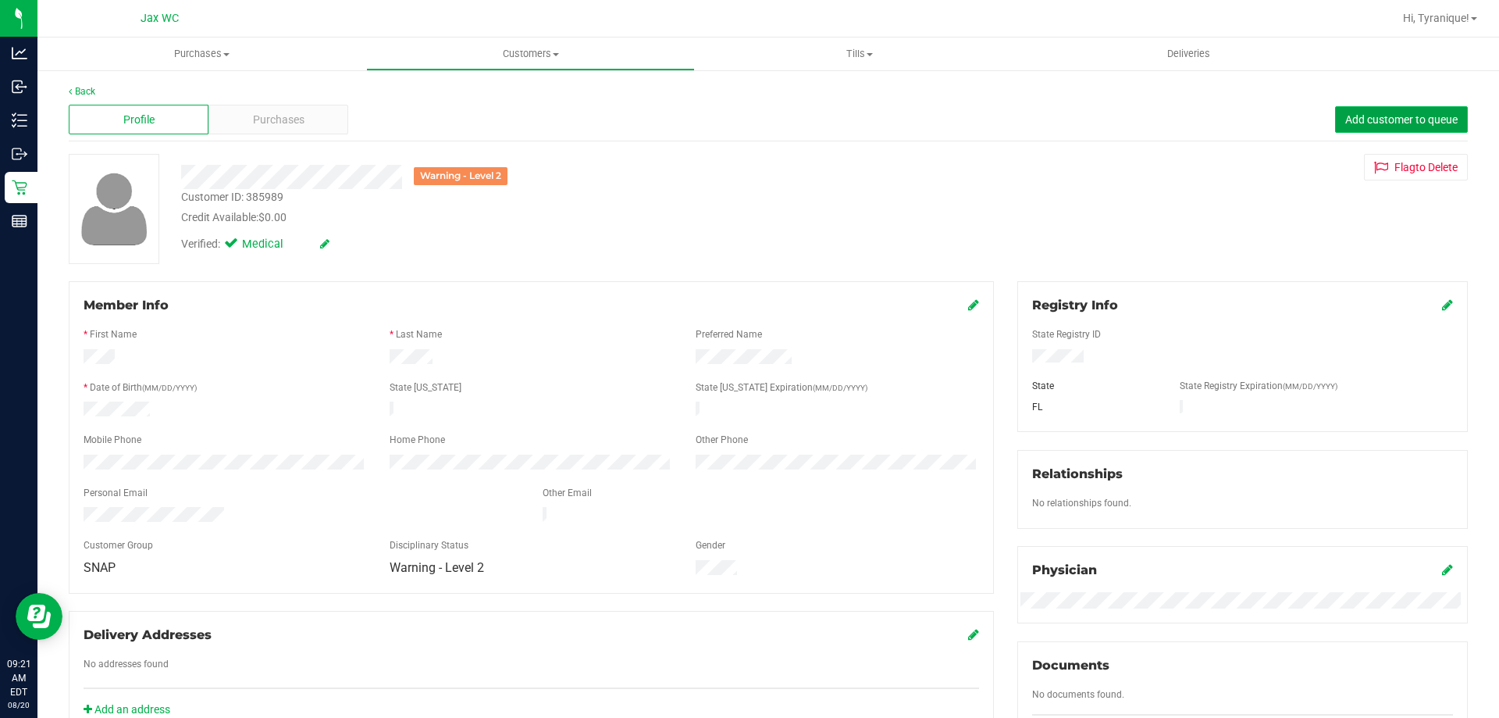
click at [1388, 130] on button "Add customer to queue" at bounding box center [1401, 119] width 133 height 27
click at [297, 115] on span "Purchases" at bounding box center [279, 120] width 52 height 16
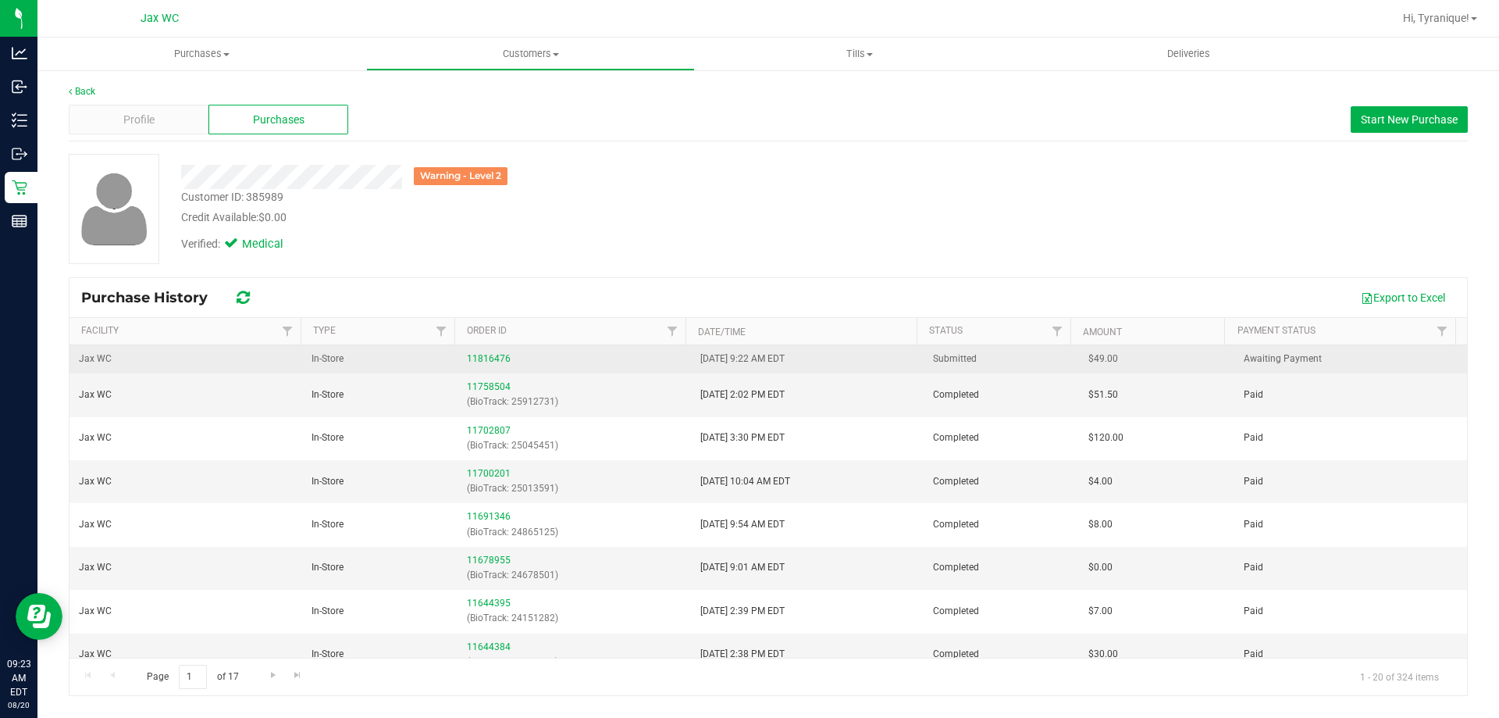
click at [498, 365] on div "11816476" at bounding box center [574, 358] width 214 height 15
click at [491, 362] on link "11816476" at bounding box center [489, 358] width 44 height 11
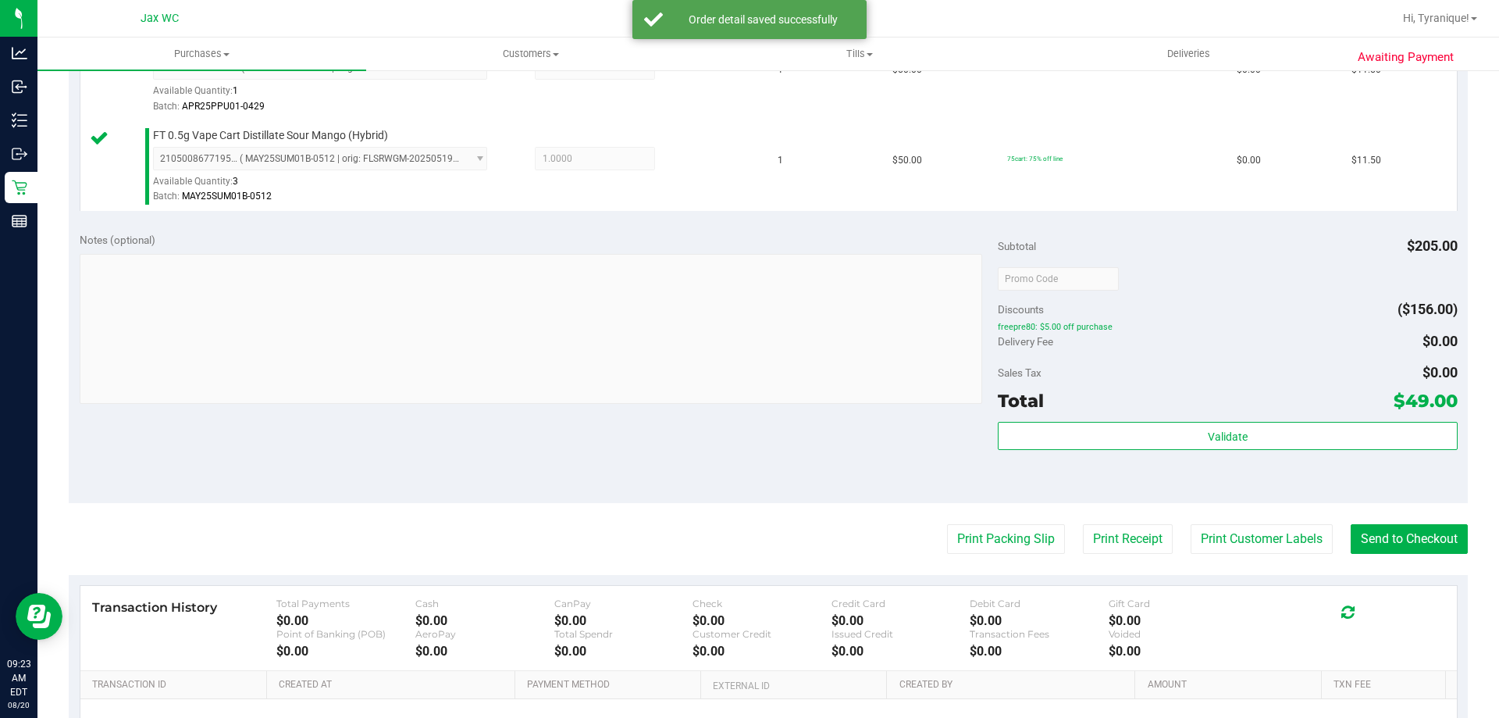
scroll to position [781, 0]
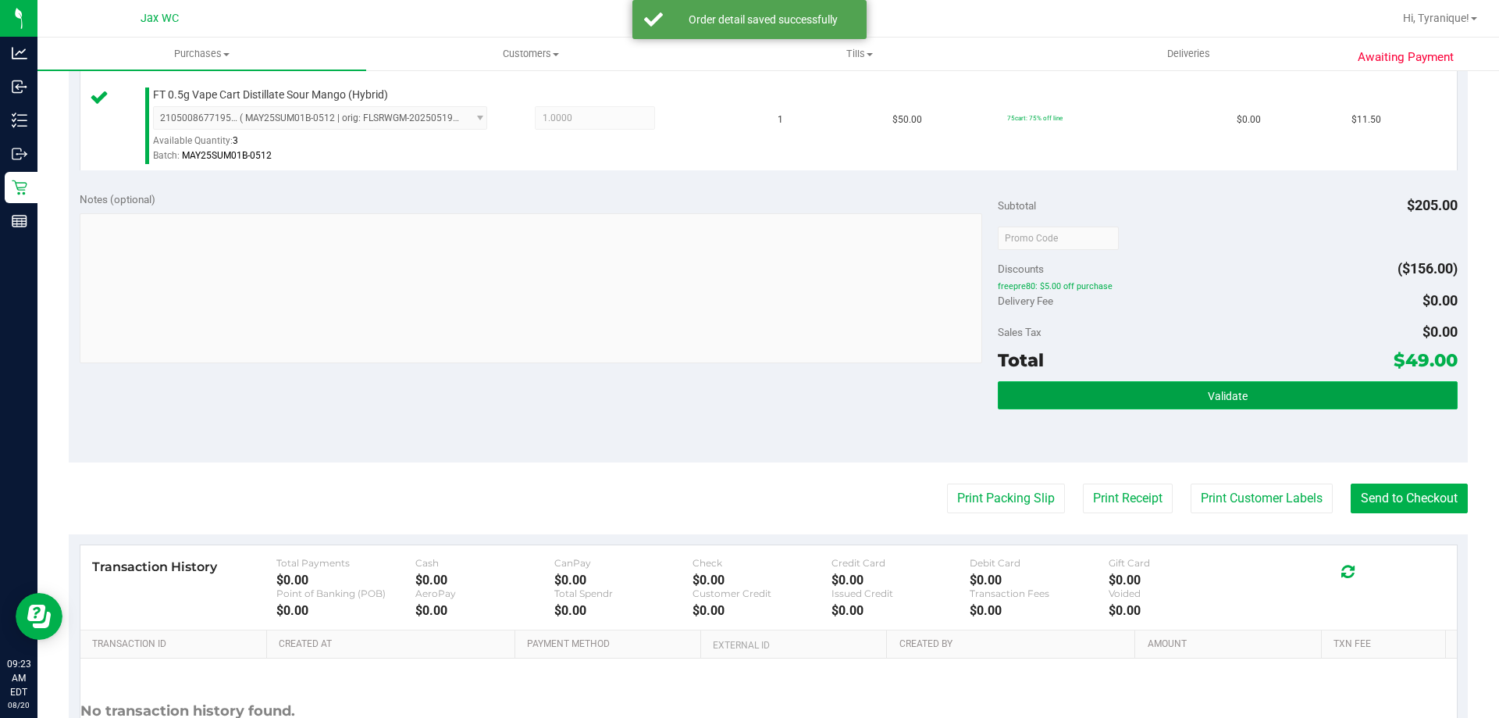
click at [1225, 408] on button "Validate" at bounding box center [1227, 395] width 459 height 28
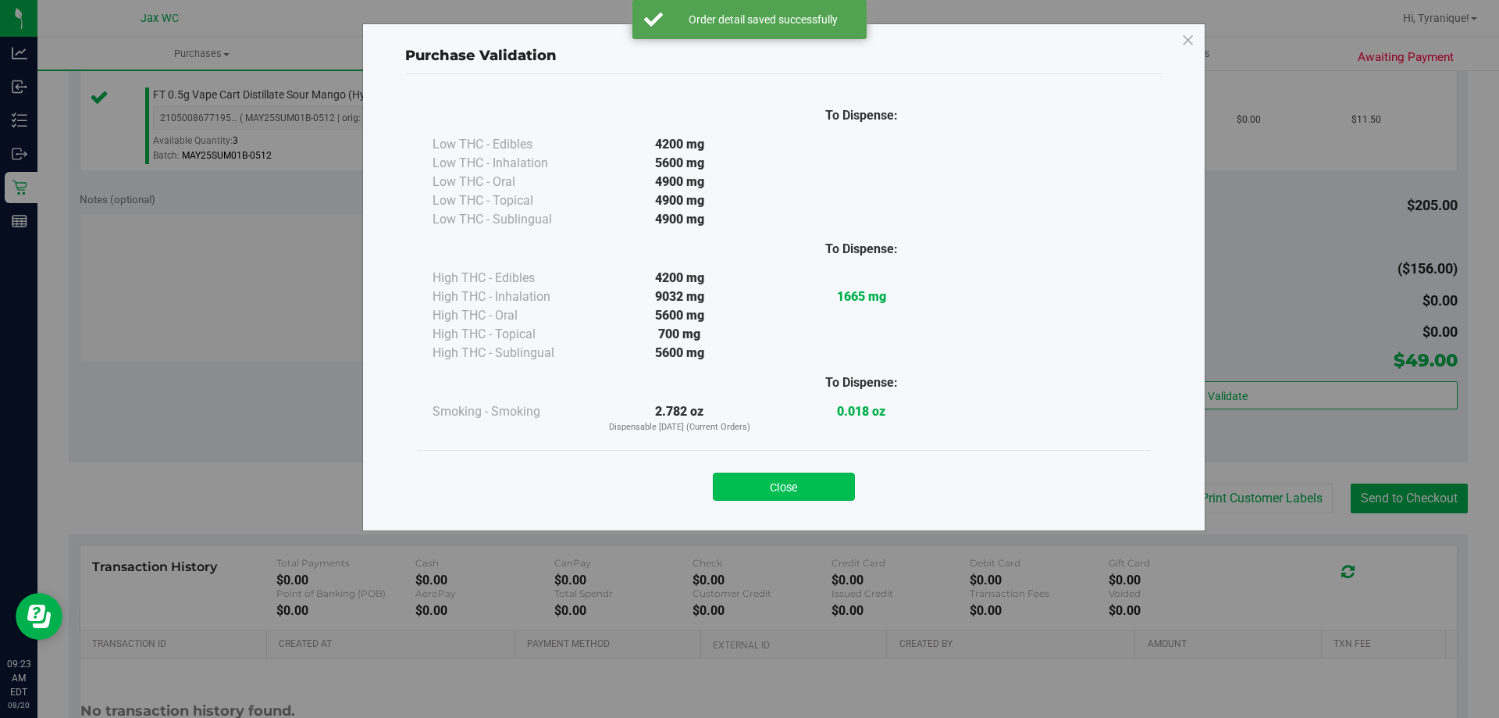
click at [779, 476] on button "Close" at bounding box center [784, 486] width 142 height 28
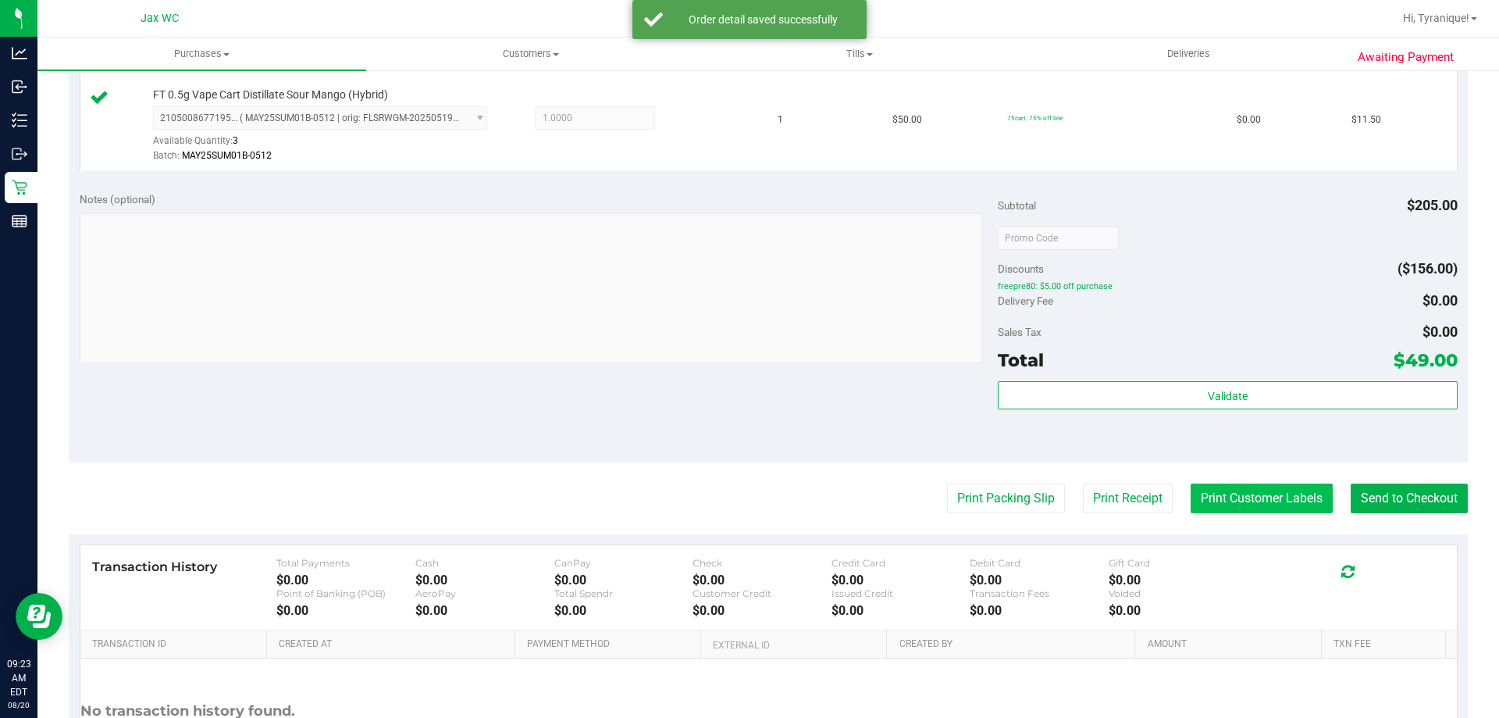
click at [1244, 486] on button "Print Customer Labels" at bounding box center [1262, 498] width 142 height 30
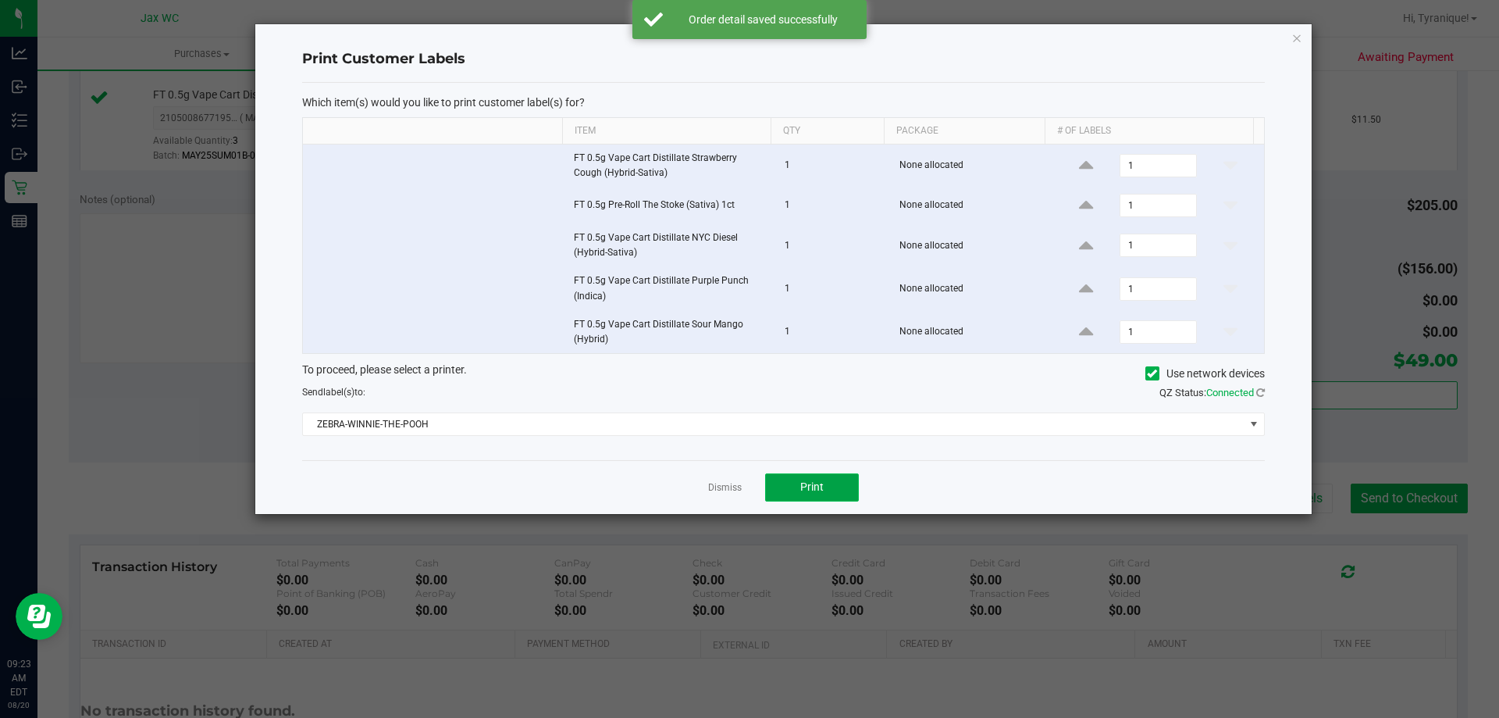
click at [857, 474] on button "Print" at bounding box center [812, 487] width 94 height 28
click at [722, 487] on link "Dismiss" at bounding box center [725, 487] width 34 height 13
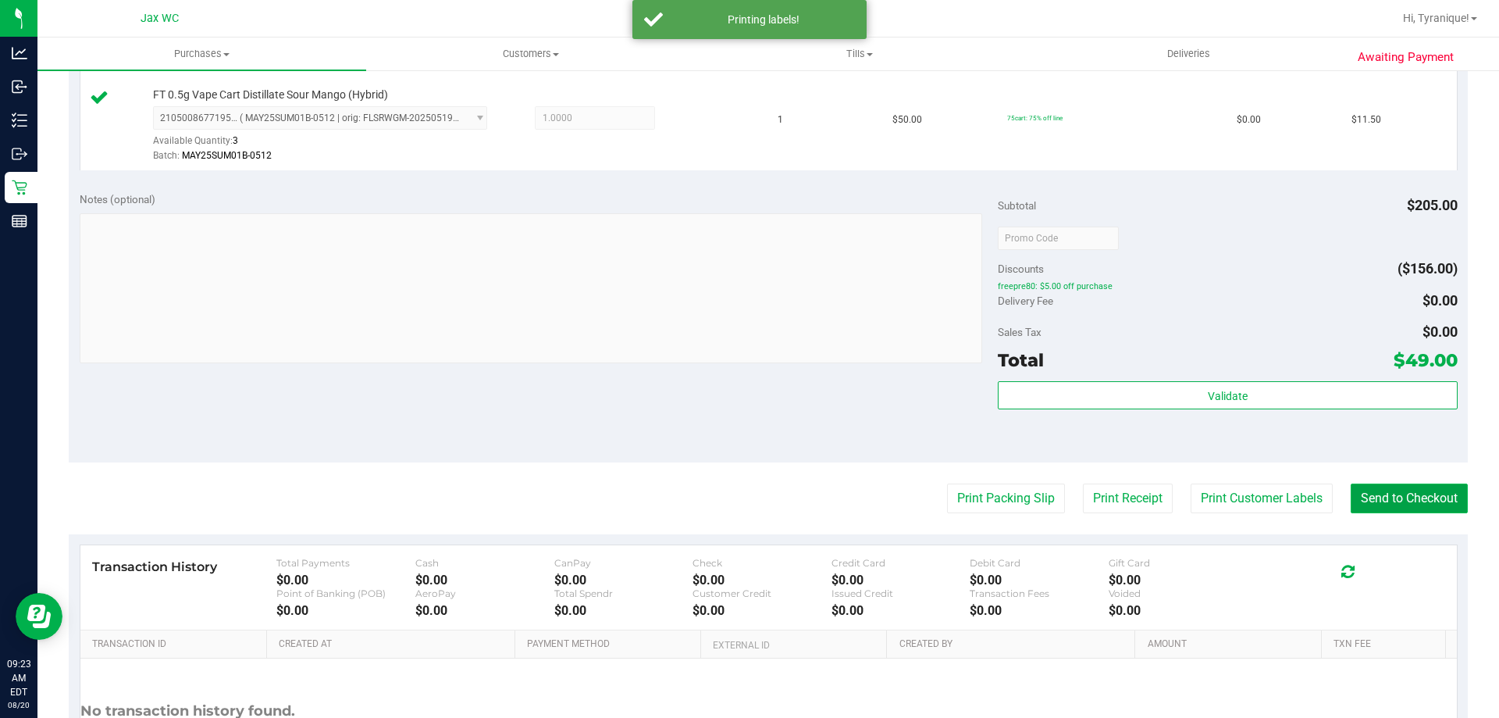
click at [1430, 494] on button "Send to Checkout" at bounding box center [1409, 498] width 117 height 30
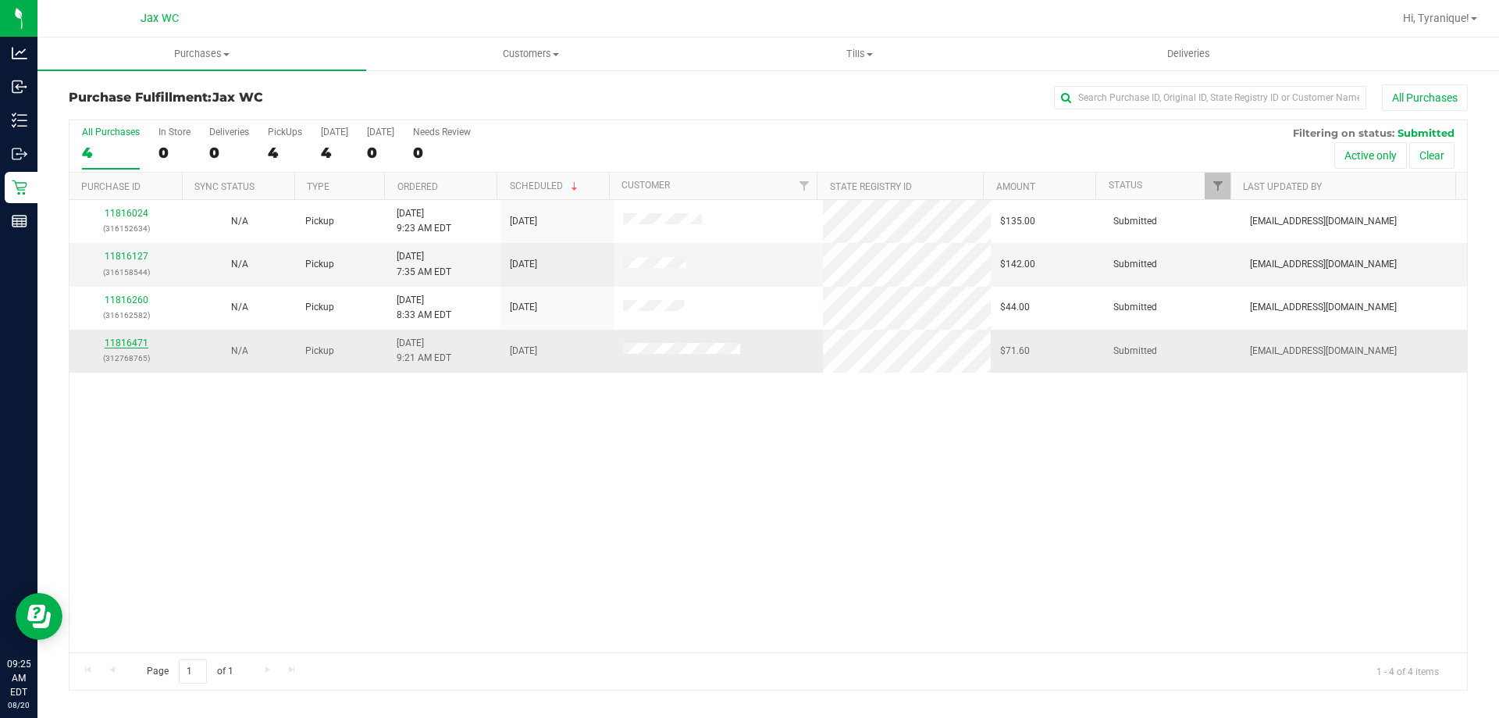
click at [114, 347] on link "11816471" at bounding box center [127, 342] width 44 height 11
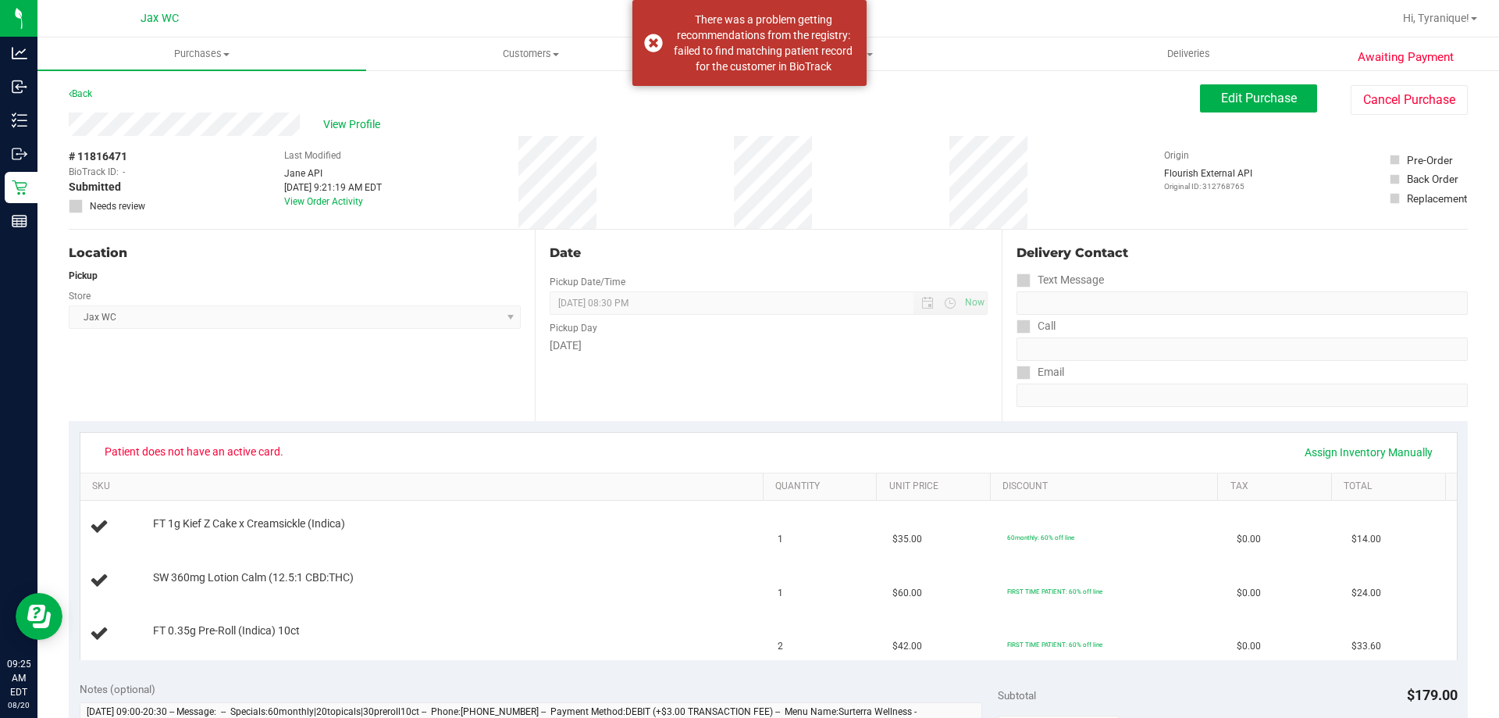
click at [1275, 81] on div "Awaiting Payment Back Edit Purchase Cancel Purchase View Profile # 11816471 Bio…" at bounding box center [768, 708] width 1462 height 1278
click at [1278, 91] on span "Edit Purchase" at bounding box center [1259, 98] width 76 height 15
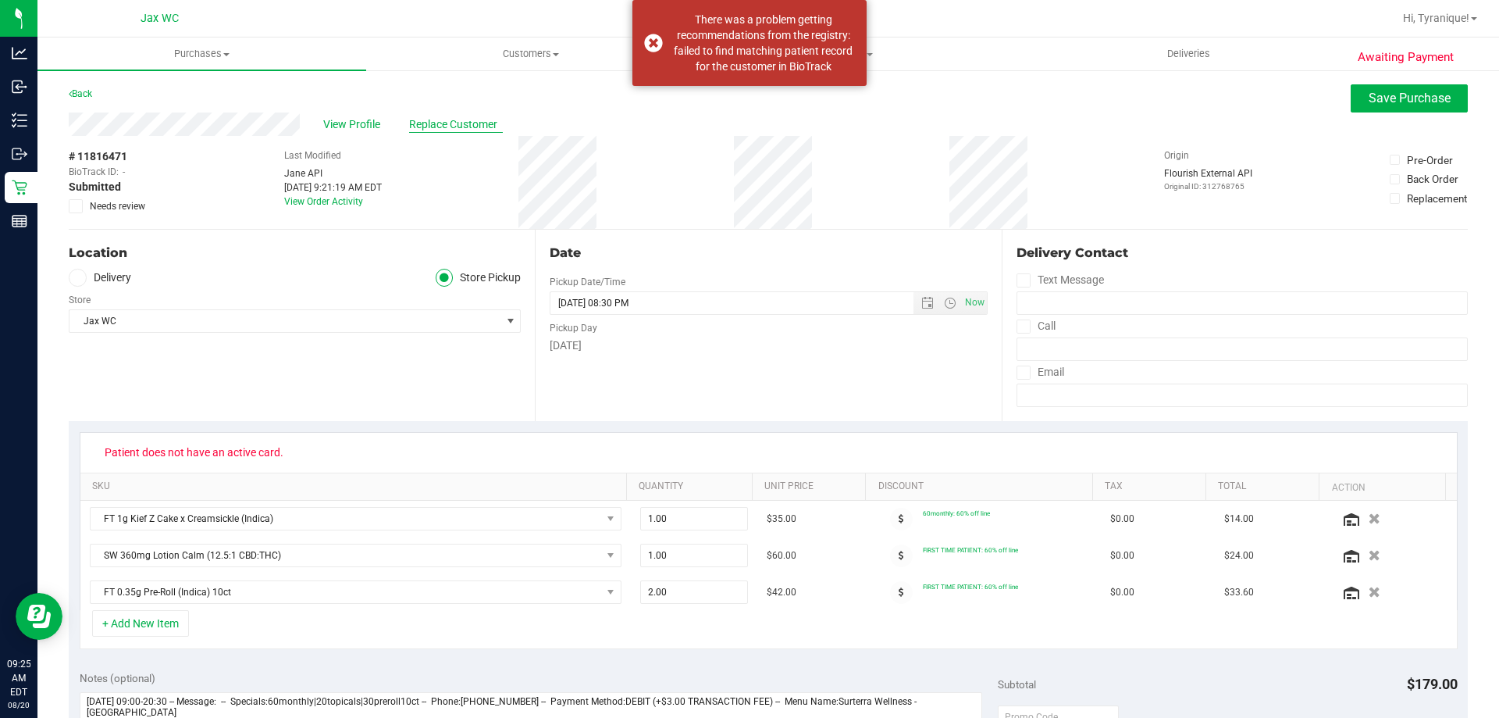
click at [436, 123] on span "Replace Customer" at bounding box center [456, 124] width 94 height 16
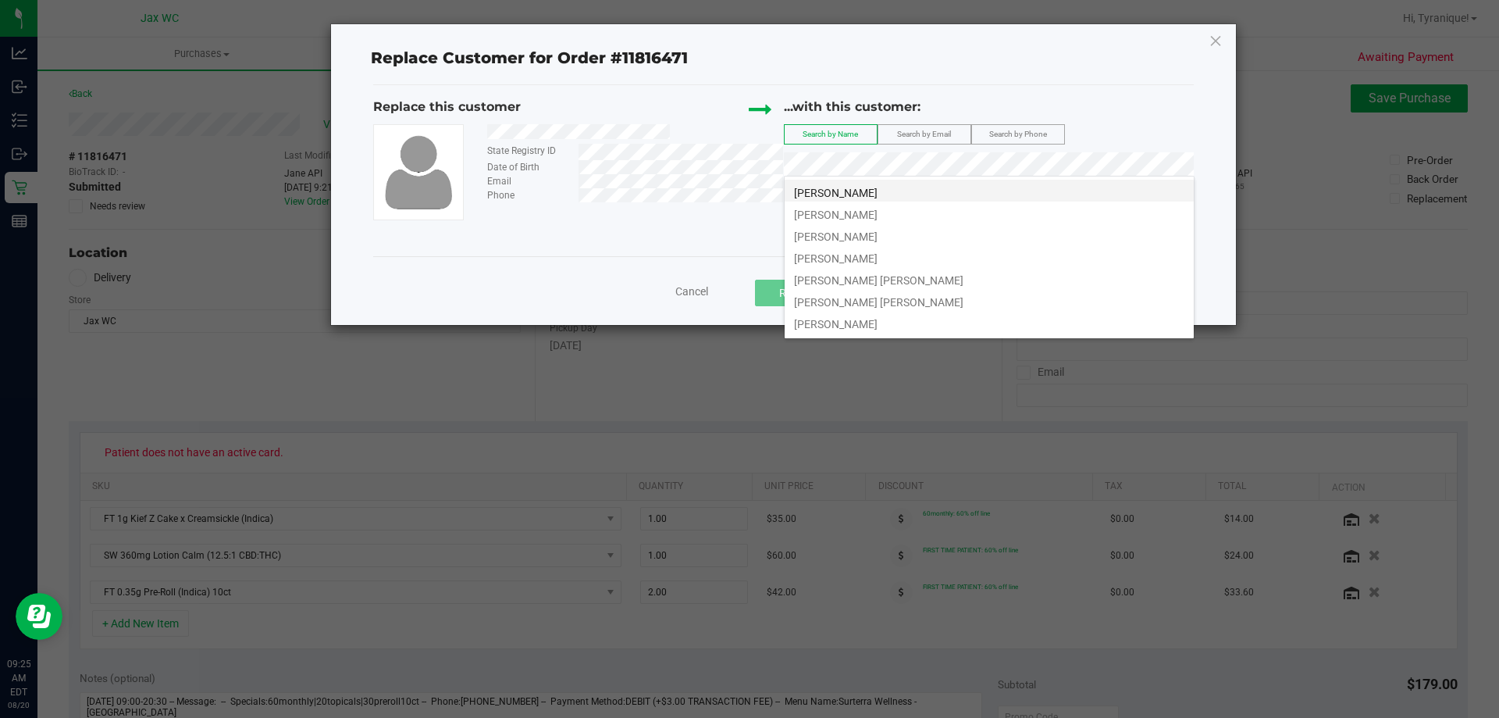
click at [942, 191] on li "[PERSON_NAME]" at bounding box center [989, 191] width 409 height 22
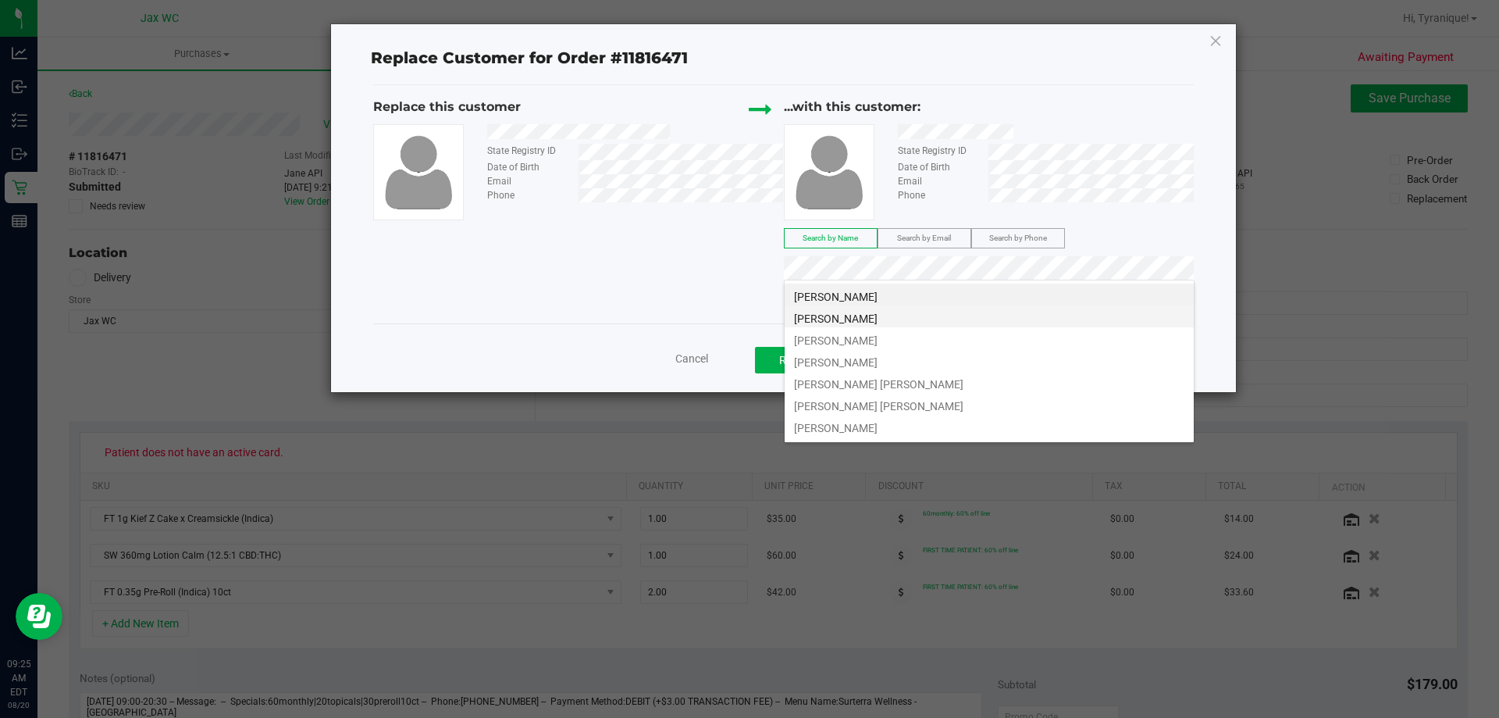
click at [999, 316] on li "[PERSON_NAME]" at bounding box center [989, 316] width 409 height 22
click at [1040, 348] on li "[PERSON_NAME]" at bounding box center [989, 338] width 409 height 22
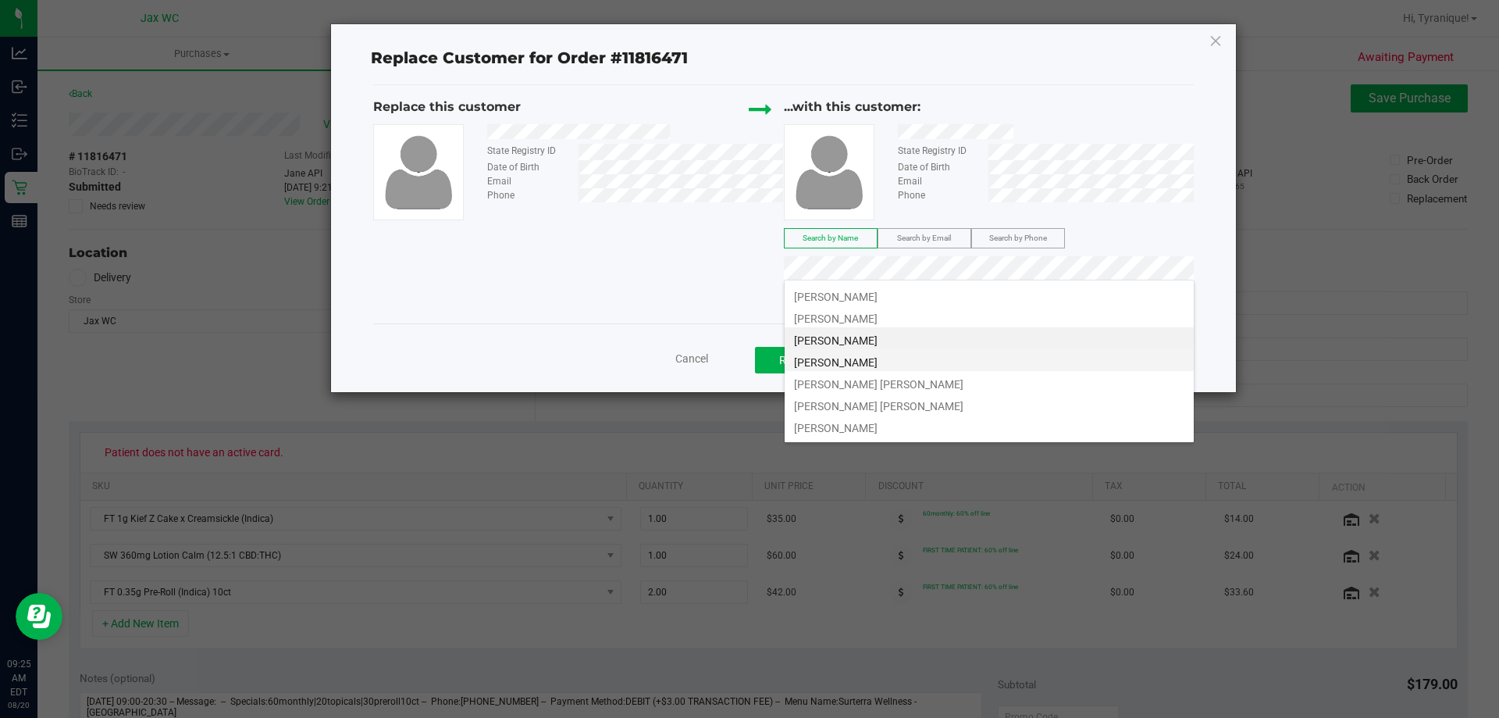
click at [966, 359] on li "[PERSON_NAME]" at bounding box center [989, 360] width 409 height 22
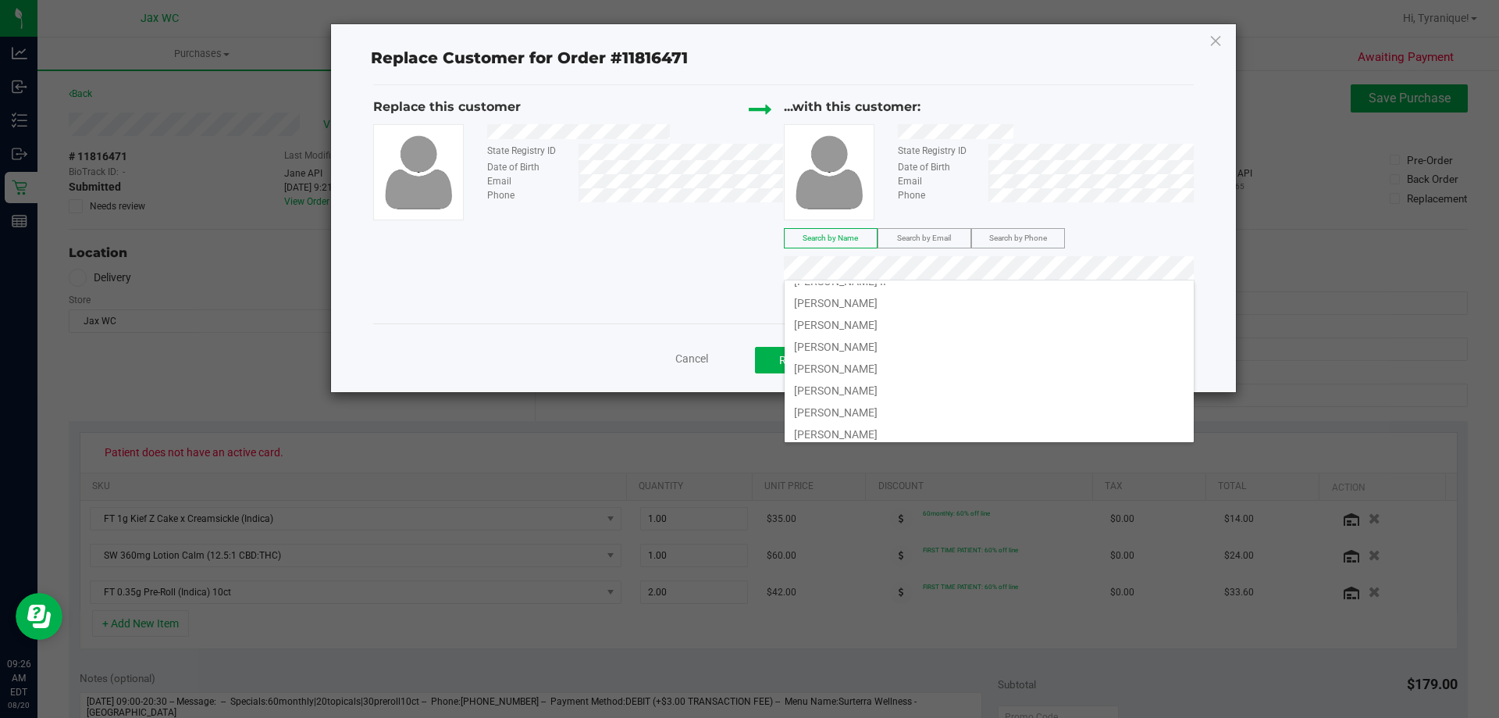
scroll to position [412, 0]
click at [906, 408] on li "[PERSON_NAME]" at bounding box center [989, 407] width 409 height 22
click at [903, 408] on li "[PERSON_NAME]" at bounding box center [989, 407] width 409 height 22
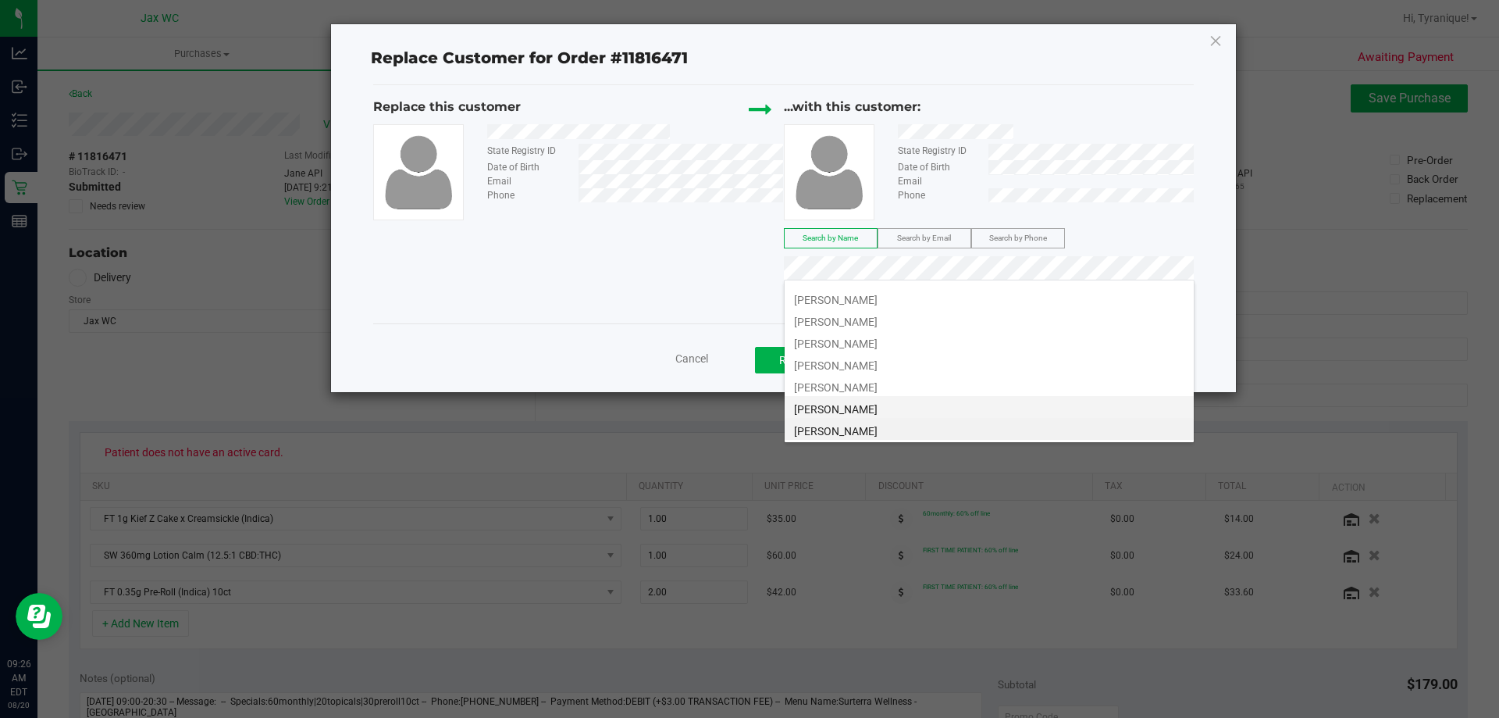
click at [878, 407] on span "[PERSON_NAME]" at bounding box center [836, 409] width 84 height 12
click at [990, 399] on li "[PERSON_NAME]" at bounding box center [989, 407] width 409 height 22
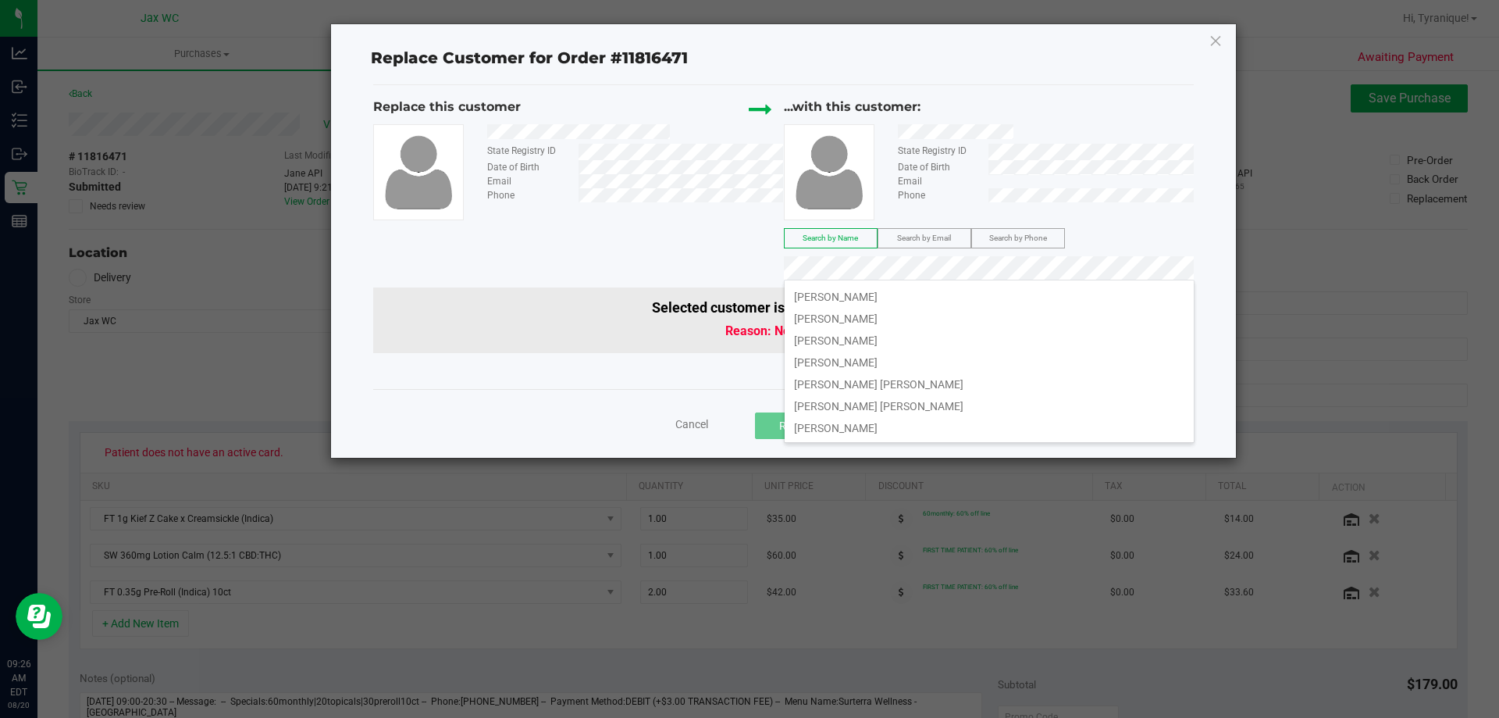
scroll to position [325, 0]
click at [878, 406] on span "[PERSON_NAME]" at bounding box center [836, 409] width 84 height 12
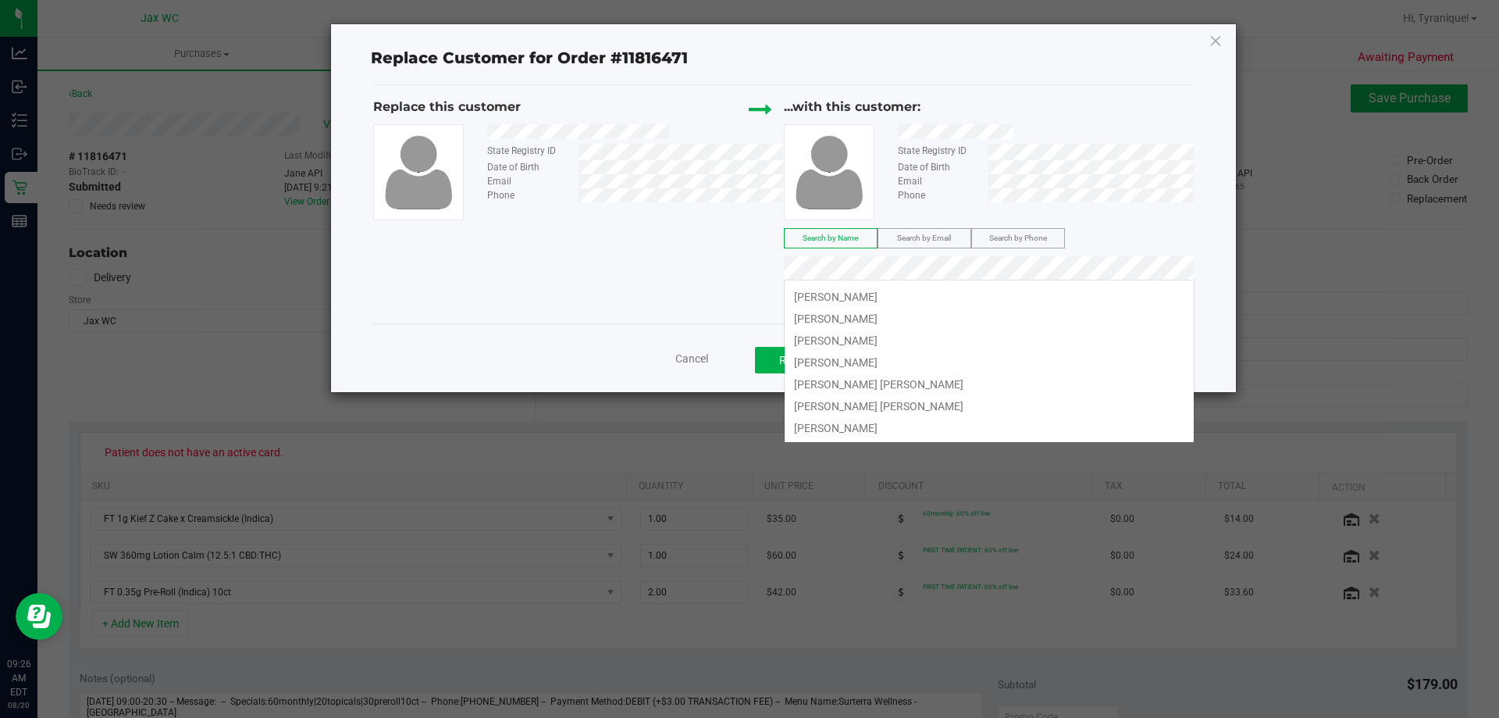
scroll to position [303, 0]
click at [934, 387] on li "[PERSON_NAME]" at bounding box center [989, 385] width 409 height 22
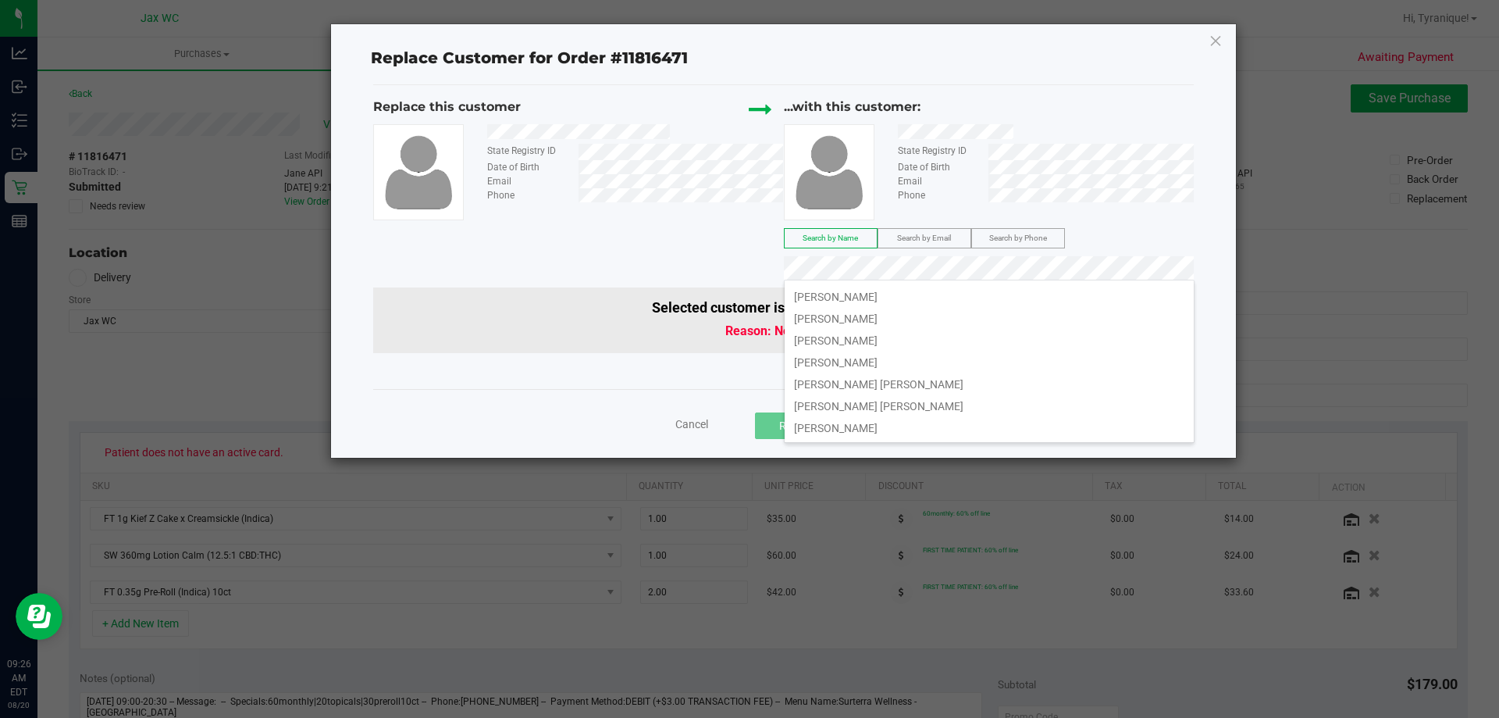
scroll to position [259, 0]
click at [888, 405] on li "[PERSON_NAME]" at bounding box center [989, 407] width 409 height 22
click at [906, 289] on li "[PERSON_NAME]" at bounding box center [989, 294] width 409 height 22
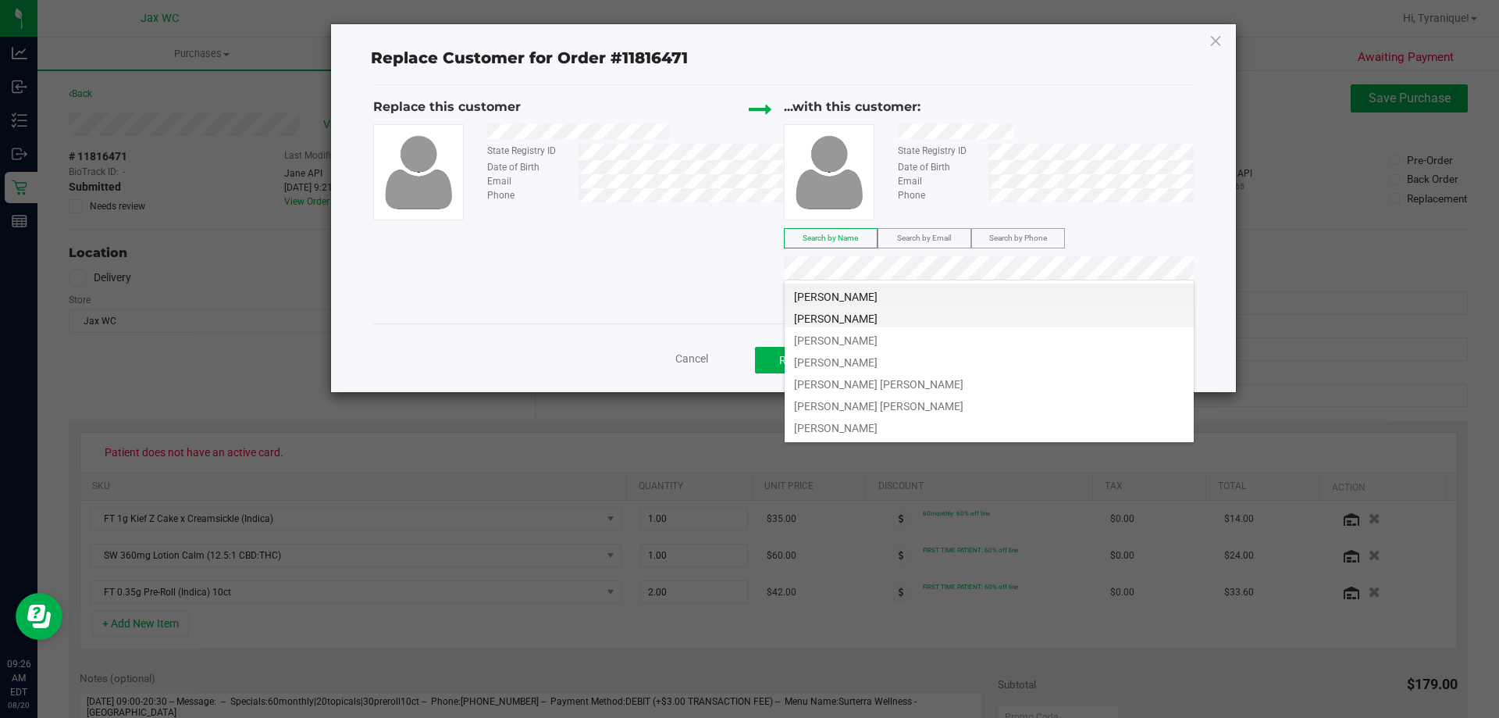
click at [951, 322] on li "[PERSON_NAME]" at bounding box center [989, 316] width 409 height 22
click at [976, 338] on li "[PERSON_NAME]" at bounding box center [989, 338] width 409 height 22
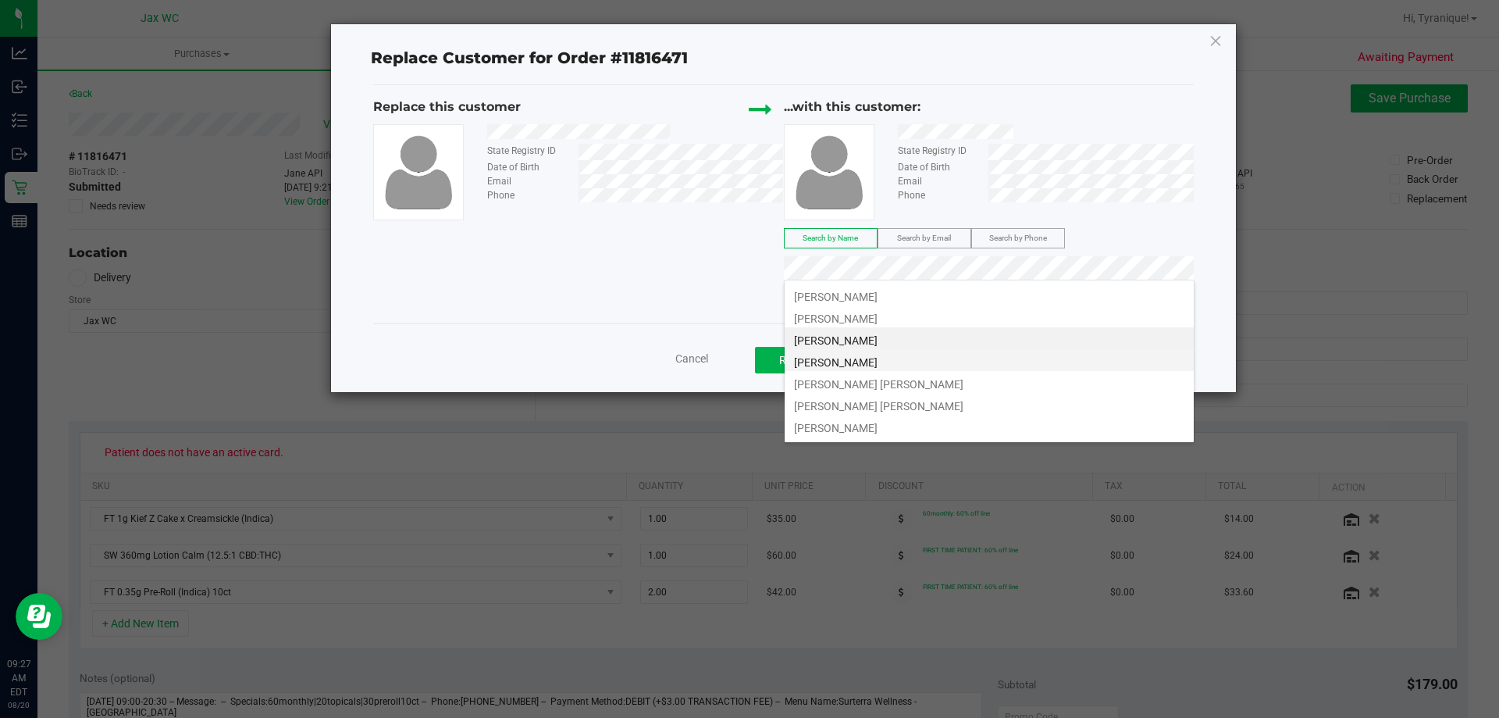
click at [954, 359] on li "[PERSON_NAME]" at bounding box center [989, 360] width 409 height 22
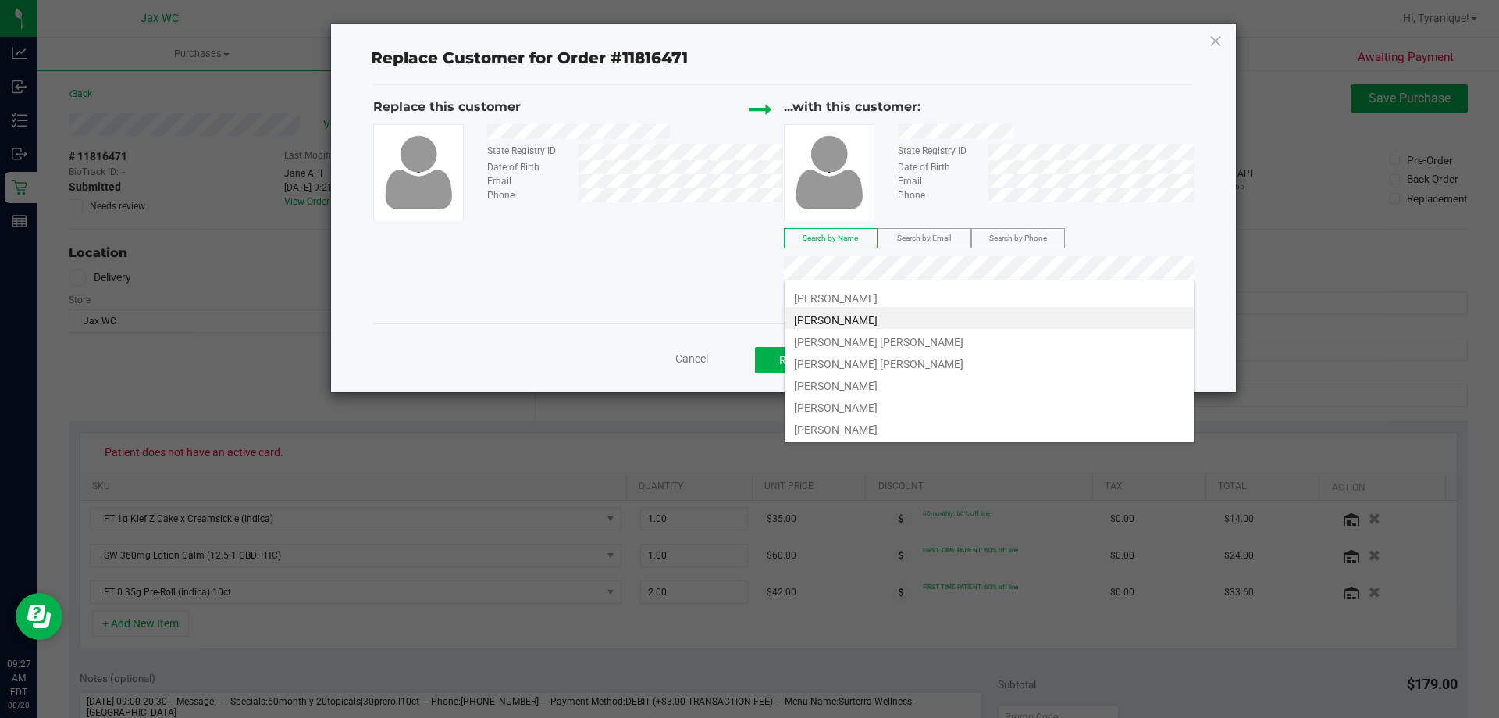
scroll to position [59, 0]
click at [878, 372] on span "[PERSON_NAME]" at bounding box center [836, 368] width 84 height 12
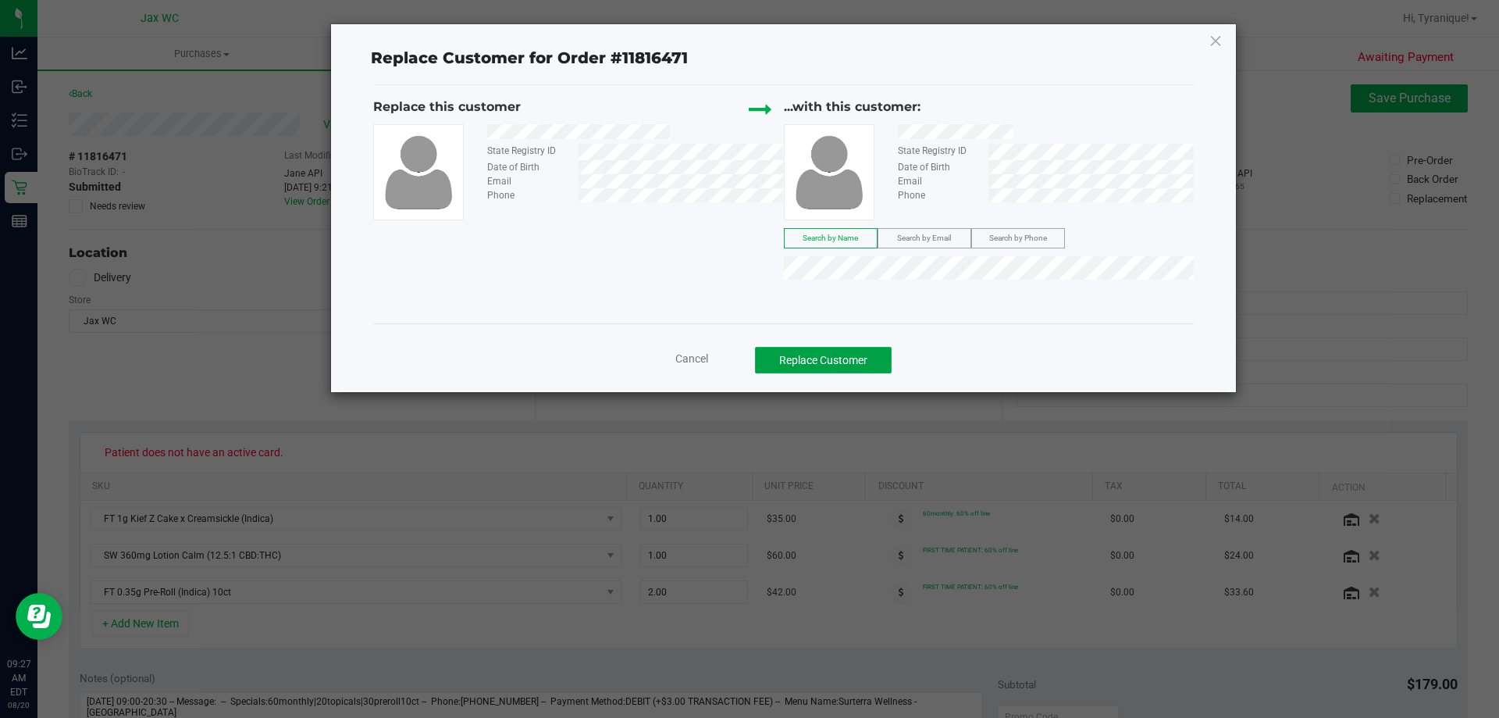
click at [859, 355] on button "Replace Customer" at bounding box center [823, 360] width 137 height 27
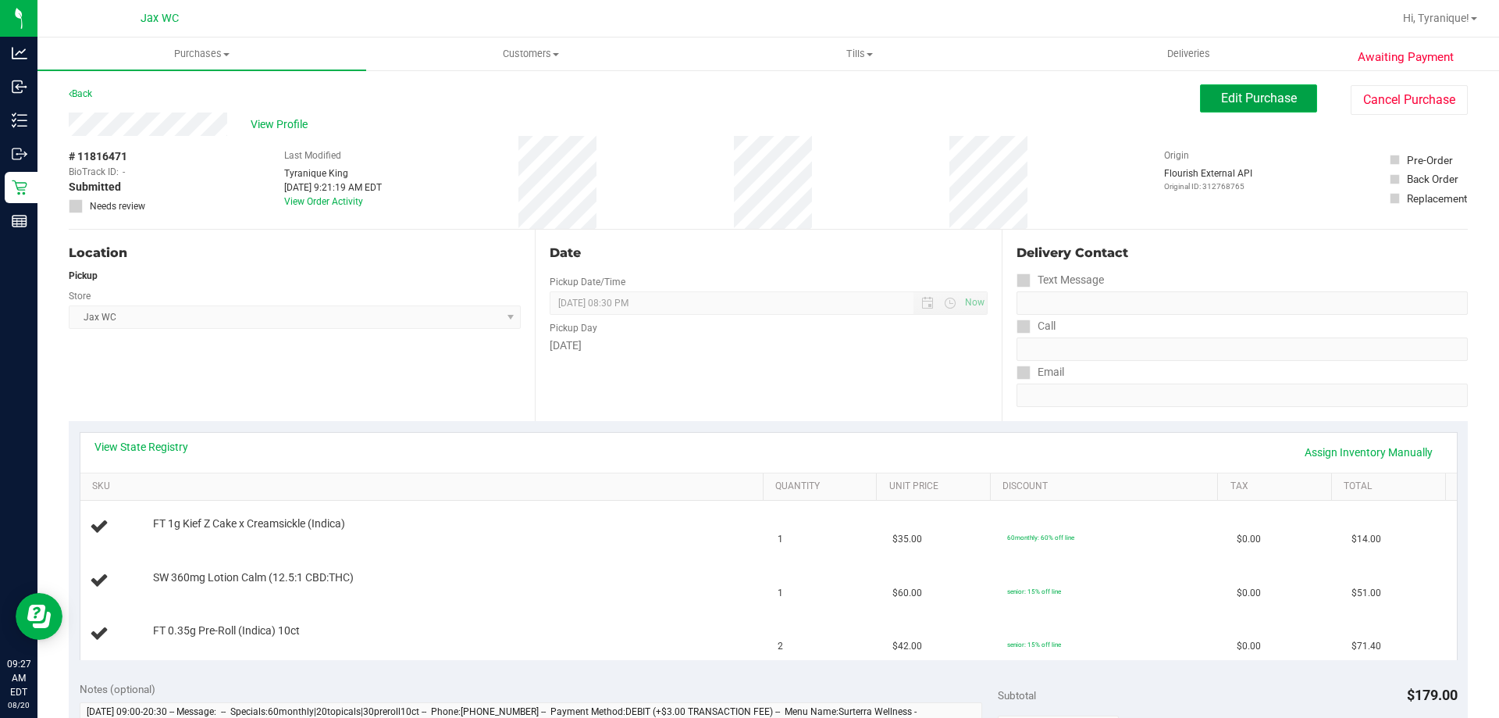
click at [1226, 106] on button "Edit Purchase" at bounding box center [1258, 98] width 117 height 28
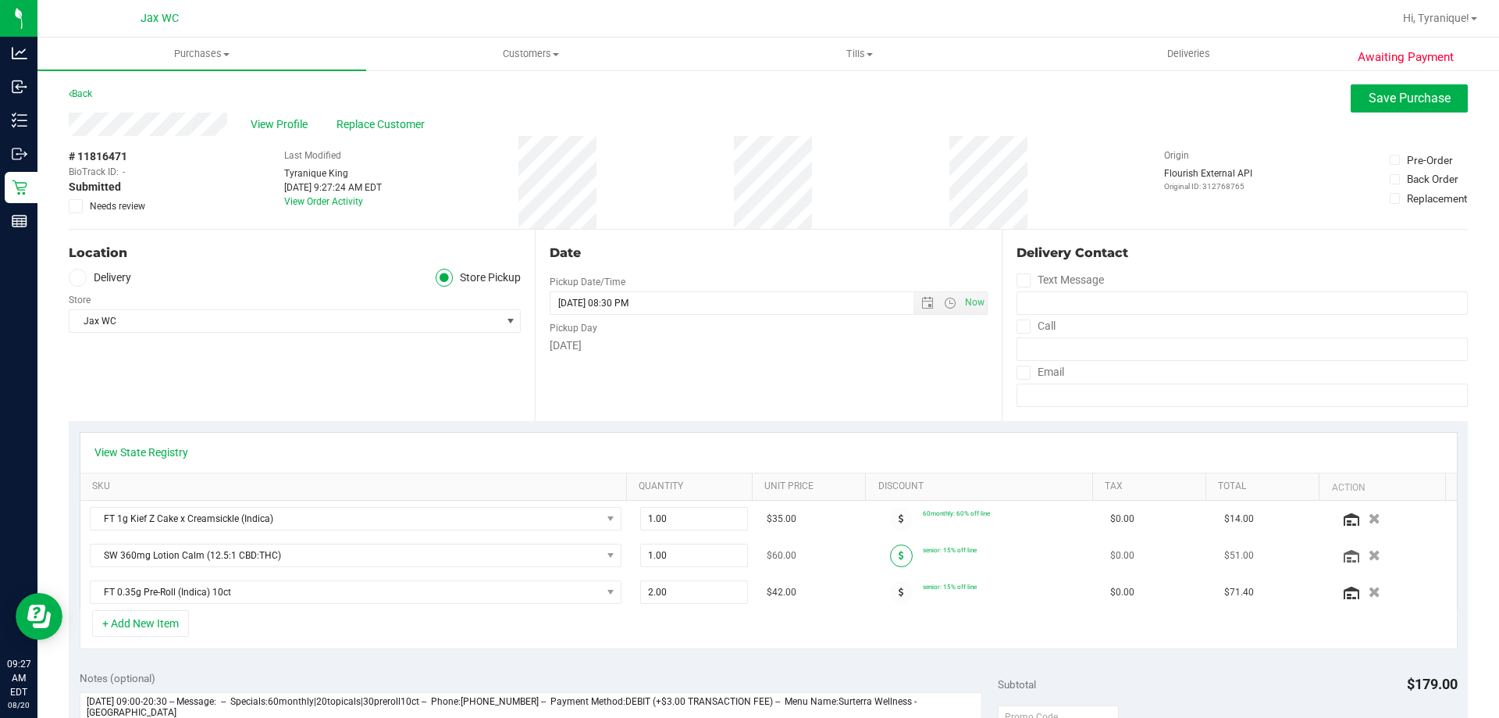
click at [899, 551] on icon at bounding box center [901, 555] width 5 height 9
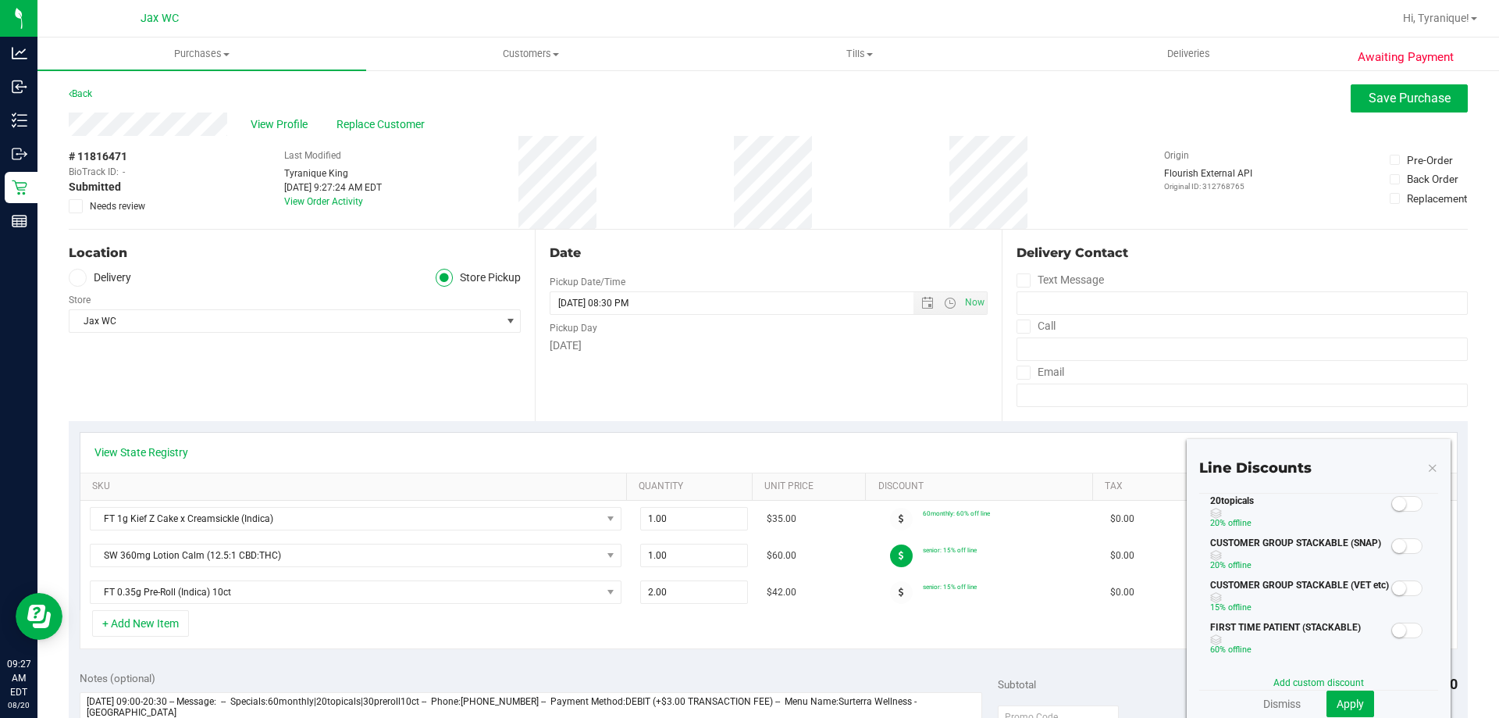
click at [1392, 508] on small at bounding box center [1399, 504] width 14 height 14
click at [1337, 697] on span "Apply" at bounding box center [1350, 703] width 27 height 12
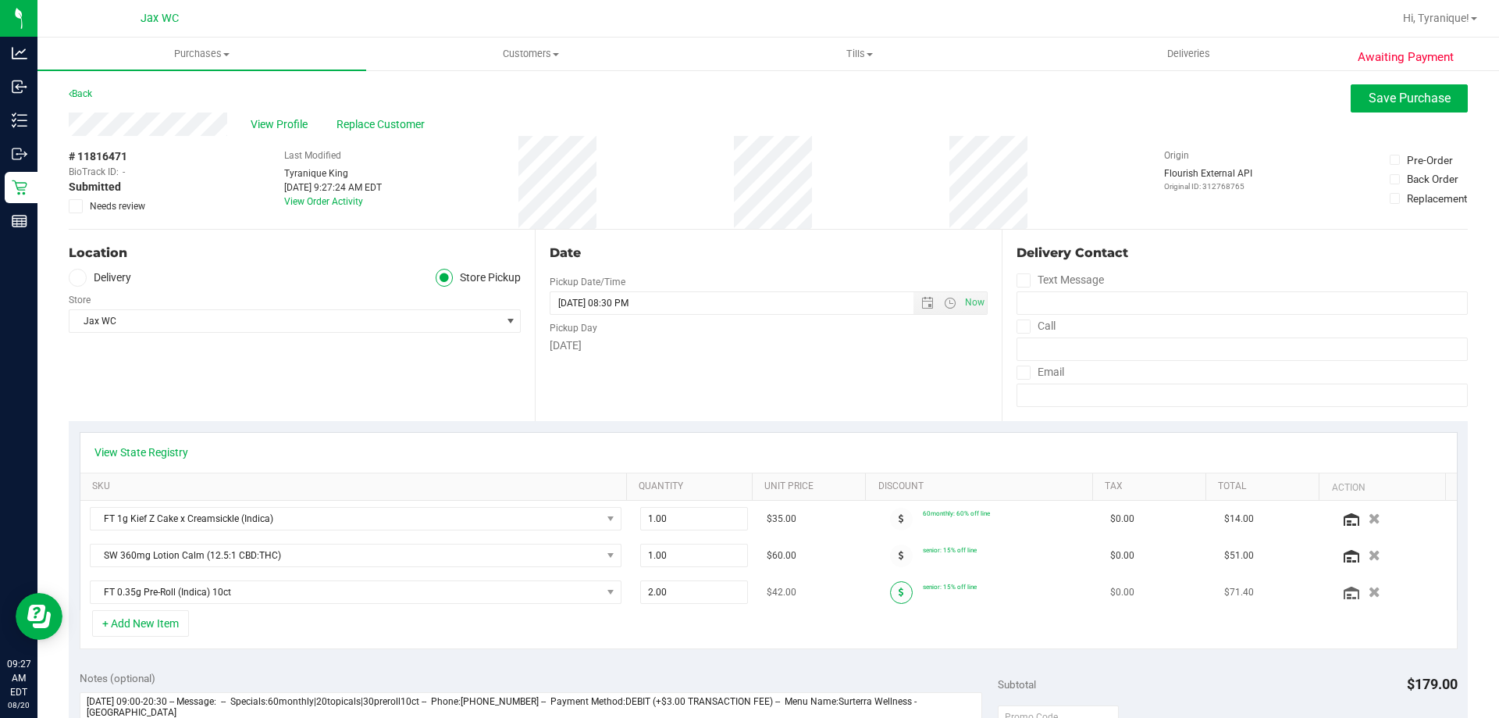
click at [894, 583] on span at bounding box center [901, 592] width 23 height 23
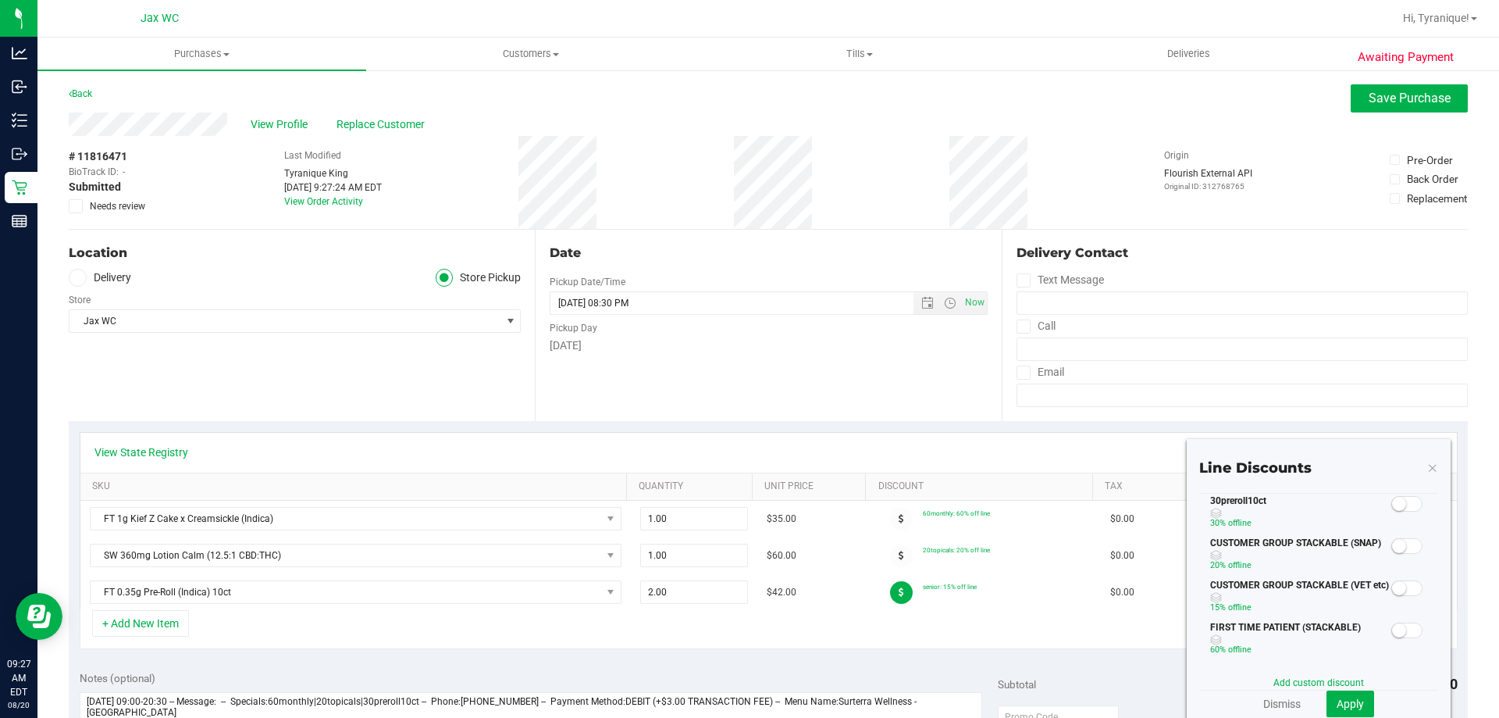
click at [894, 583] on span at bounding box center [901, 592] width 23 height 23
click at [1410, 506] on span at bounding box center [1407, 504] width 31 height 16
click at [1345, 688] on div "Add custom discount" at bounding box center [1318, 682] width 239 height 14
click at [1349, 704] on span "Apply" at bounding box center [1350, 703] width 27 height 12
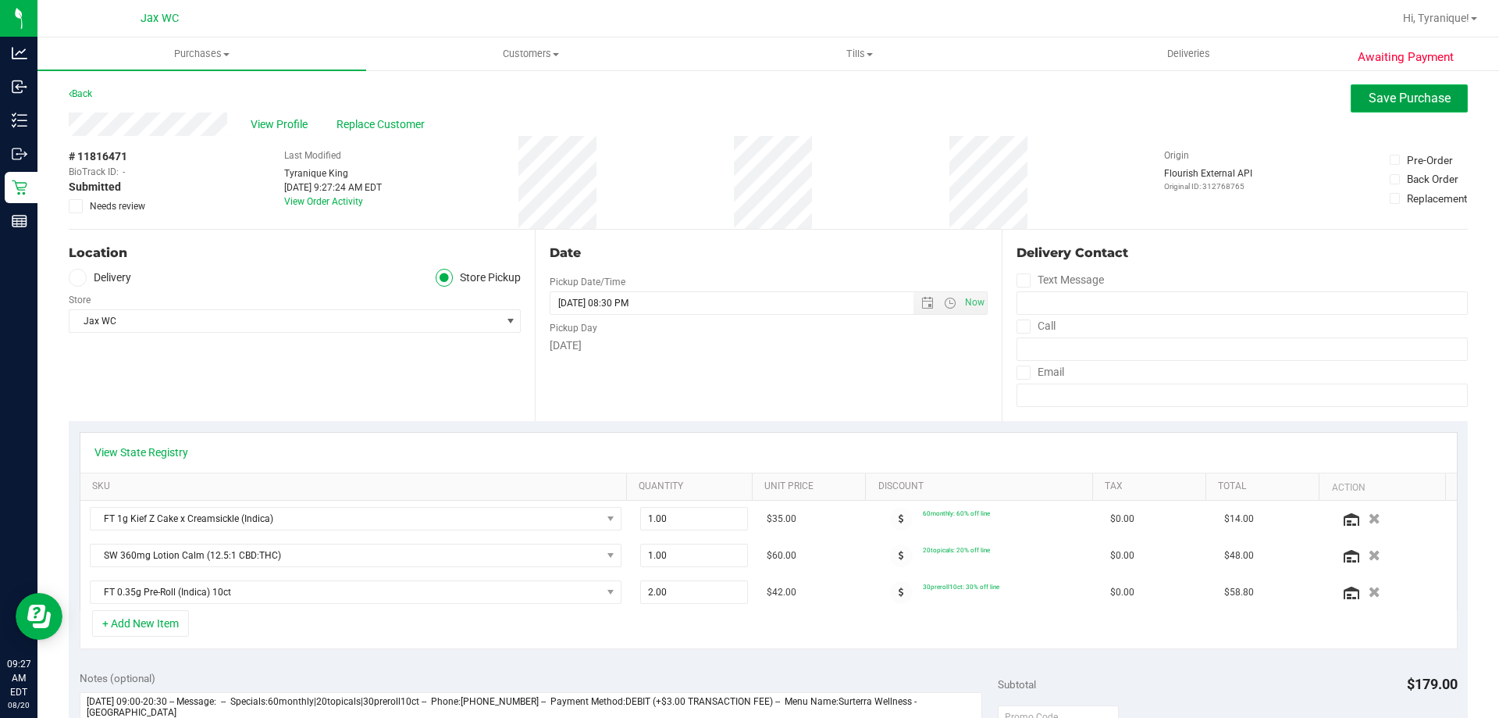
click at [1400, 96] on span "Save Purchase" at bounding box center [1410, 98] width 82 height 15
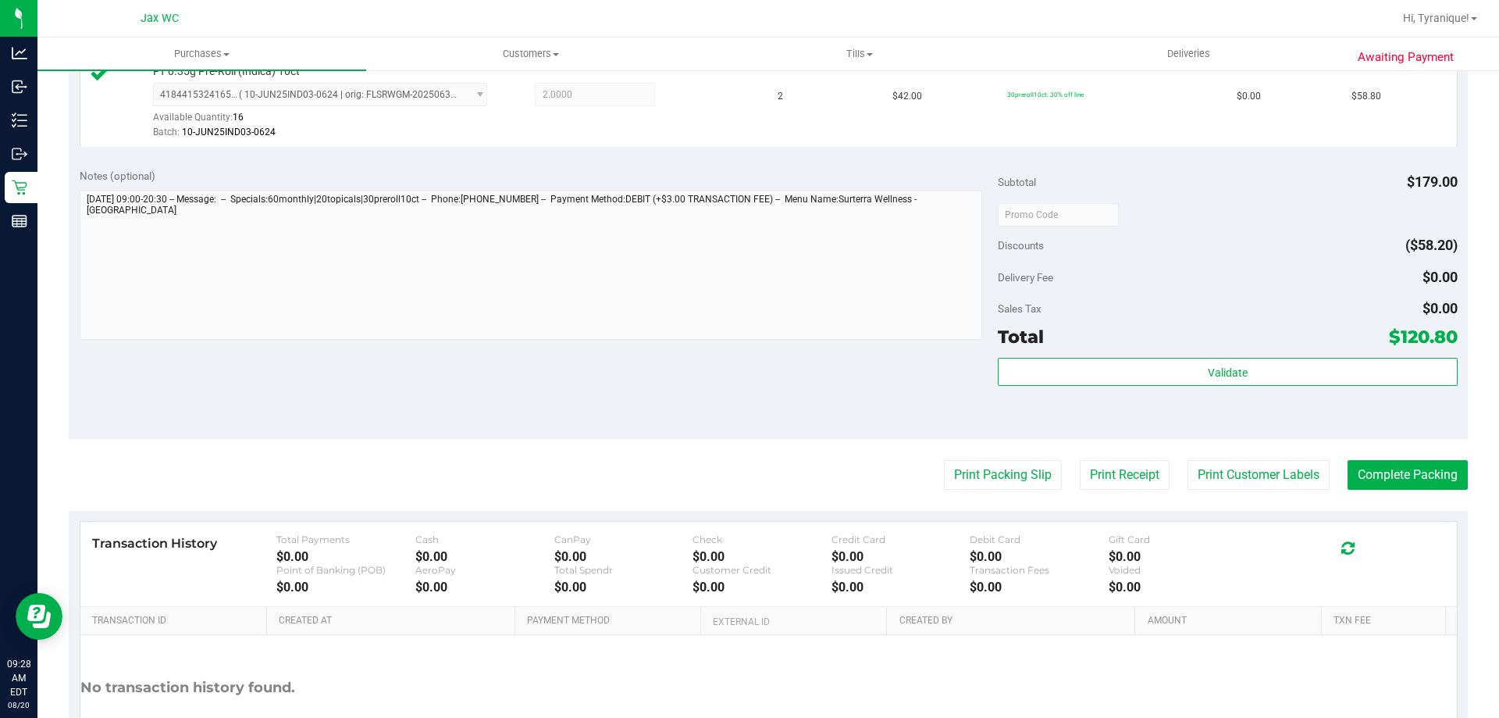
scroll to position [625, 0]
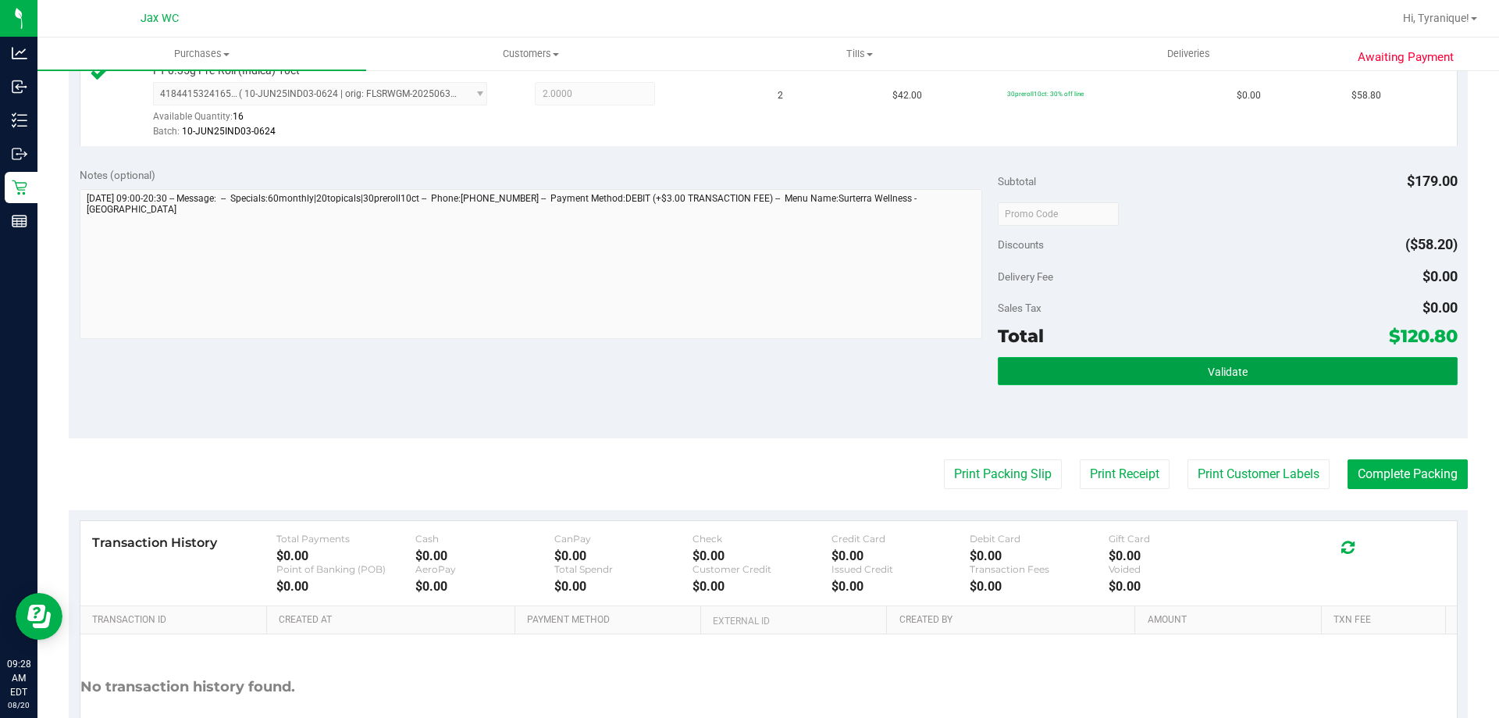
click at [1175, 381] on button "Validate" at bounding box center [1227, 371] width 459 height 28
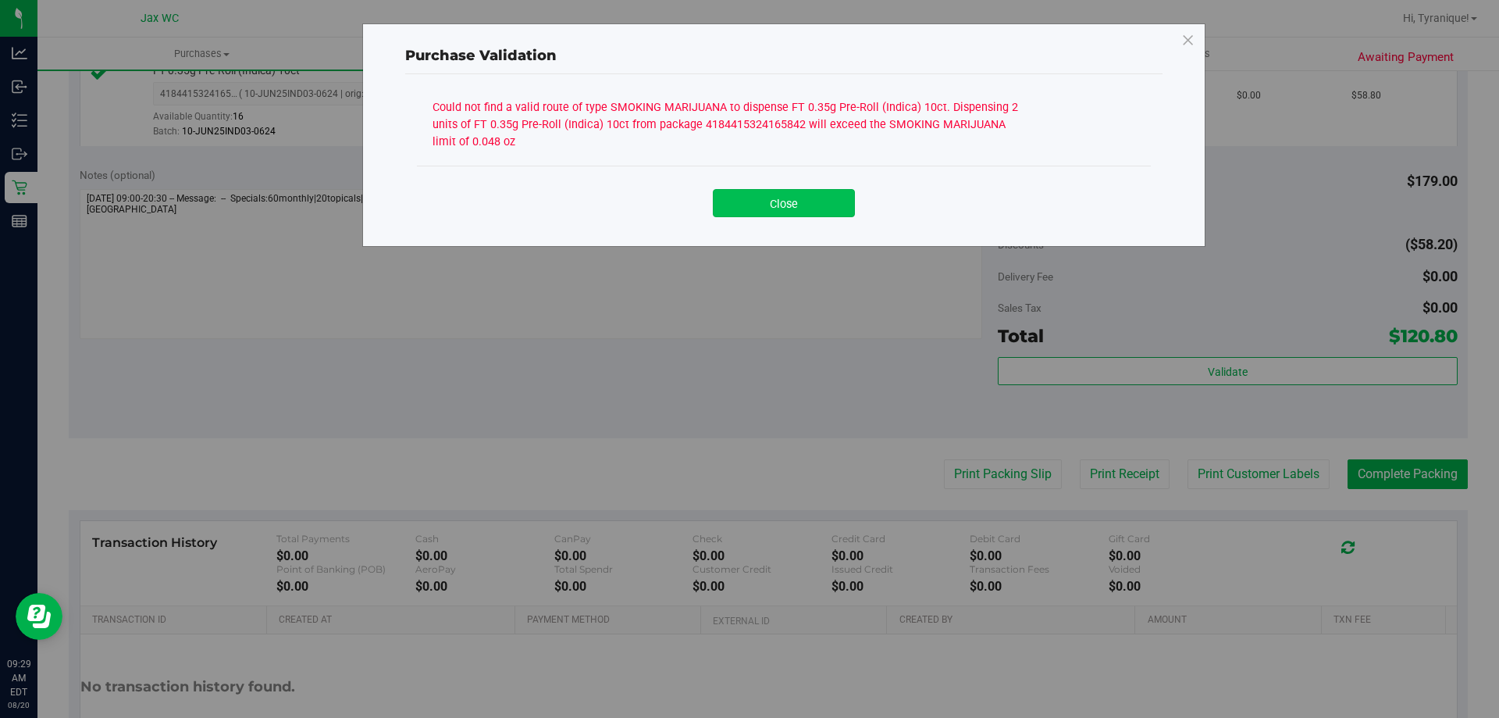
click at [826, 216] on button "Close" at bounding box center [784, 203] width 142 height 28
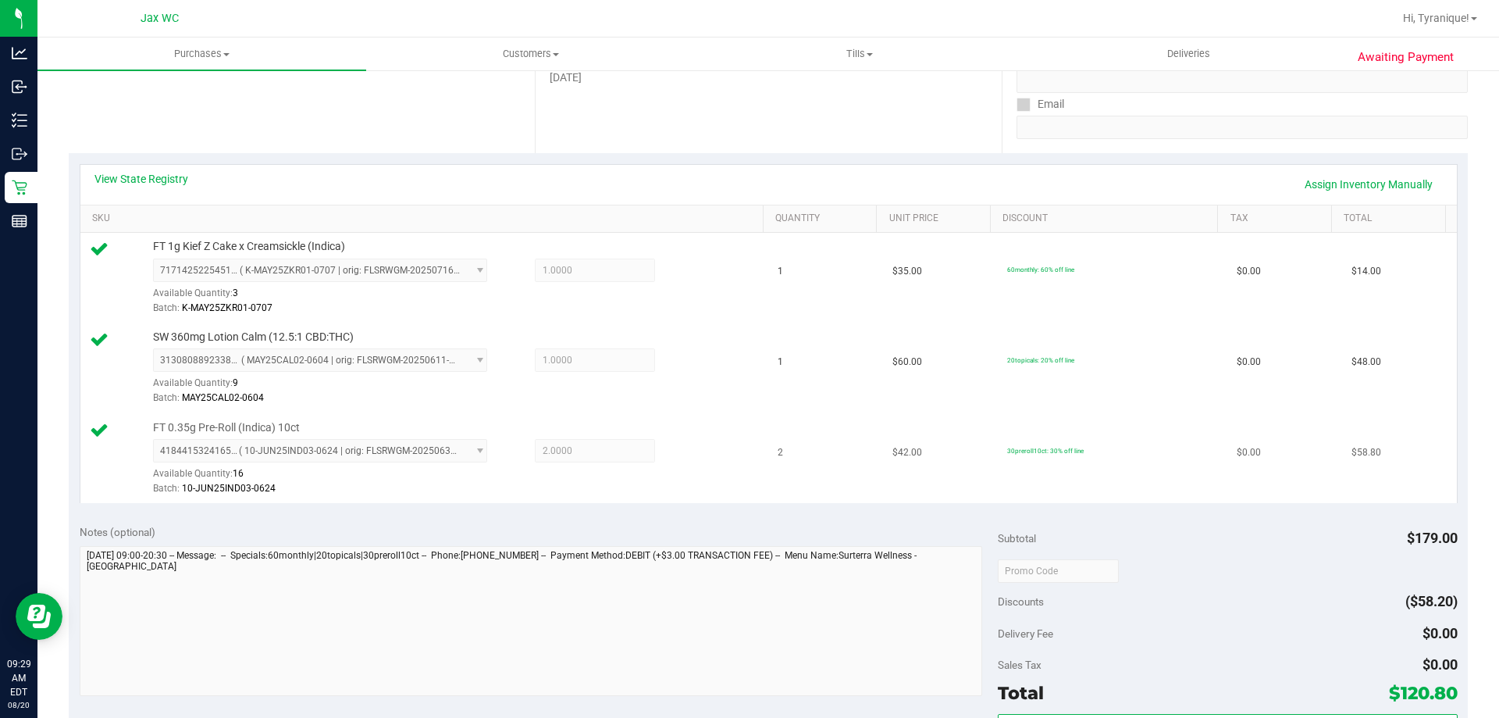
scroll to position [156, 0]
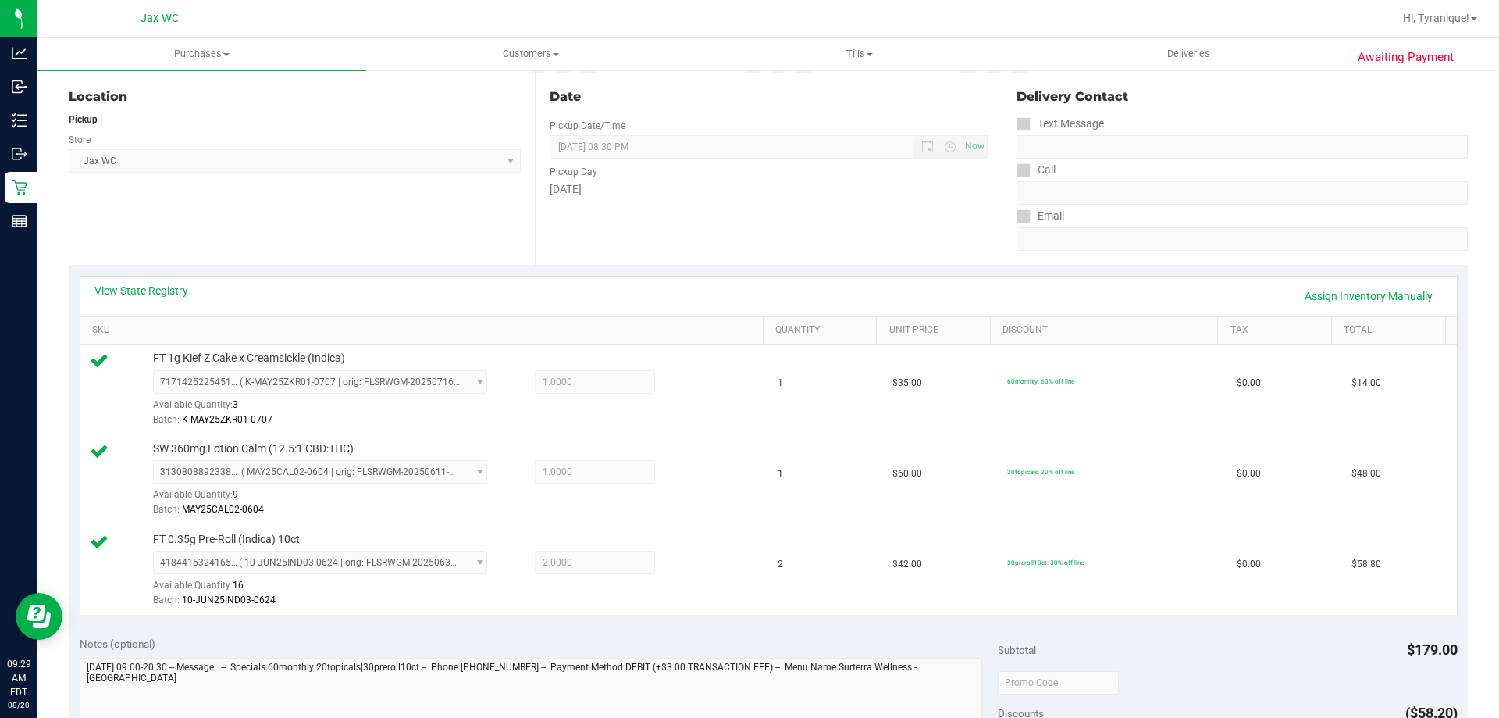
click at [178, 293] on link "View State Registry" at bounding box center [141, 291] width 94 height 16
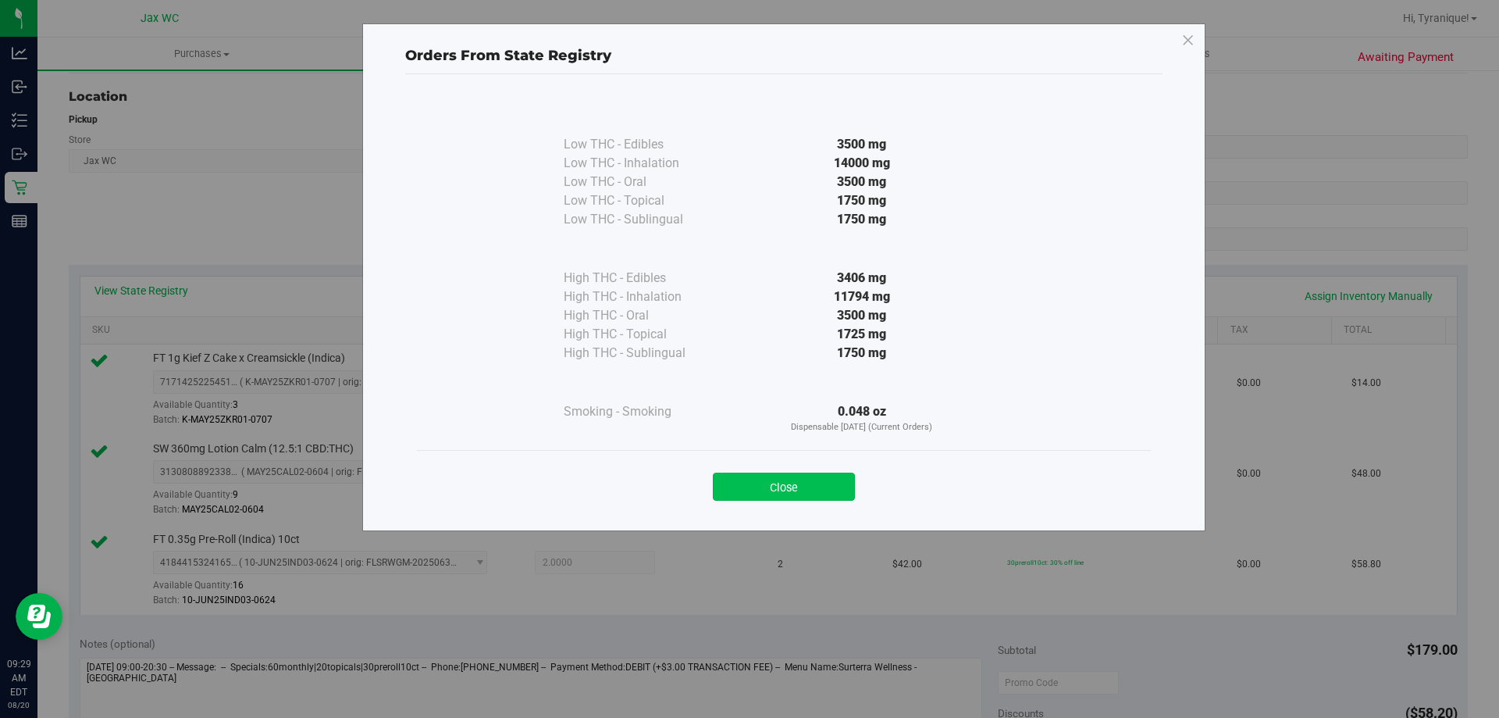
click at [806, 482] on button "Close" at bounding box center [784, 486] width 142 height 28
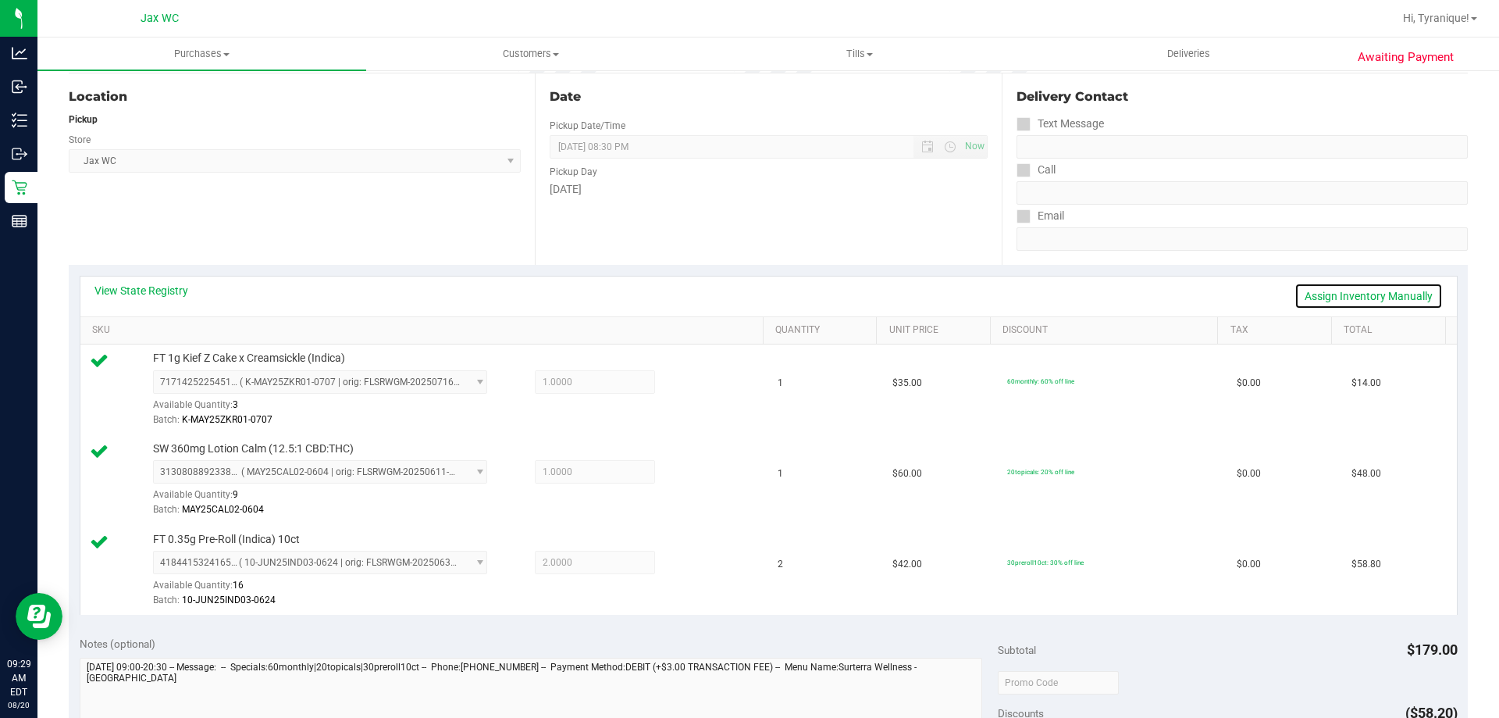
click at [1329, 289] on link "Assign Inventory Manually" at bounding box center [1369, 296] width 148 height 27
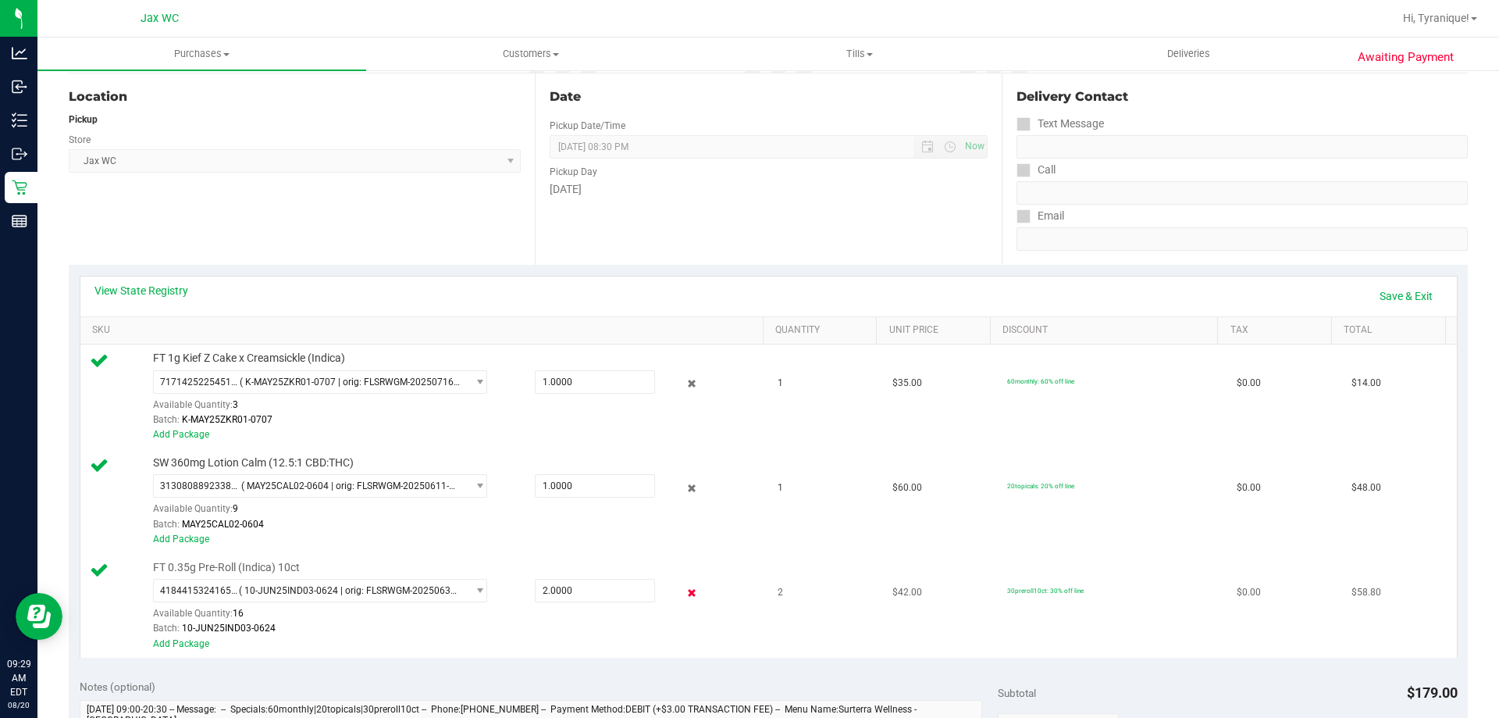
click at [684, 589] on icon at bounding box center [692, 592] width 16 height 18
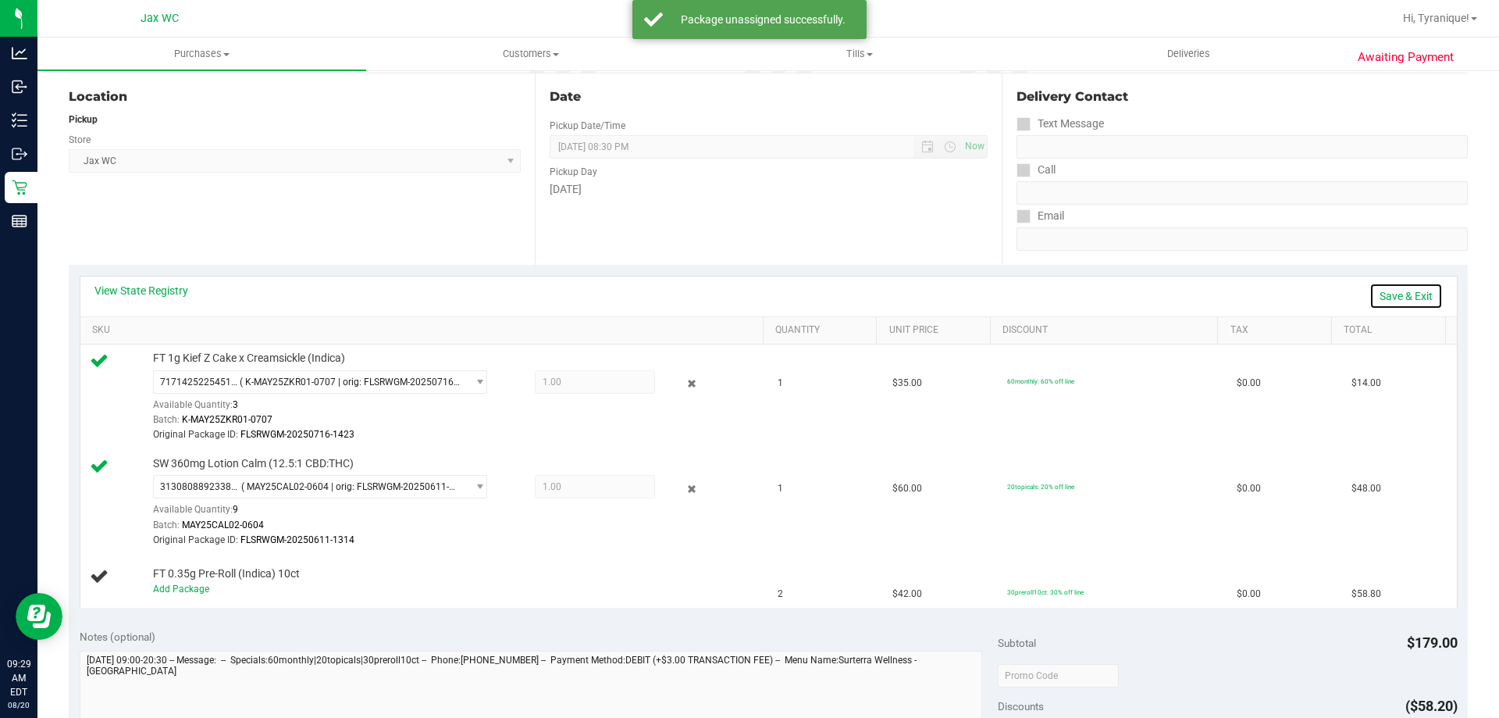
click at [1388, 303] on link "Save & Exit" at bounding box center [1406, 296] width 73 height 27
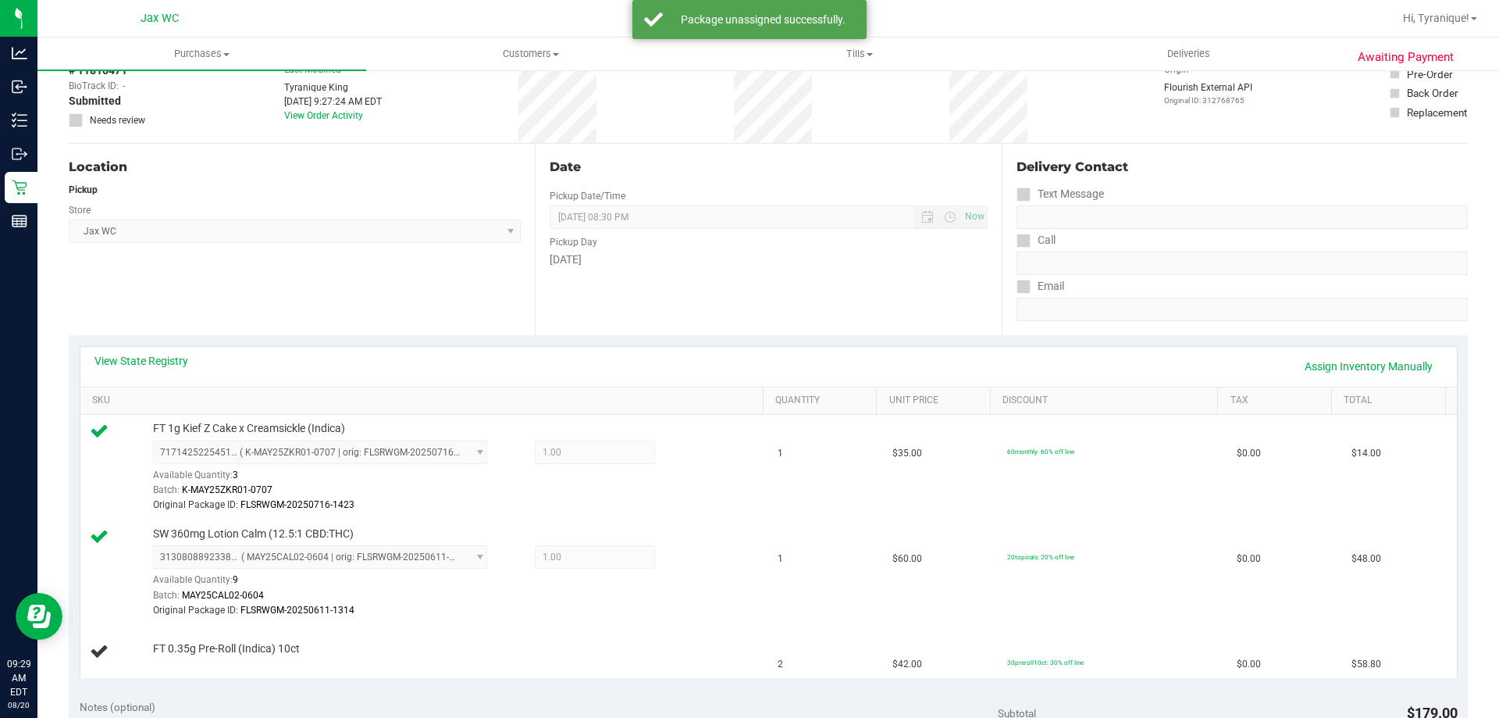
scroll to position [0, 0]
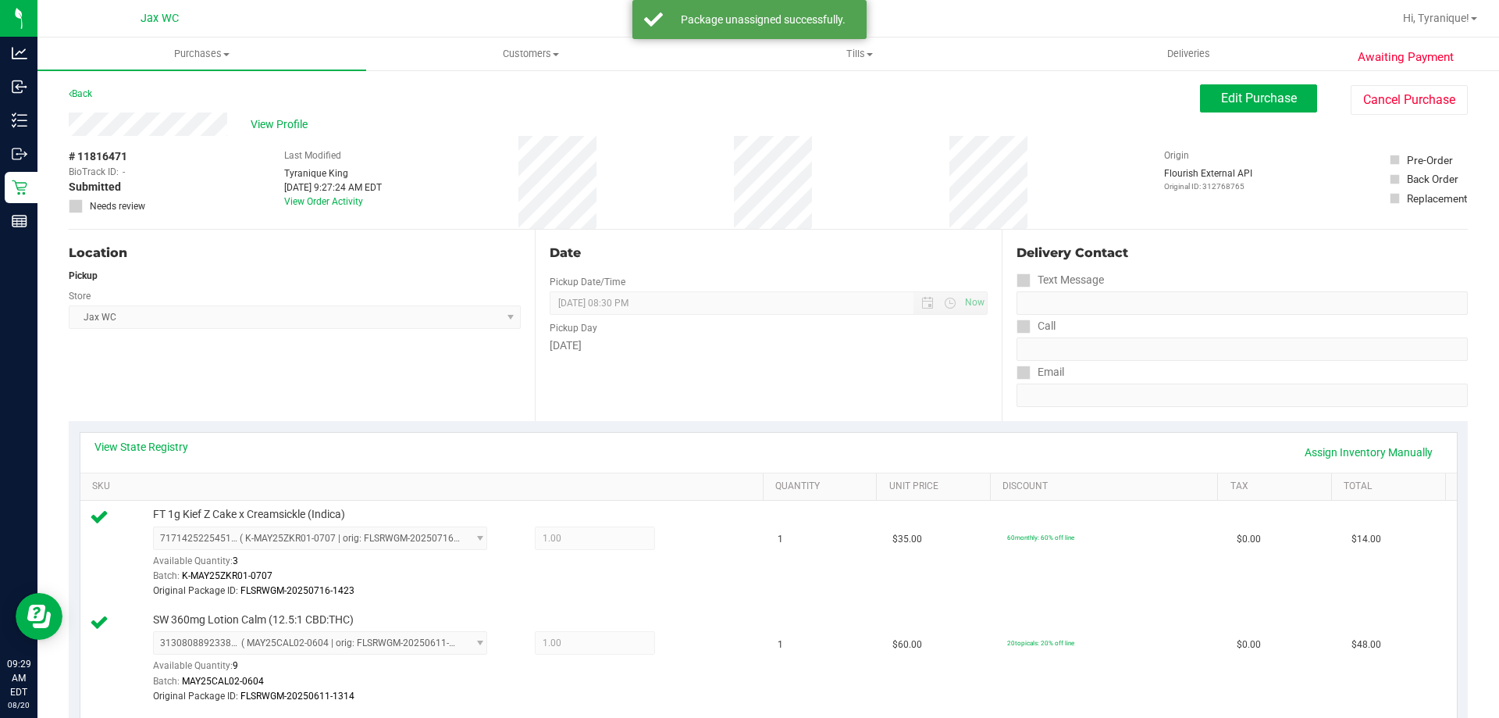
click at [1239, 116] on div "View Profile # 11816471 BioTrack ID: - Submitted Needs review Last Modified Tyr…" at bounding box center [768, 170] width 1399 height 117
click at [1230, 105] on span "Edit Purchase" at bounding box center [1259, 98] width 76 height 15
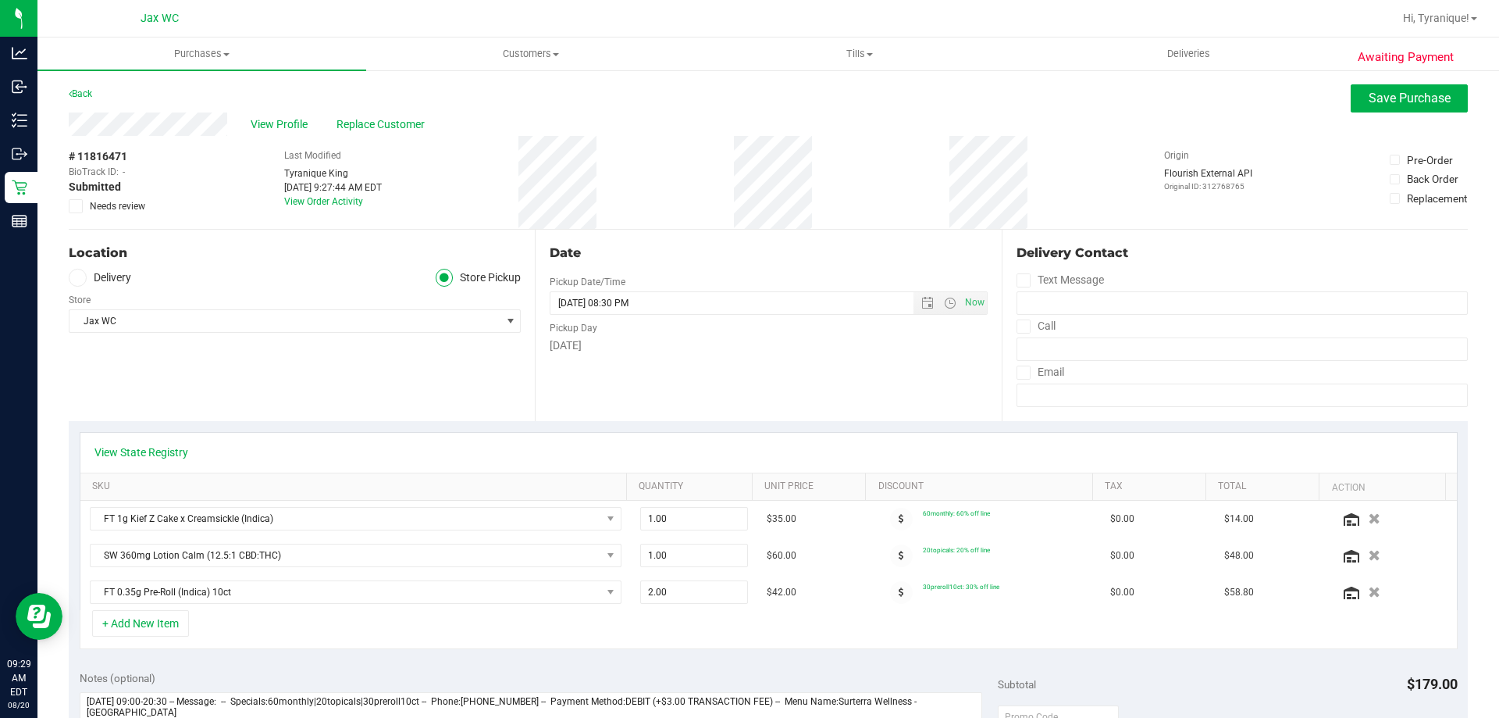
scroll to position [469, 0]
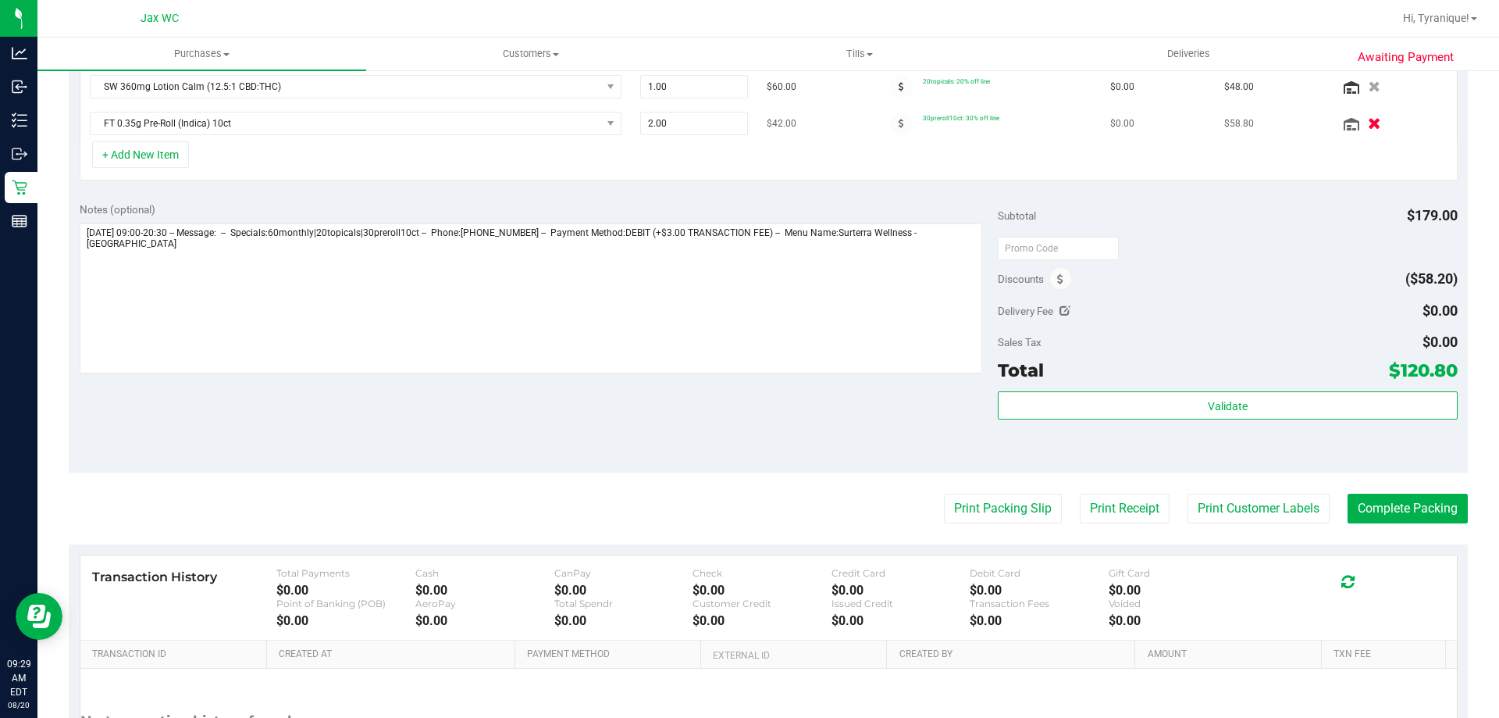
click at [1361, 121] on button "button" at bounding box center [1374, 123] width 27 height 16
click at [942, 266] on textarea at bounding box center [532, 298] width 904 height 150
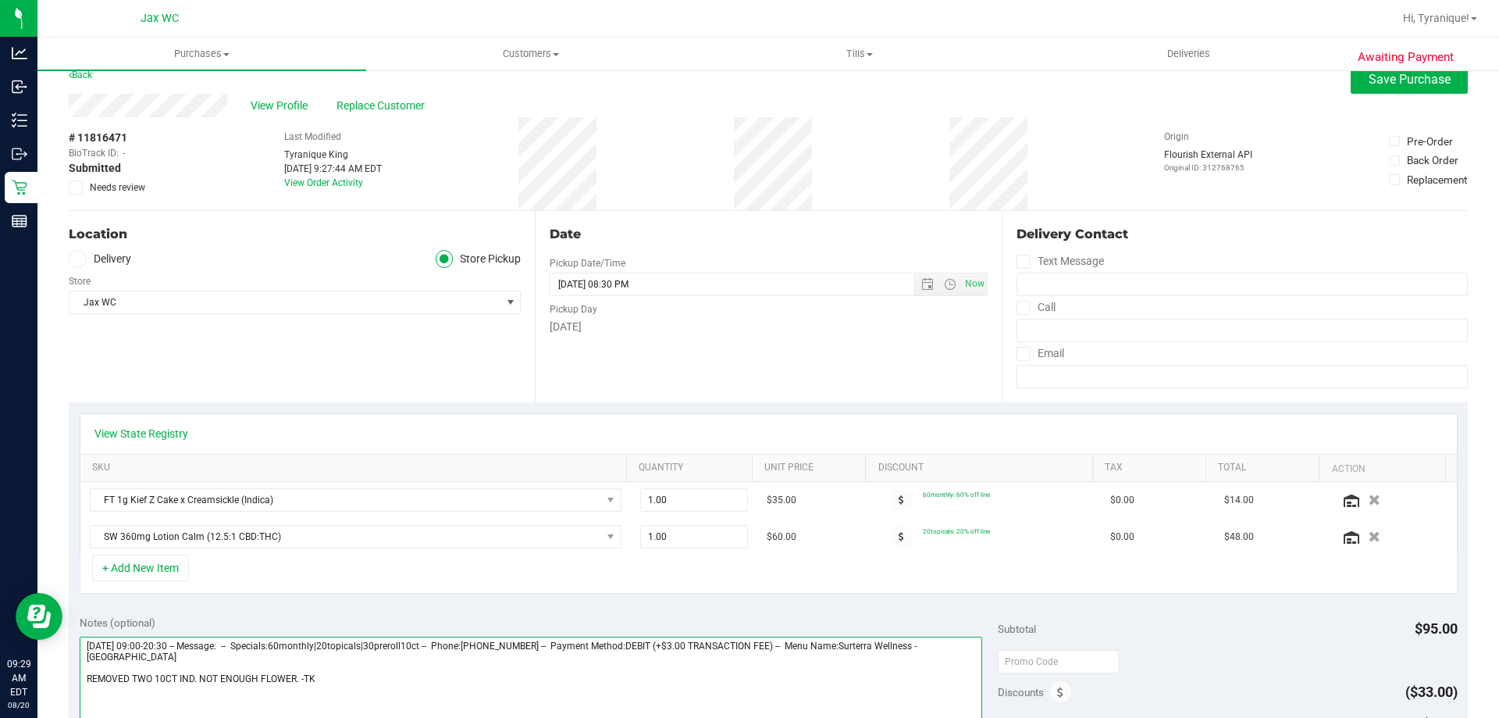
scroll to position [0, 0]
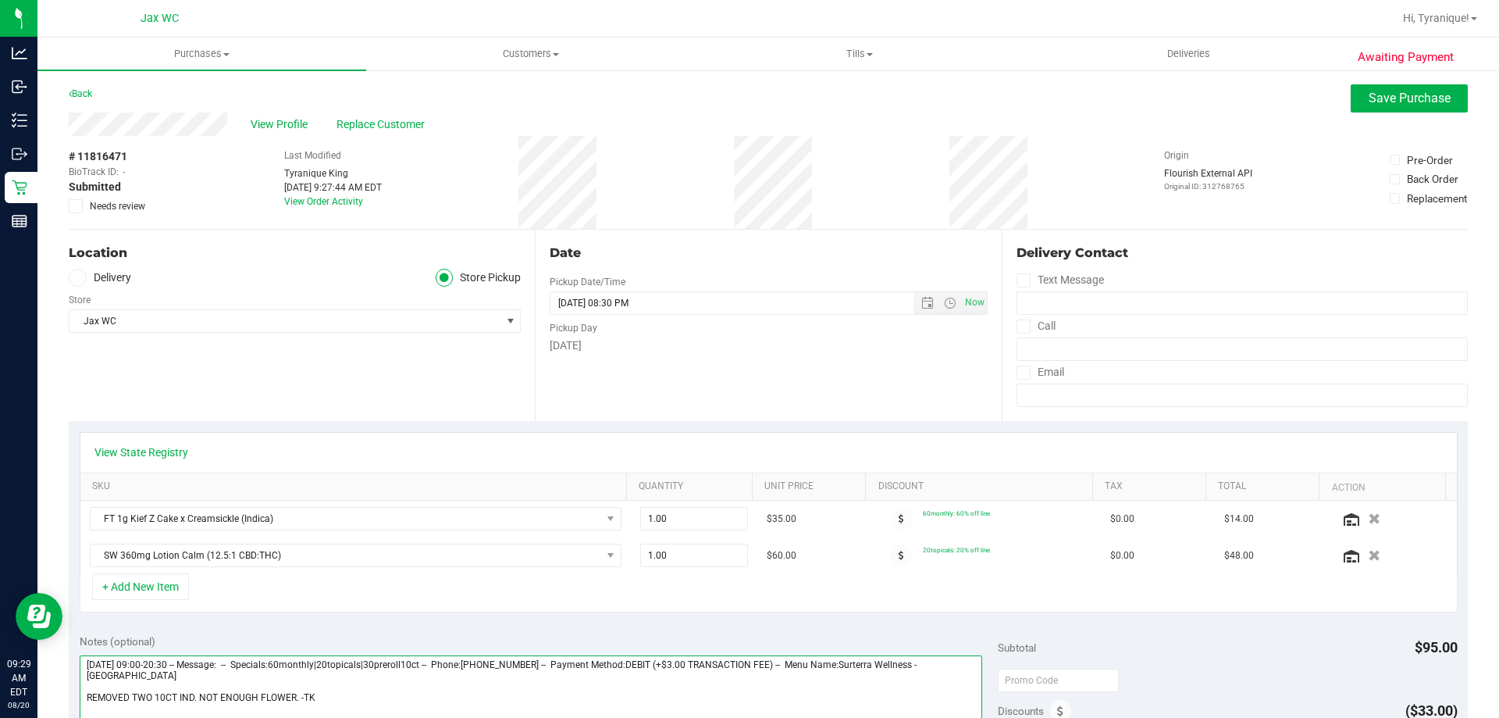
type textarea "[DATE] 09:00-20:30 -- Message: -- Specials:60monthly|20topicals|30preroll10ct -…"
click at [134, 203] on span "Needs review" at bounding box center [117, 206] width 55 height 14
click at [0, 0] on input "Needs review" at bounding box center [0, 0] width 0 height 0
click at [1426, 104] on span "Save Purchase" at bounding box center [1410, 98] width 82 height 15
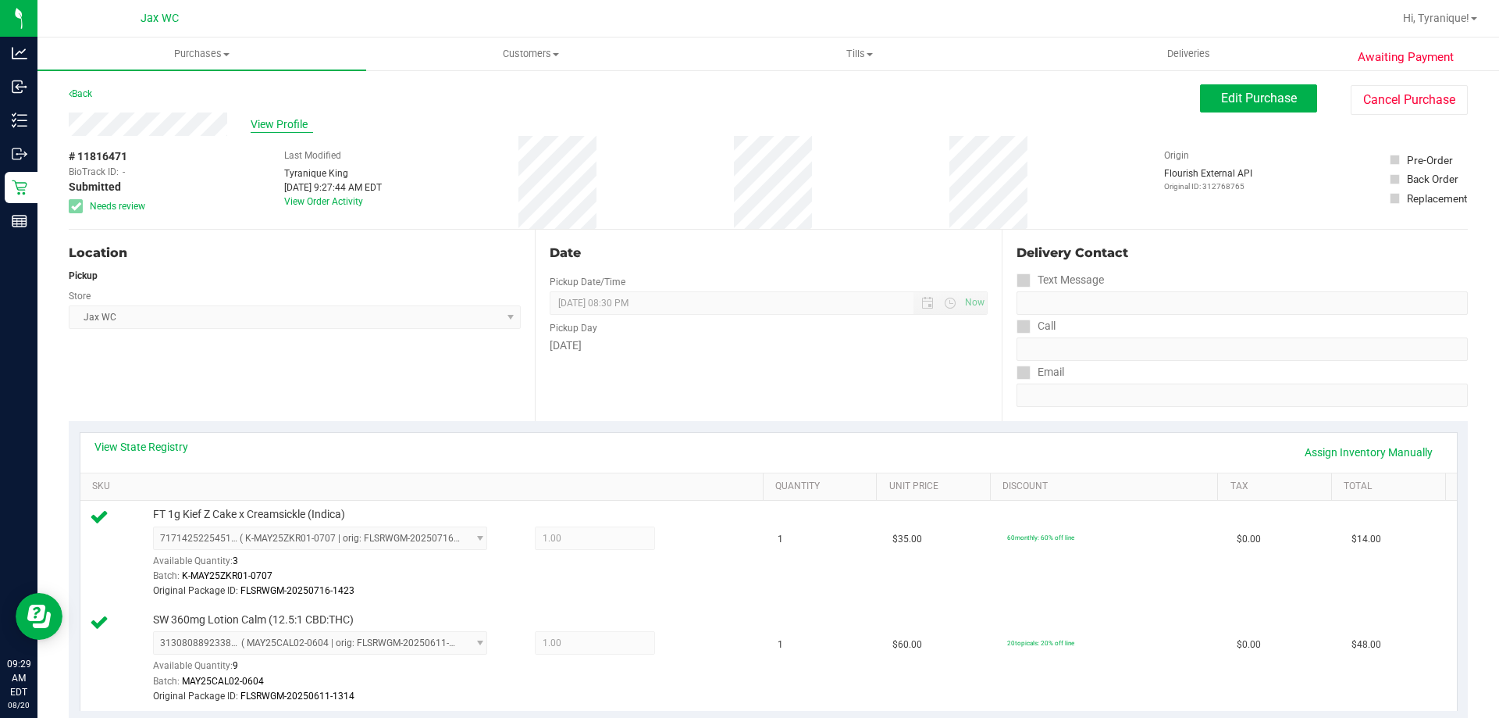
click at [292, 119] on span "View Profile" at bounding box center [282, 124] width 62 height 16
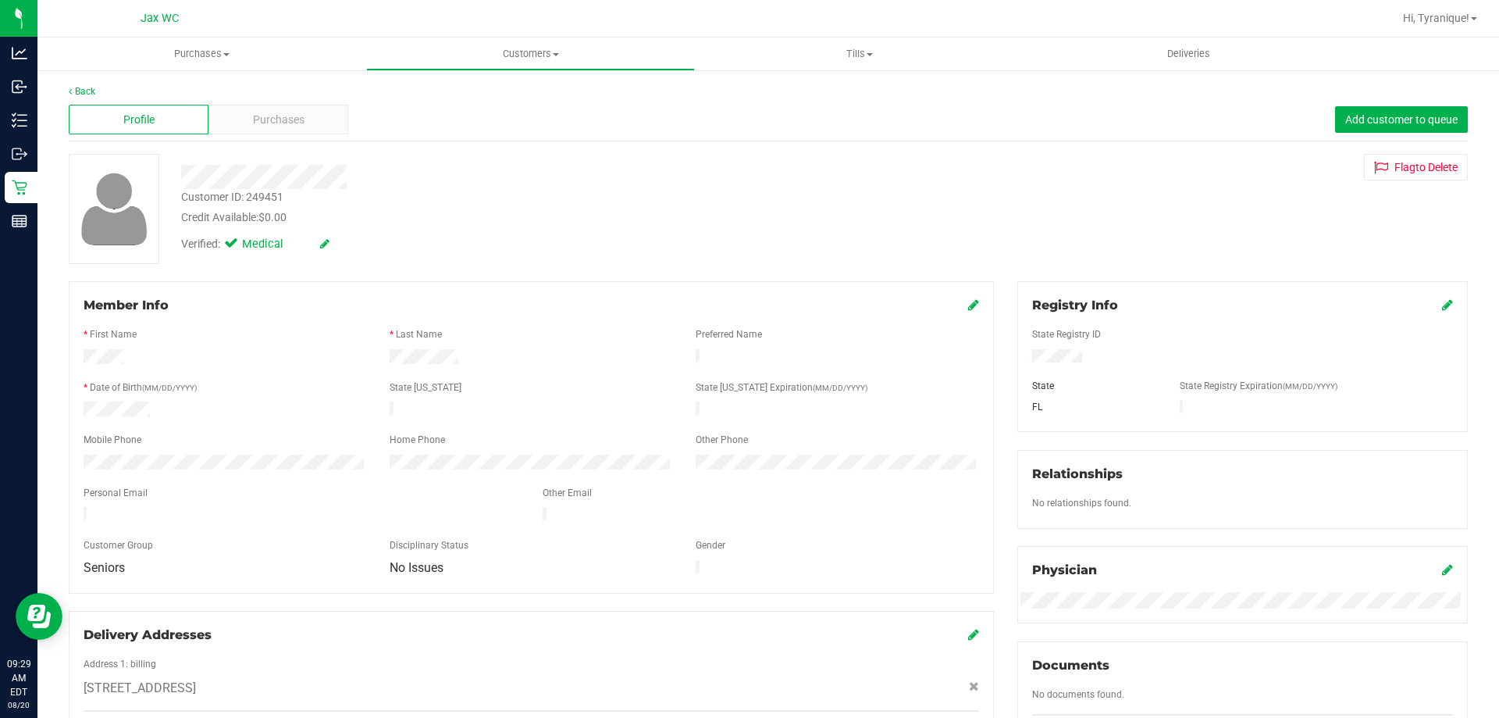
click at [275, 193] on div "Customer ID: 249451" at bounding box center [232, 197] width 102 height 16
copy div "Customer ID: 249451"
click at [330, 125] on div "Purchases" at bounding box center [279, 120] width 140 height 30
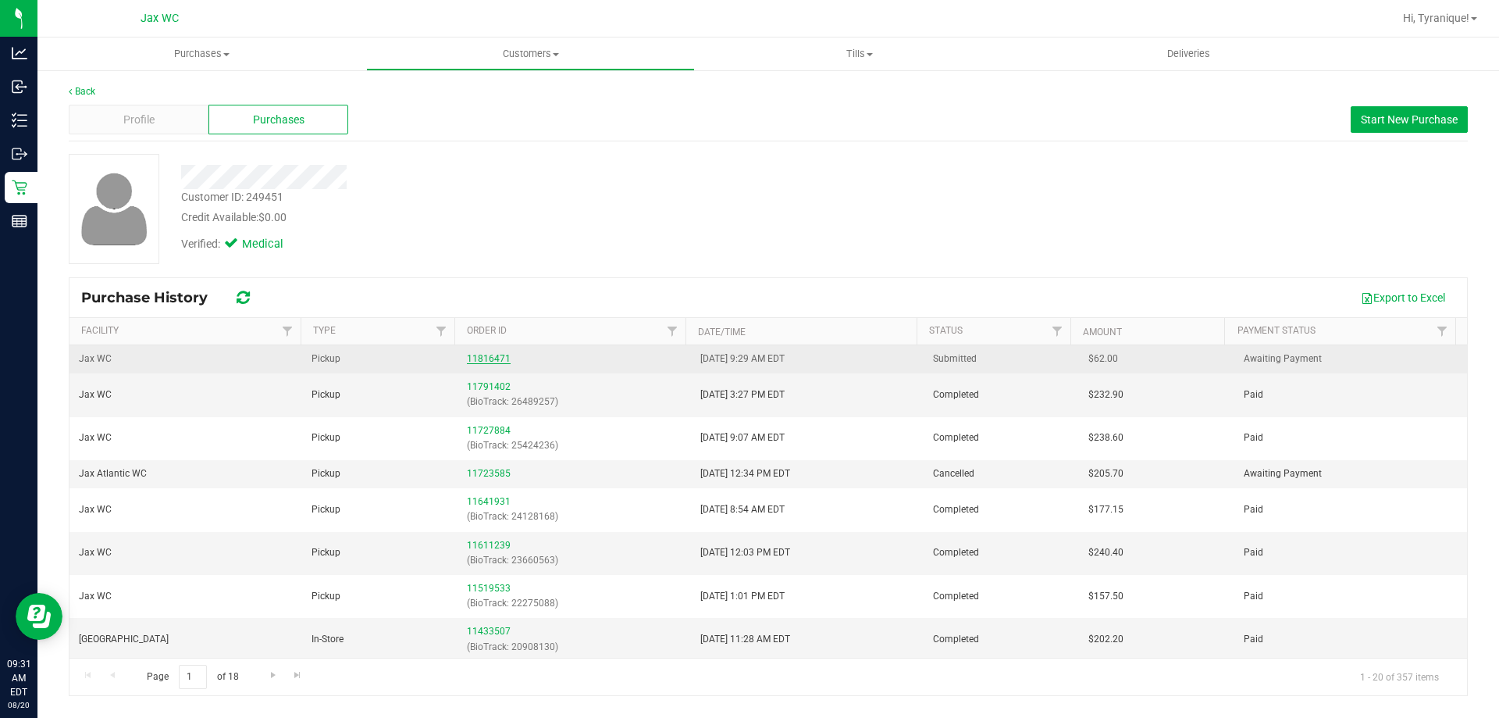
click at [497, 357] on link "11816471" at bounding box center [489, 358] width 44 height 11
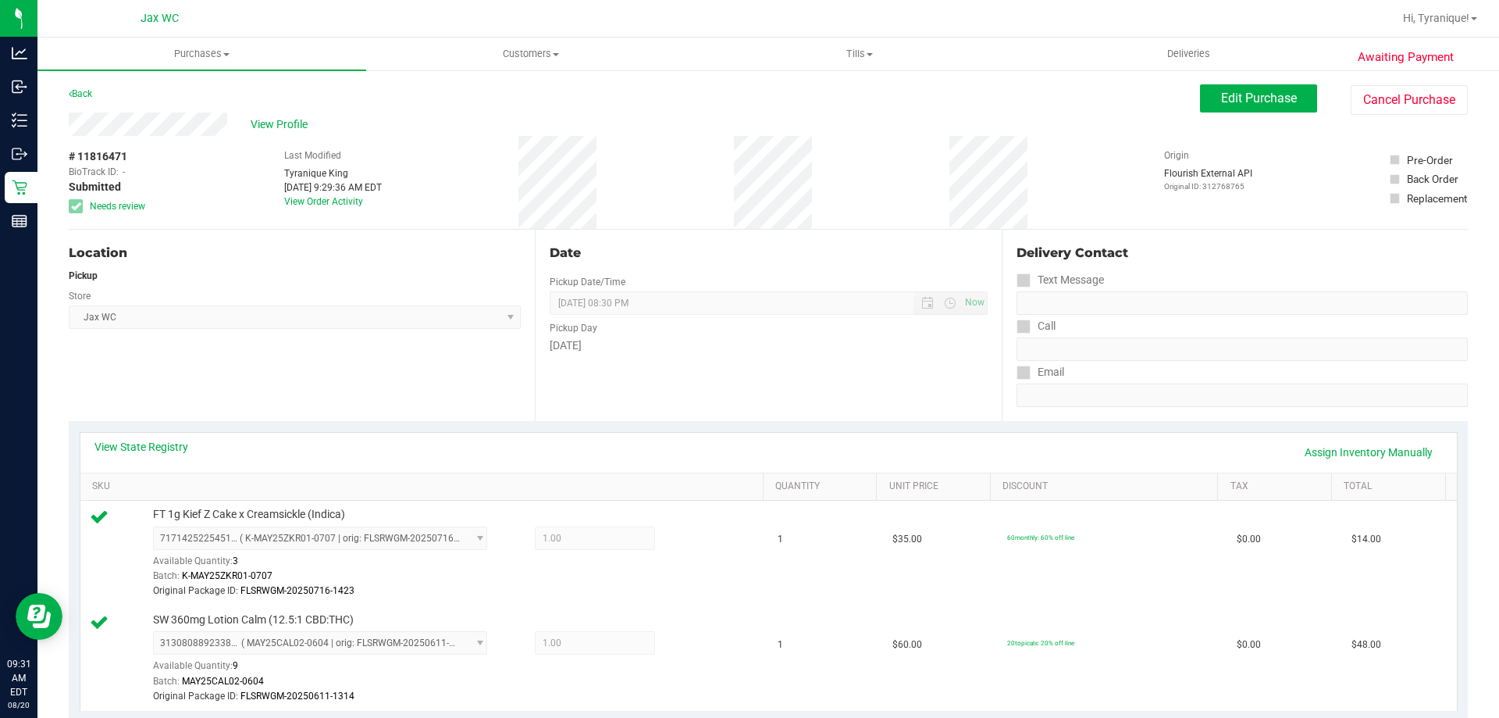
scroll to position [469, 0]
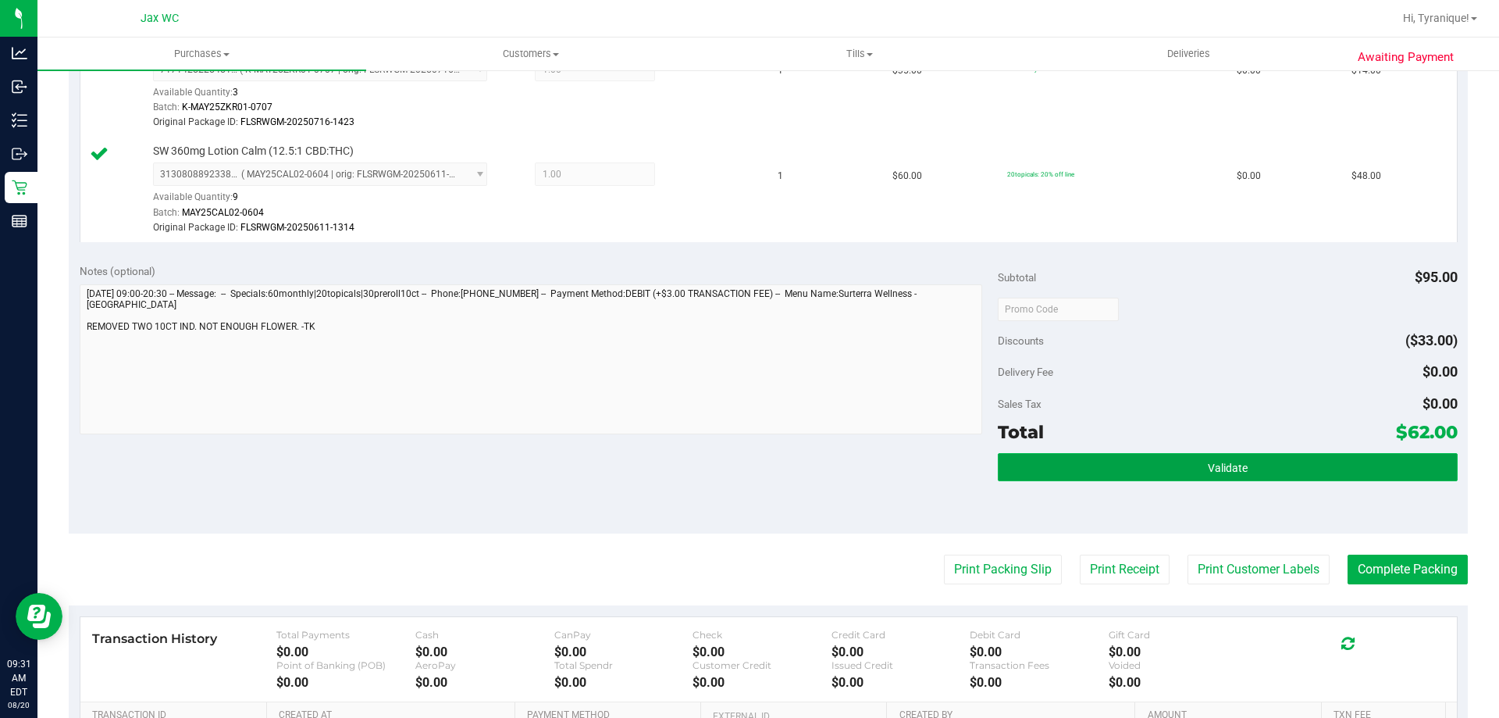
click at [1208, 462] on span "Validate" at bounding box center [1228, 468] width 40 height 12
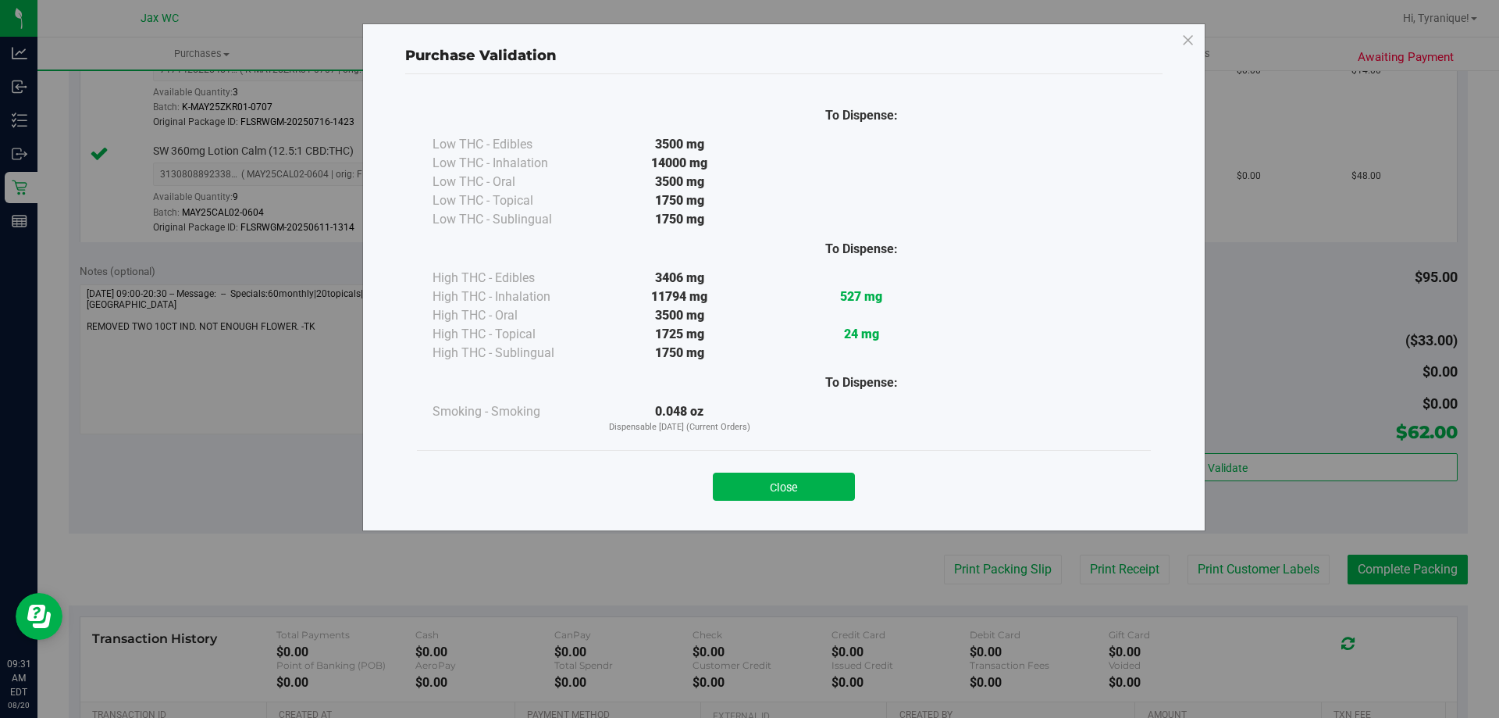
drag, startPoint x: 773, startPoint y: 490, endPoint x: 787, endPoint y: 476, distance: 19.3
click at [775, 489] on button "Close" at bounding box center [784, 486] width 142 height 28
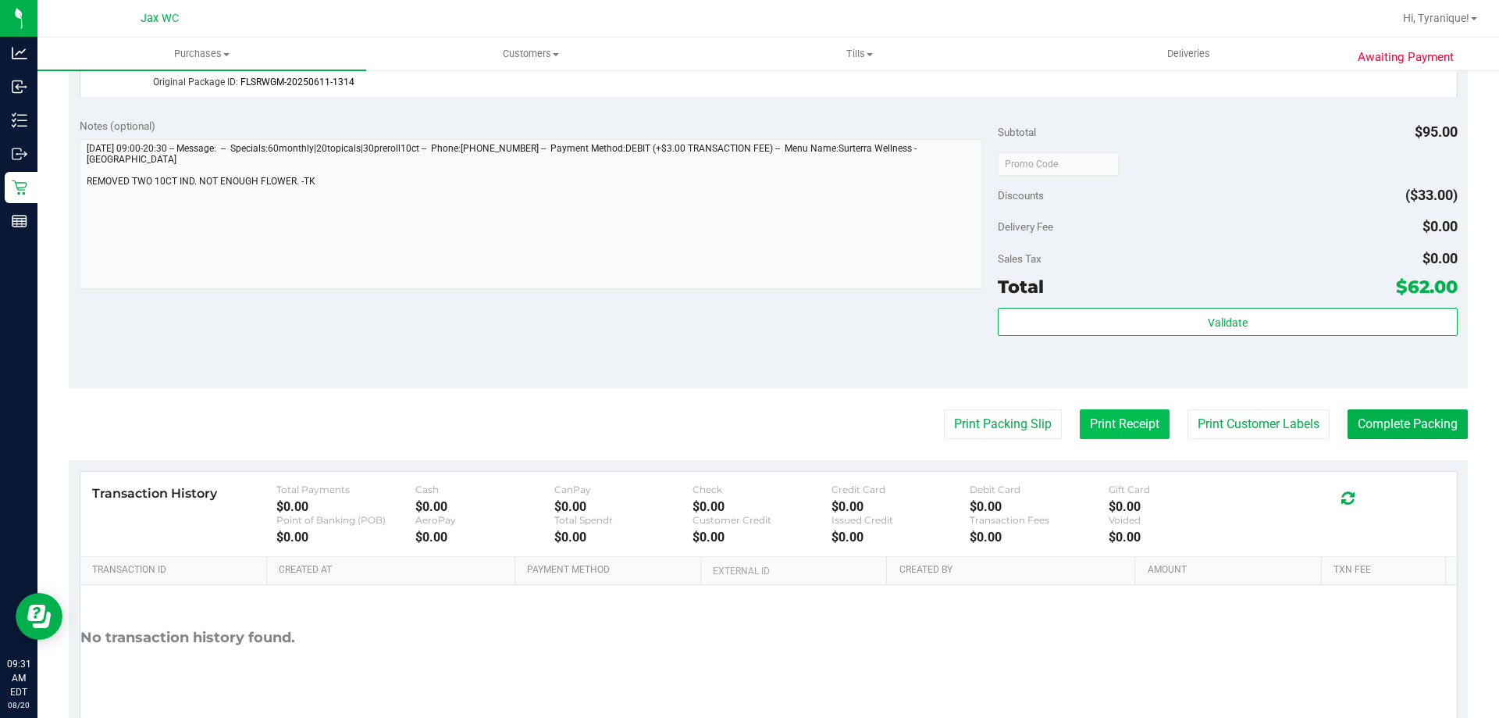
scroll to position [679, 0]
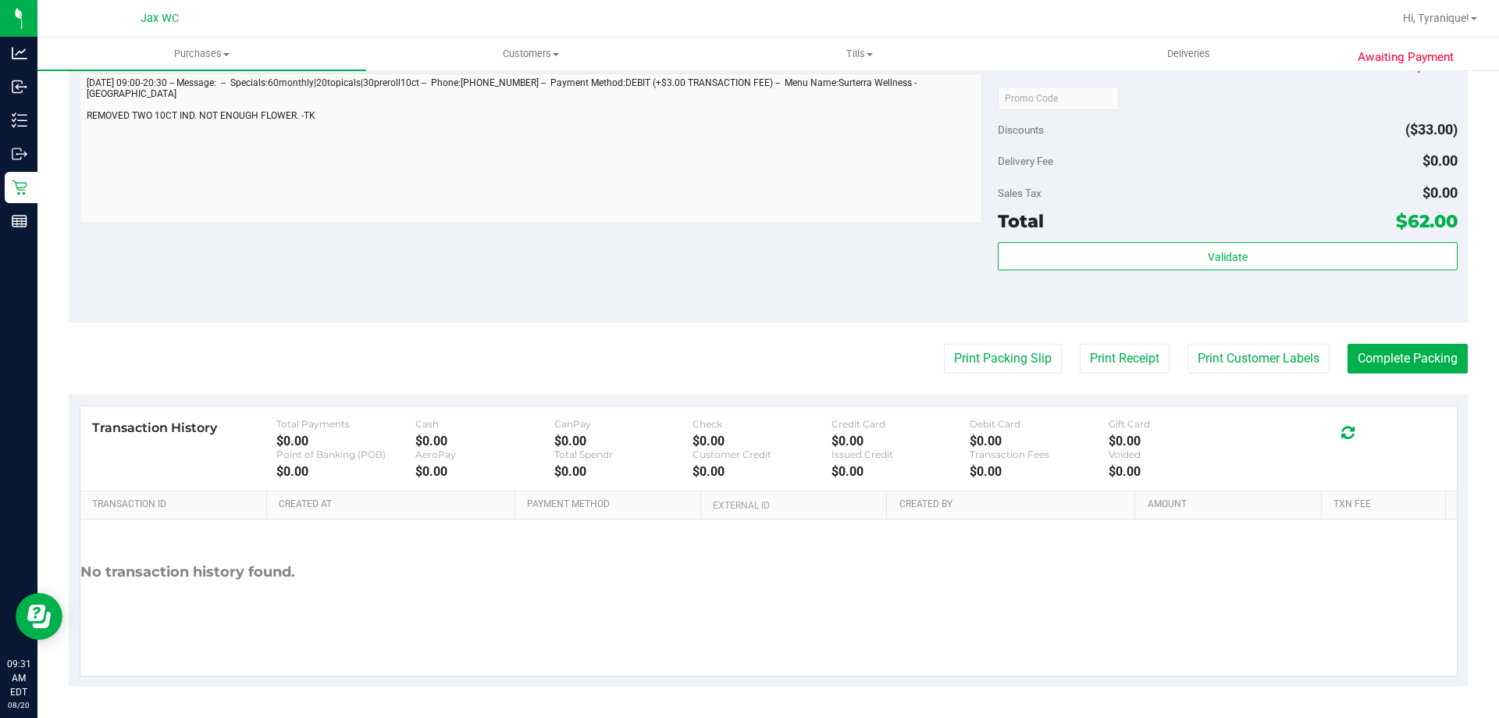
click at [1085, 240] on div "Subtotal $95.00 Discounts ($33.00) Delivery Fee $0.00 Sales Tax $0.00 Total $62…" at bounding box center [1227, 182] width 459 height 260
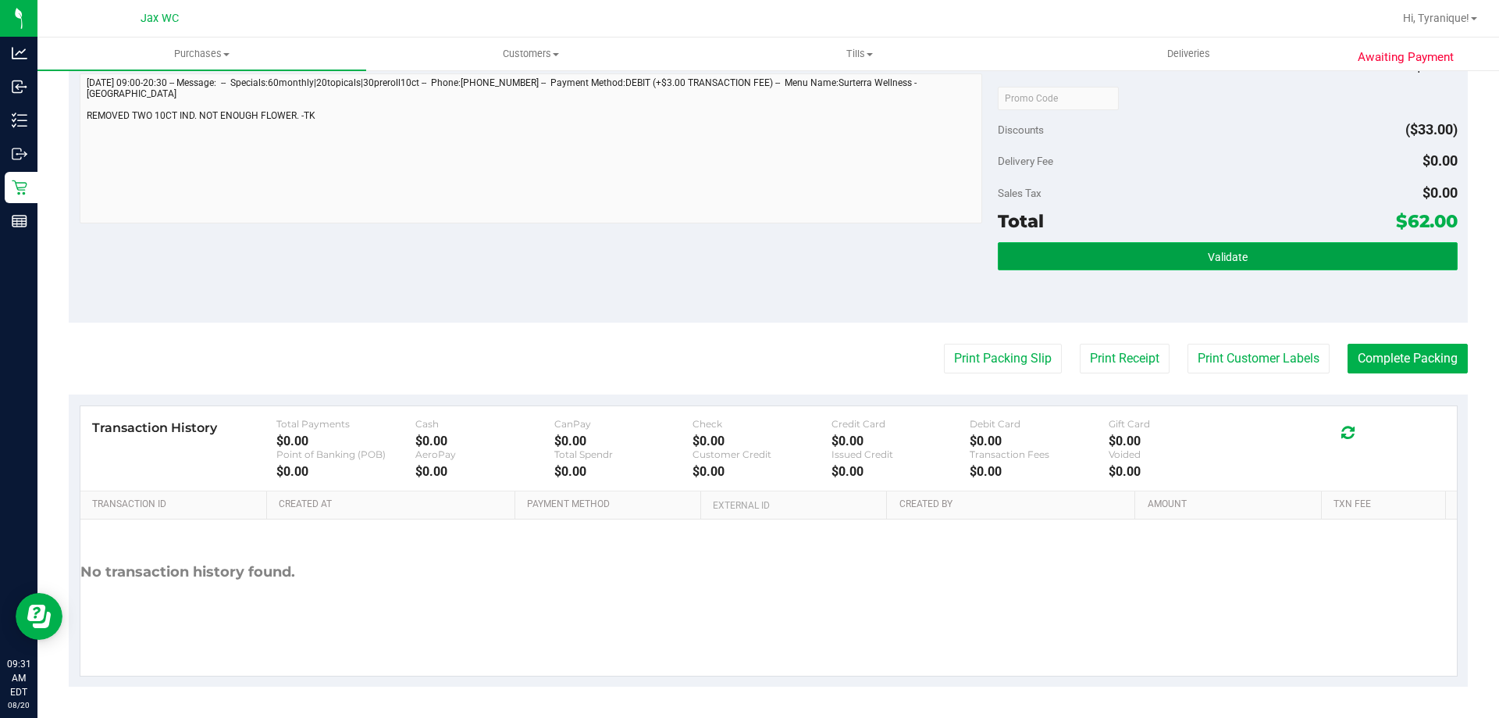
click at [1095, 263] on button "Validate" at bounding box center [1227, 256] width 459 height 28
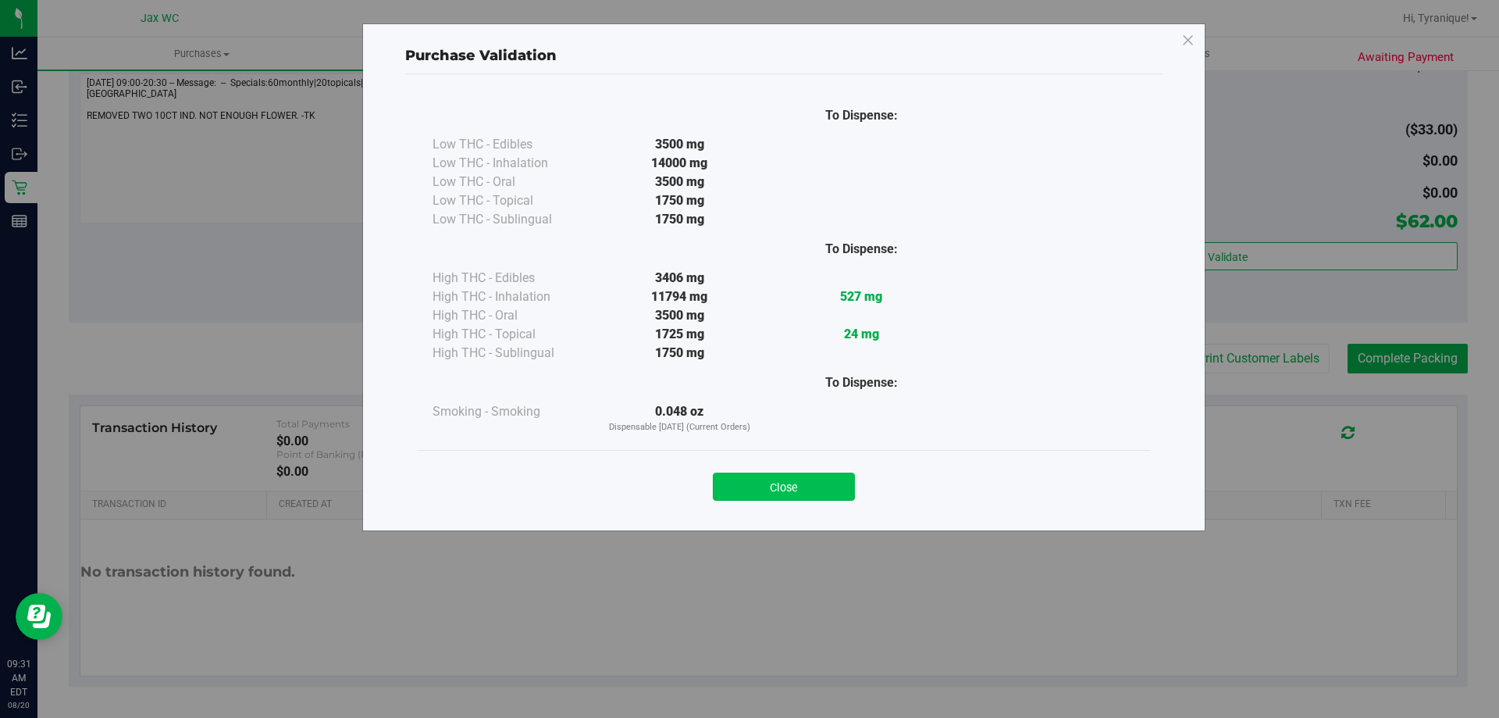
click at [818, 485] on button "Close" at bounding box center [784, 486] width 142 height 28
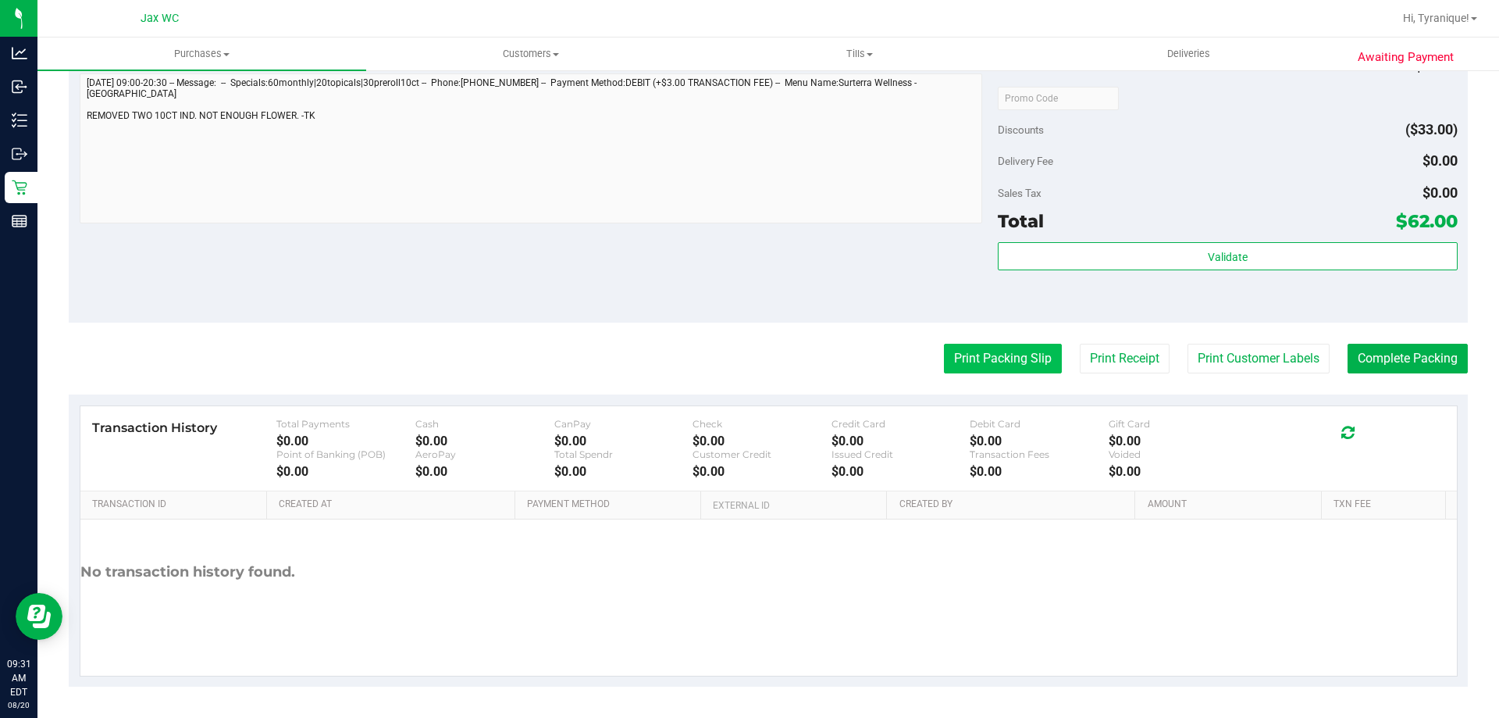
click at [1001, 364] on button "Print Packing Slip" at bounding box center [1003, 359] width 118 height 30
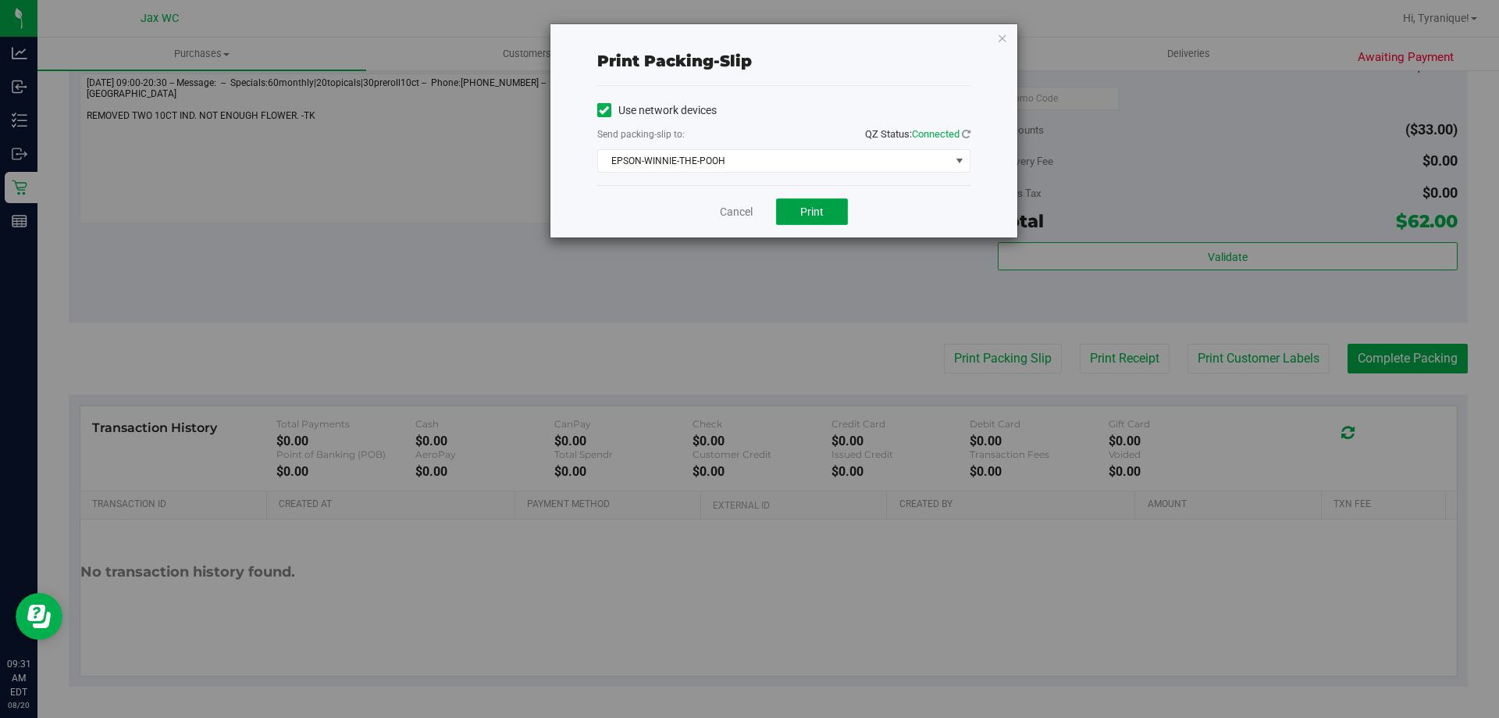
click at [836, 221] on button "Print" at bounding box center [812, 211] width 72 height 27
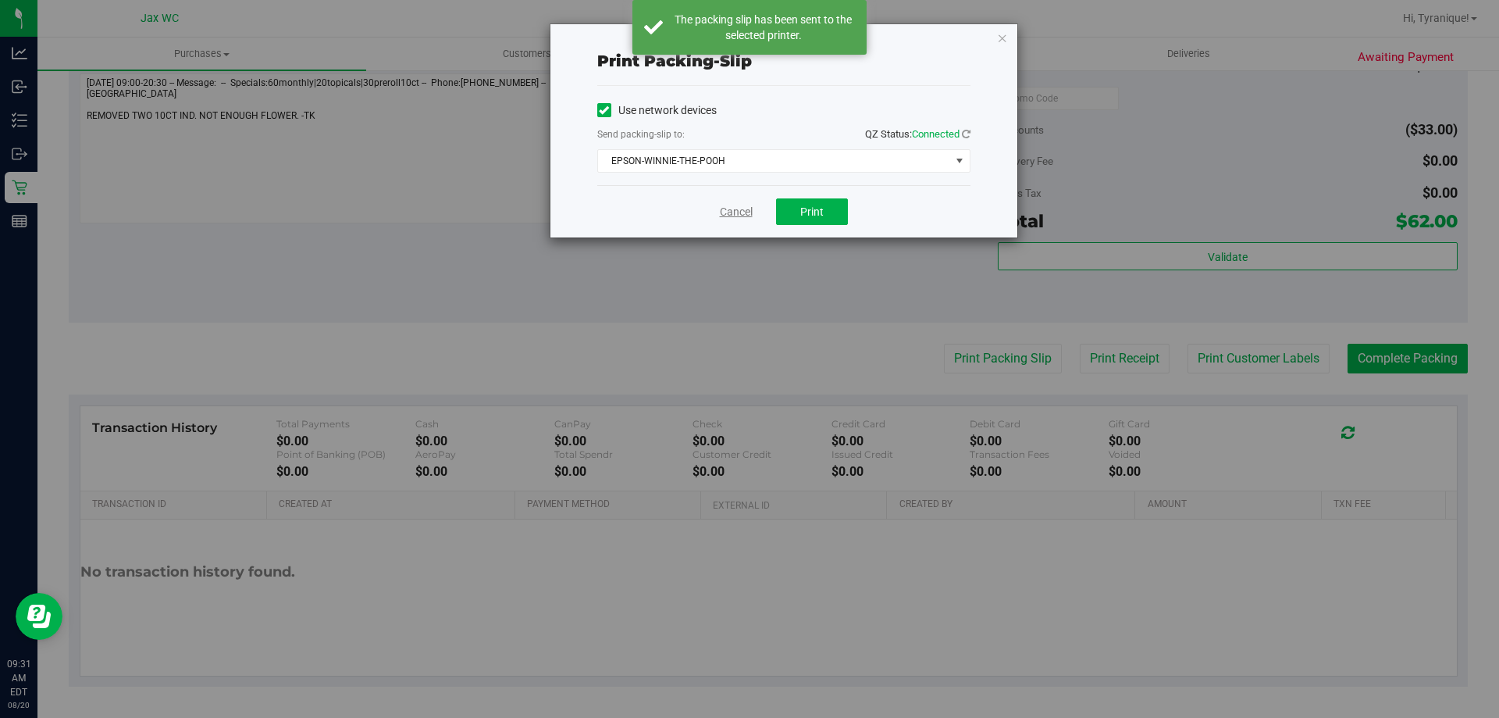
click at [738, 212] on link "Cancel" at bounding box center [736, 212] width 33 height 16
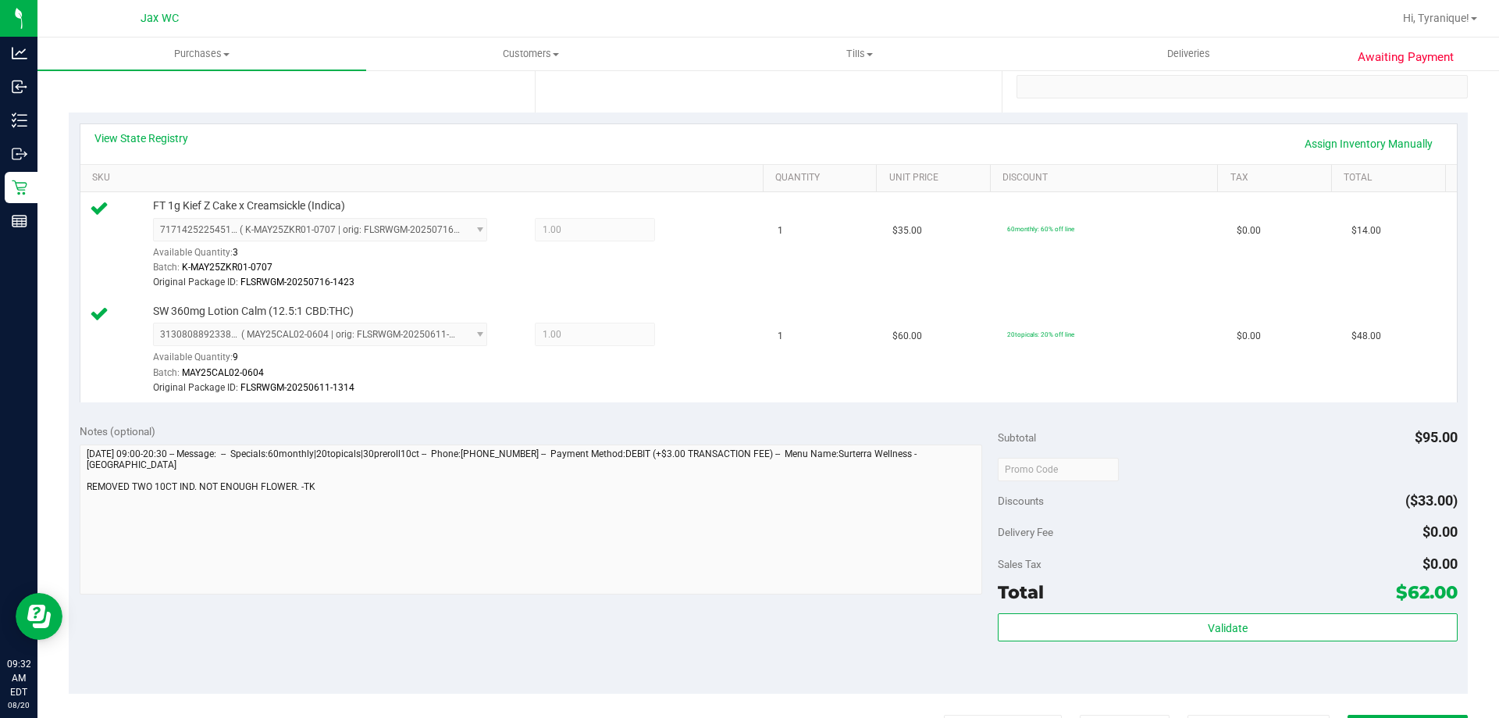
scroll to position [625, 0]
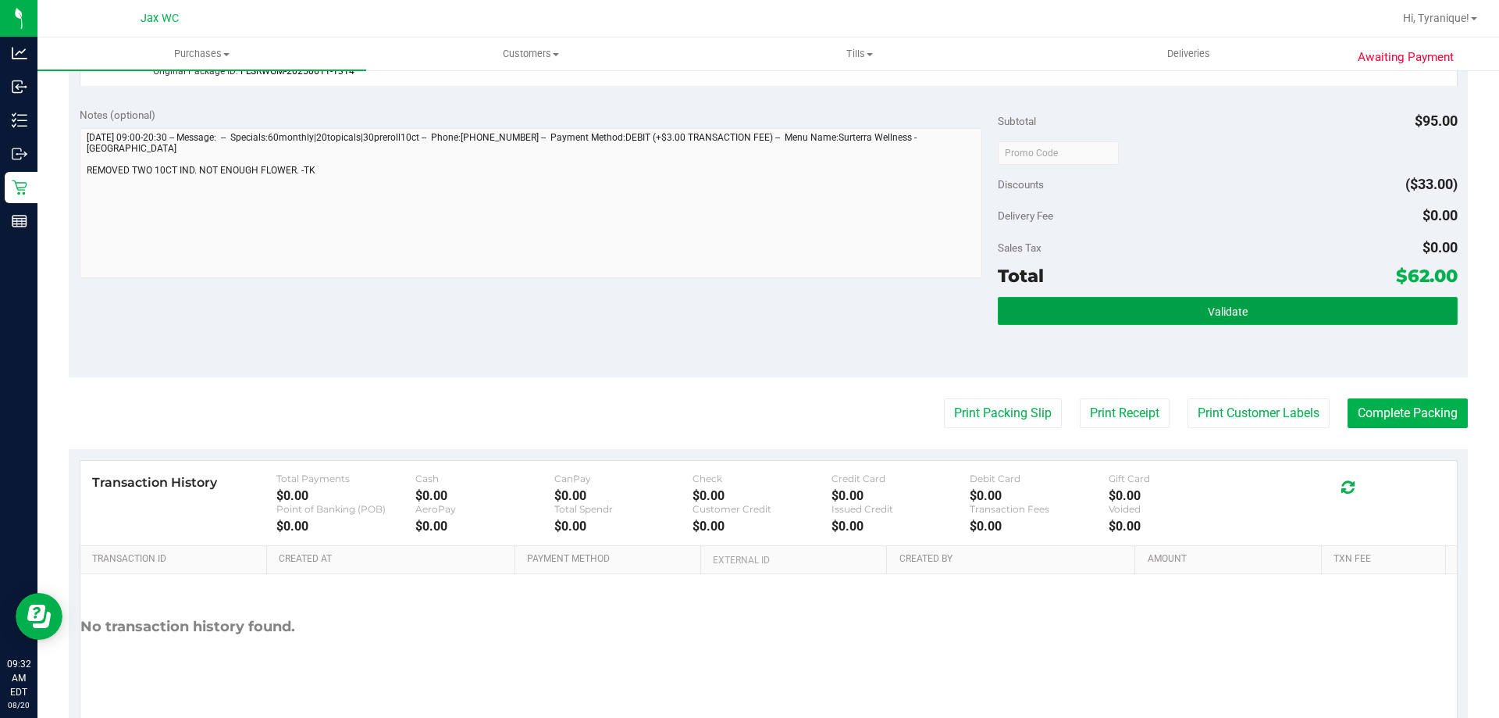
click at [1342, 314] on button "Validate" at bounding box center [1227, 311] width 459 height 28
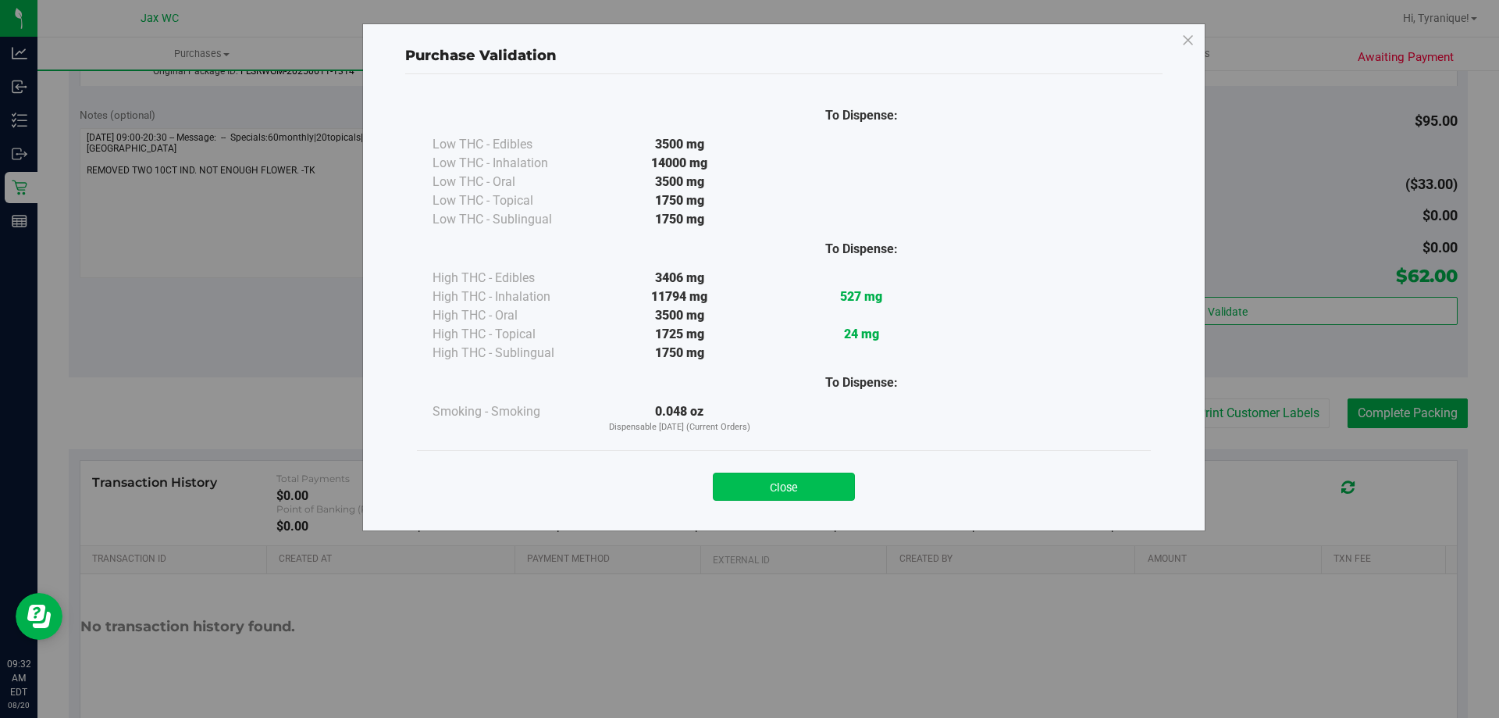
click at [764, 479] on button "Close" at bounding box center [784, 486] width 142 height 28
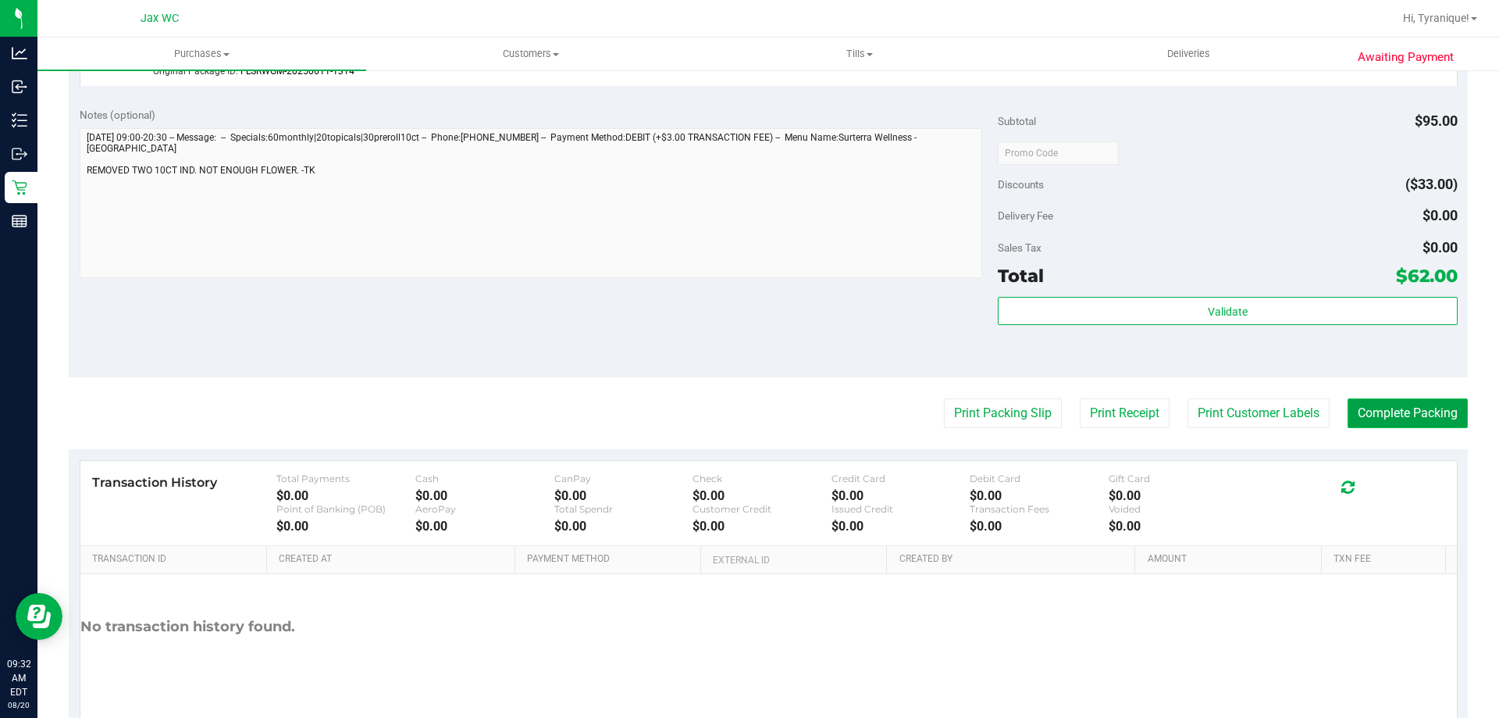
click at [1410, 411] on button "Complete Packing" at bounding box center [1408, 413] width 120 height 30
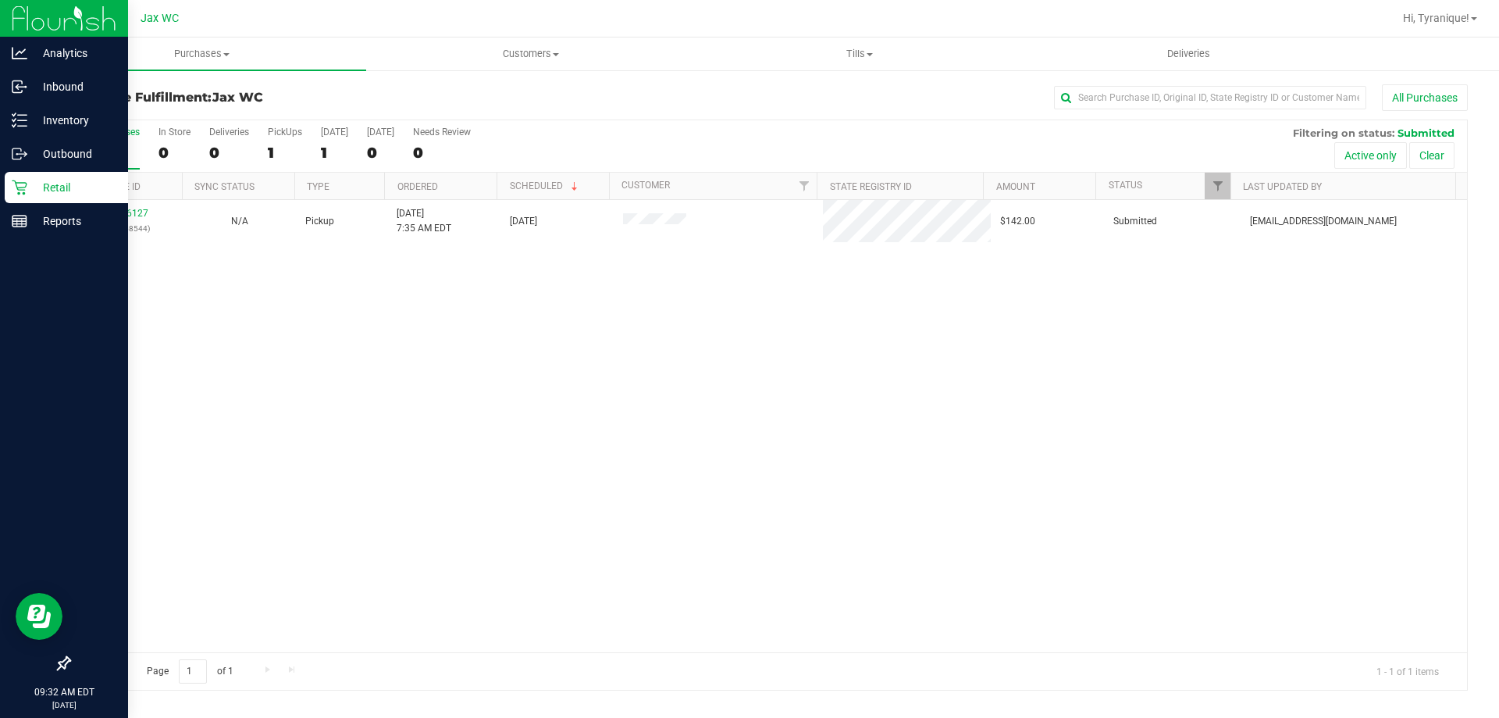
click at [48, 182] on p "Retail" at bounding box center [74, 187] width 94 height 19
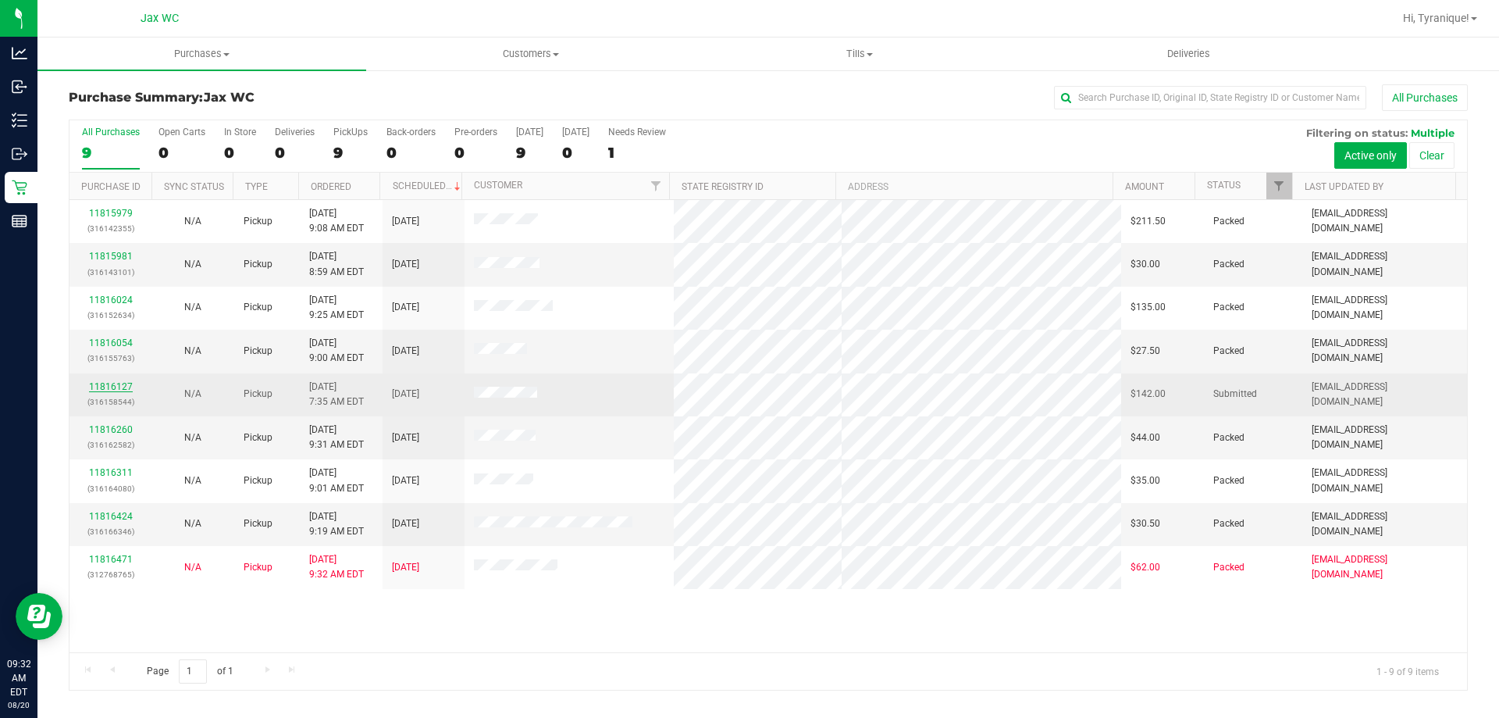
click at [121, 381] on link "11816127" at bounding box center [111, 386] width 44 height 11
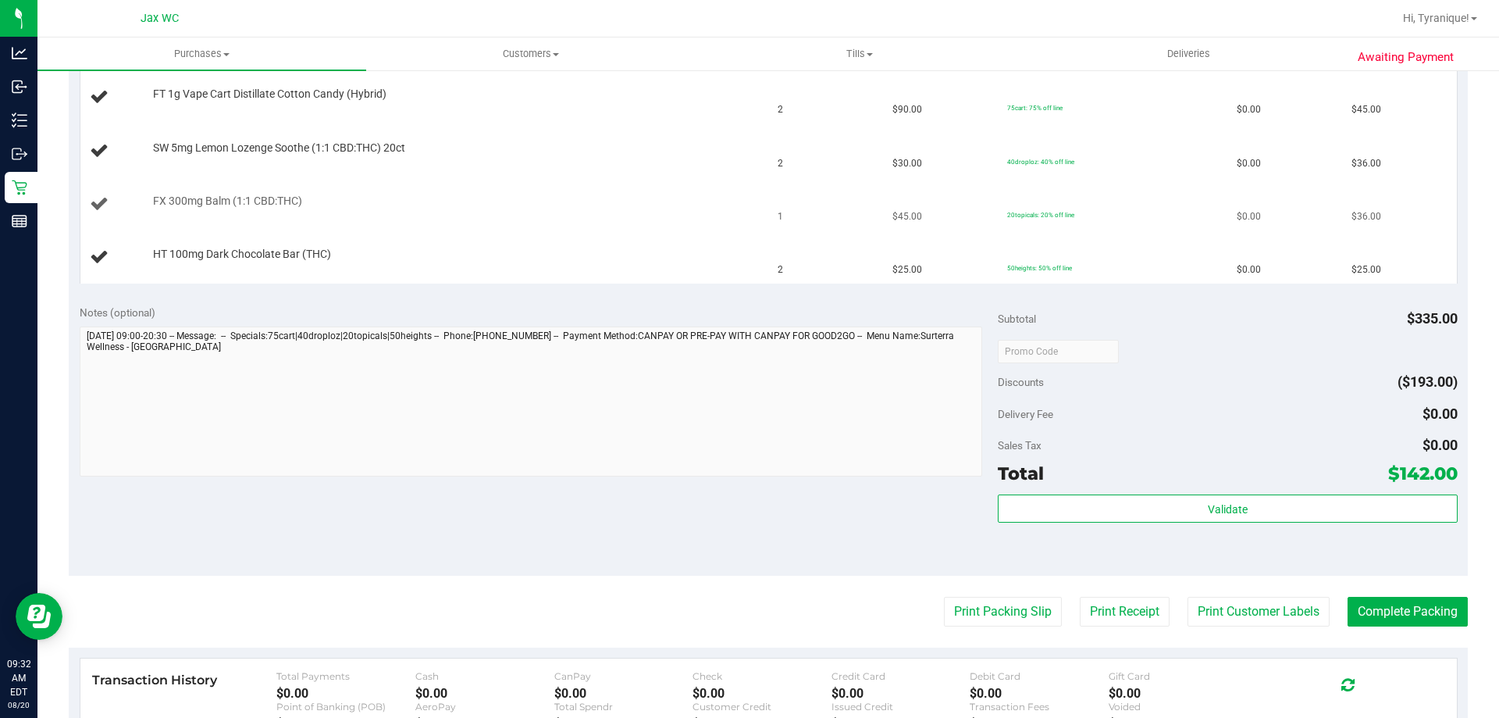
scroll to position [312, 0]
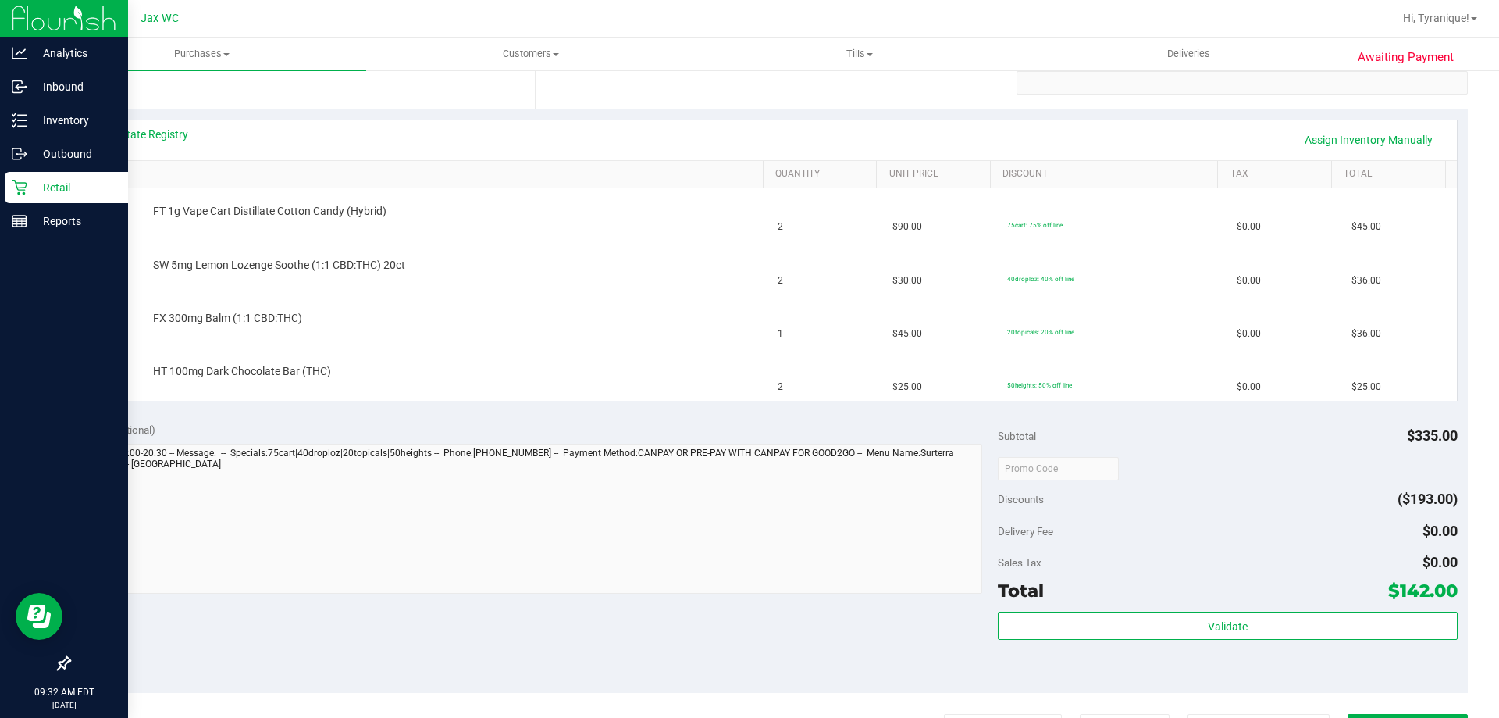
click at [19, 198] on div "Retail" at bounding box center [66, 187] width 123 height 31
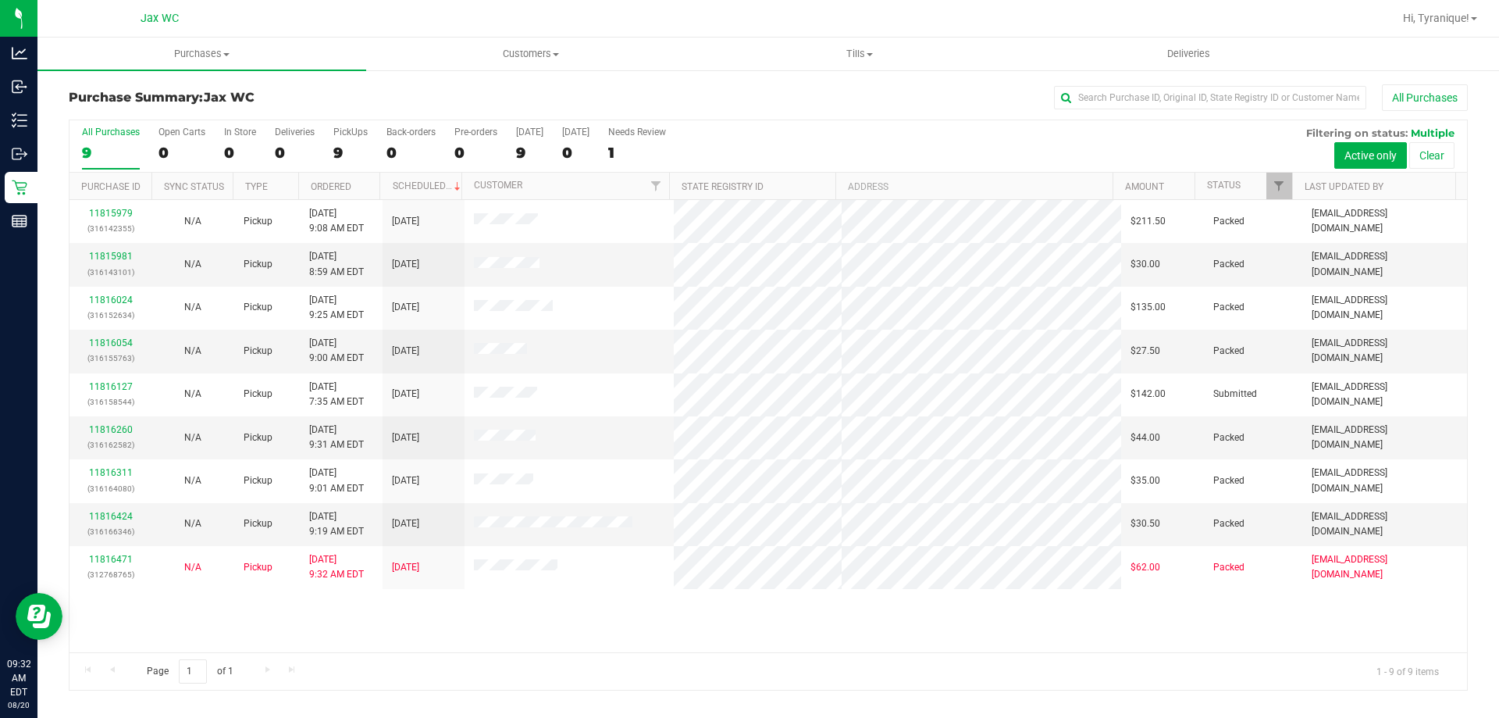
click at [971, 618] on div "11815979 (316142355) N/A Pickup [DATE] 9:08 AM EDT 8/20/2025 $211.50 Packed [EM…" at bounding box center [769, 426] width 1398 height 452
click at [754, 697] on div "Purchase Summary: Jax WC All Purchases All Purchases 9 Open Carts 0 In Store 0 …" at bounding box center [768, 387] width 1462 height 637
click at [888, 668] on div "Page 1 of 1 1 - 9 of 9 items" at bounding box center [769, 670] width 1398 height 37
click at [690, 112] on div "Purchase Summary: Jax WC All Purchases" at bounding box center [768, 101] width 1399 height 34
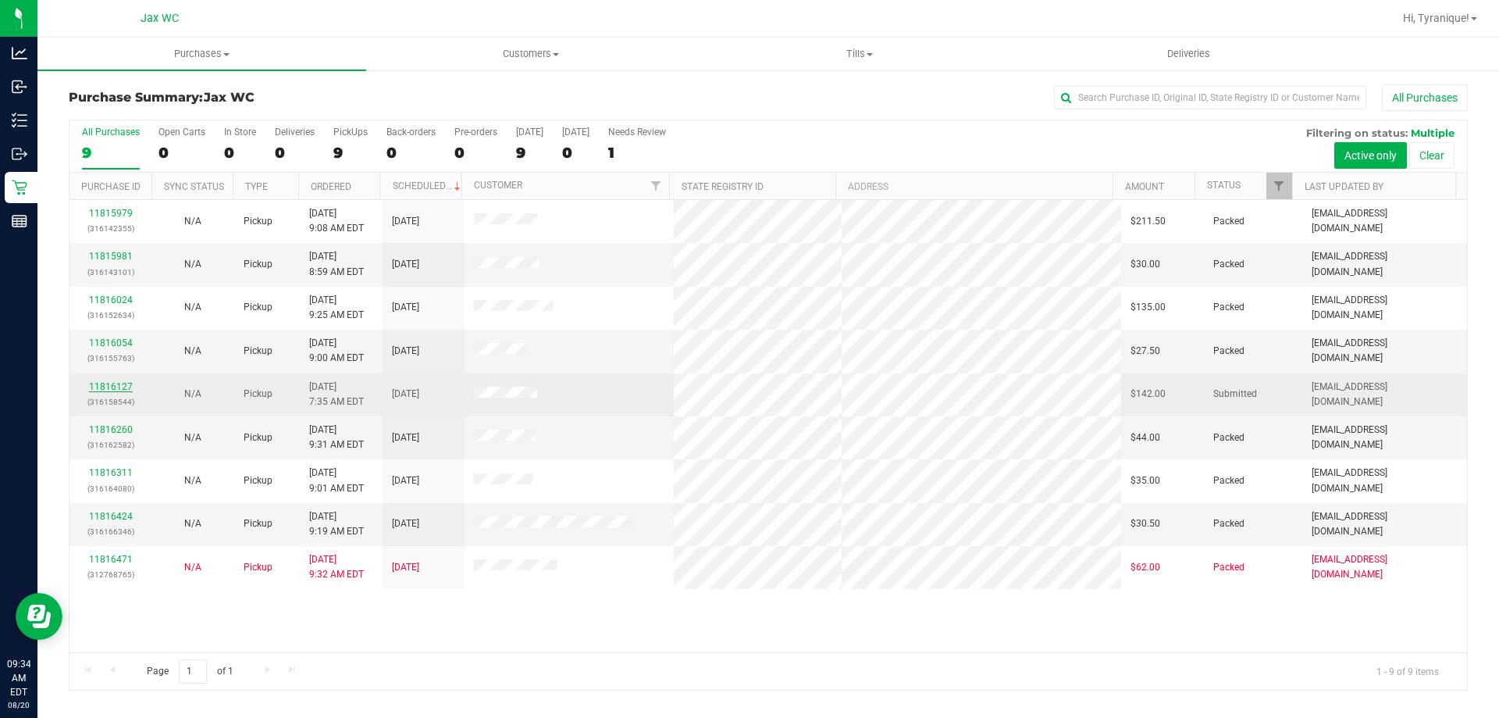
click at [124, 390] on link "11816127" at bounding box center [111, 386] width 44 height 11
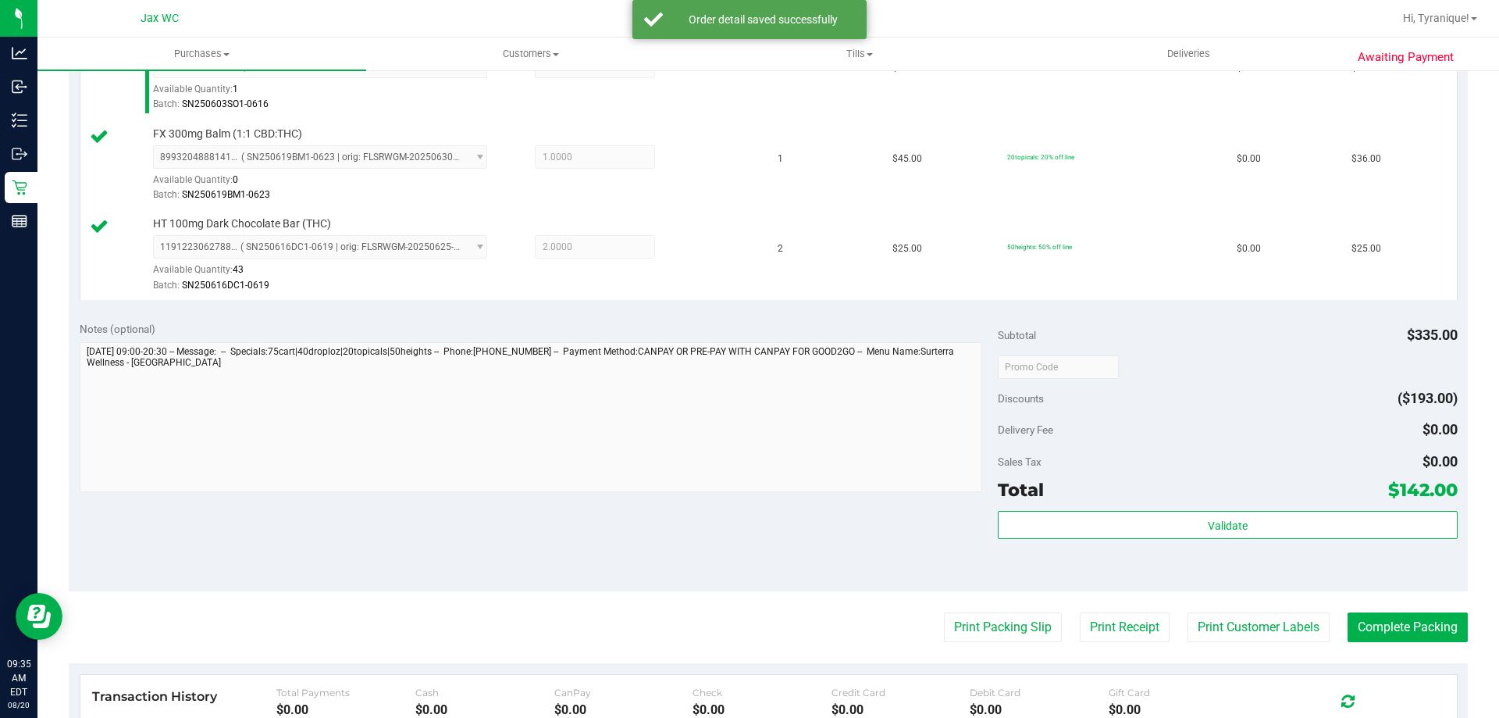
scroll to position [625, 0]
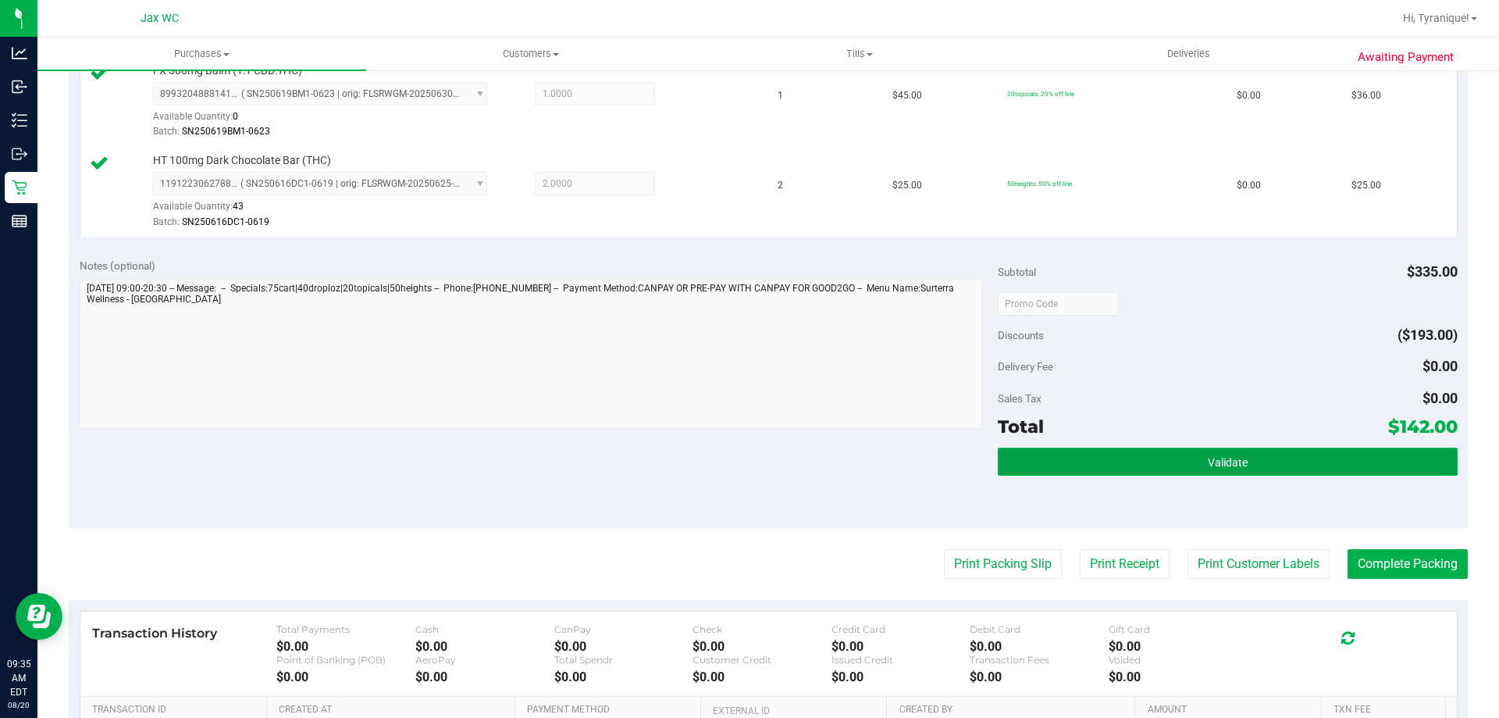
click at [1099, 458] on button "Validate" at bounding box center [1227, 461] width 459 height 28
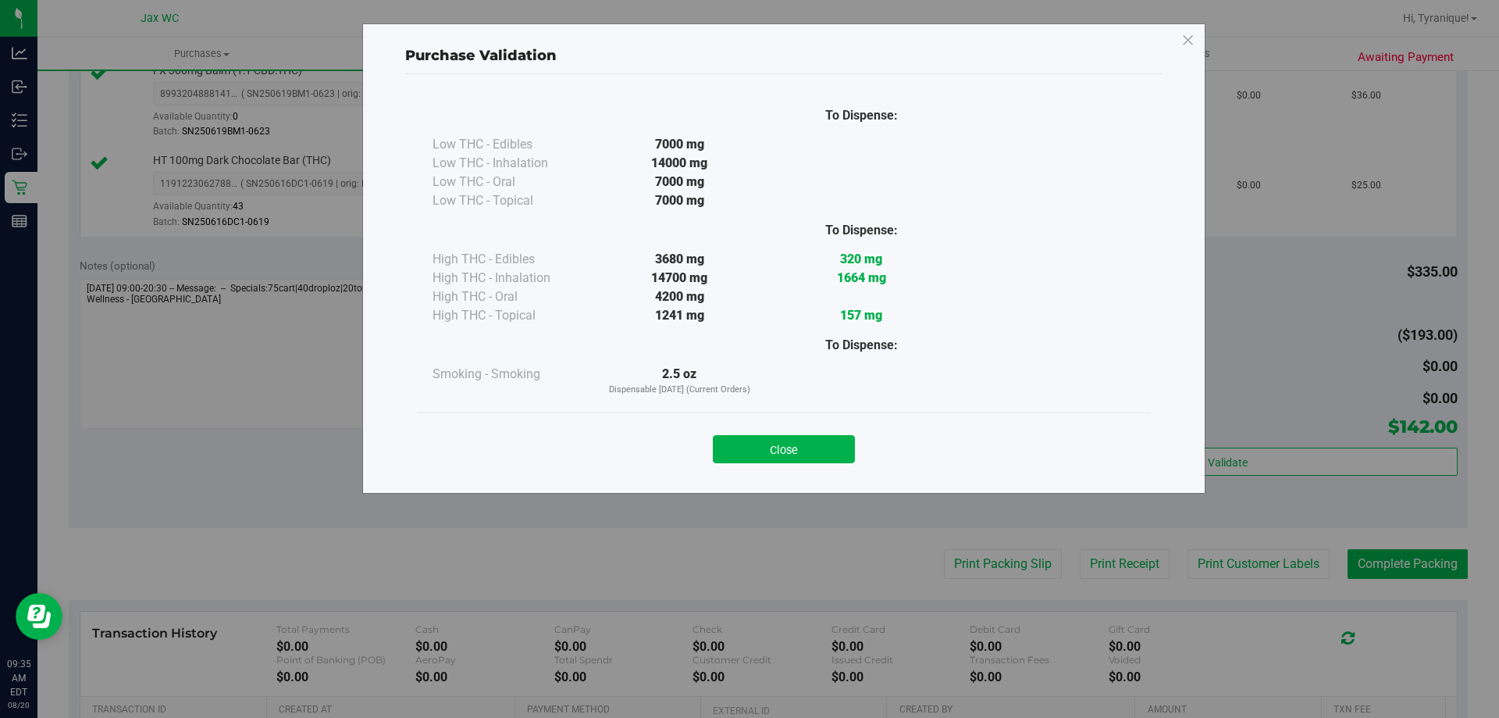
click at [788, 434] on div "Close" at bounding box center [784, 444] width 711 height 39
click at [788, 441] on button "Close" at bounding box center [784, 449] width 142 height 28
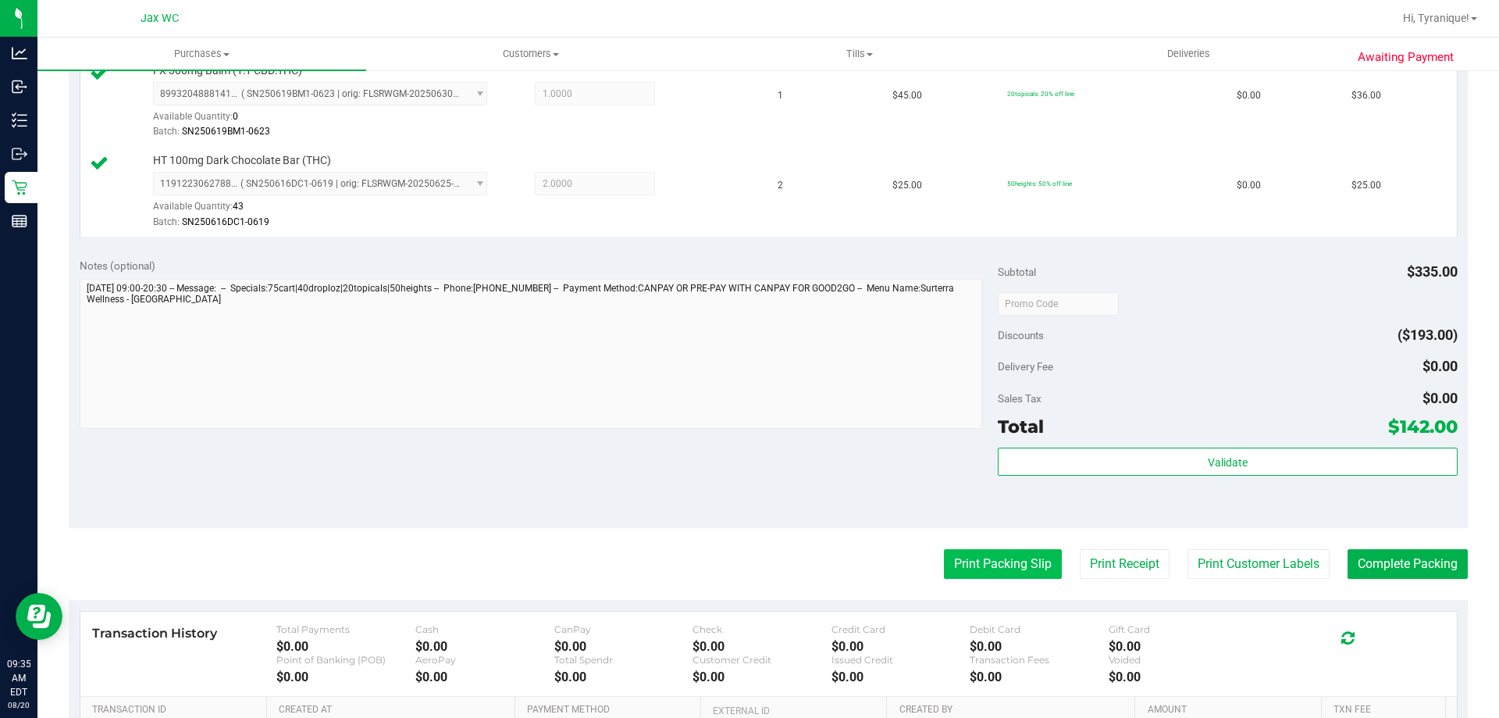
click at [944, 576] on button "Print Packing Slip" at bounding box center [1003, 564] width 118 height 30
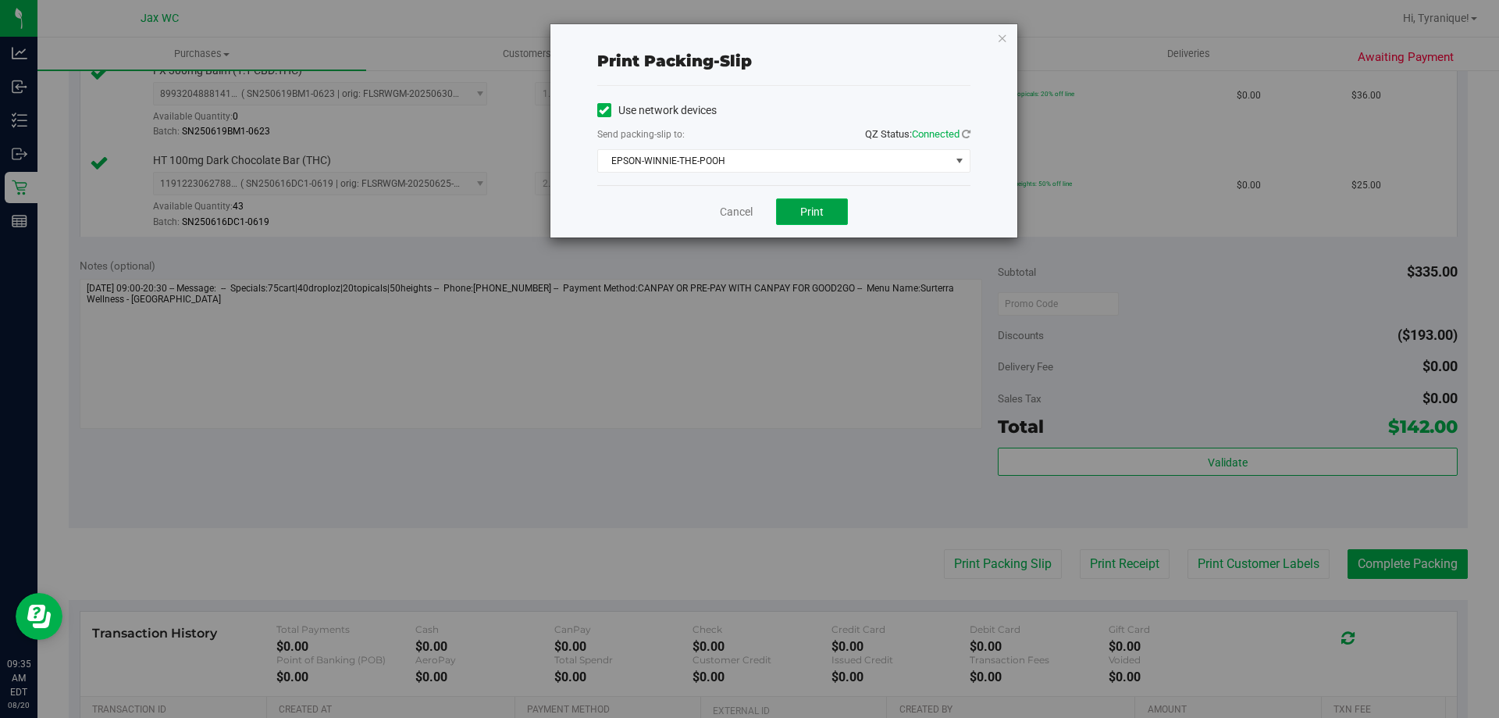
click at [794, 222] on button "Print" at bounding box center [812, 211] width 72 height 27
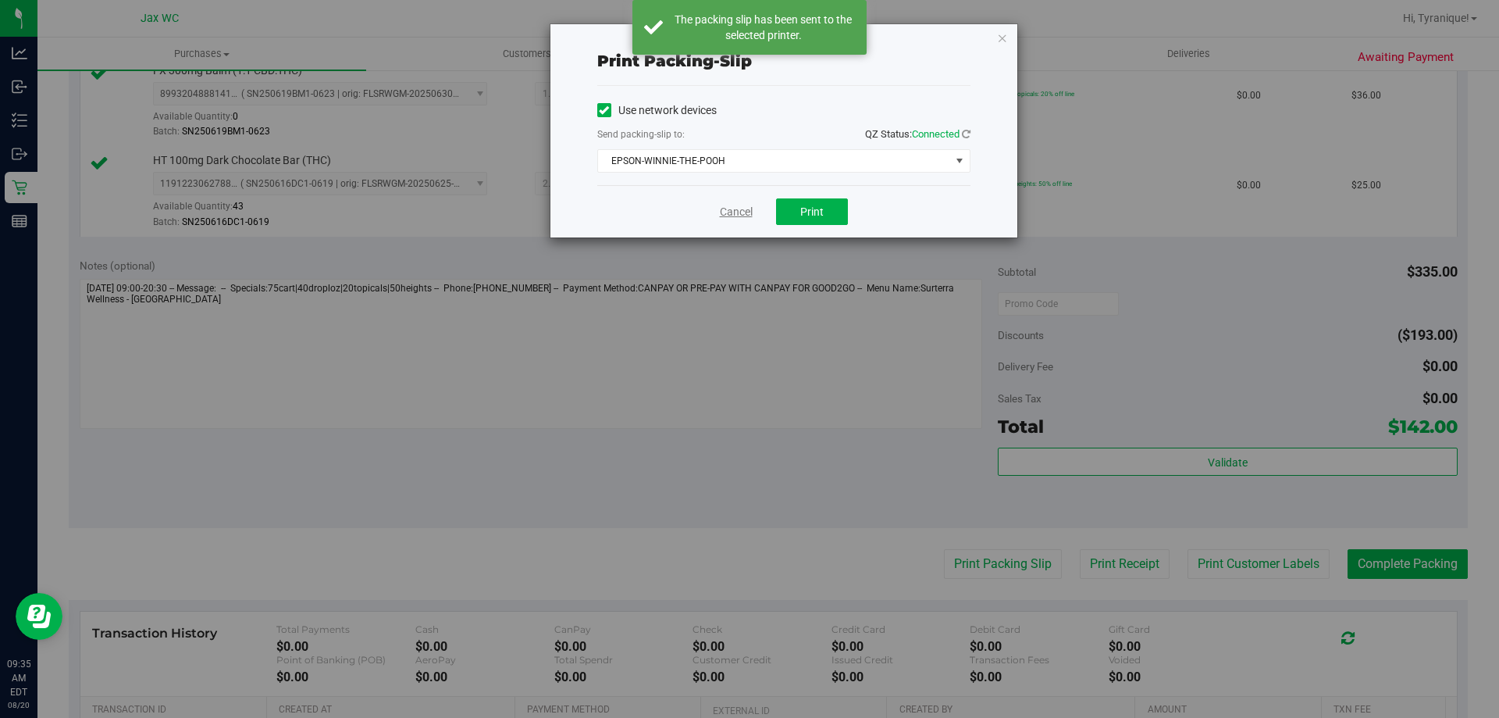
click at [720, 210] on link "Cancel" at bounding box center [736, 212] width 33 height 16
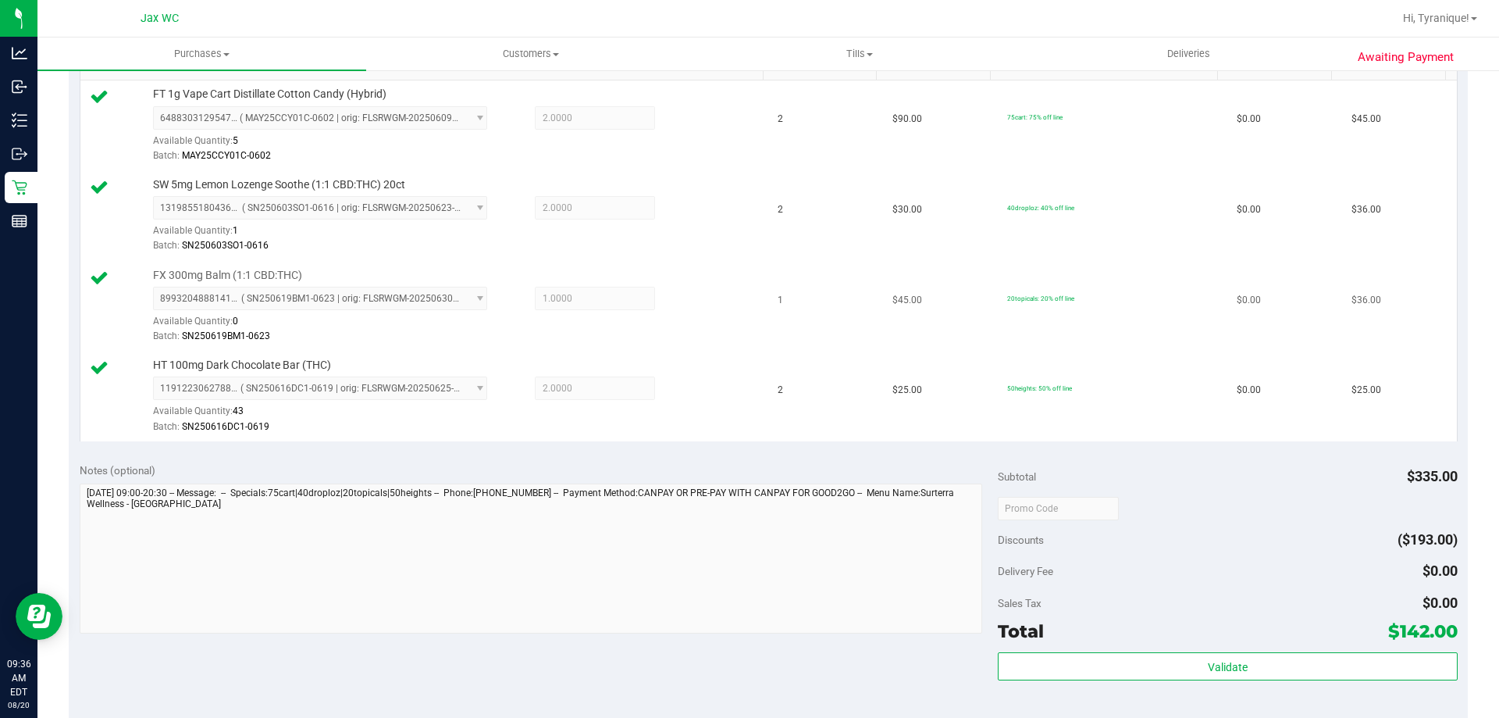
scroll to position [781, 0]
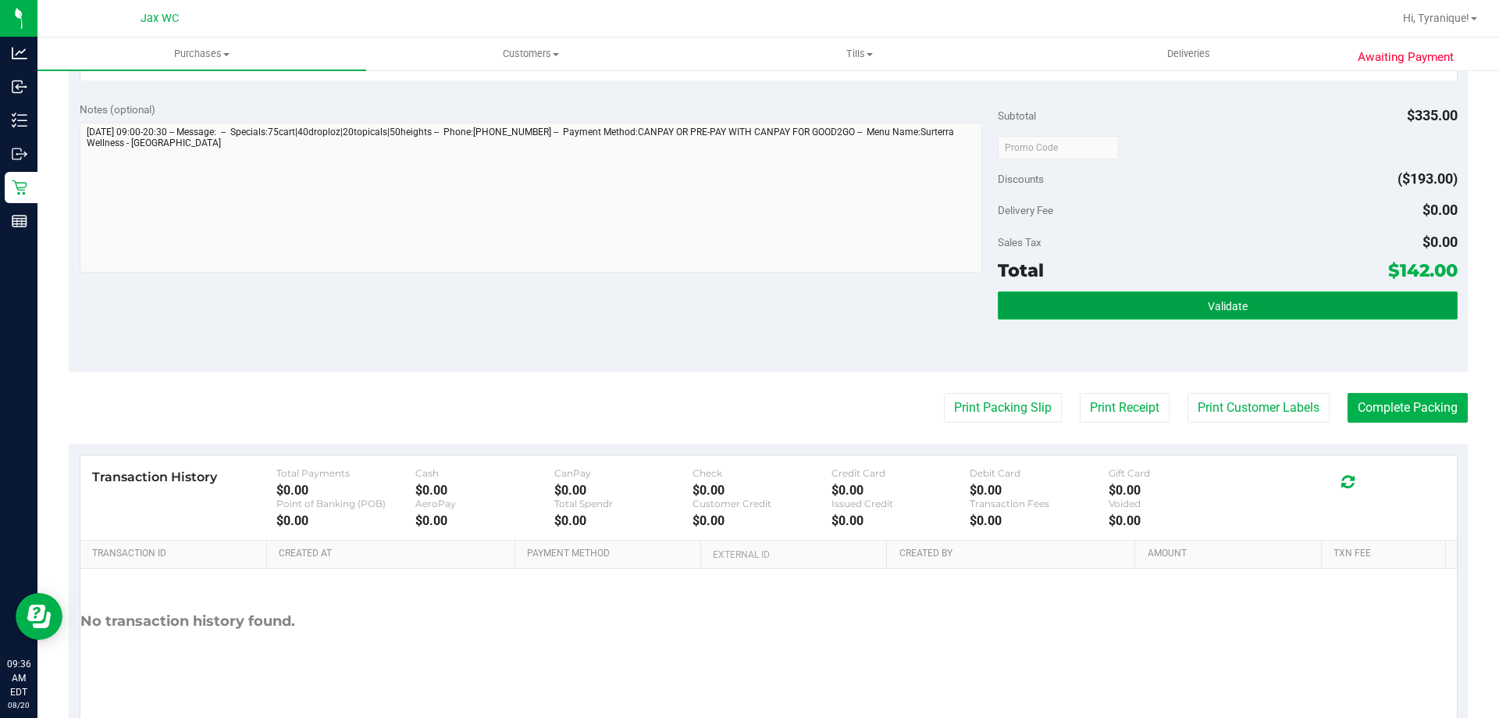
click at [1225, 317] on button "Validate" at bounding box center [1227, 305] width 459 height 28
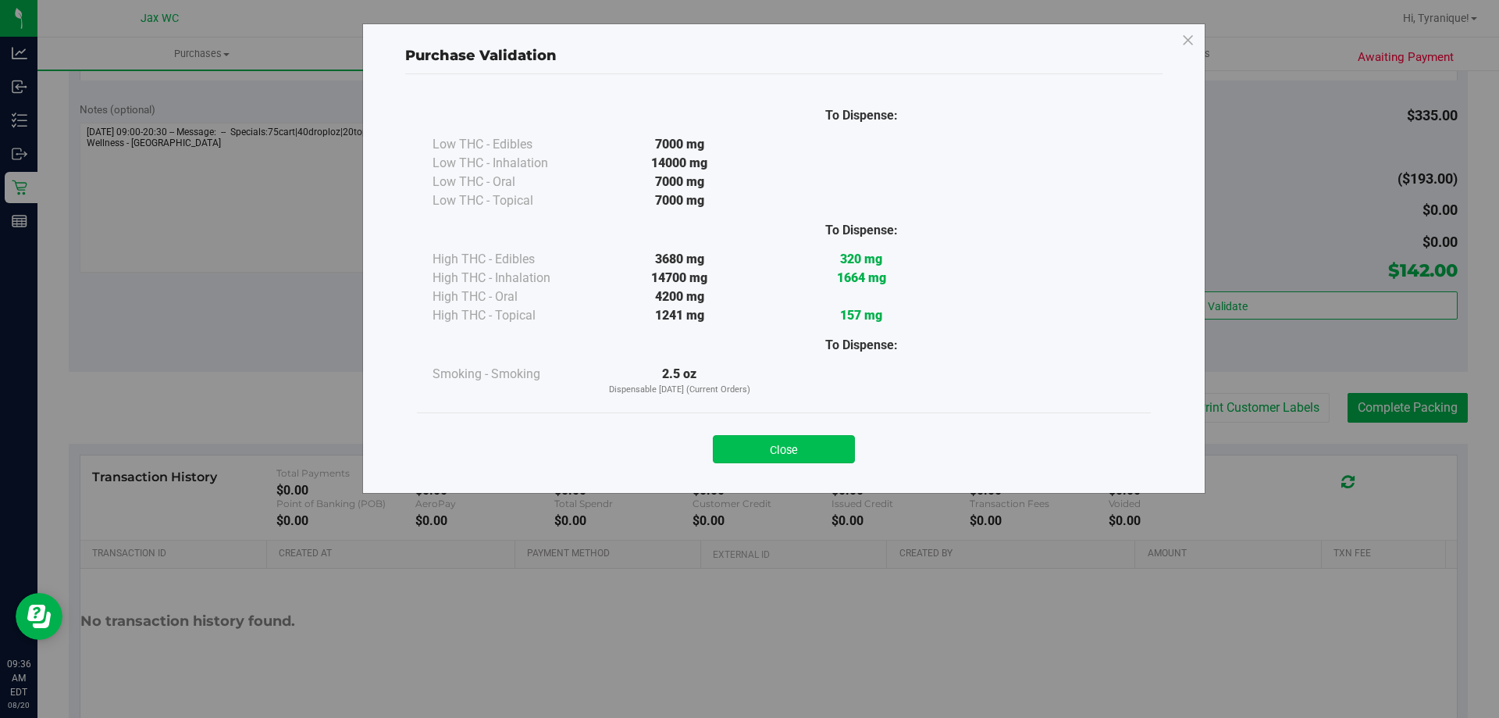
click at [801, 442] on button "Close" at bounding box center [784, 449] width 142 height 28
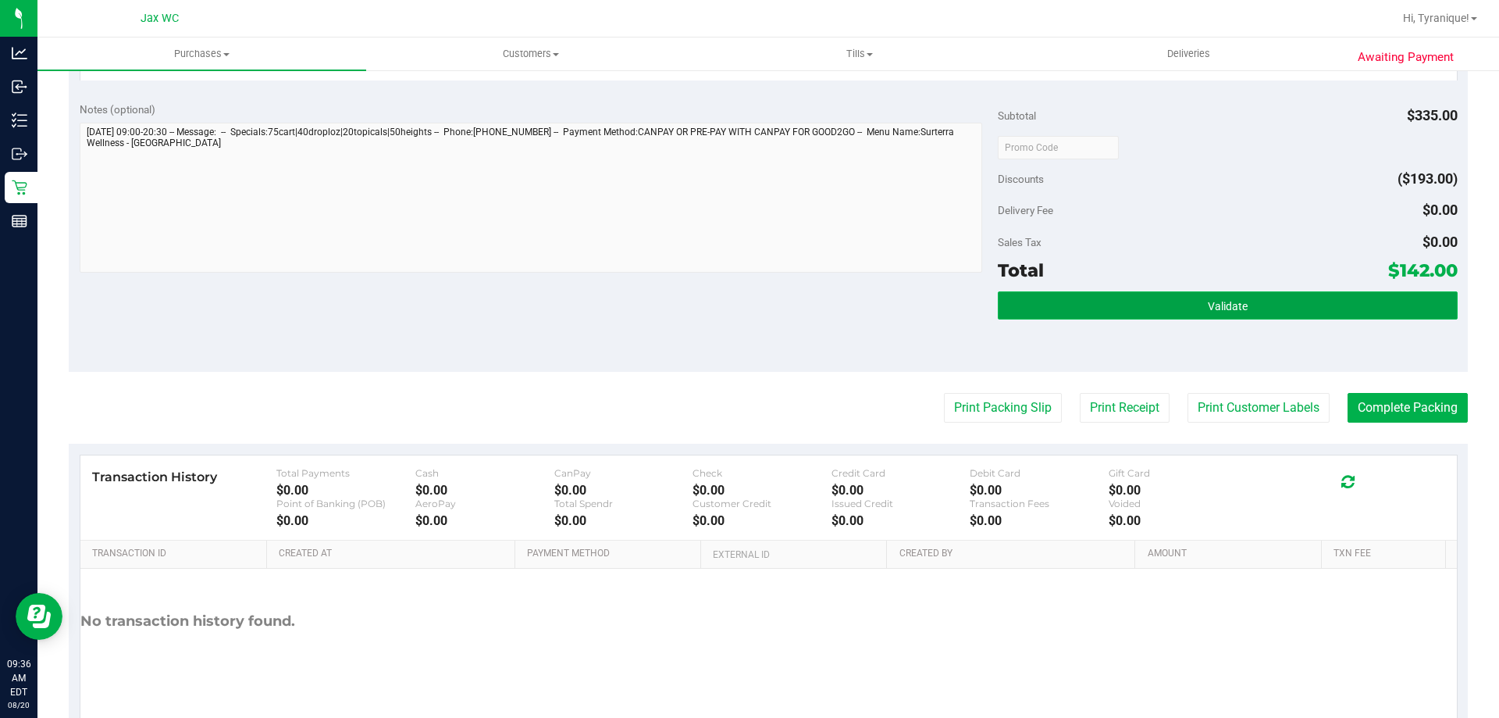
click at [1371, 304] on button "Validate" at bounding box center [1227, 305] width 459 height 28
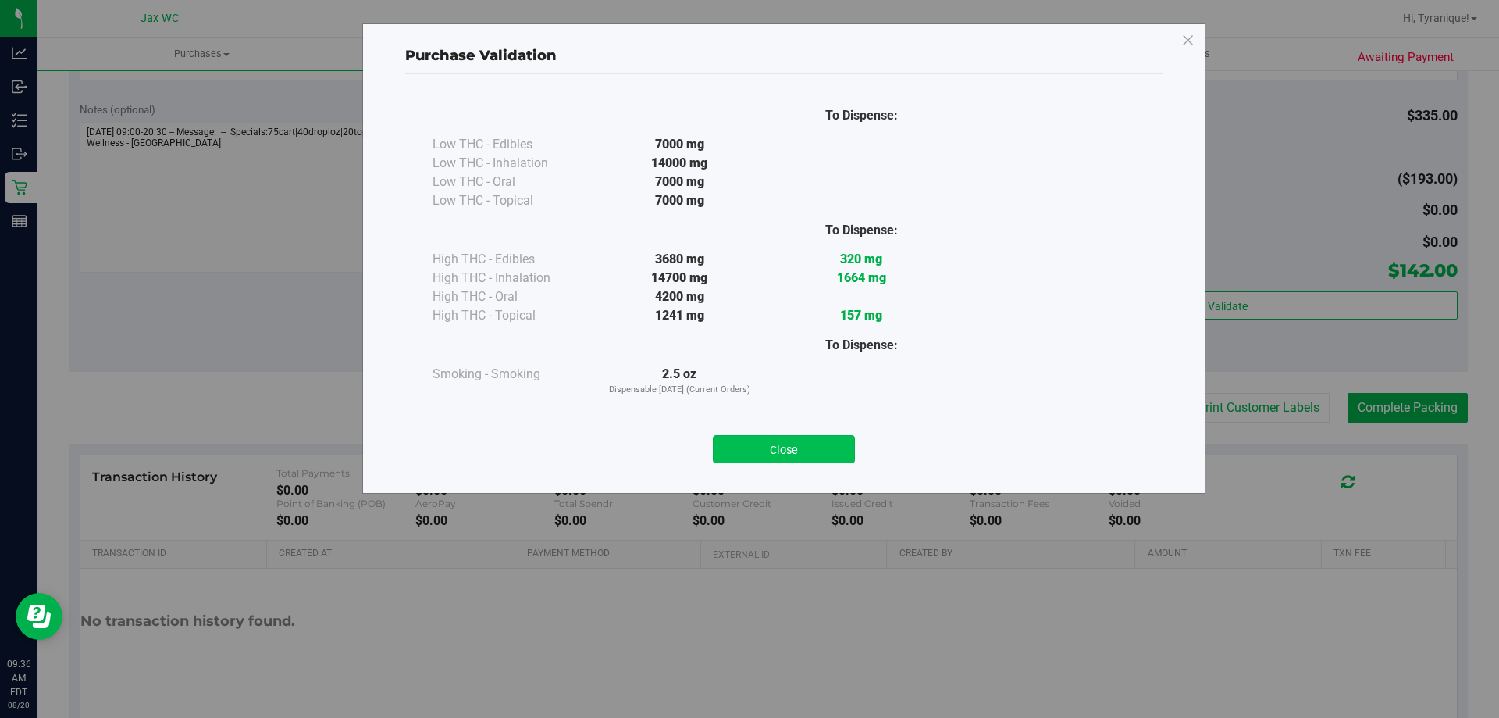
click at [843, 442] on button "Close" at bounding box center [784, 449] width 142 height 28
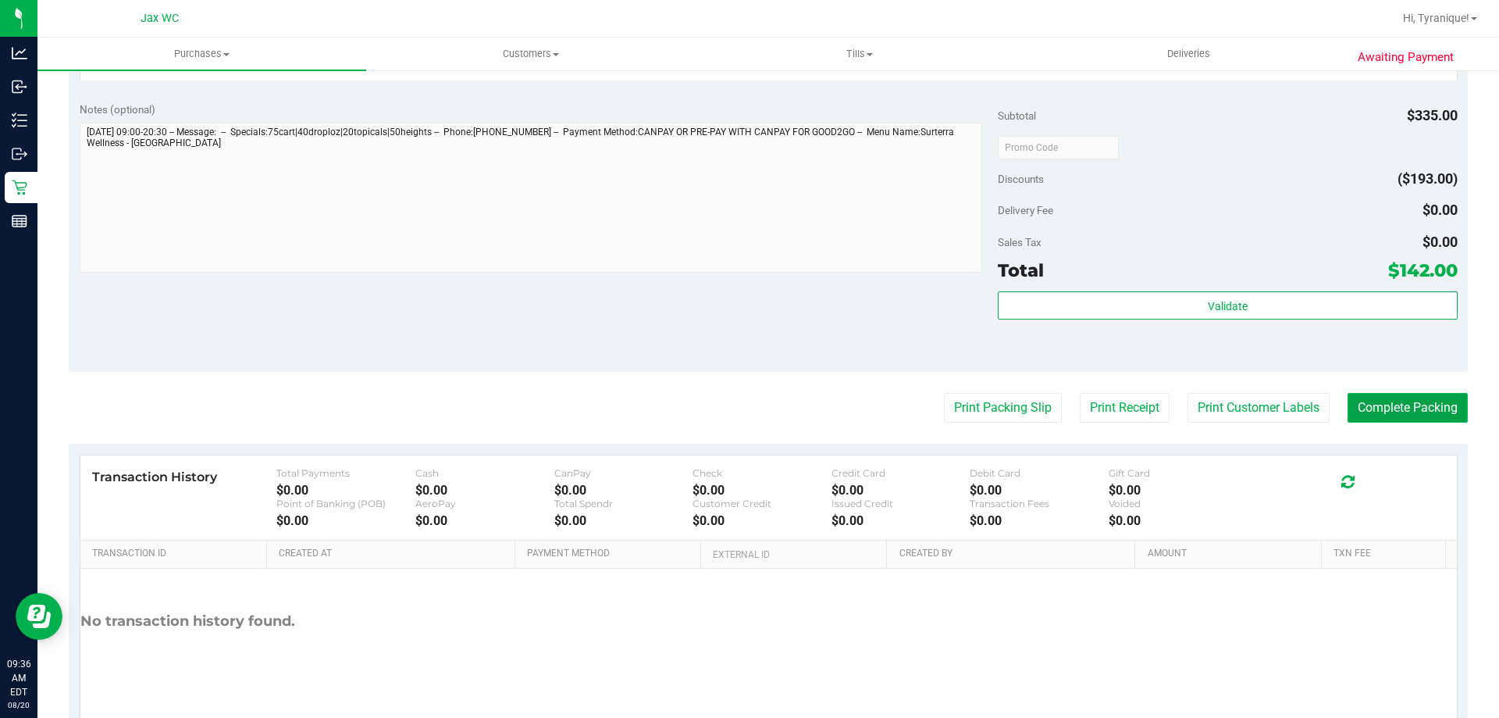
click at [1420, 403] on button "Complete Packing" at bounding box center [1408, 408] width 120 height 30
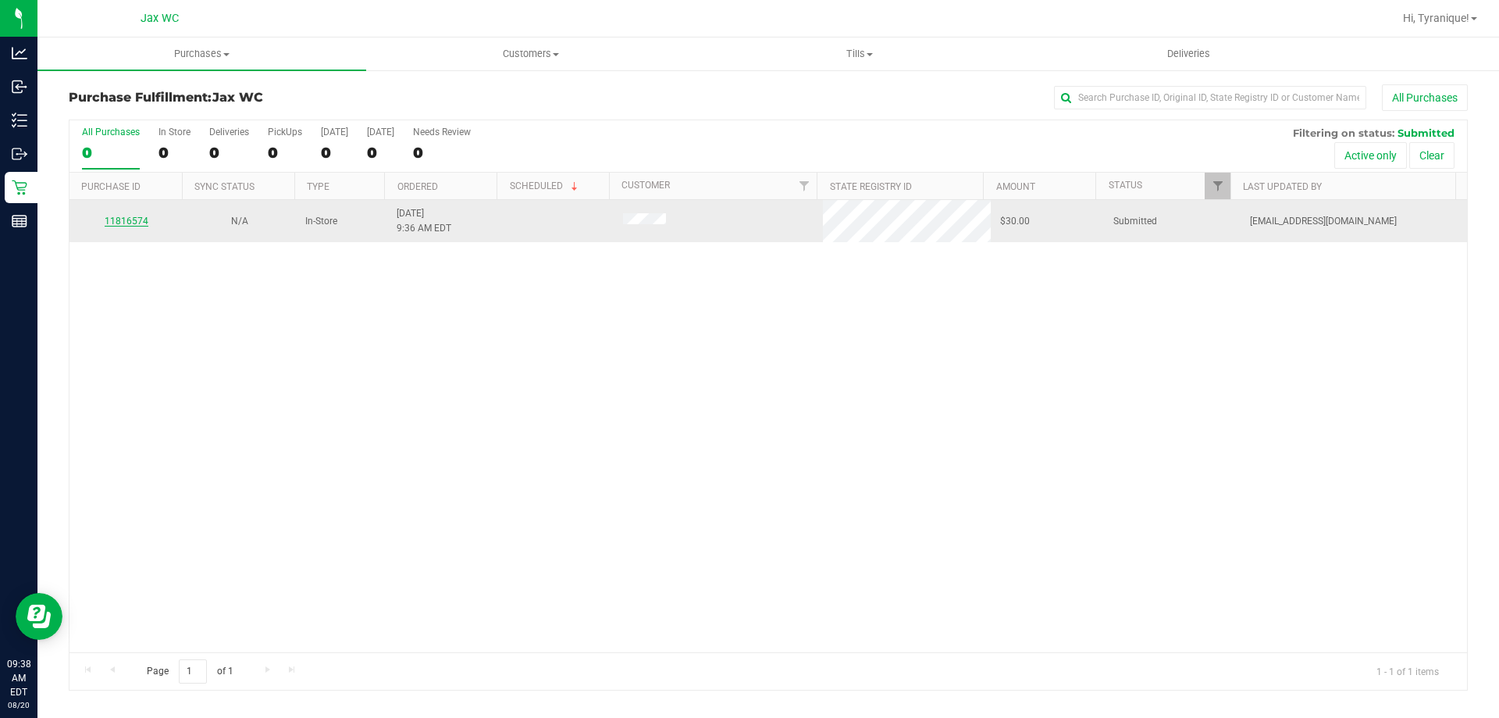
click at [123, 220] on link "11816574" at bounding box center [127, 221] width 44 height 11
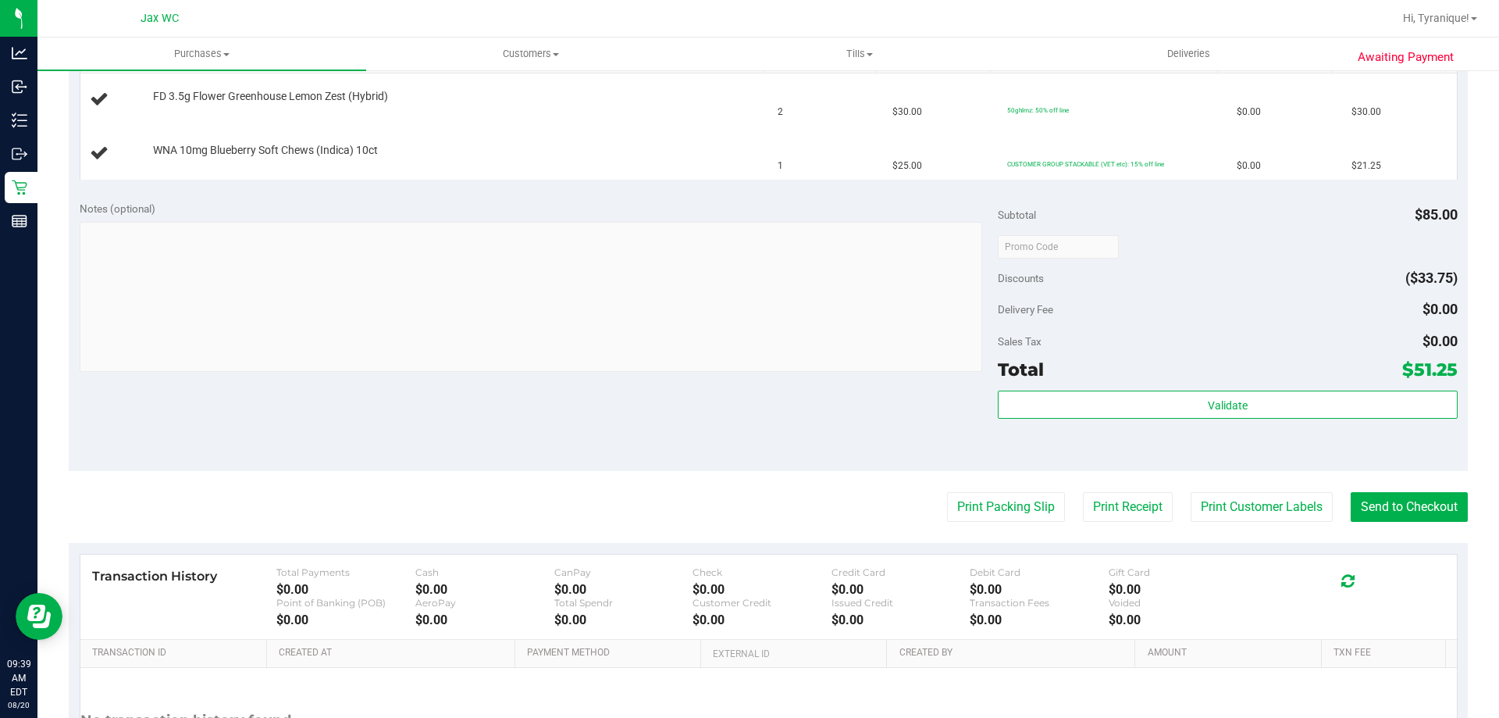
scroll to position [469, 0]
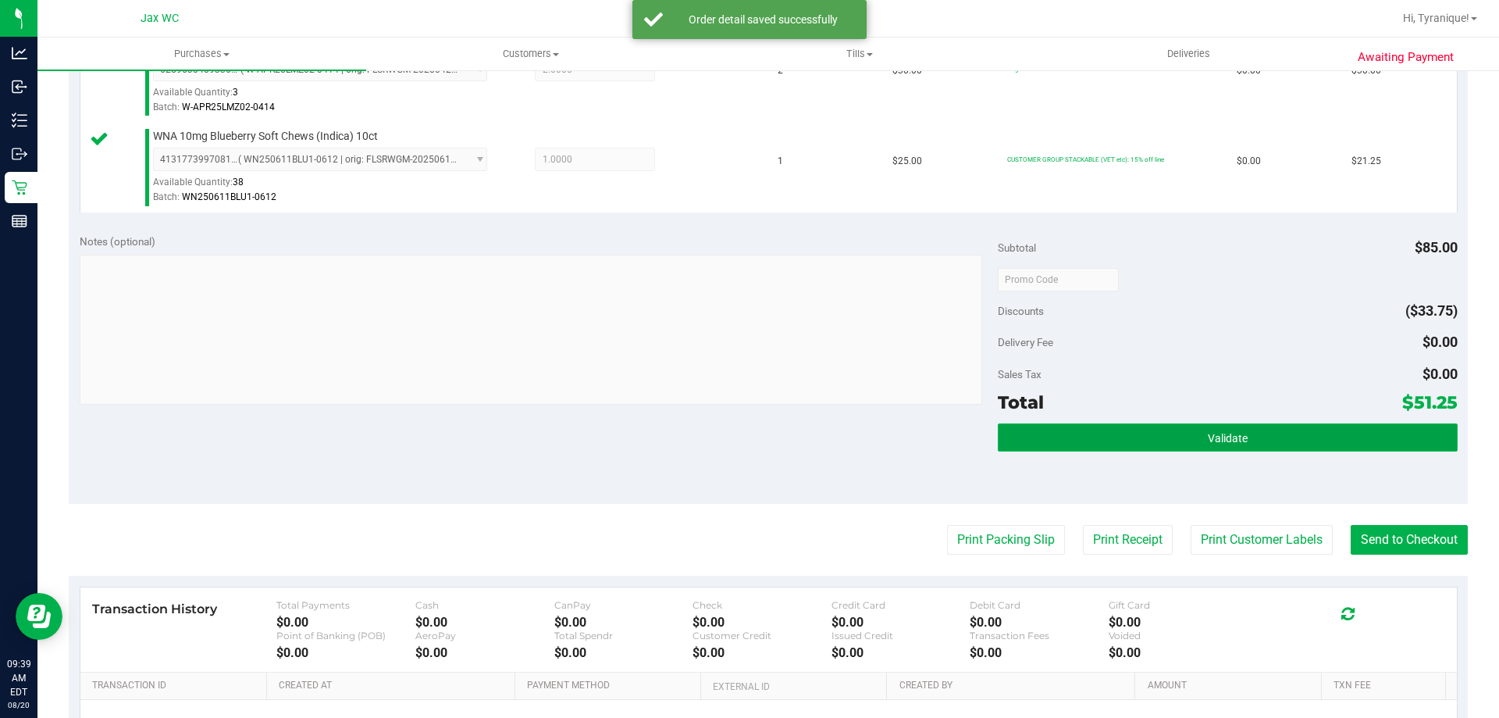
click at [1221, 445] on button "Validate" at bounding box center [1227, 437] width 459 height 28
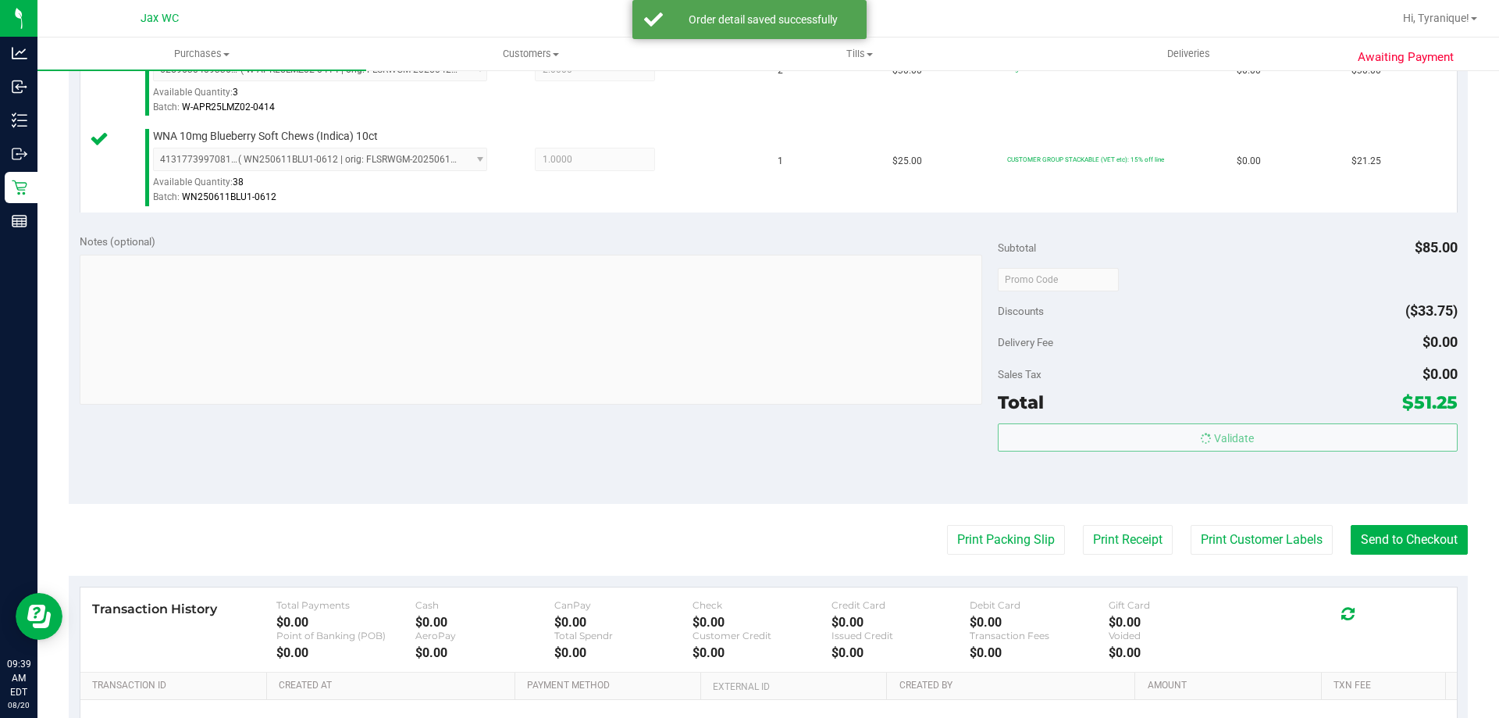
click at [1241, 514] on body "Analytics Inbound Inventory Outbound Retail Reports 09:39 AM EDT [DATE] 08/20 J…" at bounding box center [749, 359] width 1499 height 718
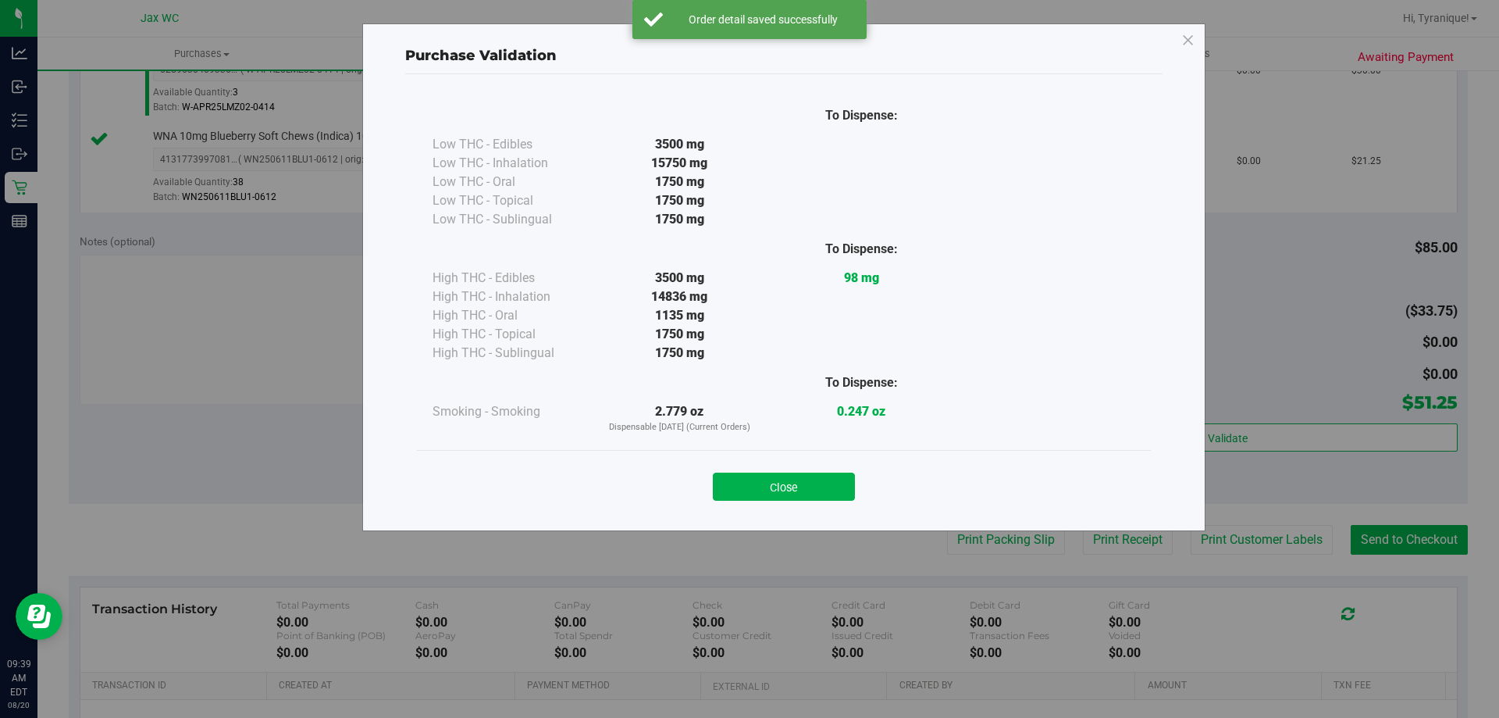
click at [830, 507] on div "Close" at bounding box center [784, 481] width 734 height 63
click at [825, 494] on button "Close" at bounding box center [784, 486] width 142 height 28
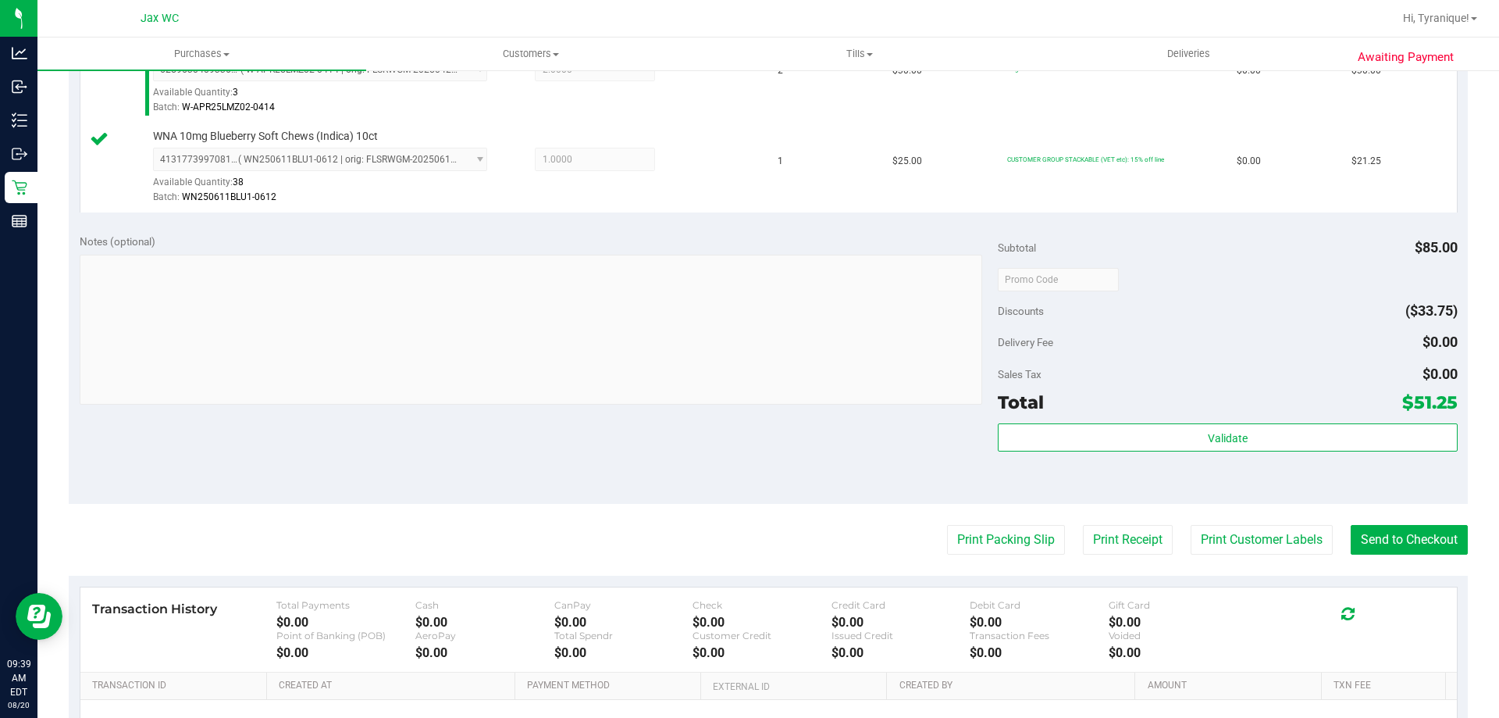
click at [1228, 559] on purchase-details "Back Edit Purchase Cancel Purchase View Profile # 11816574 BioTrack ID: - Submi…" at bounding box center [768, 242] width 1399 height 1252
click at [1228, 553] on button "Print Customer Labels" at bounding box center [1262, 540] width 142 height 30
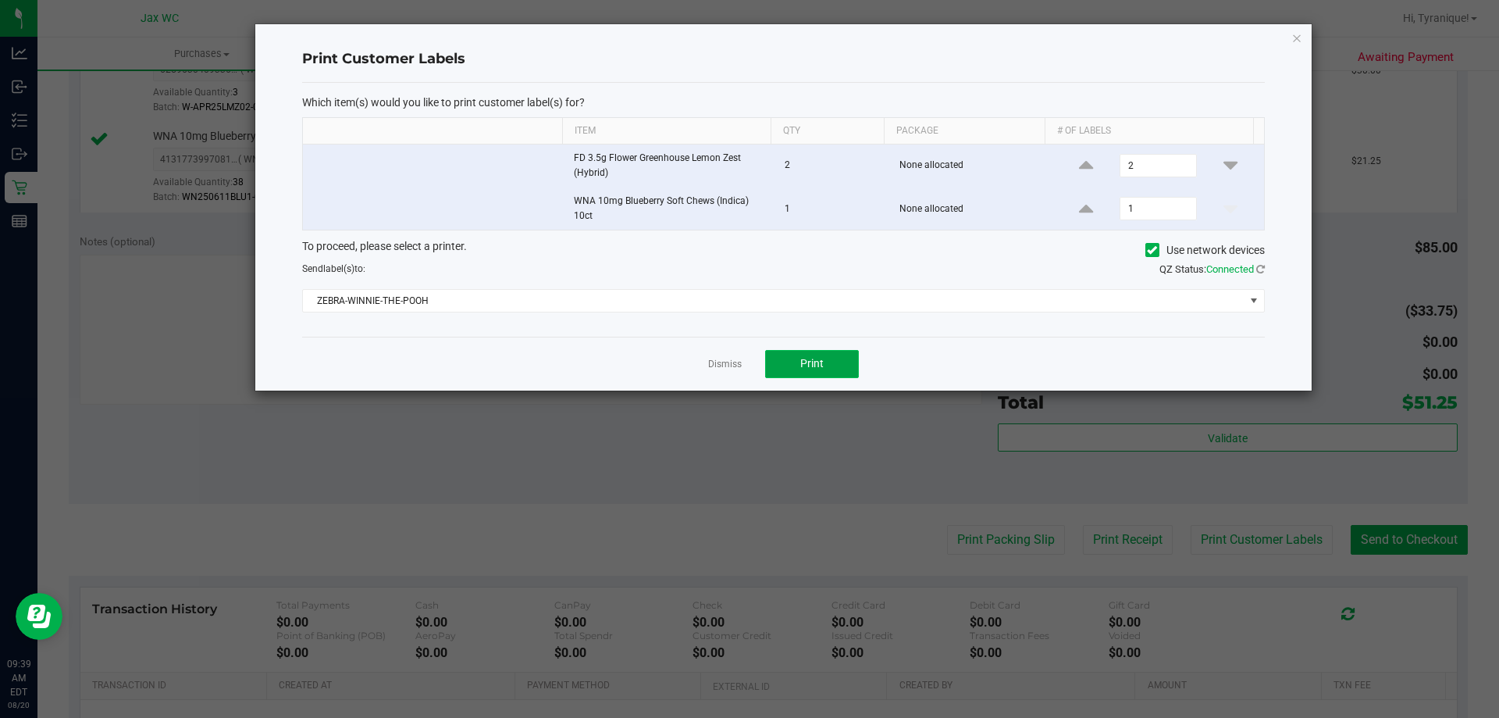
click at [794, 362] on button "Print" at bounding box center [812, 364] width 94 height 28
click at [727, 369] on link "Dismiss" at bounding box center [725, 364] width 34 height 13
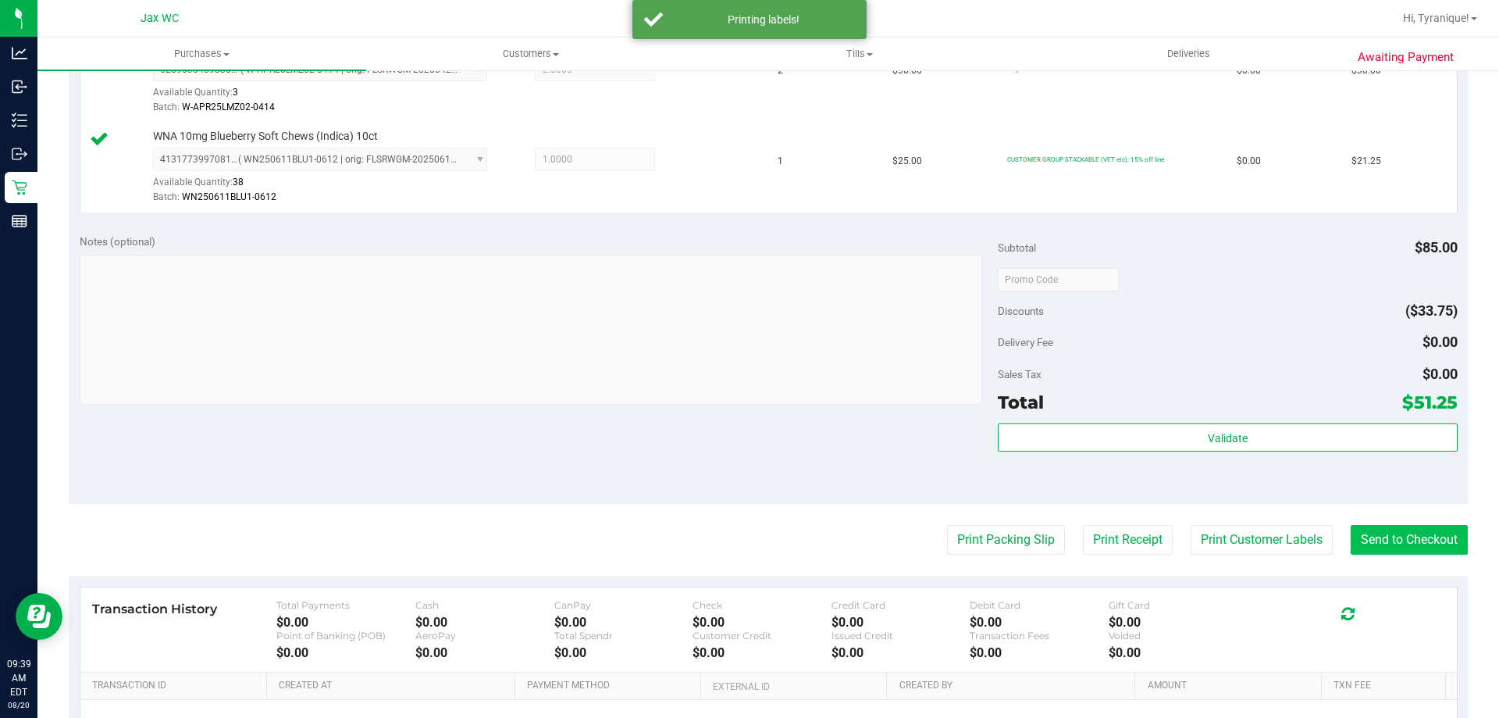
click at [1394, 561] on purchase-details "Back Edit Purchase Cancel Purchase View Profile # 11816574 BioTrack ID: - Submi…" at bounding box center [768, 242] width 1399 height 1252
click at [1394, 553] on button "Send to Checkout" at bounding box center [1409, 540] width 117 height 30
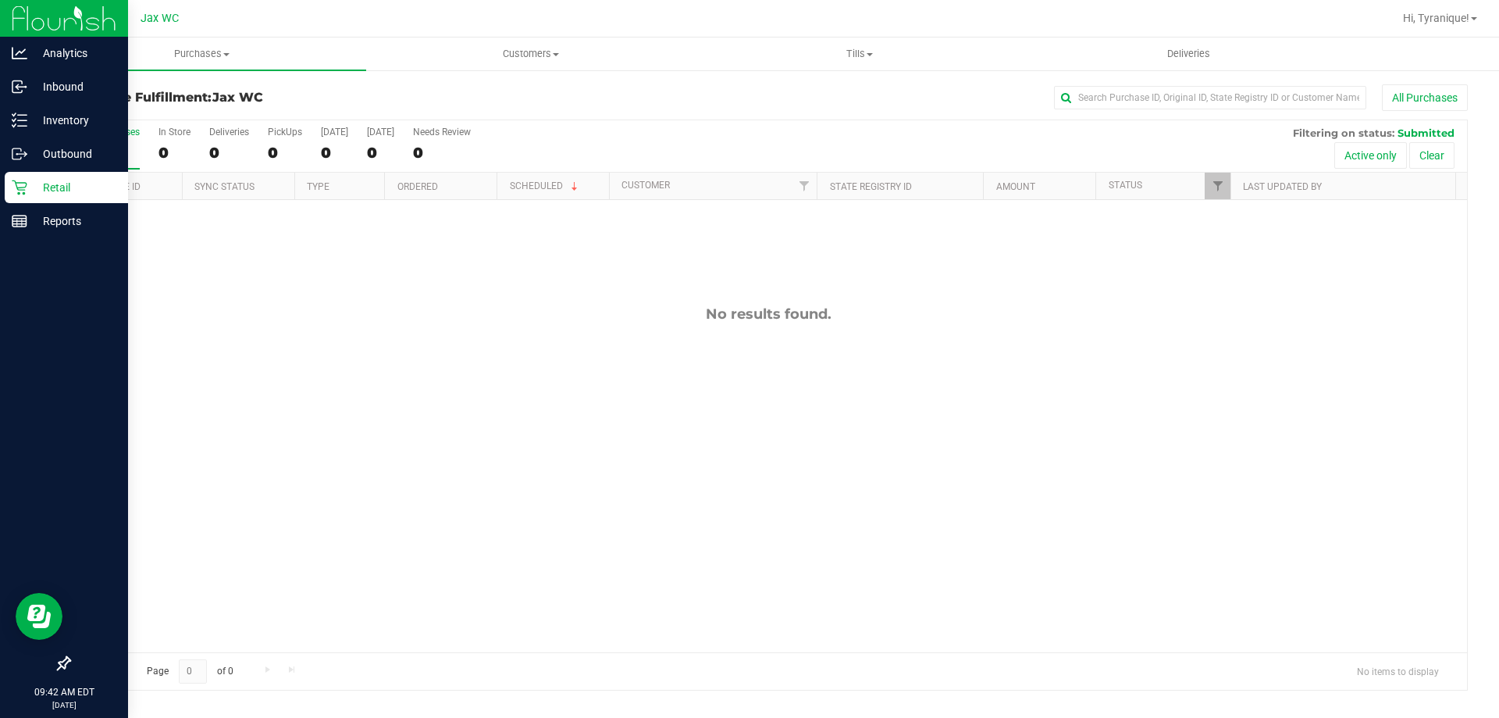
click at [31, 183] on p "Retail" at bounding box center [74, 187] width 94 height 19
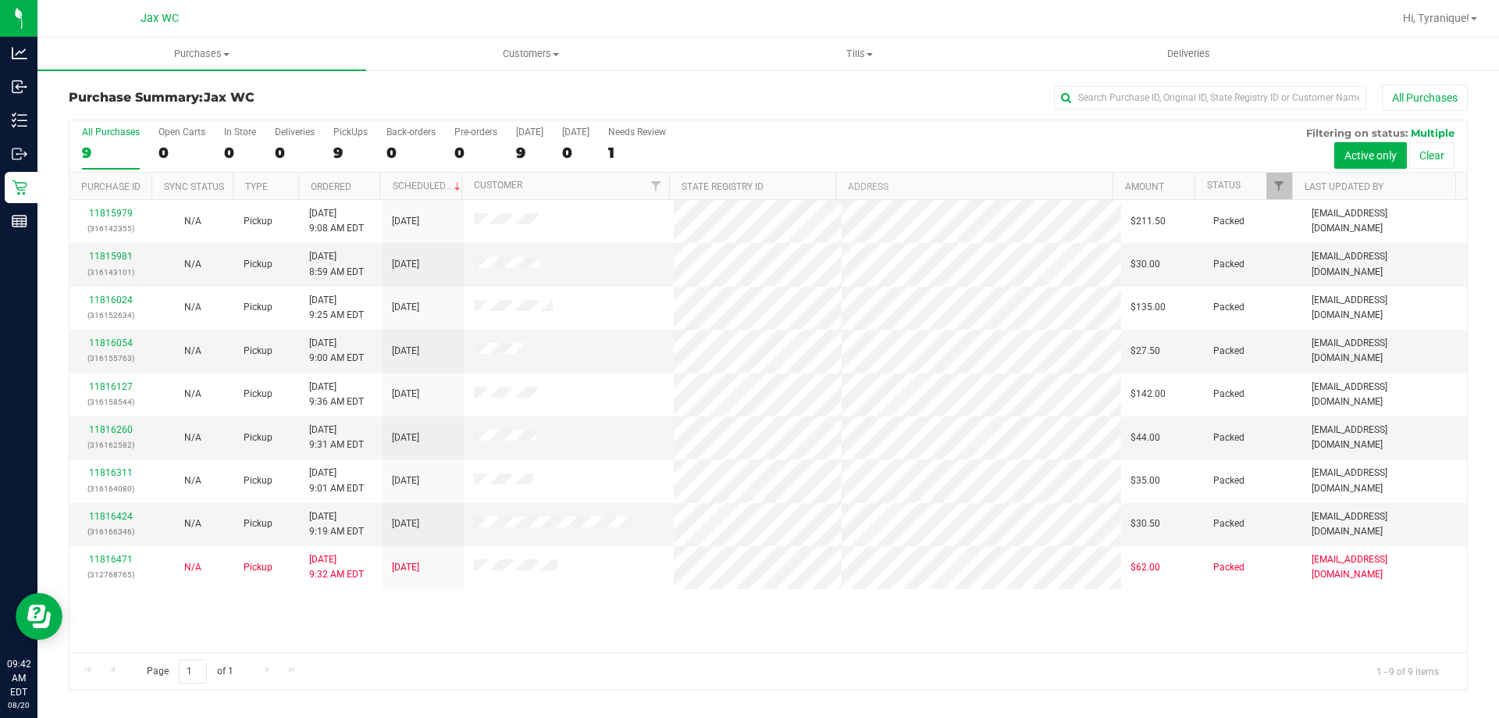
click at [850, 630] on div "11815979 (316142355) N/A Pickup [DATE] 9:08 AM EDT 8/20/2025 $211.50 Packed [EM…" at bounding box center [769, 426] width 1398 height 452
click at [359, 612] on div "11815979 (316142355) N/A Pickup [DATE] 9:08 AM EDT 8/20/2025 $211.50 Packed [EM…" at bounding box center [769, 426] width 1398 height 452
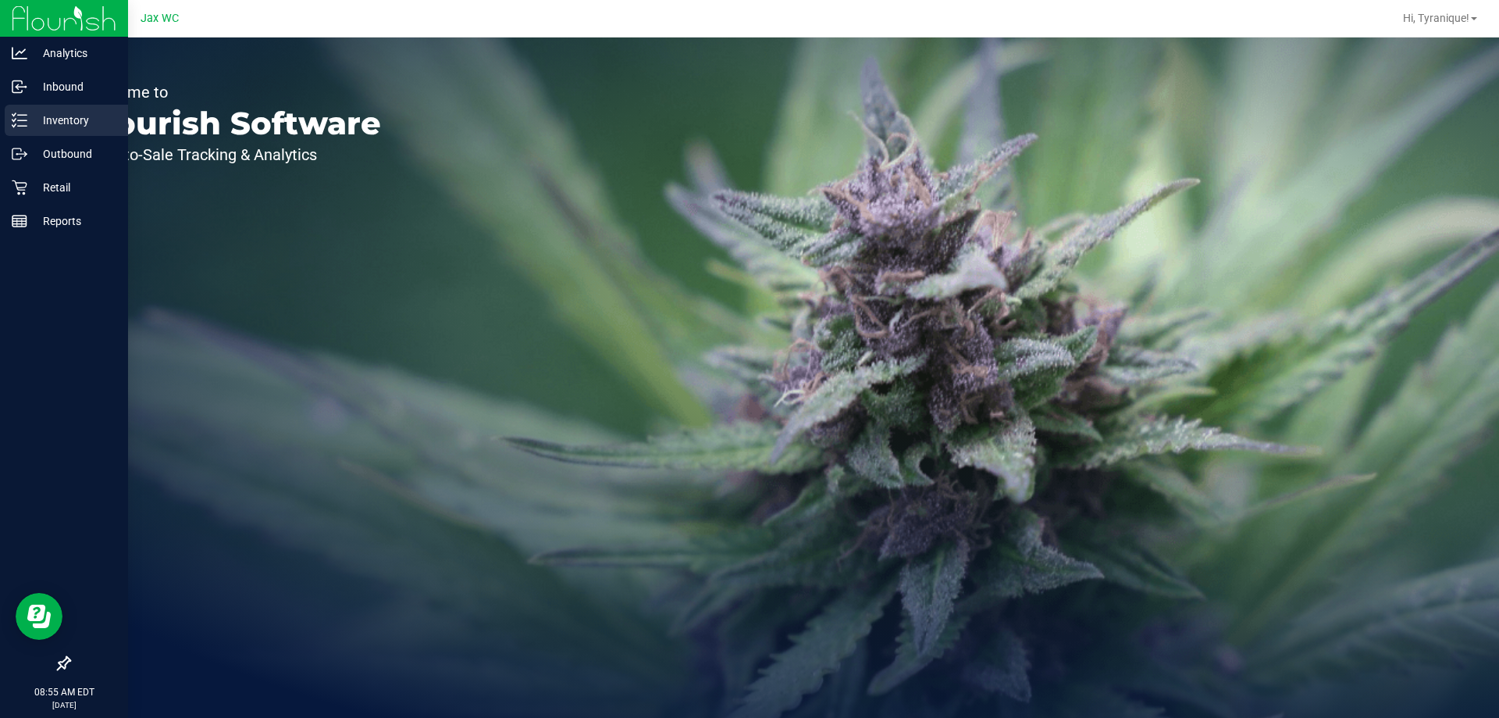
click at [23, 125] on icon at bounding box center [20, 120] width 16 height 16
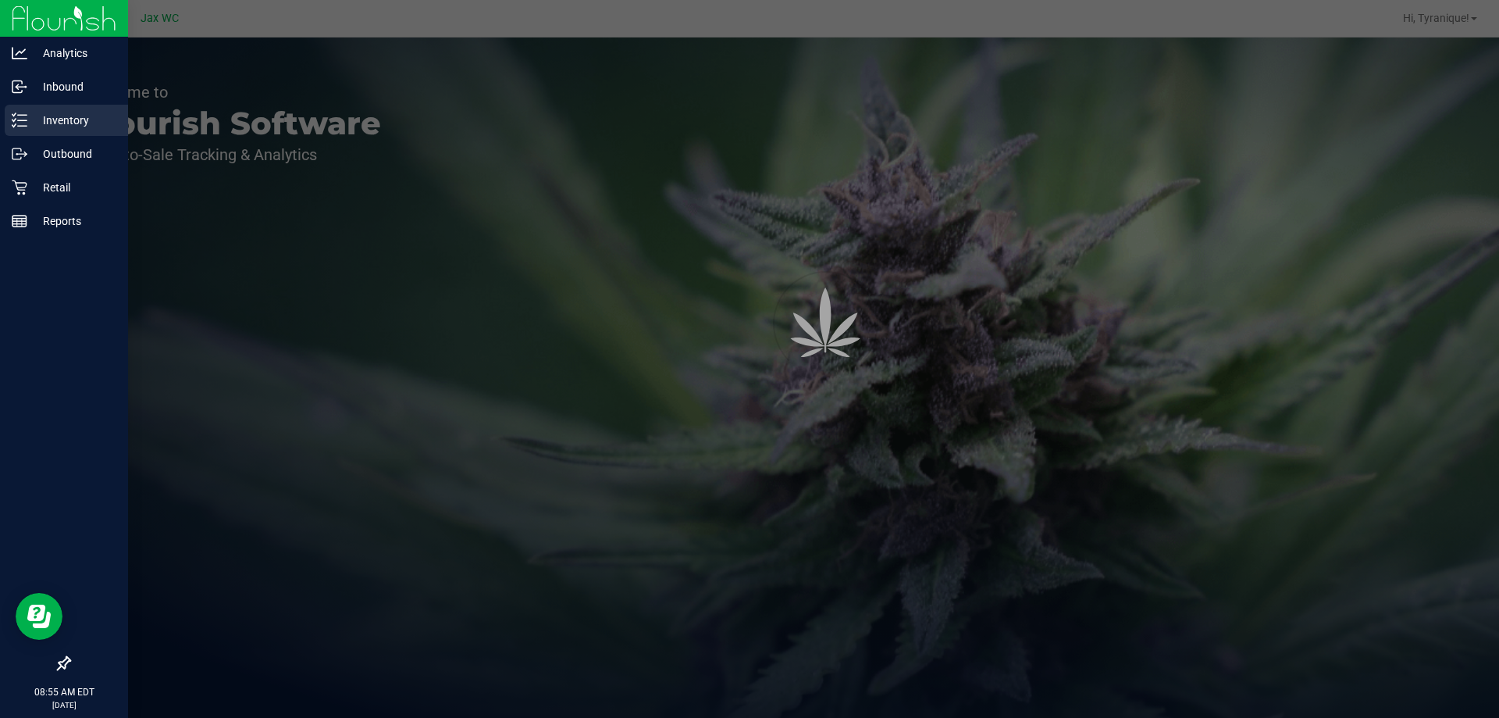
click at [26, 110] on div "Inventory" at bounding box center [66, 120] width 123 height 31
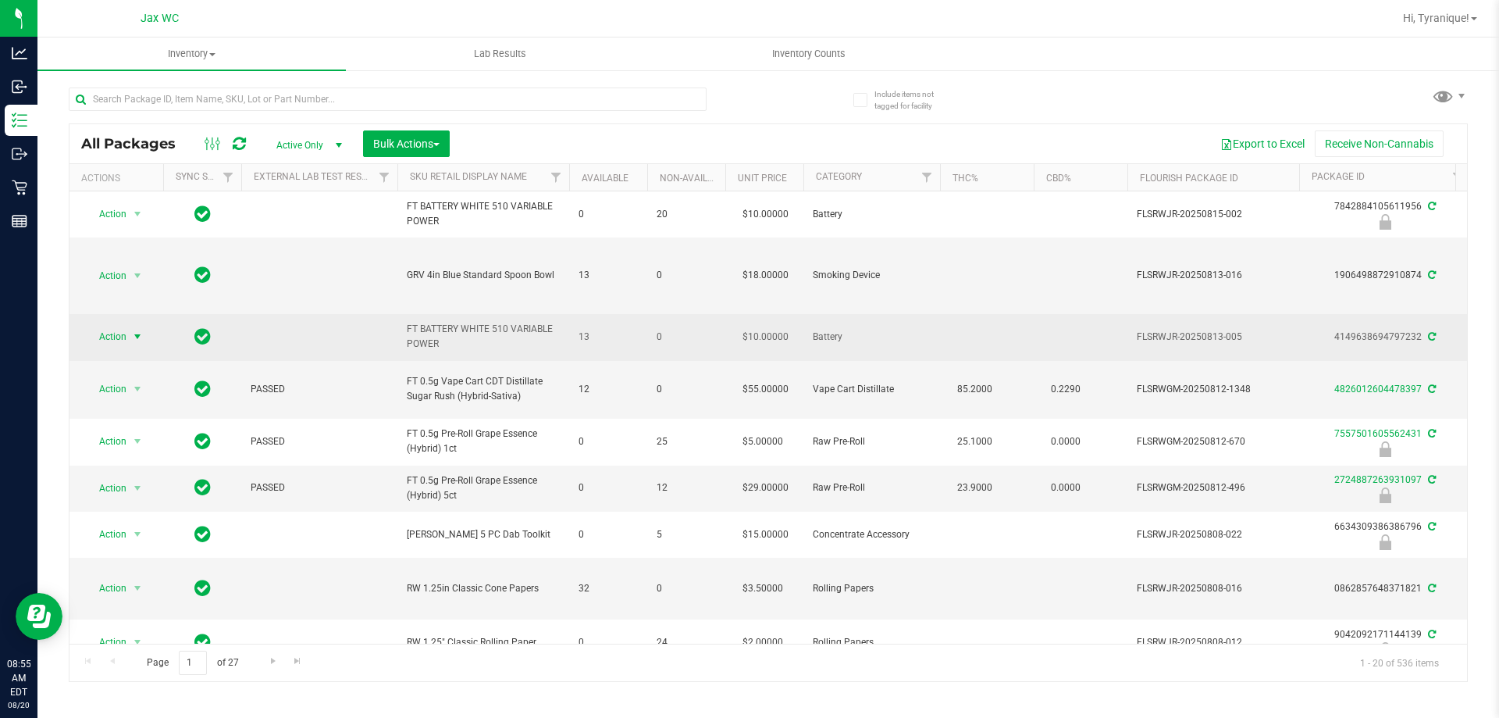
click at [136, 341] on span "select" at bounding box center [137, 336] width 12 height 12
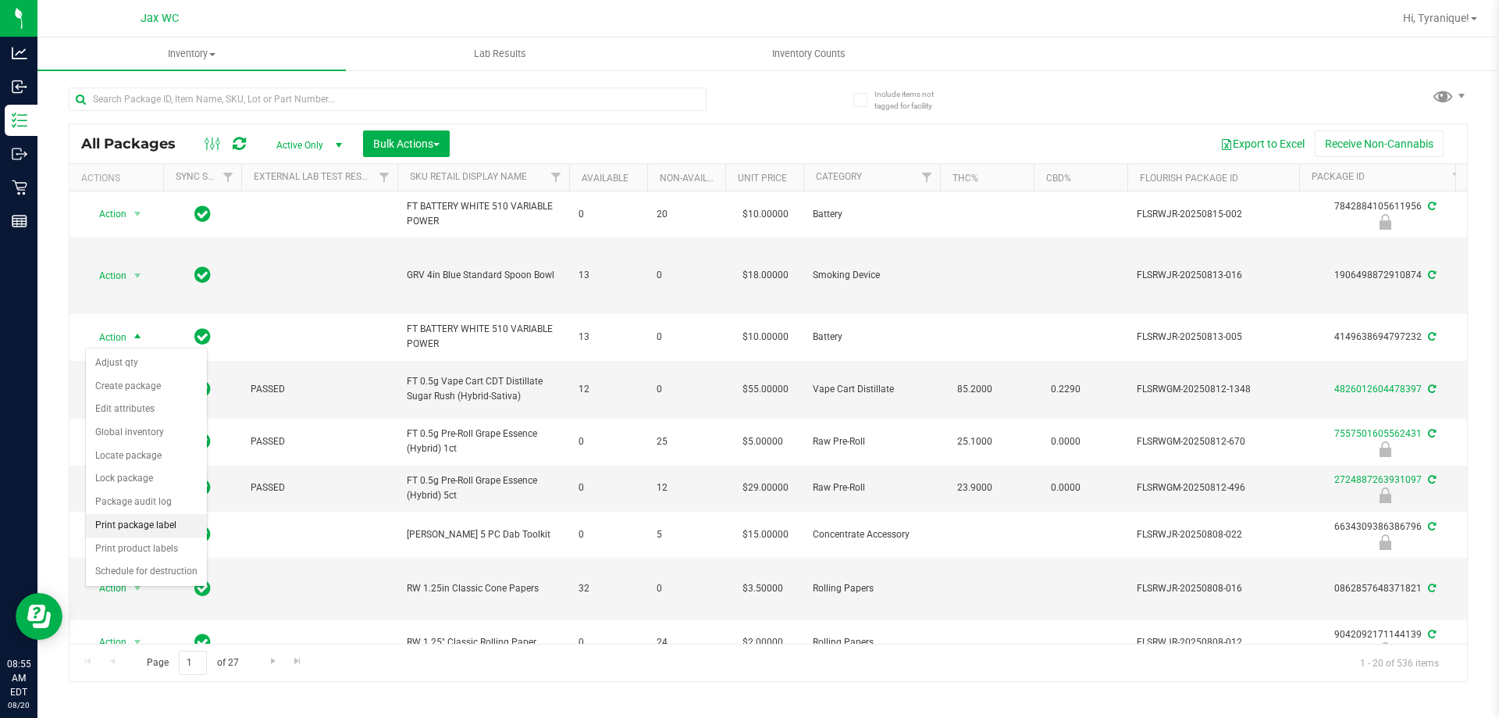
drag, startPoint x: 170, startPoint y: 520, endPoint x: 163, endPoint y: 529, distance: 11.1
click at [169, 520] on li "Print package label" at bounding box center [146, 525] width 121 height 23
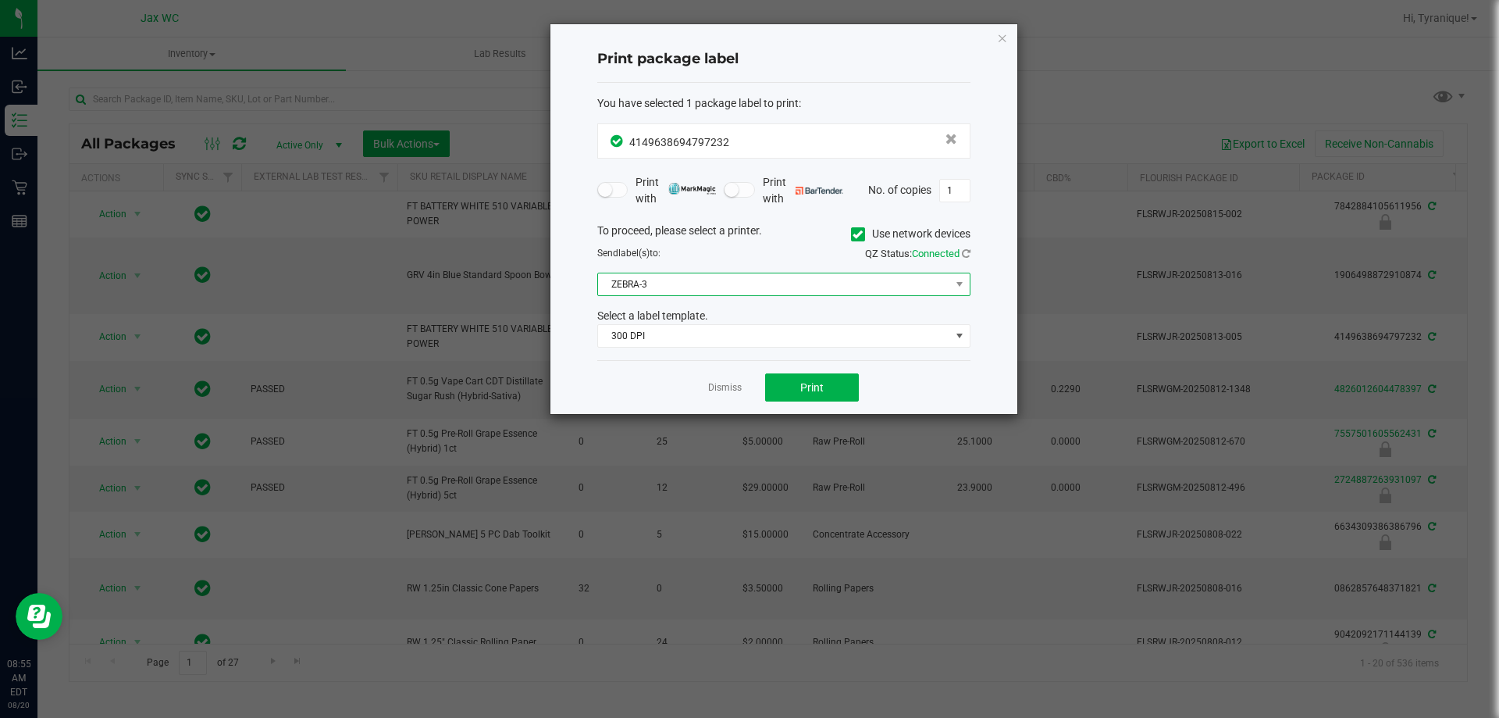
click at [861, 284] on span "ZEBRA-3" at bounding box center [774, 284] width 352 height 22
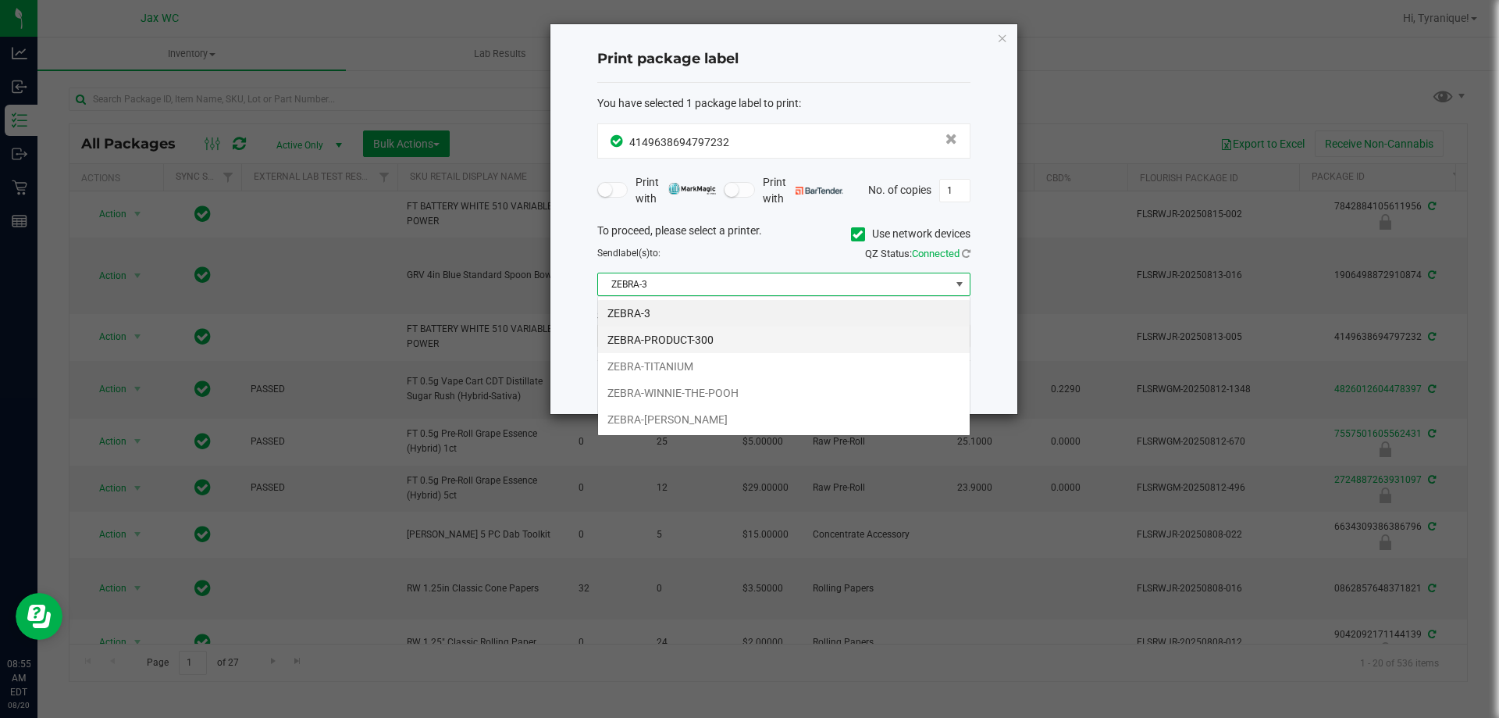
scroll to position [23, 373]
click at [708, 397] on li "ZEBRA-WINNIE-THE-POOH" at bounding box center [784, 393] width 372 height 27
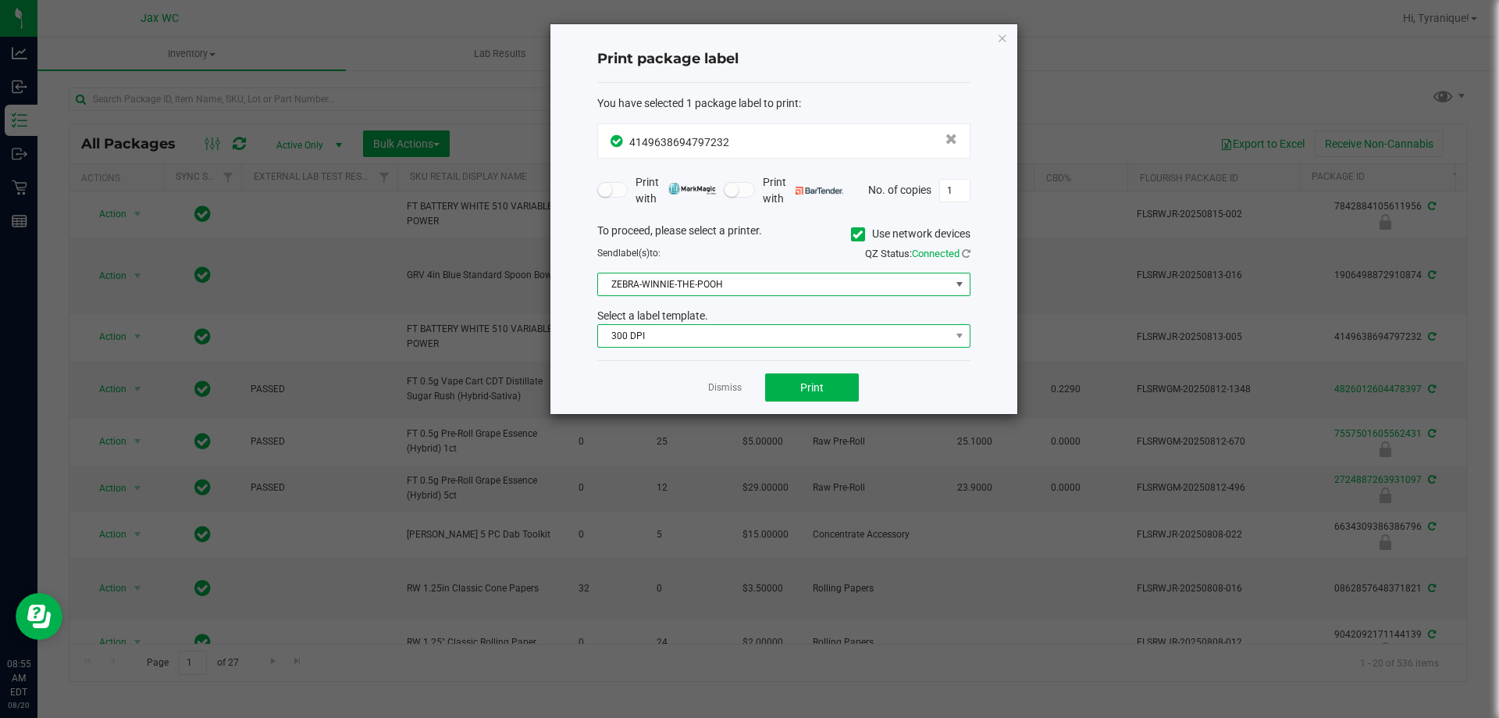
click at [699, 333] on span "300 DPI" at bounding box center [774, 336] width 352 height 22
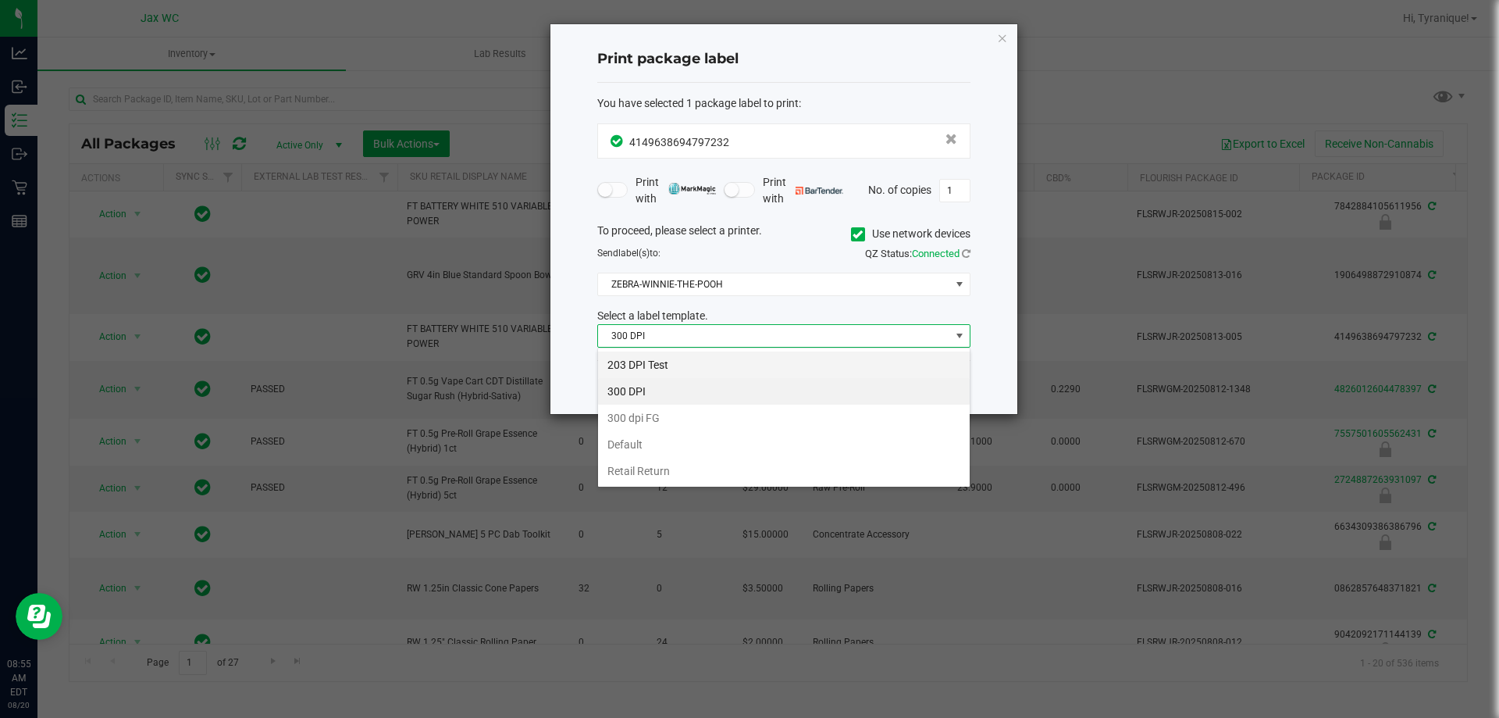
click at [700, 361] on li "203 DPI Test" at bounding box center [784, 364] width 372 height 27
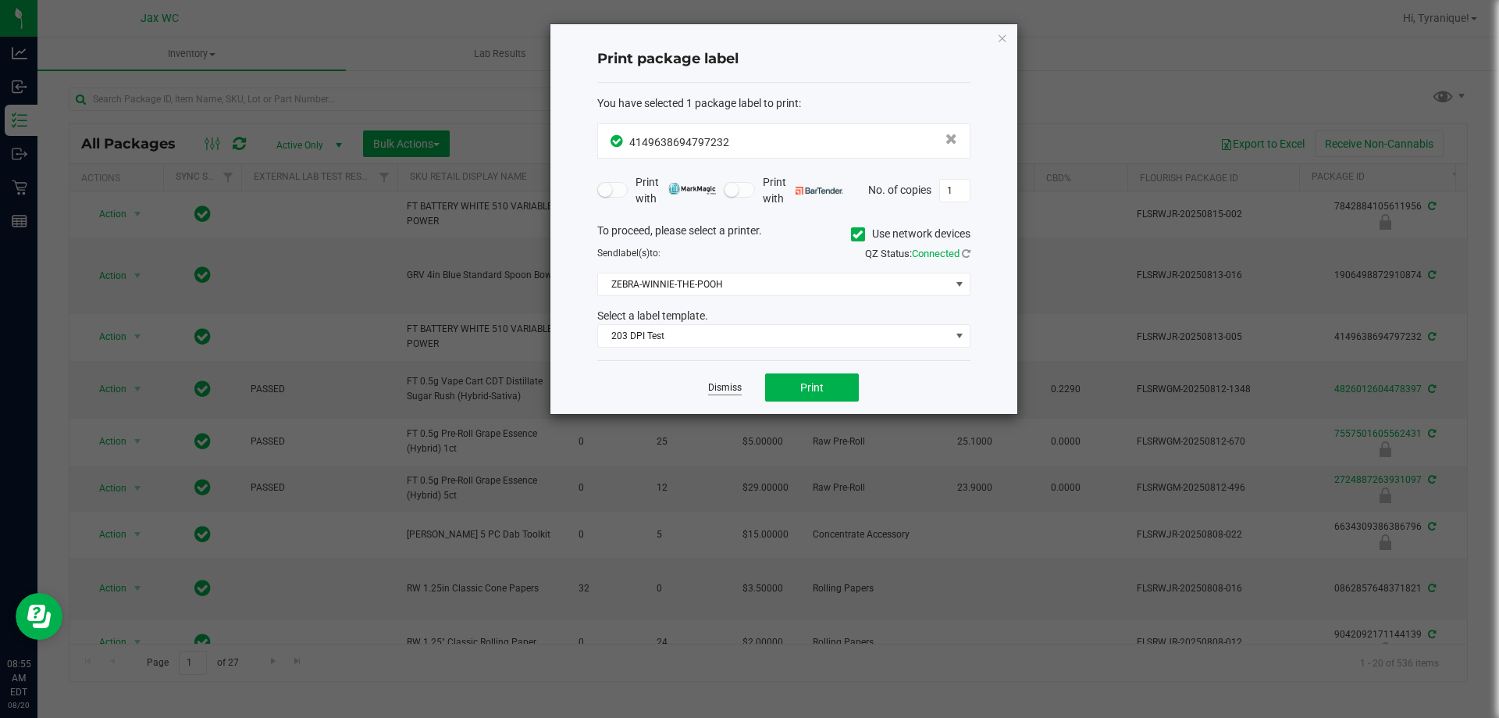
drag, startPoint x: 742, startPoint y: 388, endPoint x: 734, endPoint y: 390, distance: 8.0
click at [739, 389] on div "Dismiss Print" at bounding box center [783, 387] width 373 height 54
click at [729, 390] on link "Dismiss" at bounding box center [725, 387] width 34 height 13
